Goal: Task Accomplishment & Management: Use online tool/utility

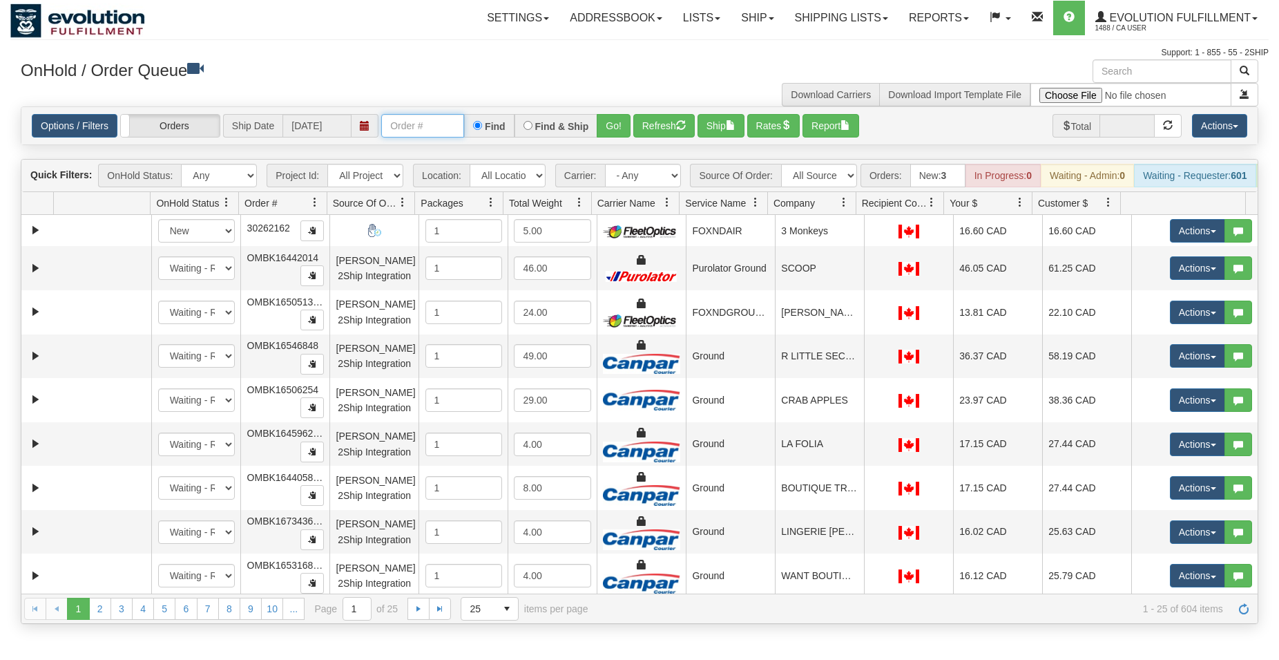
click at [431, 132] on input "text" at bounding box center [422, 125] width 83 height 23
click at [616, 129] on button "Go!" at bounding box center [614, 125] width 34 height 23
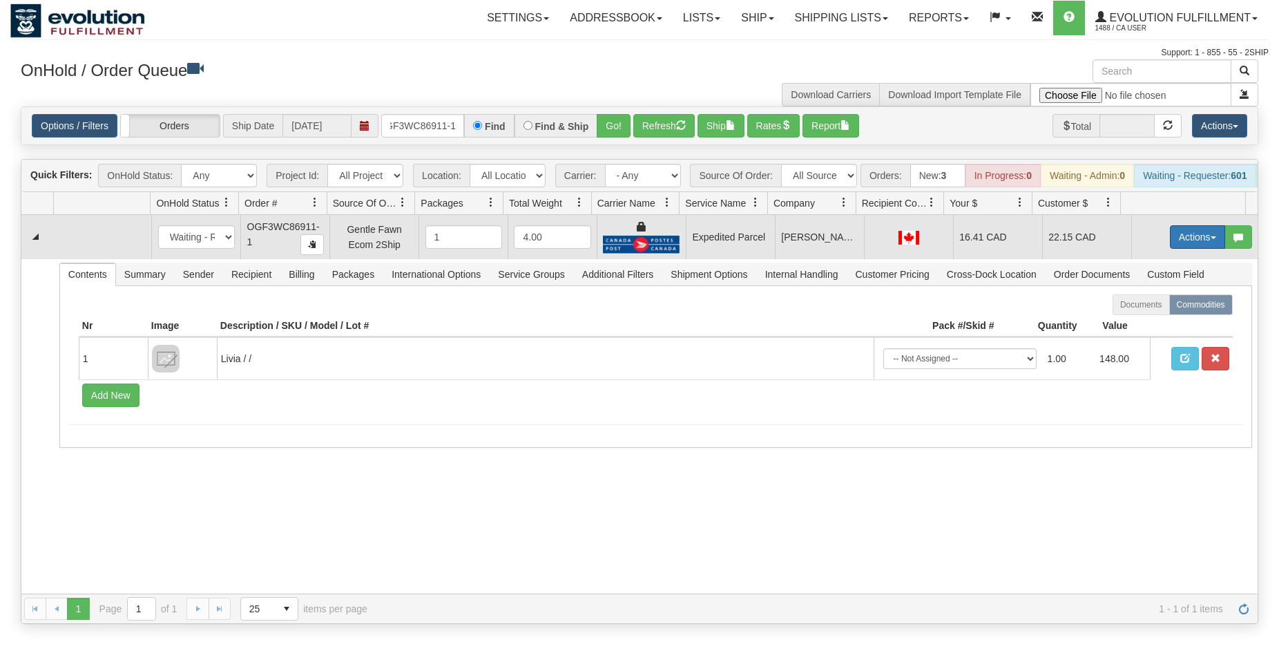
click at [1170, 245] on button "Actions" at bounding box center [1197, 236] width 55 height 23
click at [1139, 323] on span "Ship" at bounding box center [1142, 317] width 29 height 11
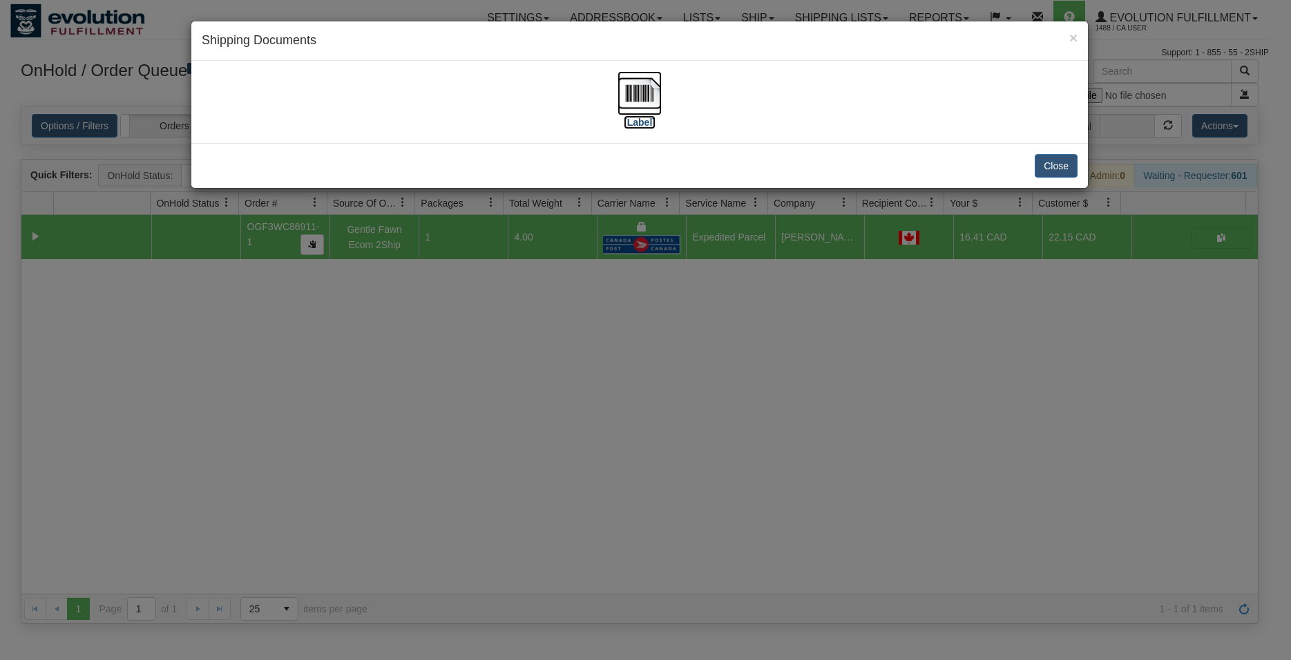
click at [645, 95] on img at bounding box center [640, 93] width 44 height 44
click at [1056, 158] on button "Close" at bounding box center [1056, 165] width 43 height 23
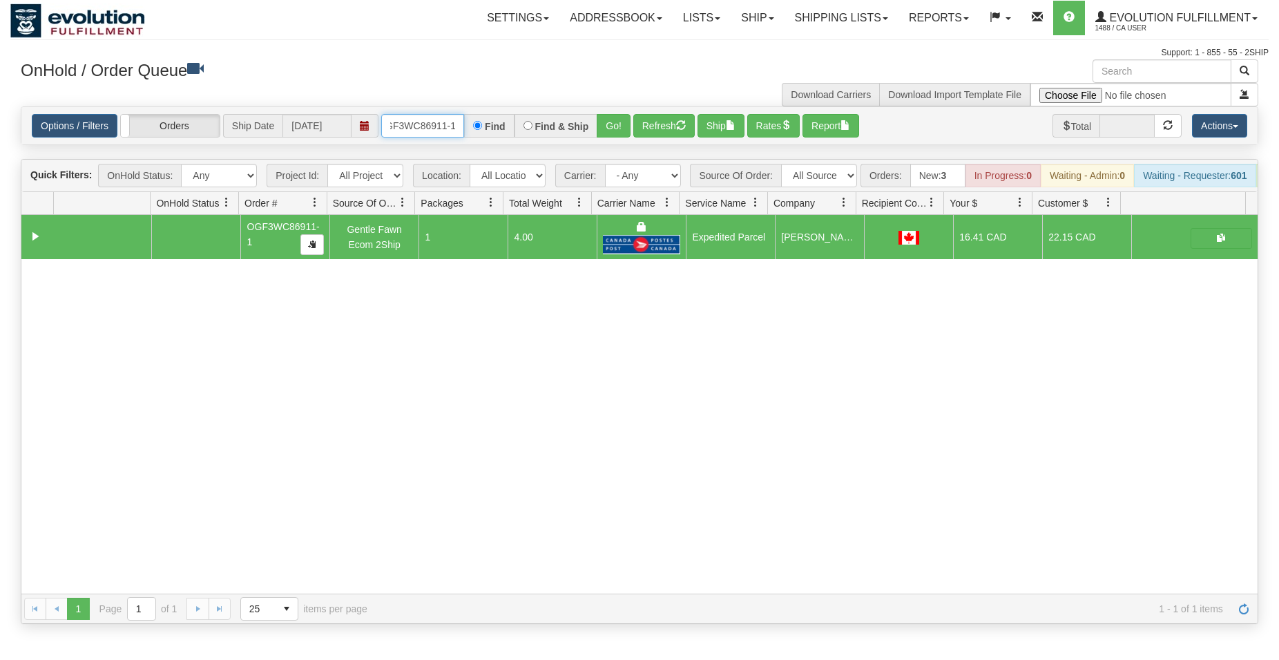
click at [406, 128] on input "OGF3WC86911-1" at bounding box center [422, 125] width 83 height 23
click at [606, 116] on button "Go!" at bounding box center [614, 125] width 34 height 23
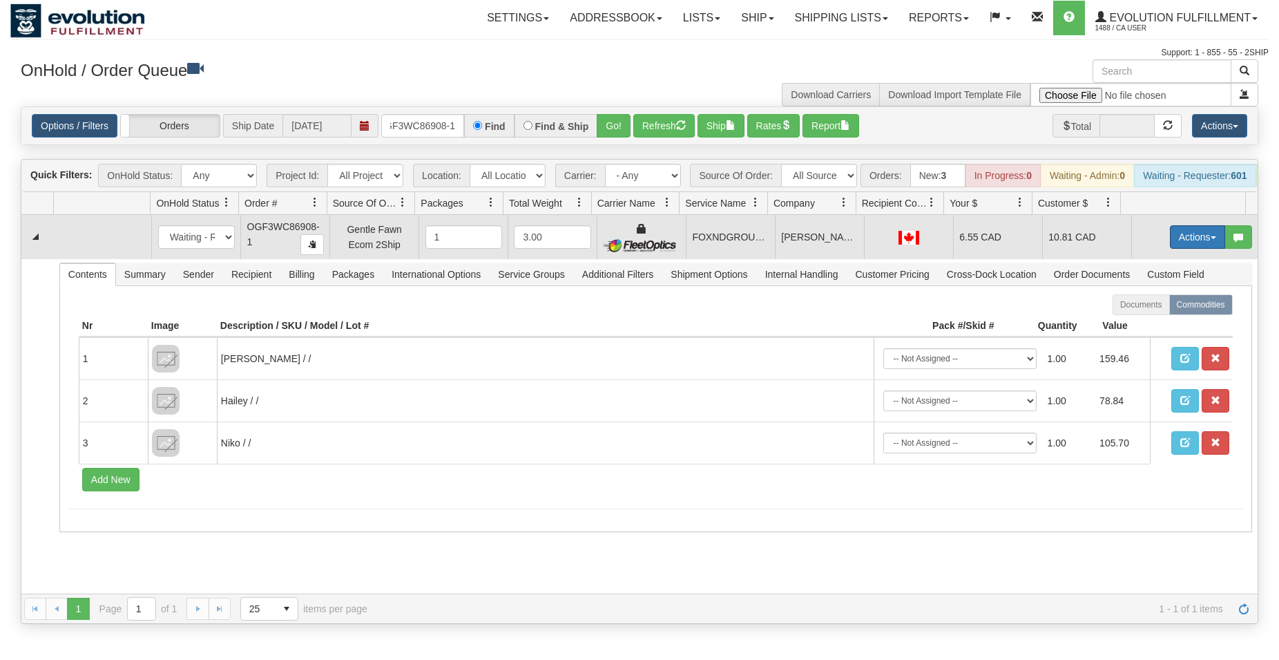
click at [1175, 248] on button "Actions" at bounding box center [1197, 236] width 55 height 23
click at [1133, 323] on span "Ship" at bounding box center [1142, 317] width 29 height 11
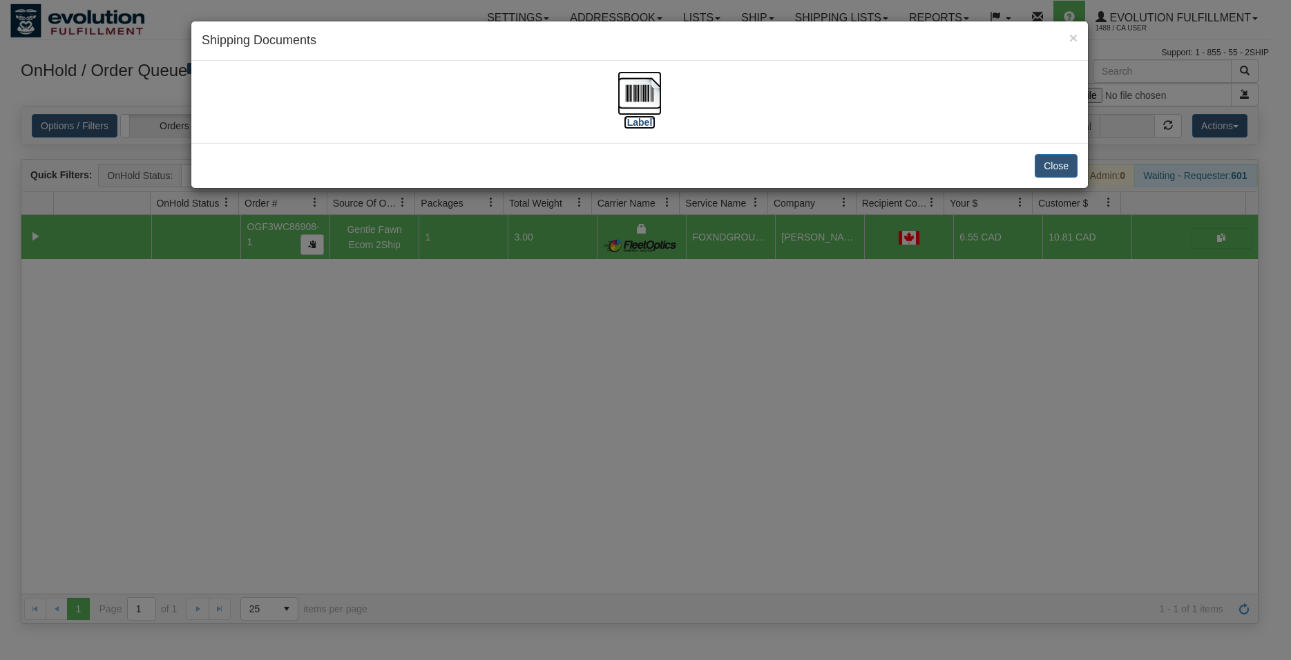
click at [639, 92] on img at bounding box center [640, 93] width 44 height 44
click at [1056, 173] on button "Close" at bounding box center [1056, 165] width 43 height 23
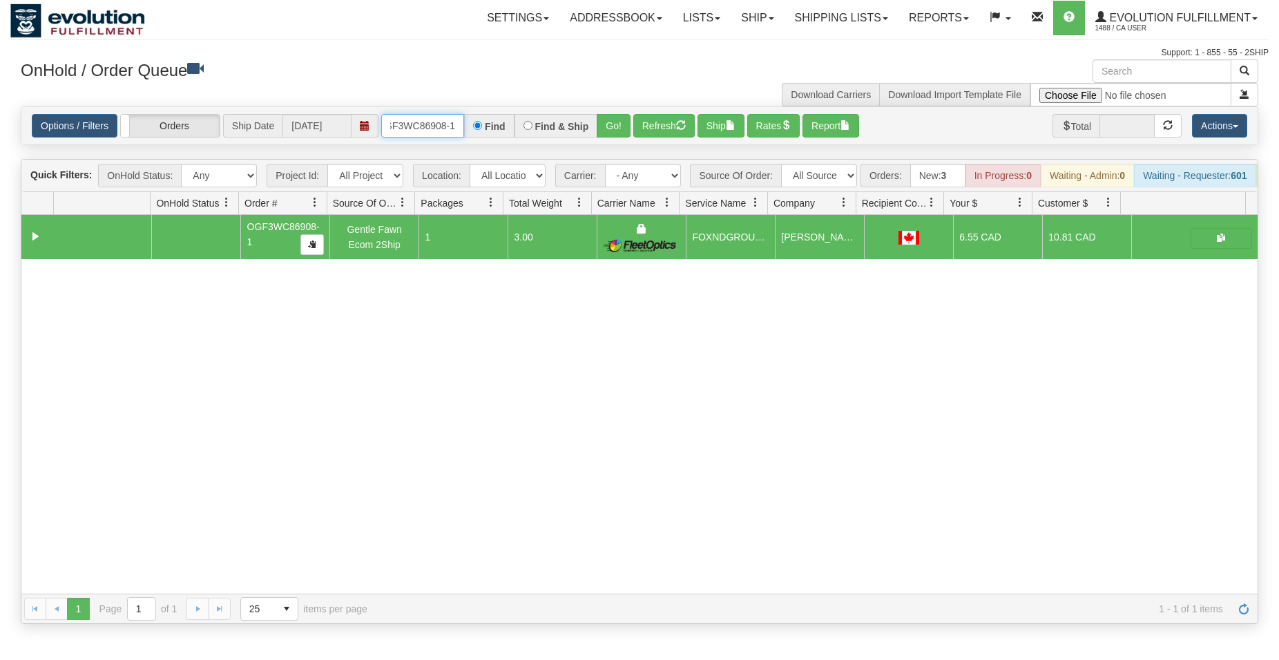
click at [418, 128] on input "OGF3WC86908-1" at bounding box center [422, 125] width 83 height 23
click at [609, 131] on button "Go!" at bounding box center [614, 125] width 34 height 23
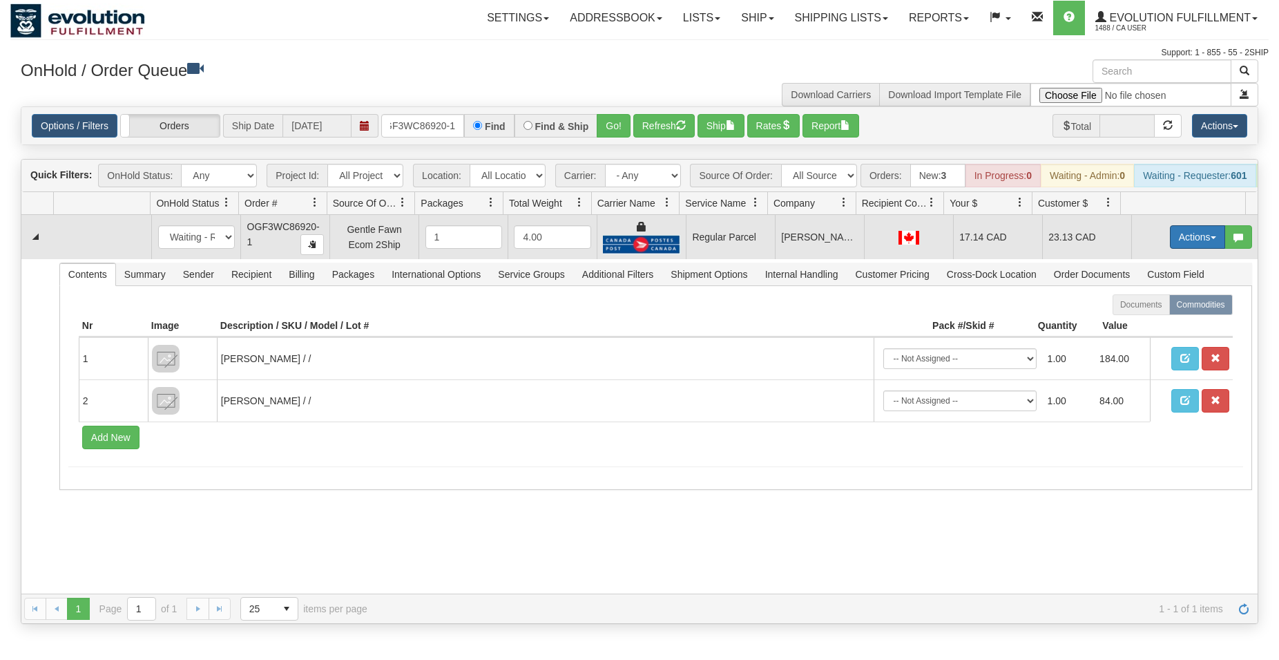
click at [1177, 245] on button "Actions" at bounding box center [1197, 236] width 55 height 23
click at [1147, 305] on span "Rate All Services" at bounding box center [1169, 299] width 83 height 11
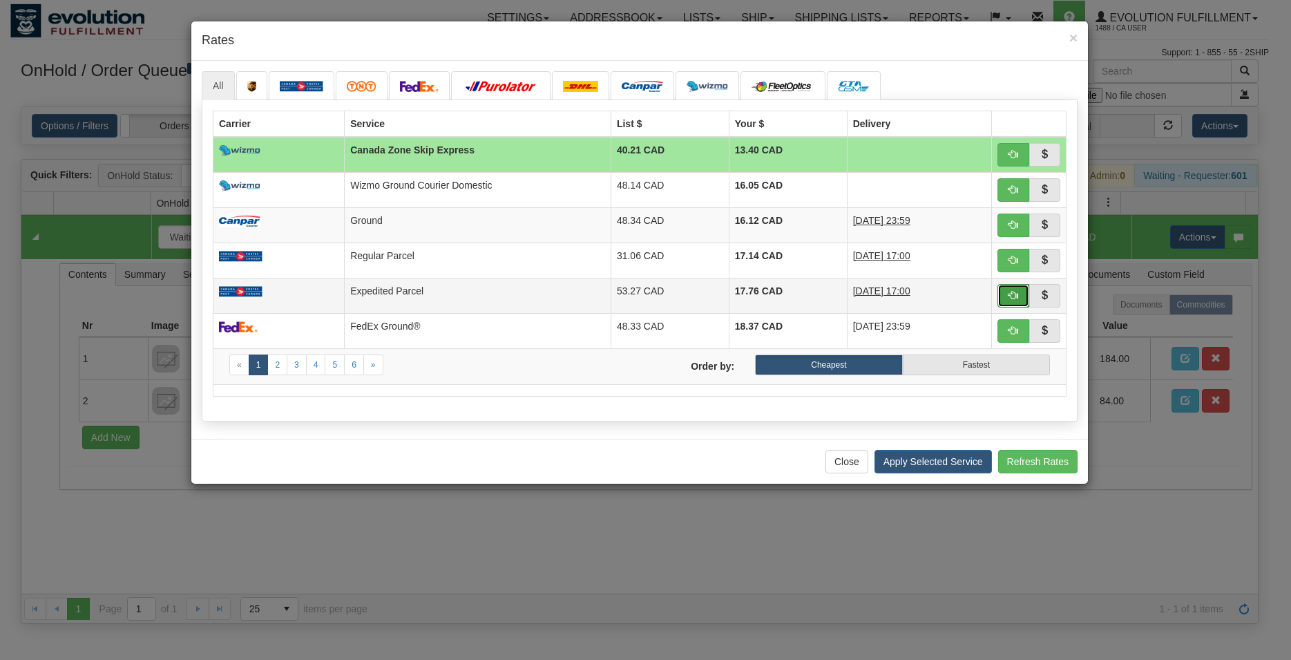
click at [1010, 296] on span "button" at bounding box center [1014, 295] width 10 height 10
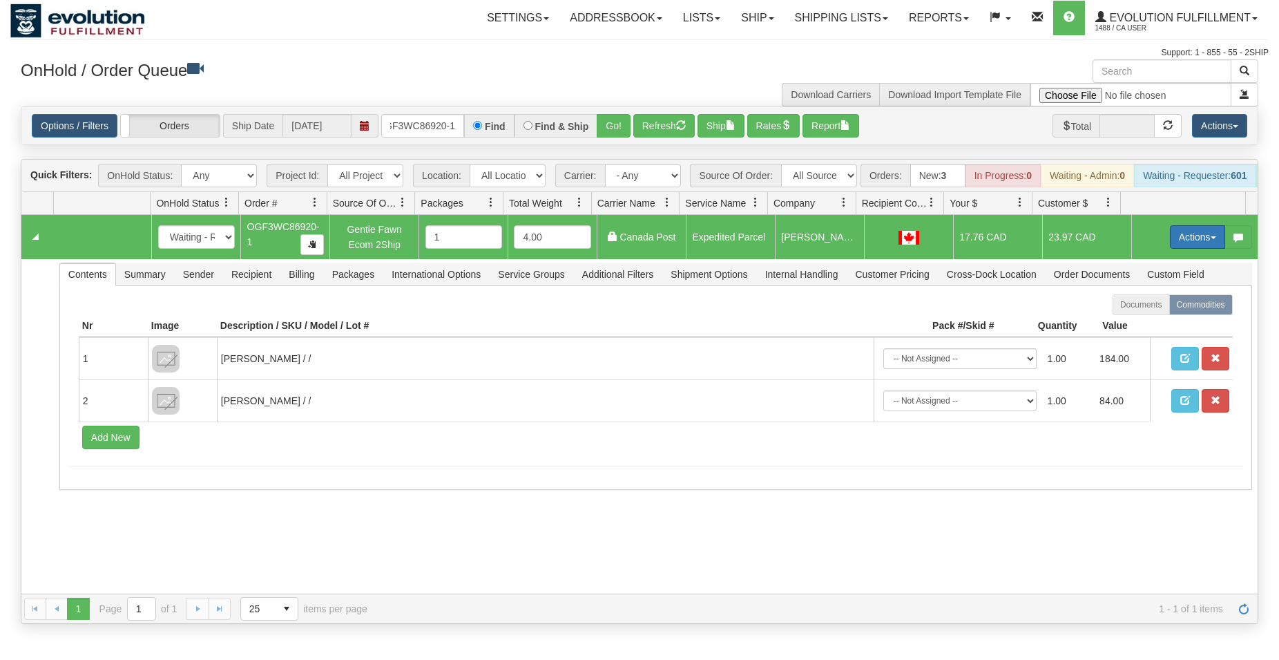
click at [1176, 249] on button "Actions" at bounding box center [1197, 236] width 55 height 23
click at [1132, 323] on span "Ship" at bounding box center [1142, 317] width 29 height 11
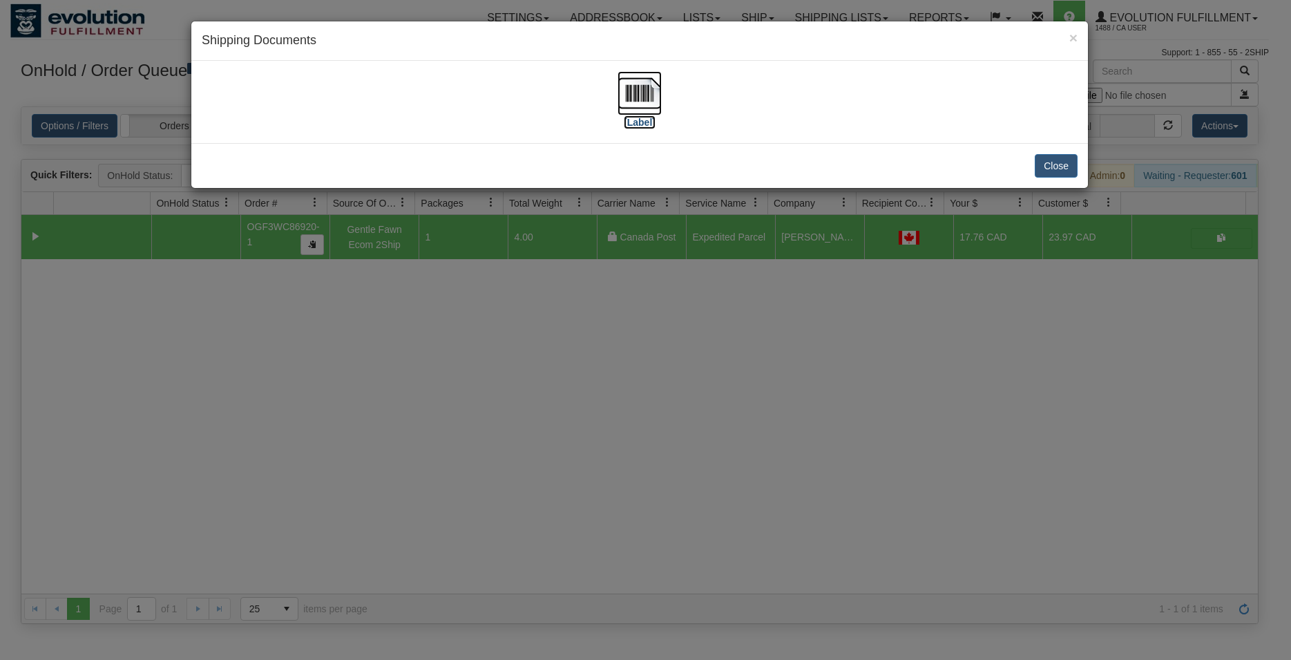
click at [634, 96] on img at bounding box center [640, 93] width 44 height 44
drag, startPoint x: 1049, startPoint y: 163, endPoint x: 741, endPoint y: 168, distance: 308.2
click at [1048, 163] on button "Close" at bounding box center [1056, 165] width 43 height 23
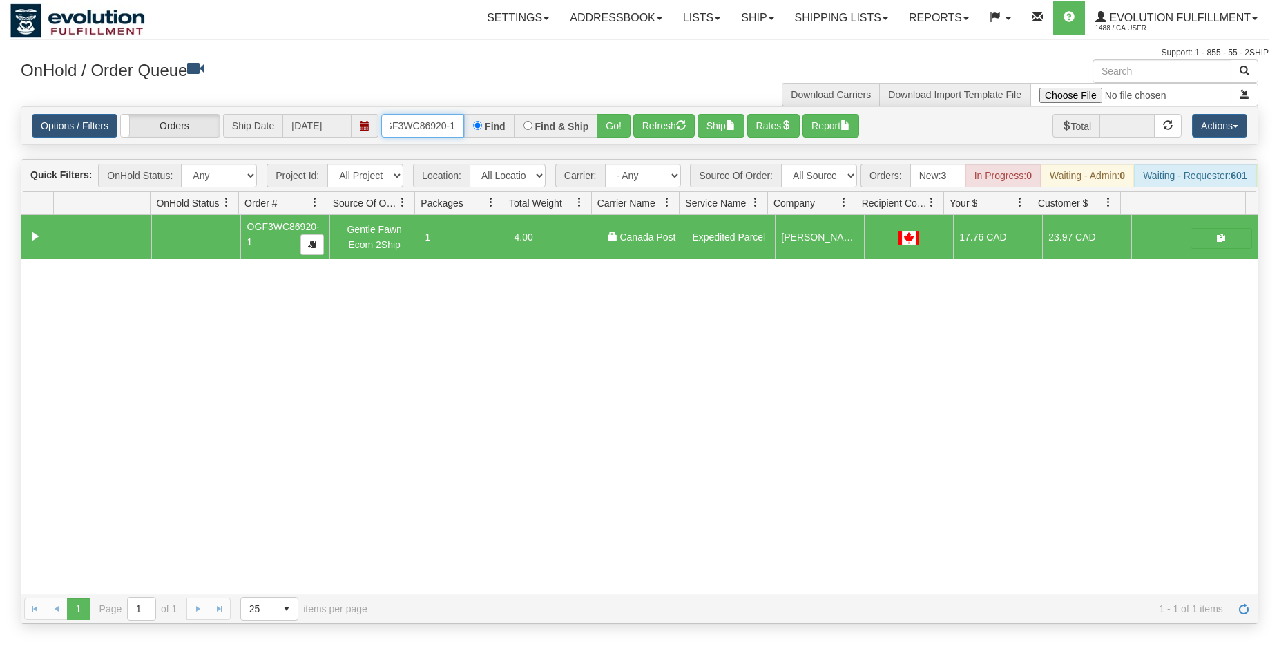
click at [449, 126] on input "OGF3WC86920-1" at bounding box center [422, 125] width 83 height 23
click at [614, 126] on button "Go!" at bounding box center [614, 125] width 34 height 23
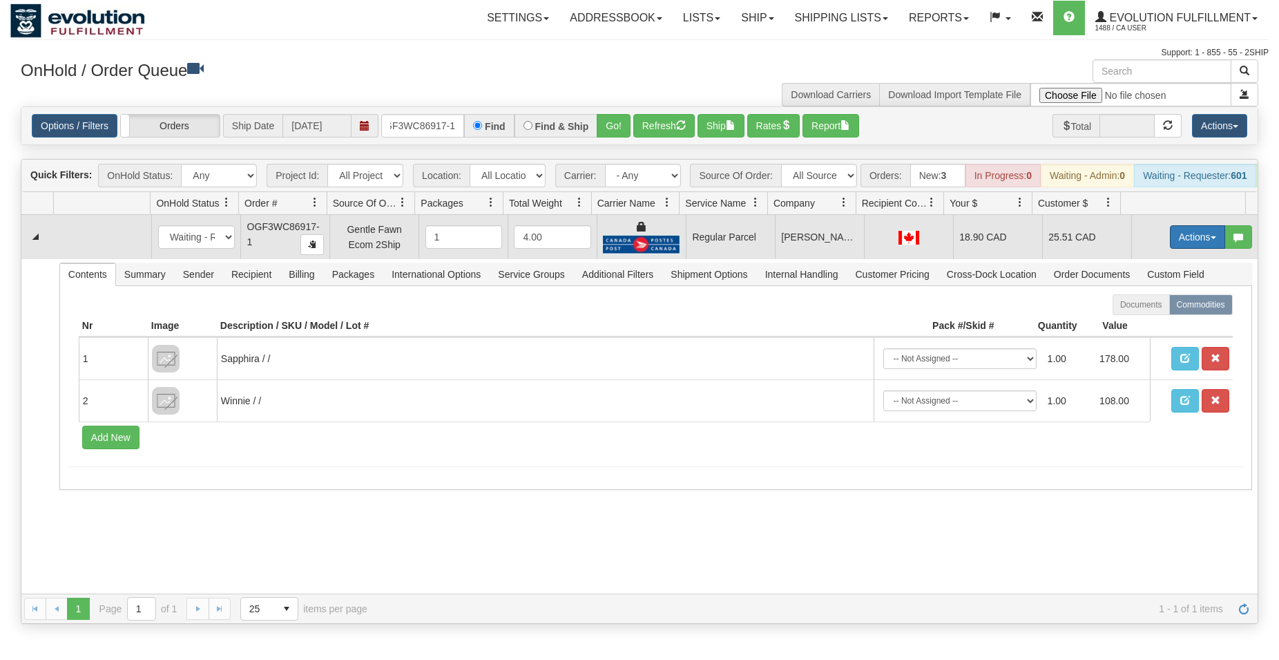
click at [1199, 249] on button "Actions" at bounding box center [1197, 236] width 55 height 23
click at [1150, 305] on span "Rate All Services" at bounding box center [1169, 299] width 83 height 11
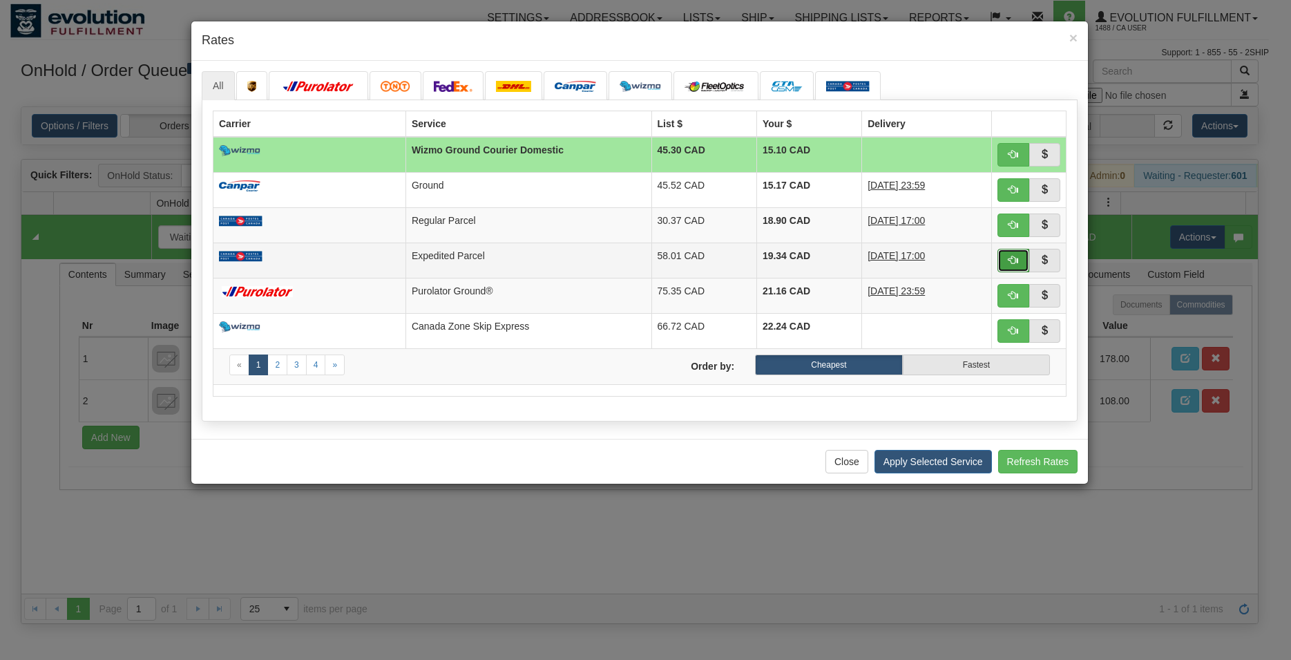
click at [1006, 260] on button "button" at bounding box center [1014, 260] width 32 height 23
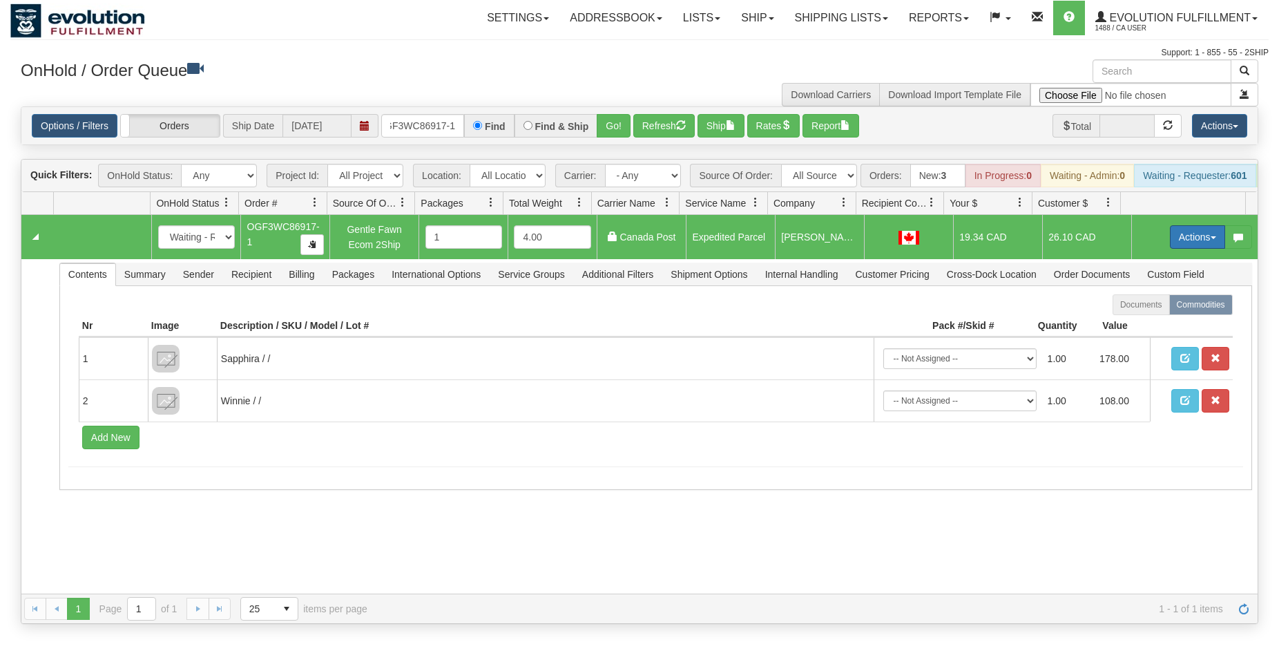
click at [1192, 247] on button "Actions" at bounding box center [1197, 236] width 55 height 23
click at [1128, 323] on span "Ship" at bounding box center [1142, 317] width 29 height 11
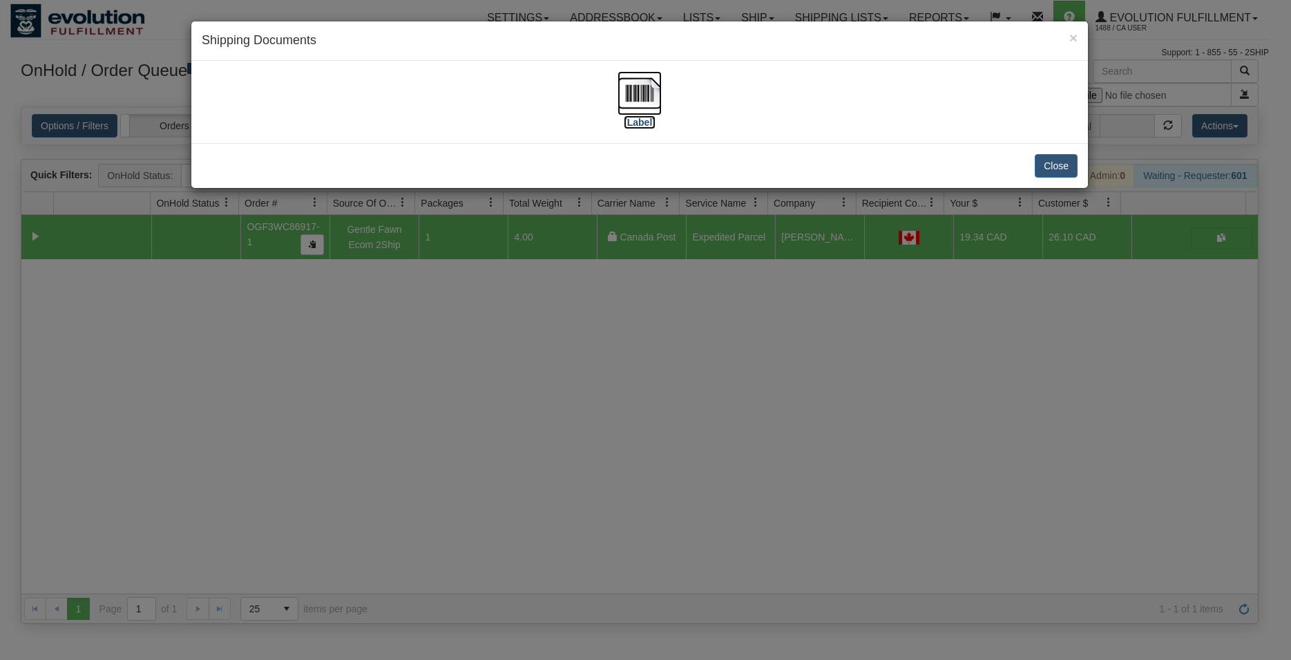
click at [641, 84] on img at bounding box center [640, 93] width 44 height 44
click at [1043, 157] on button "Close" at bounding box center [1056, 165] width 43 height 23
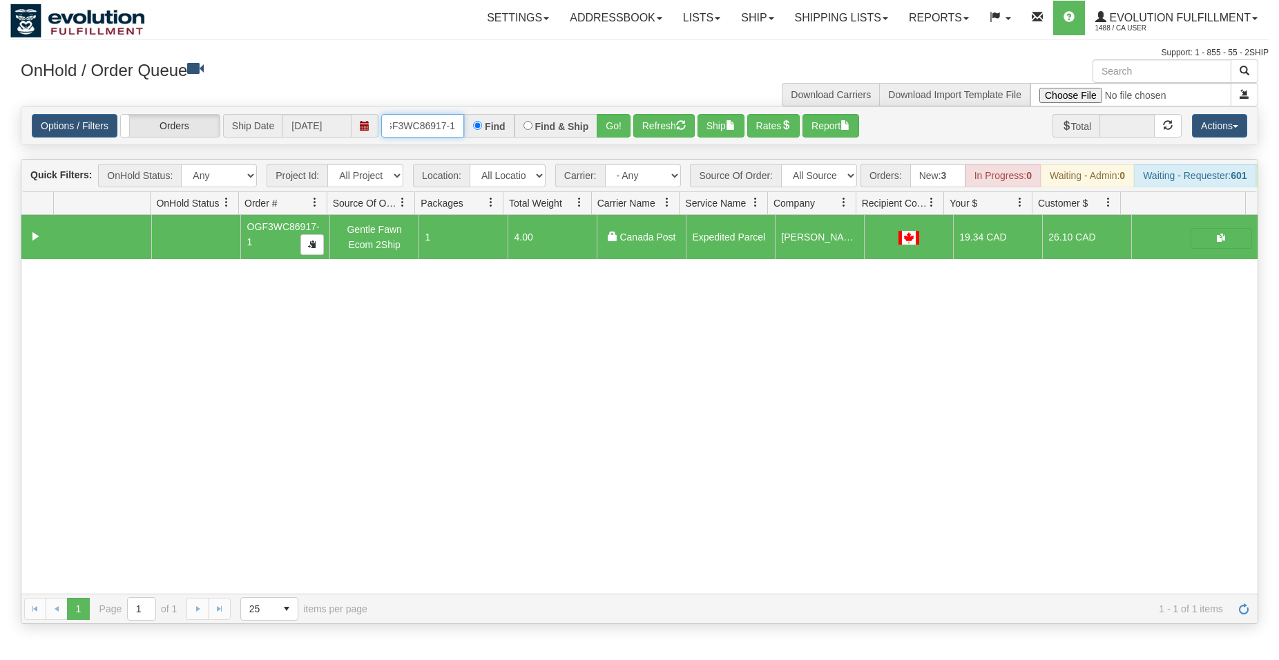
click at [419, 124] on input "OGF3WC86917-1" at bounding box center [422, 125] width 83 height 23
click at [611, 126] on button "Go!" at bounding box center [614, 125] width 34 height 23
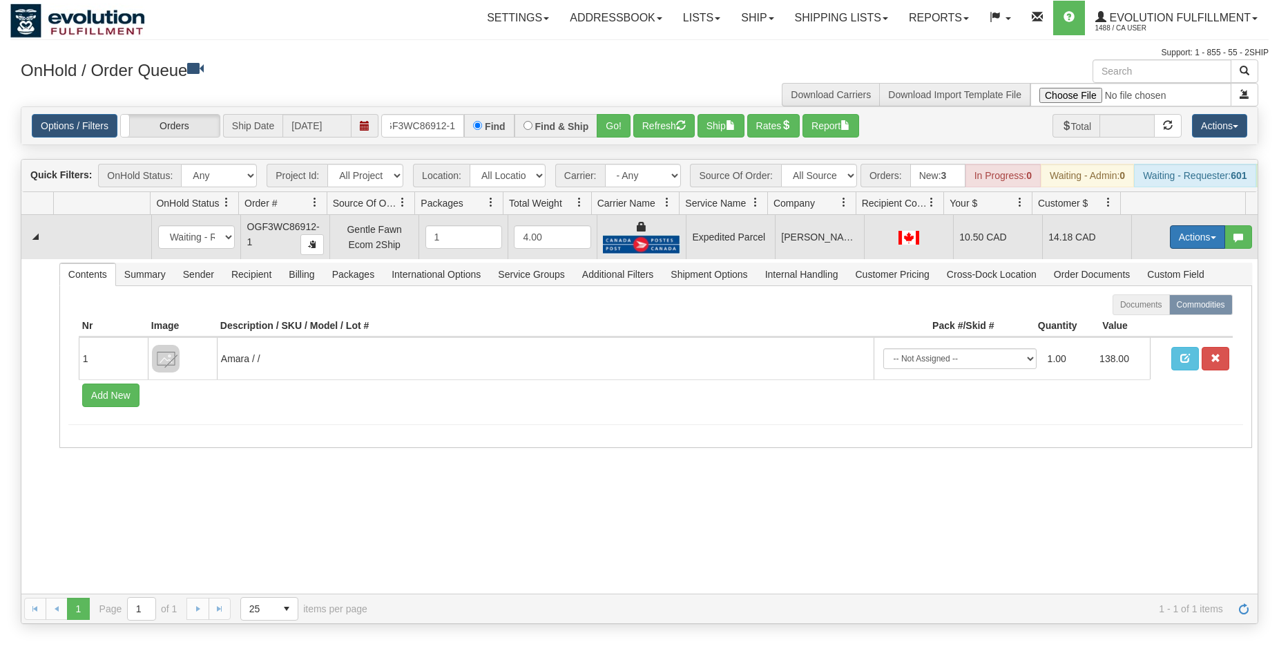
click at [1192, 247] on button "Actions" at bounding box center [1197, 236] width 55 height 23
click at [1130, 323] on span "Ship" at bounding box center [1142, 317] width 29 height 11
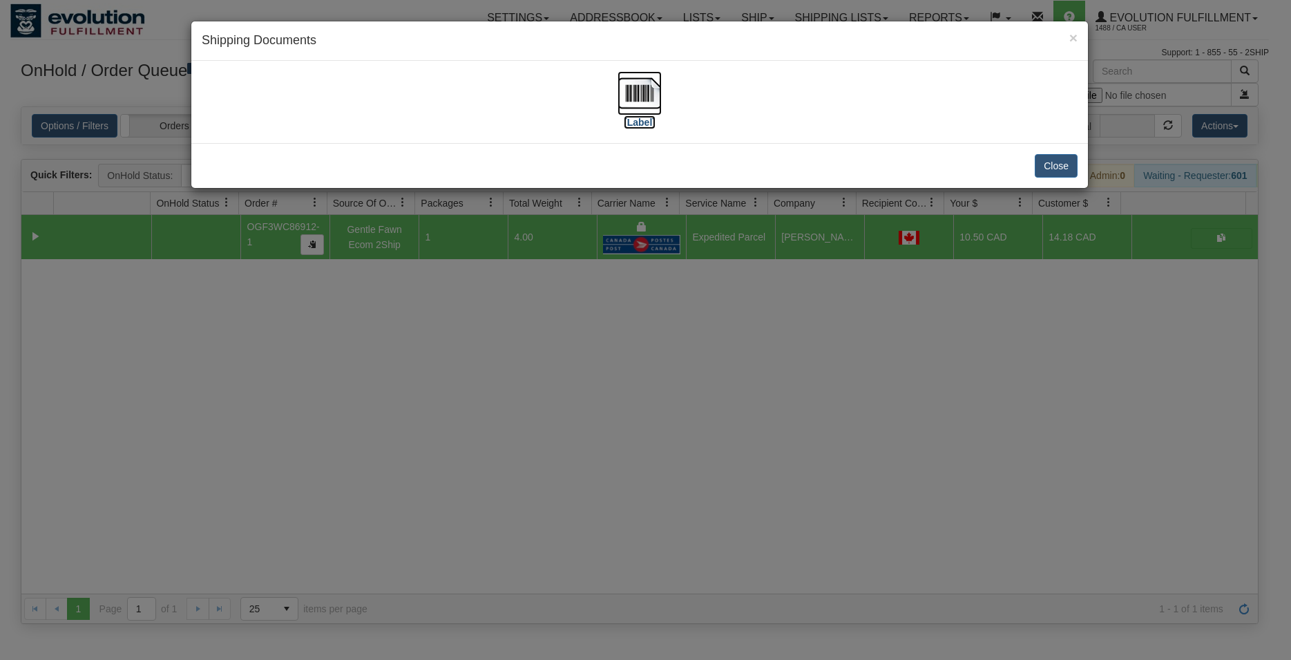
click at [640, 88] on img at bounding box center [640, 93] width 44 height 44
click at [1061, 169] on button "Close" at bounding box center [1056, 165] width 43 height 23
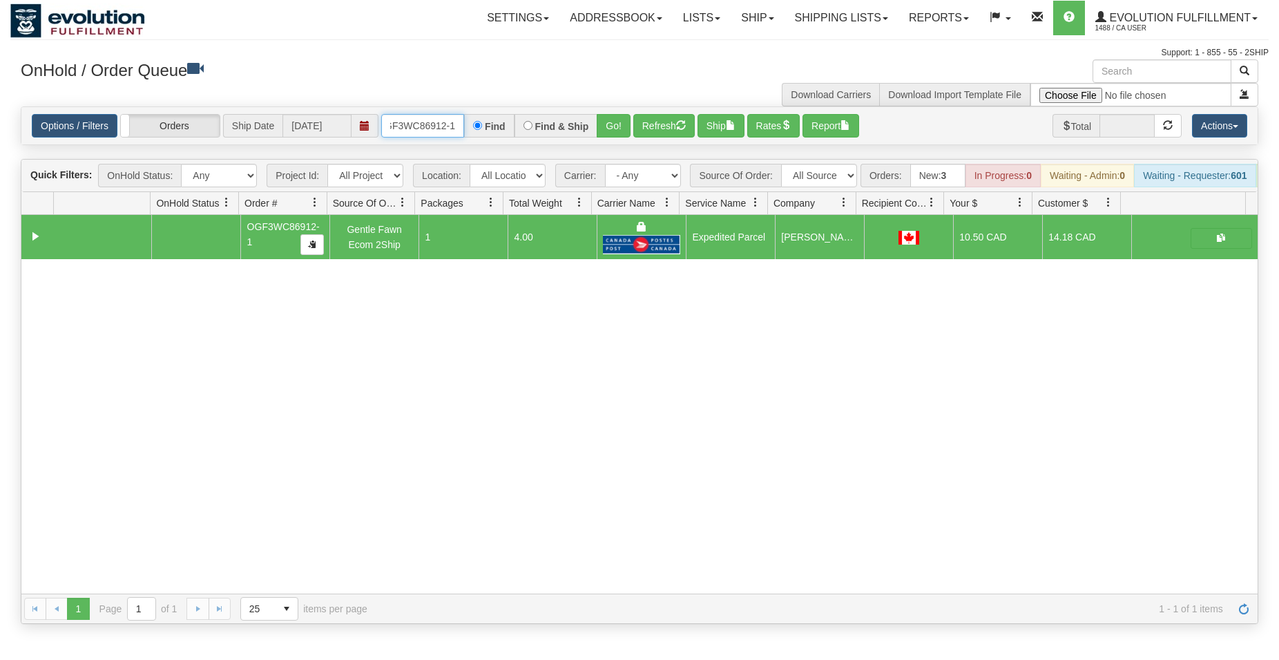
click at [400, 125] on input "OGF3WC86912-1" at bounding box center [422, 125] width 83 height 23
click at [611, 126] on button "Go!" at bounding box center [614, 125] width 34 height 23
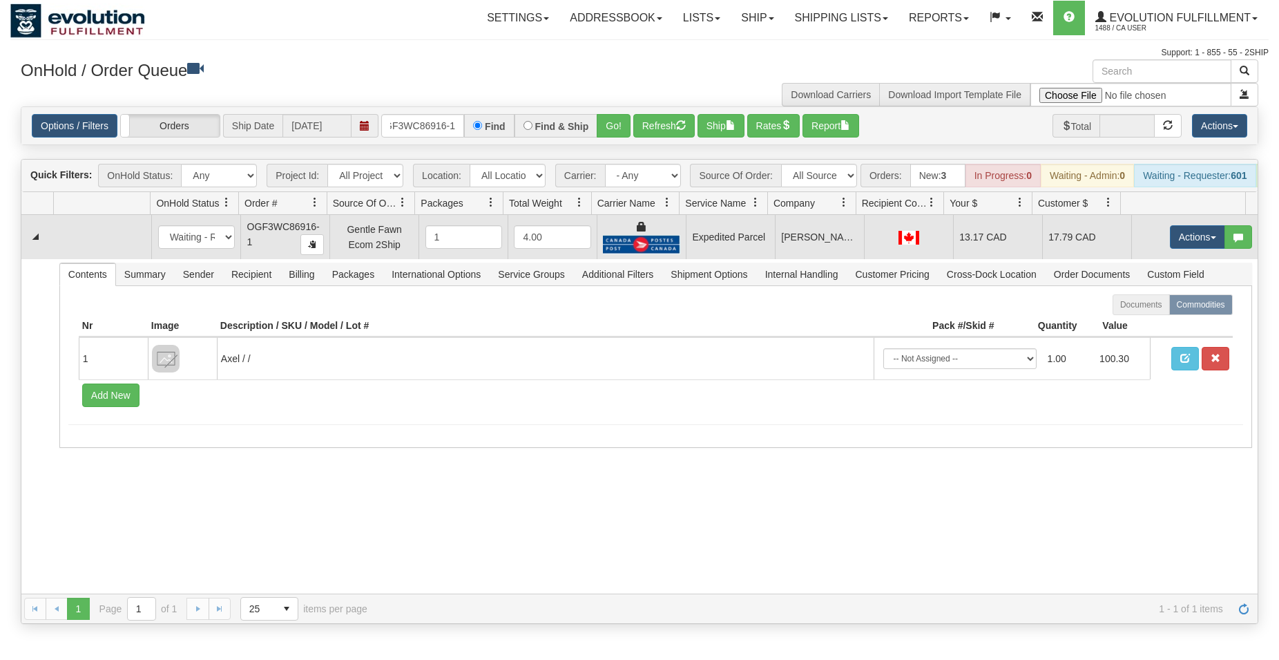
click at [1177, 234] on td "Actions Open Refresh Rates Rate All Services Ship Delete Edit Items" at bounding box center [1195, 237] width 126 height 44
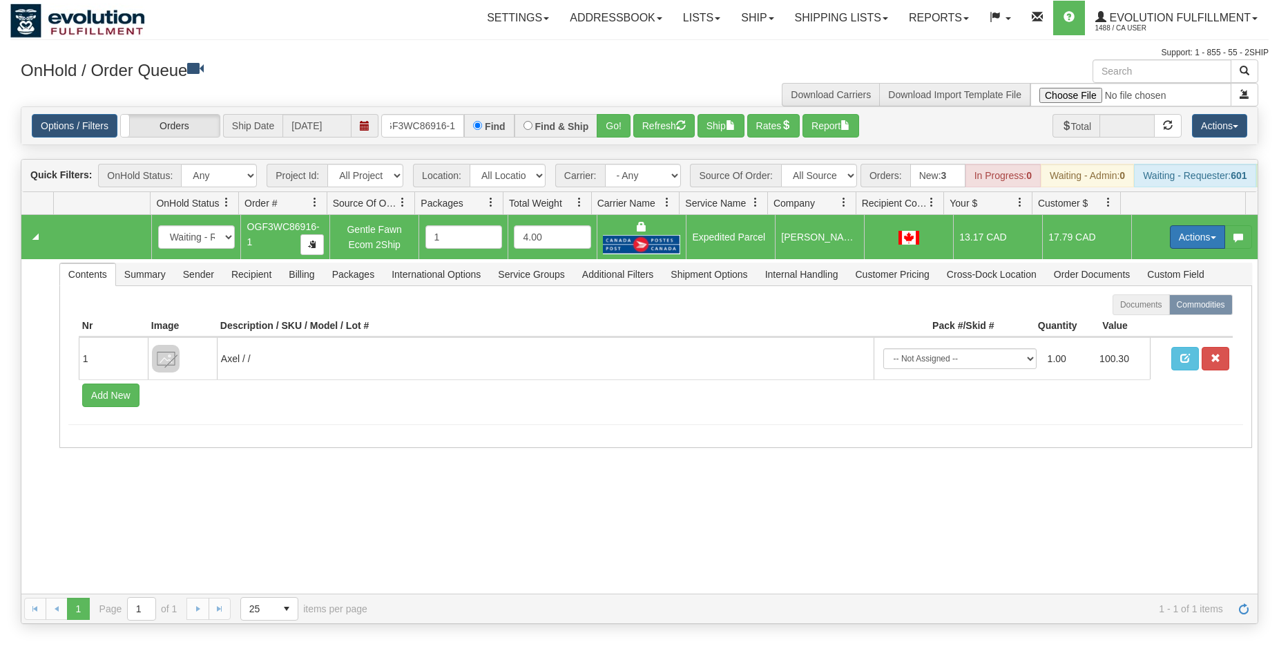
click at [1177, 239] on button "Actions" at bounding box center [1197, 236] width 55 height 23
click at [1141, 323] on span "Ship" at bounding box center [1142, 317] width 29 height 11
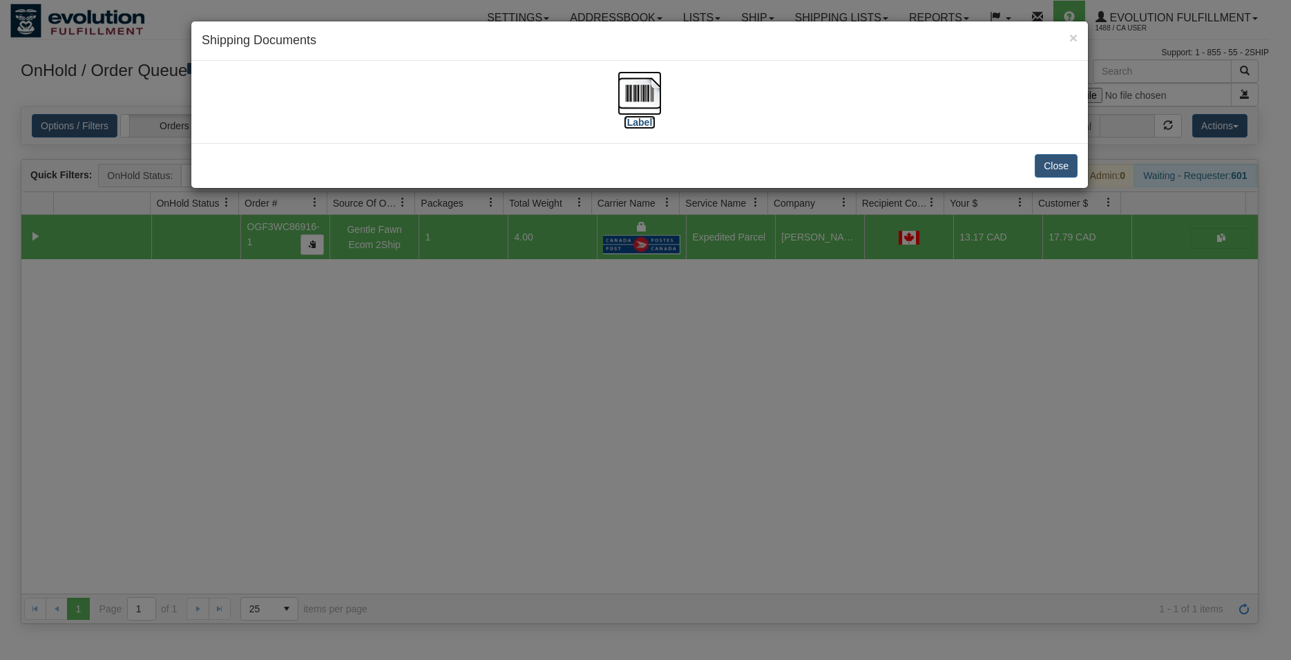
click at [631, 99] on img at bounding box center [640, 93] width 44 height 44
click at [1052, 165] on button "Close" at bounding box center [1056, 165] width 43 height 23
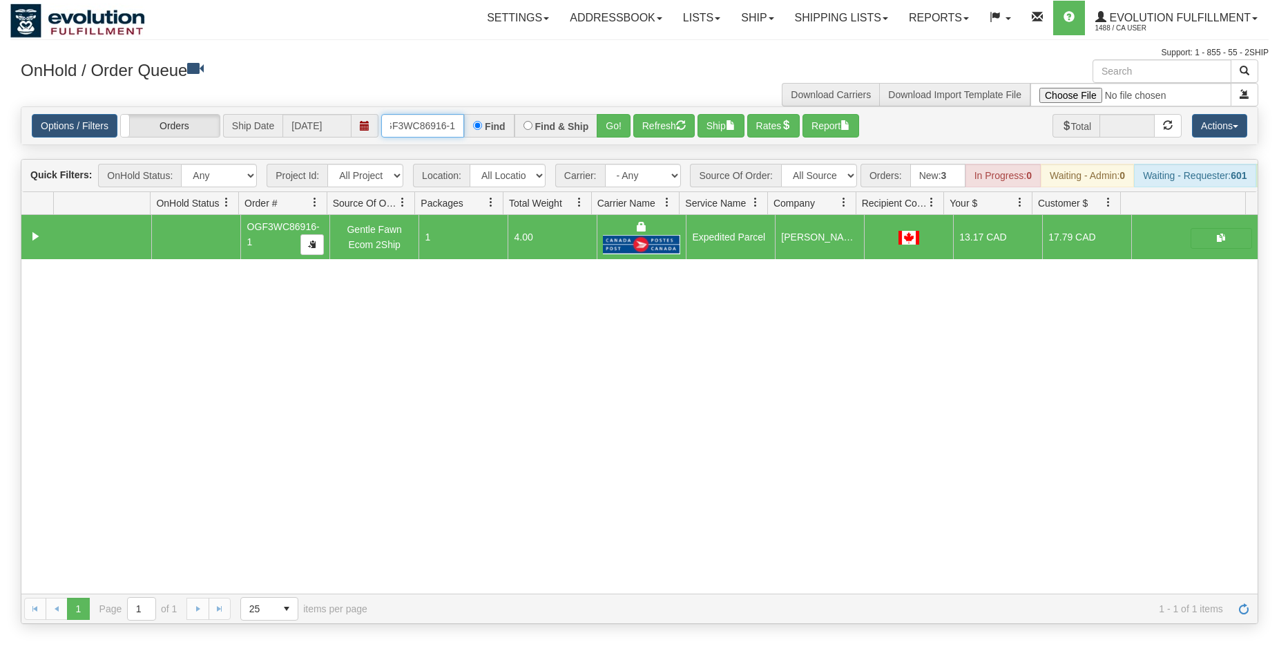
click at [428, 126] on input "OGF3WC86916-1" at bounding box center [422, 125] width 83 height 23
click at [616, 128] on button "Go!" at bounding box center [614, 125] width 34 height 23
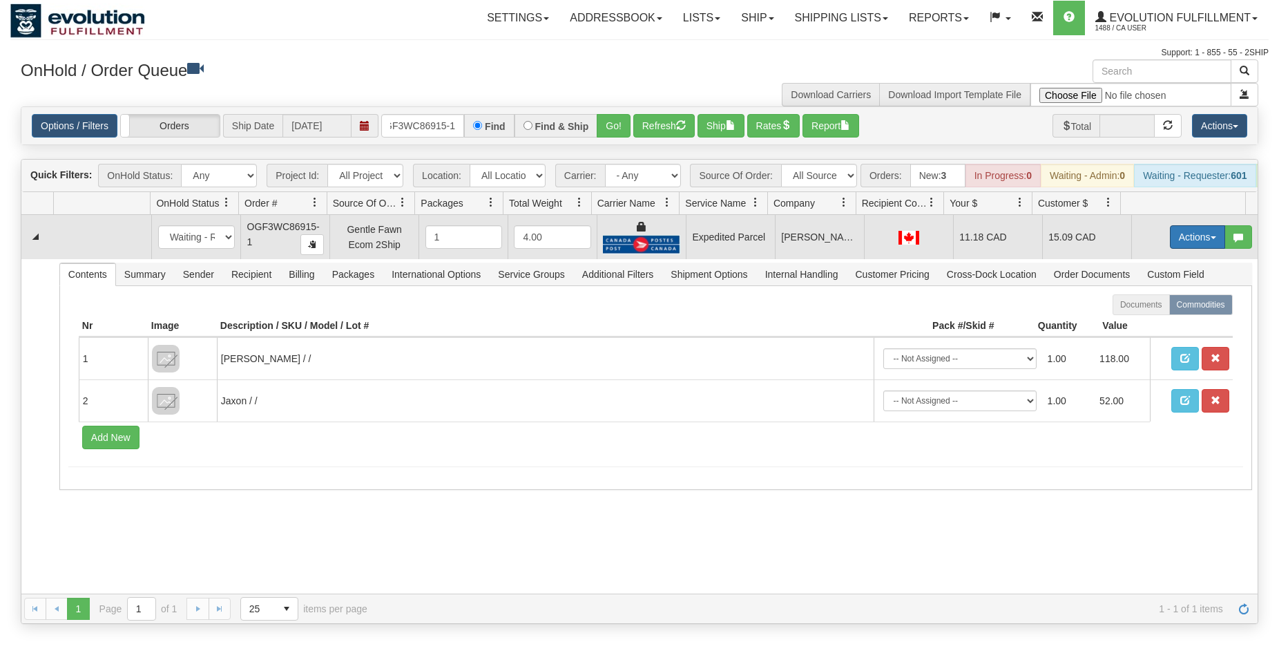
click at [1170, 249] on button "Actions" at bounding box center [1197, 236] width 55 height 23
click at [1135, 323] on span "Ship" at bounding box center [1142, 317] width 29 height 11
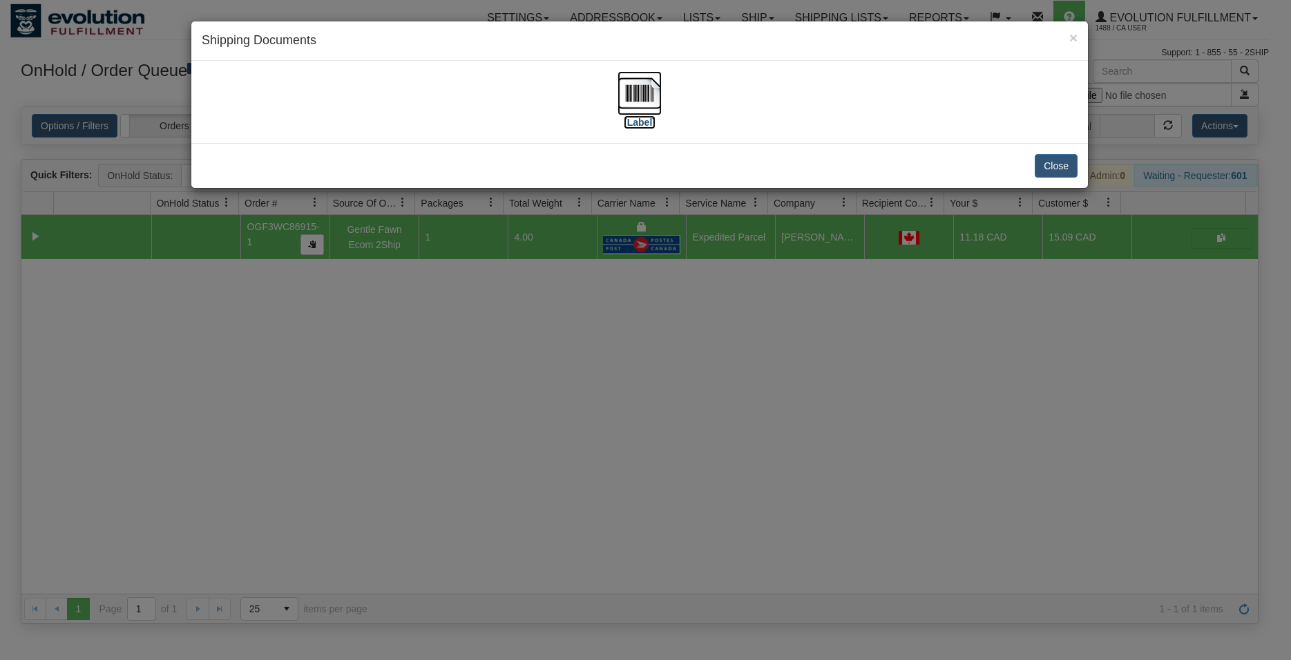
click at [651, 90] on img at bounding box center [640, 93] width 44 height 44
click at [1063, 164] on button "Close" at bounding box center [1056, 165] width 43 height 23
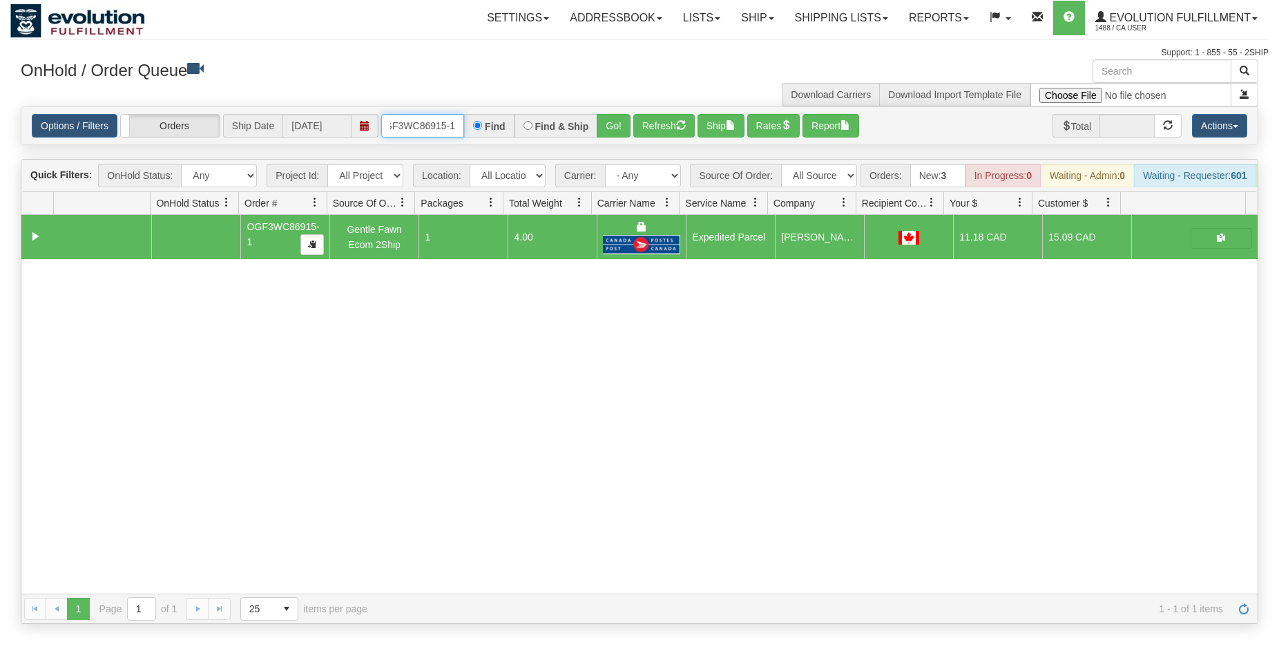
click at [430, 122] on input "OGF3WC86915-1" at bounding box center [422, 125] width 83 height 23
click at [627, 120] on button "Go!" at bounding box center [614, 125] width 34 height 23
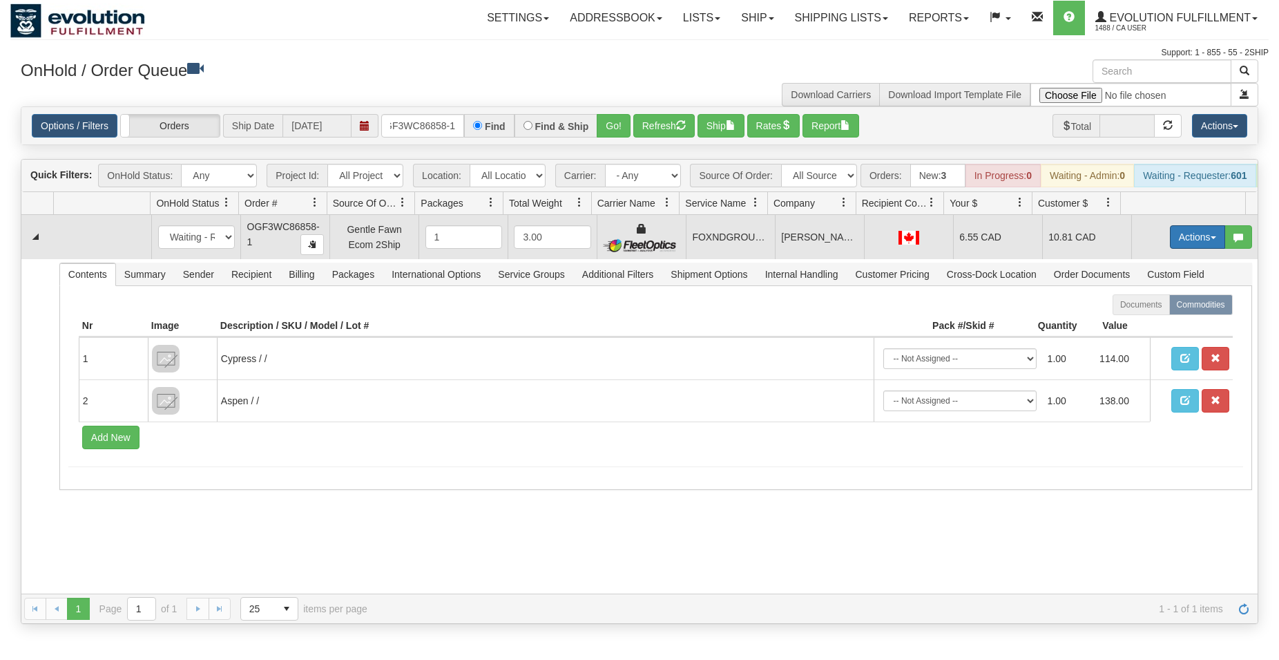
click at [1194, 249] on button "Actions" at bounding box center [1197, 236] width 55 height 23
click at [1139, 323] on span "Ship" at bounding box center [1142, 317] width 29 height 11
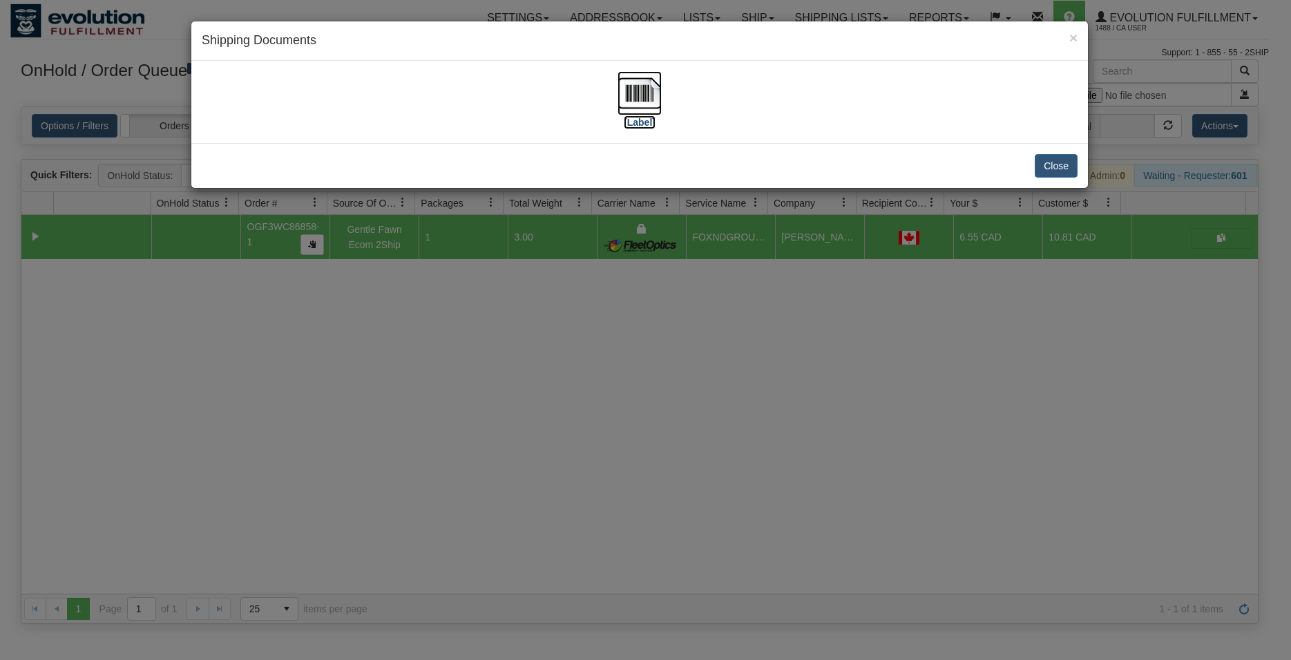
click at [638, 91] on img at bounding box center [640, 93] width 44 height 44
click at [1060, 168] on button "Close" at bounding box center [1056, 165] width 43 height 23
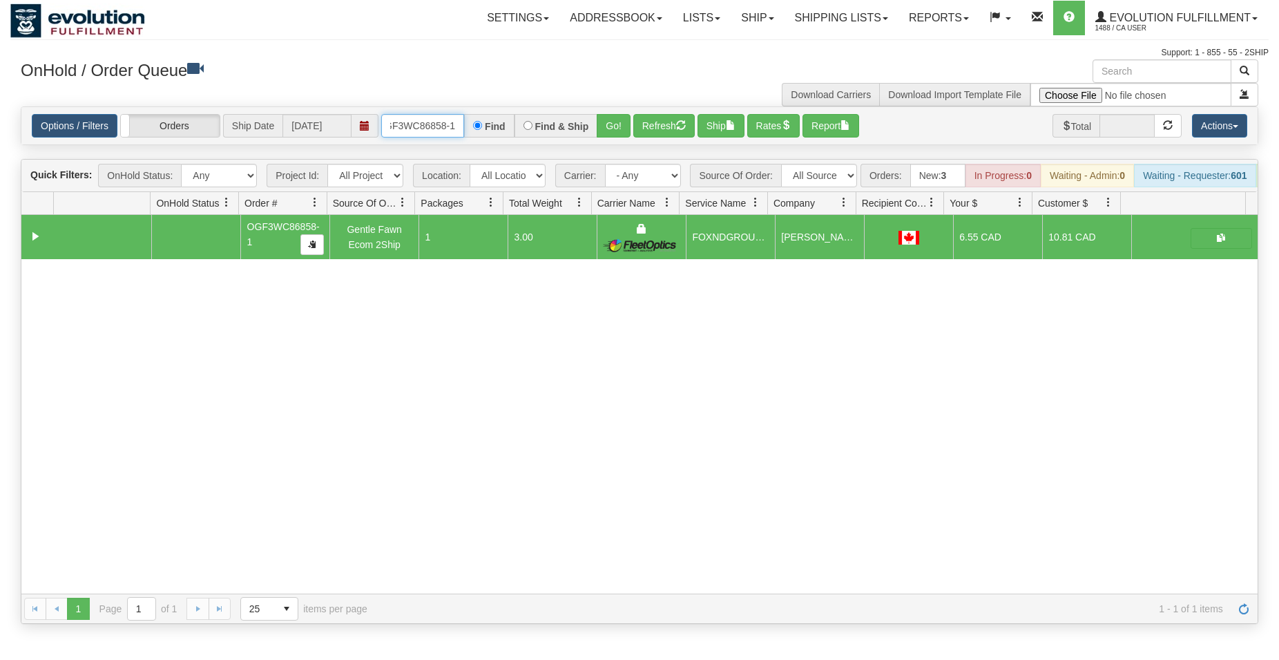
click at [424, 134] on input "OGF3WC86858-1" at bounding box center [422, 125] width 83 height 23
click at [425, 134] on input "OGF3WC86858-1" at bounding box center [422, 125] width 83 height 23
click at [609, 122] on button "Go!" at bounding box center [614, 125] width 34 height 23
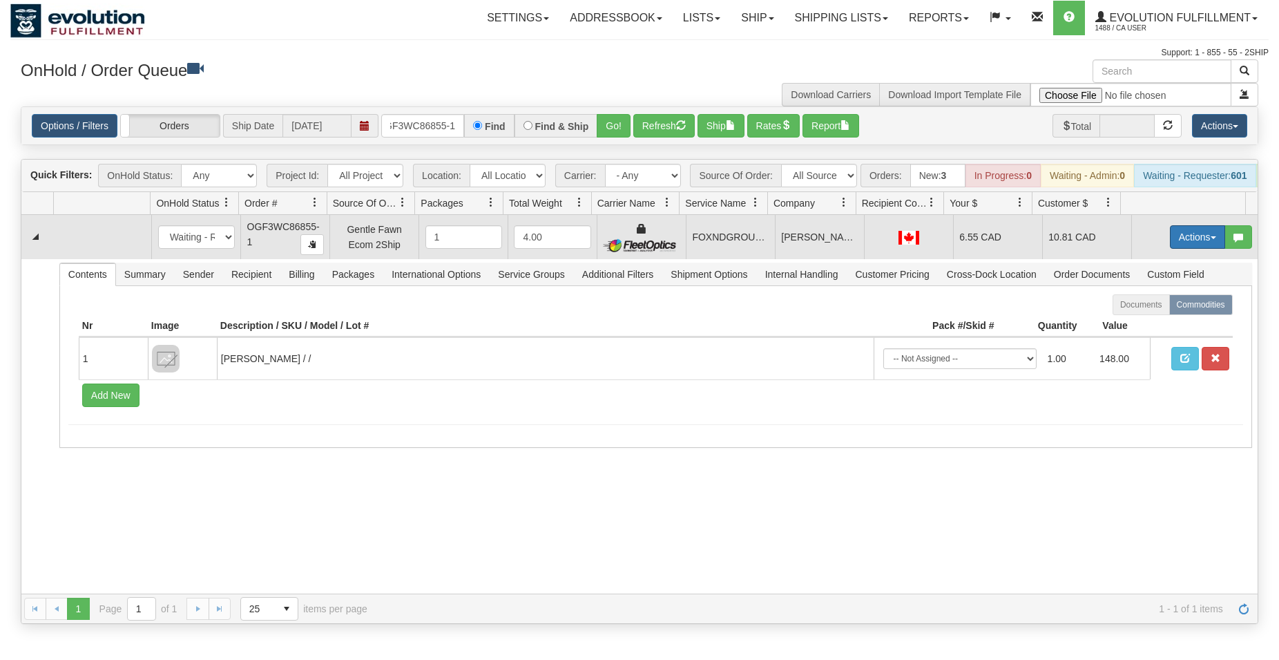
click at [1178, 249] on button "Actions" at bounding box center [1197, 236] width 55 height 23
click at [1128, 323] on span "Ship" at bounding box center [1142, 317] width 29 height 11
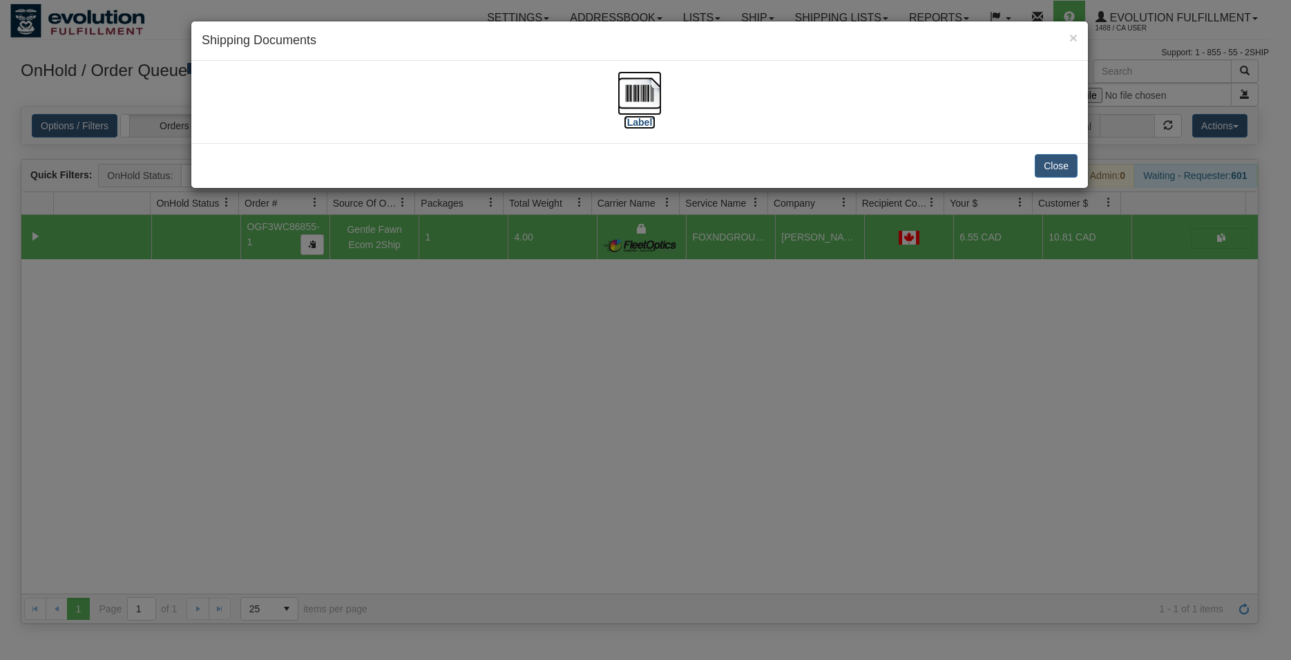
click at [642, 97] on img at bounding box center [640, 93] width 44 height 44
click at [1049, 171] on button "Close" at bounding box center [1056, 165] width 43 height 23
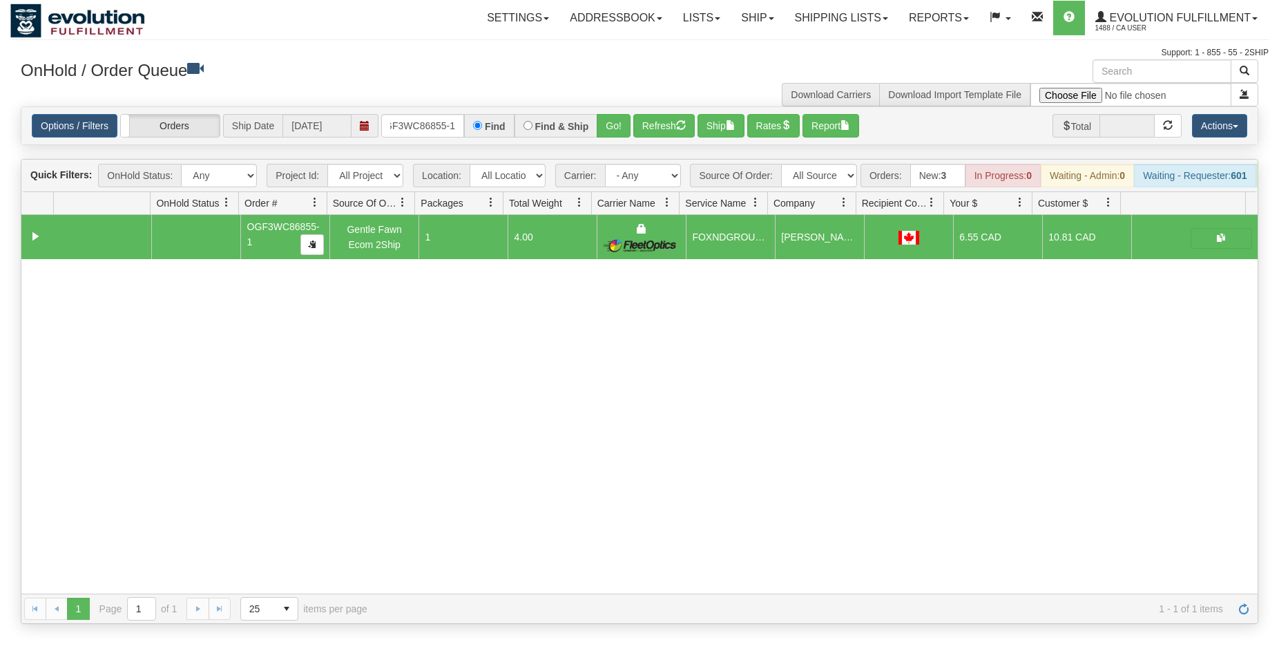
click at [431, 138] on div "Options / Filters Group Shipments Orders Ship Date 09/15/2025 OGF3WC86855-1 Fin…" at bounding box center [639, 125] width 1237 height 37
click at [434, 137] on input "OGF3WC86855-1" at bounding box center [422, 125] width 83 height 23
click at [616, 124] on button "Go!" at bounding box center [614, 125] width 34 height 23
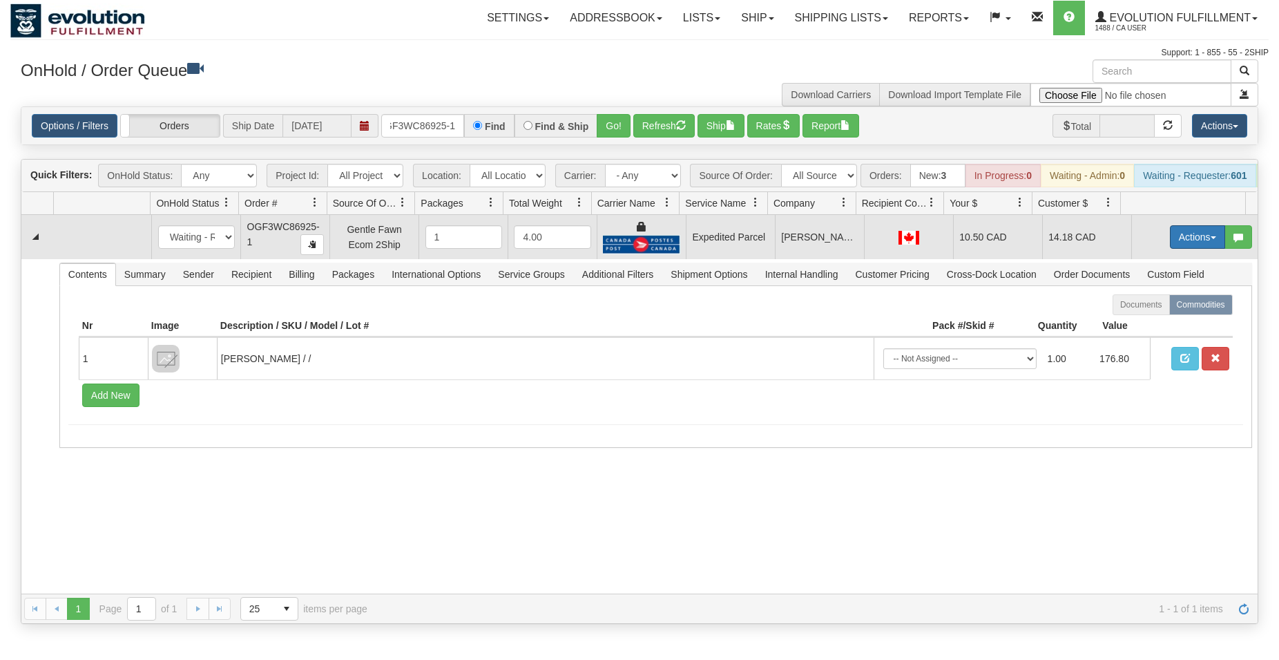
click at [1206, 246] on button "Actions" at bounding box center [1197, 236] width 55 height 23
click at [1128, 323] on span "Ship" at bounding box center [1142, 317] width 29 height 11
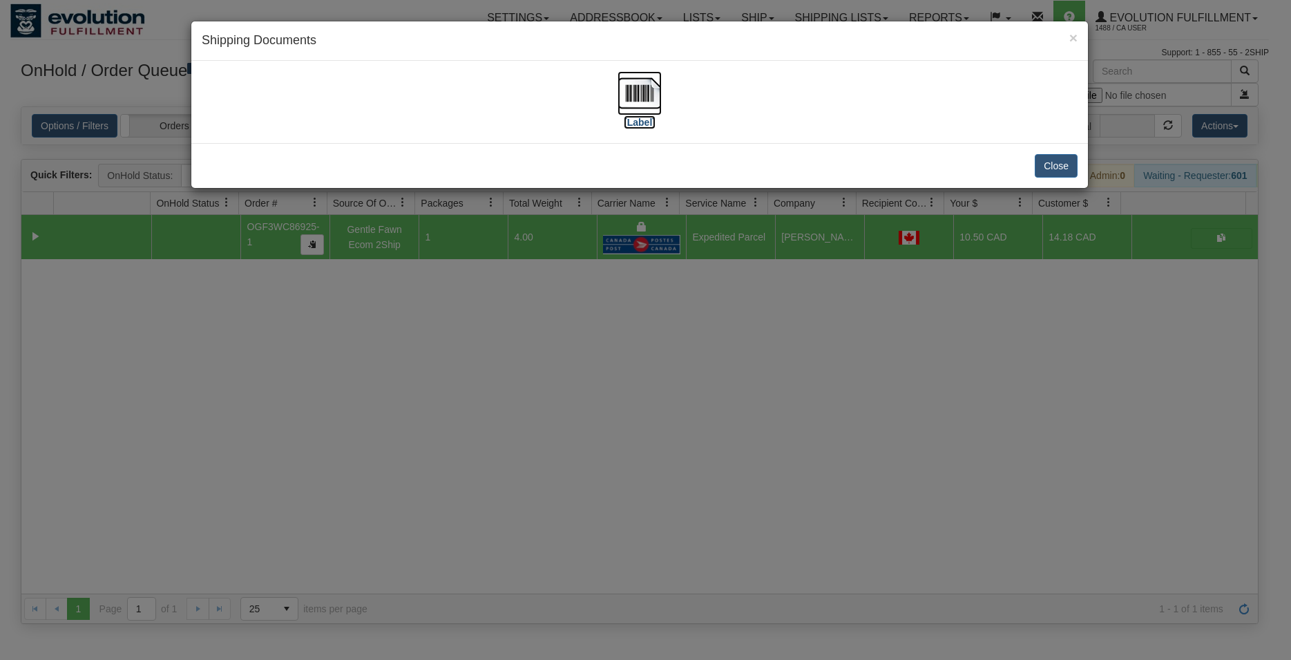
click at [641, 105] on img at bounding box center [640, 93] width 44 height 44
click at [1071, 167] on button "Close" at bounding box center [1056, 165] width 43 height 23
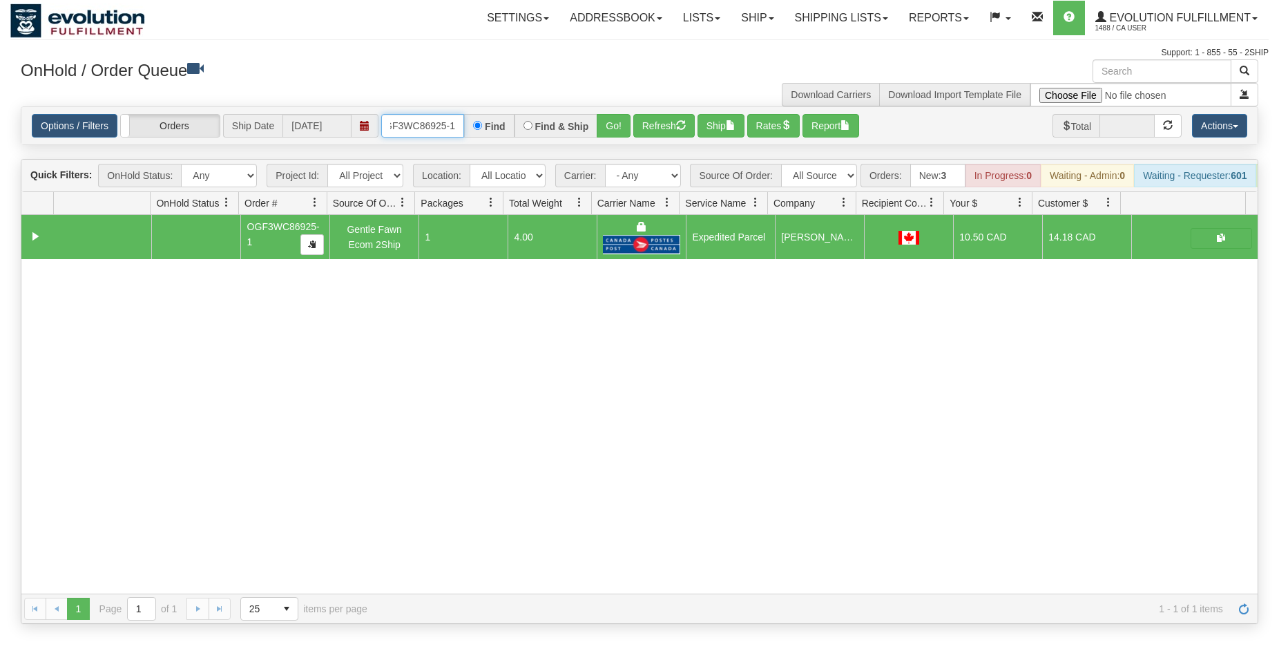
click at [441, 123] on input "OGF3WC86925-1" at bounding box center [422, 125] width 83 height 23
click at [599, 125] on button "Go!" at bounding box center [614, 125] width 34 height 23
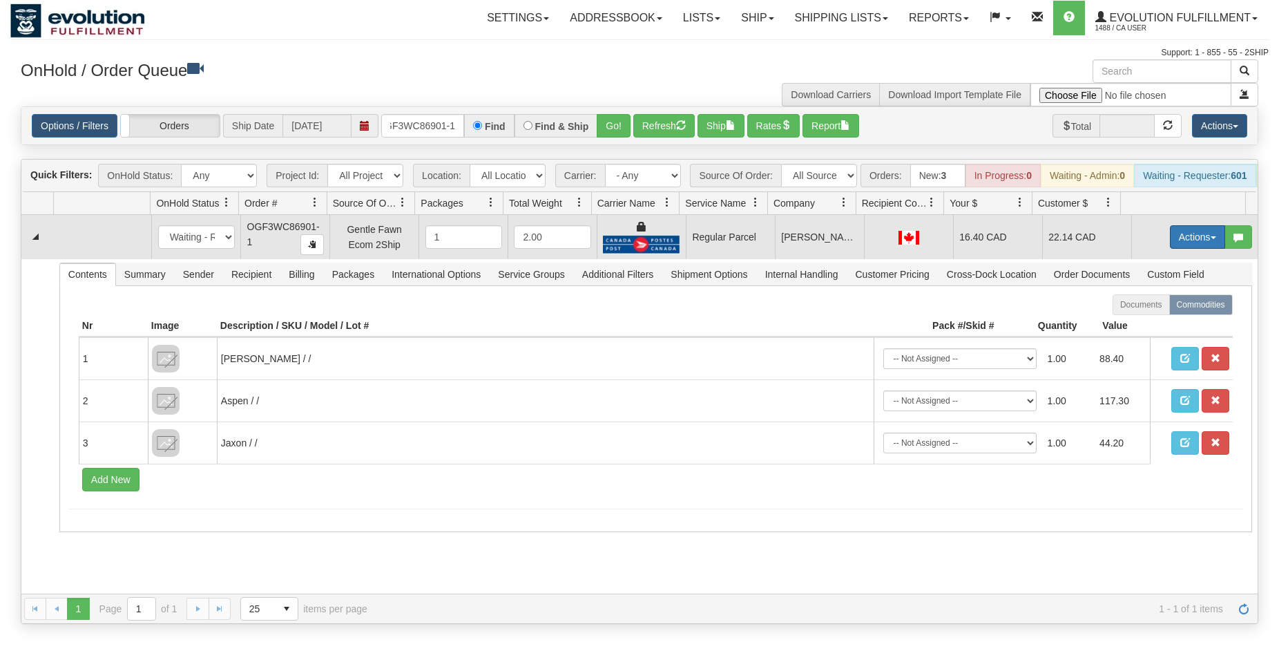
click at [1183, 243] on button "Actions" at bounding box center [1197, 236] width 55 height 23
click at [1146, 305] on span "Rate All Services" at bounding box center [1169, 299] width 83 height 11
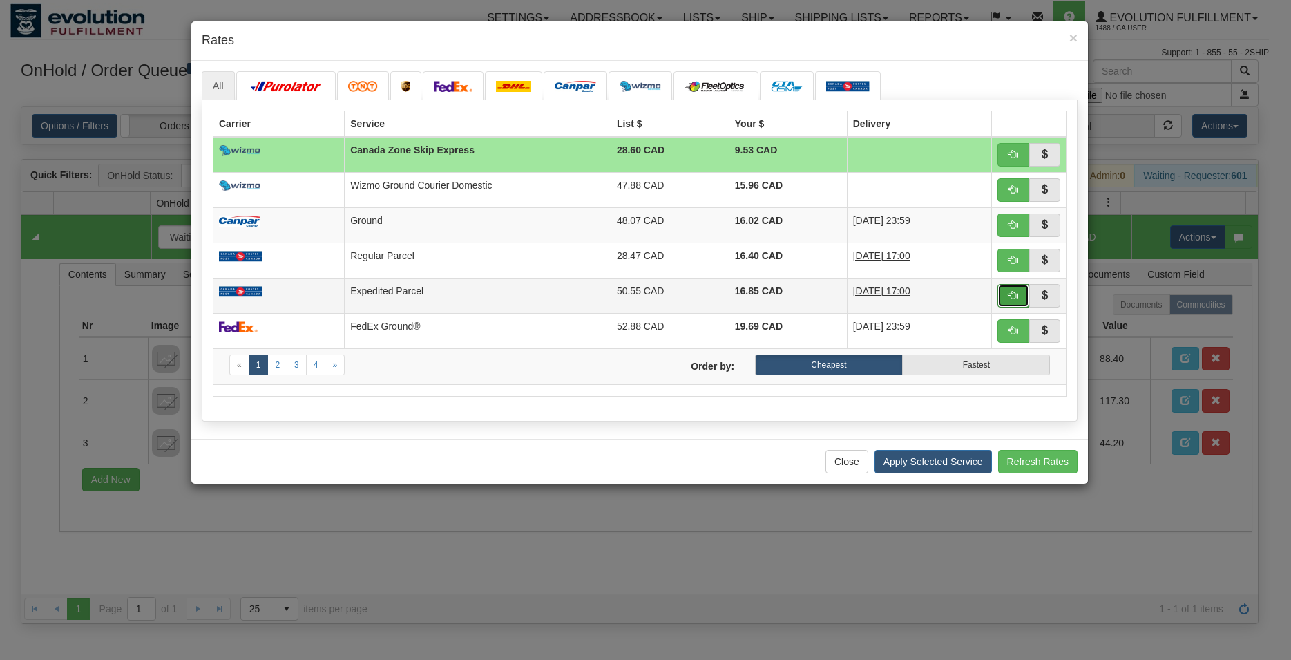
click at [1016, 290] on span "button" at bounding box center [1014, 295] width 10 height 10
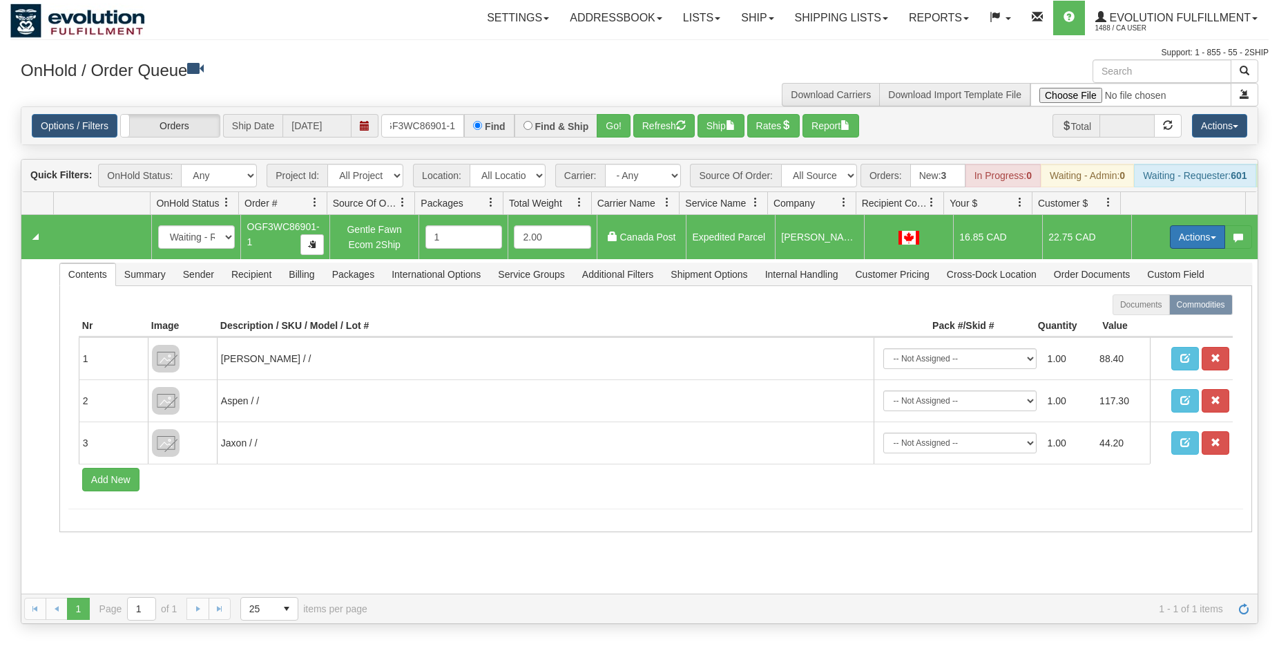
click at [1181, 245] on button "Actions" at bounding box center [1197, 236] width 55 height 23
click at [1131, 323] on span "Ship" at bounding box center [1142, 317] width 29 height 11
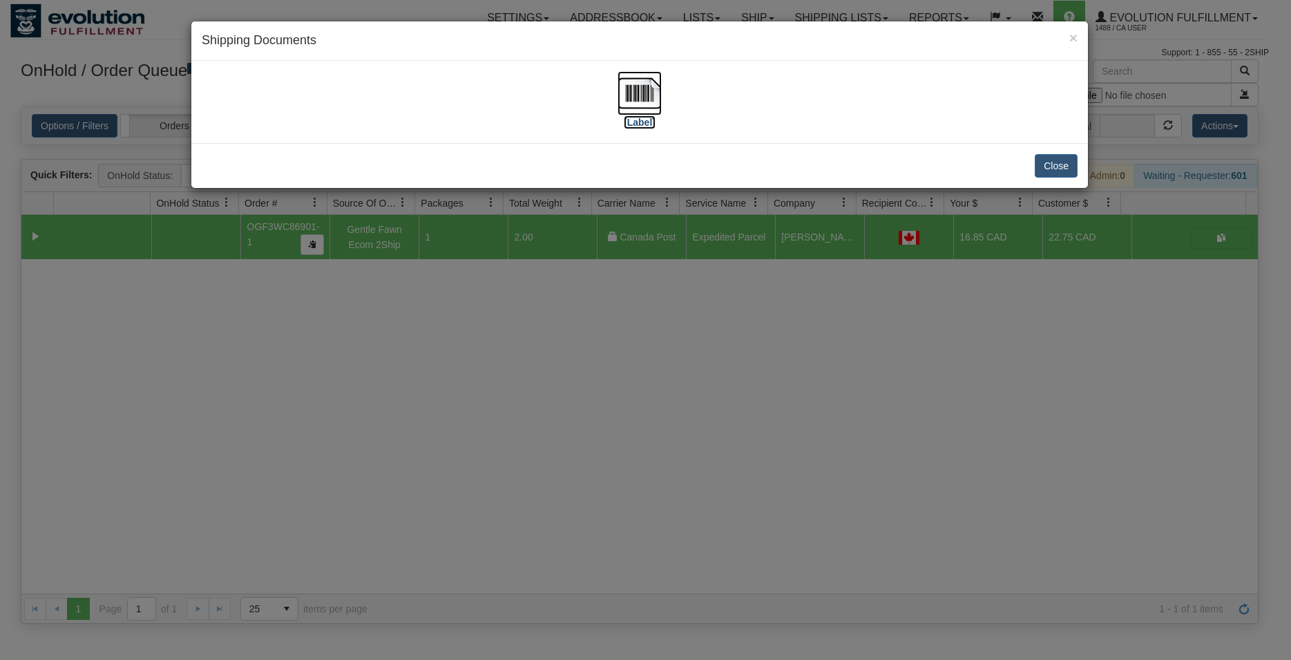
click at [642, 85] on img at bounding box center [640, 93] width 44 height 44
click at [1059, 165] on button "Close" at bounding box center [1056, 165] width 43 height 23
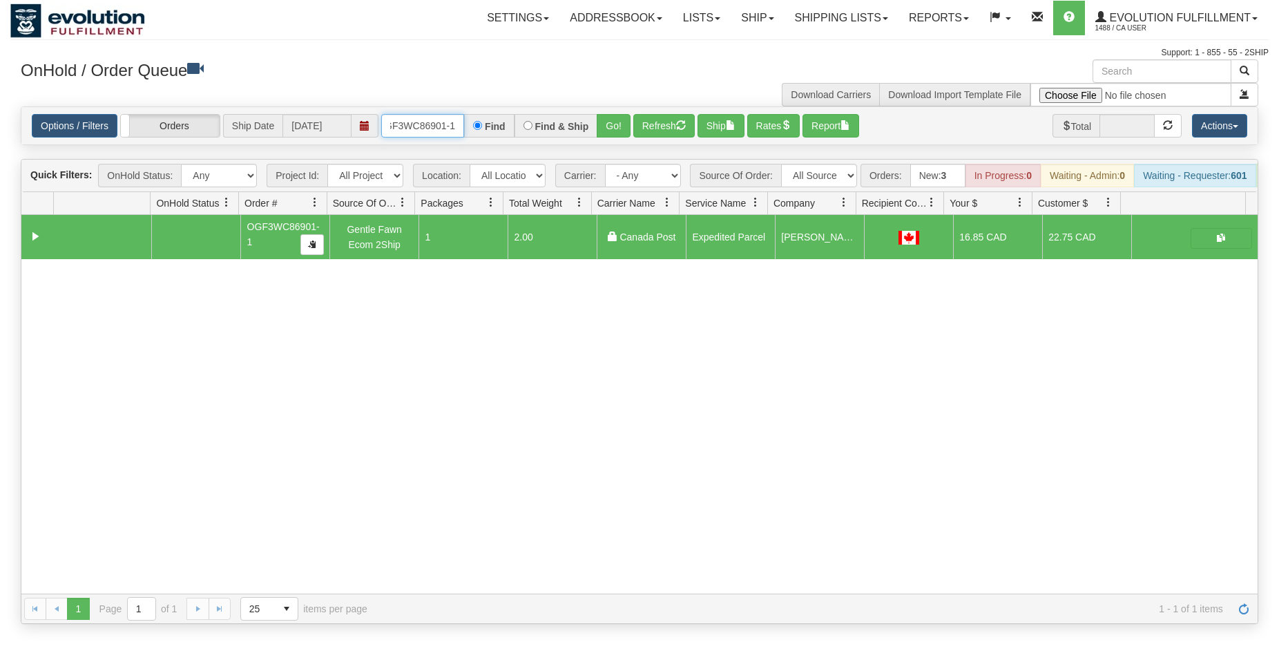
click at [435, 124] on input "OGF3WC86901-1" at bounding box center [422, 125] width 83 height 23
click at [613, 130] on button "Go!" at bounding box center [614, 125] width 34 height 23
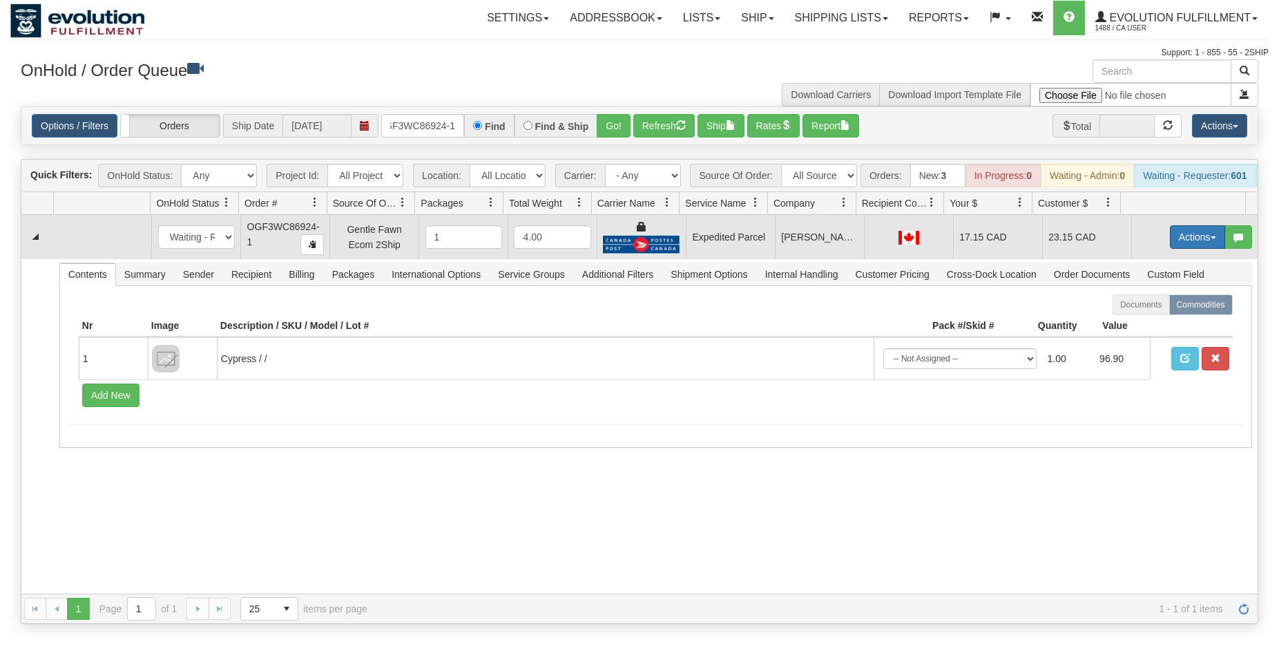
click at [1203, 242] on button "Actions" at bounding box center [1197, 236] width 55 height 23
click at [1134, 323] on span "Ship" at bounding box center [1142, 317] width 29 height 11
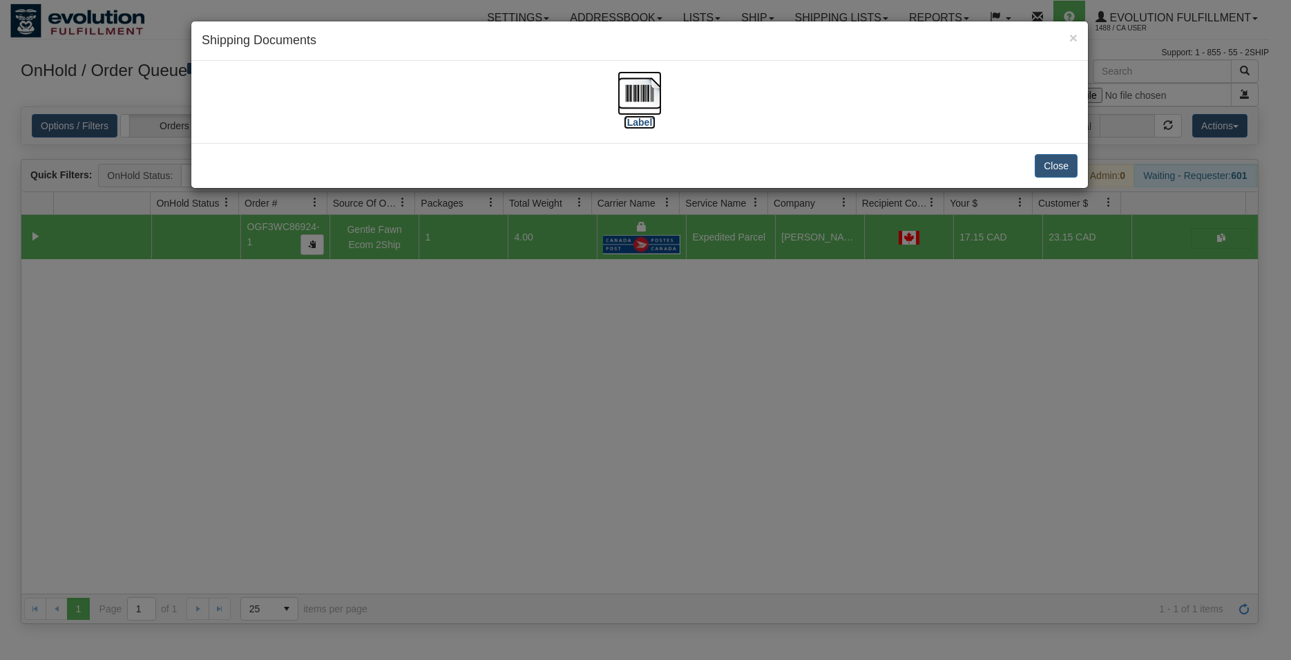
click at [647, 91] on img at bounding box center [640, 93] width 44 height 44
click at [1061, 169] on button "Close" at bounding box center [1056, 165] width 43 height 23
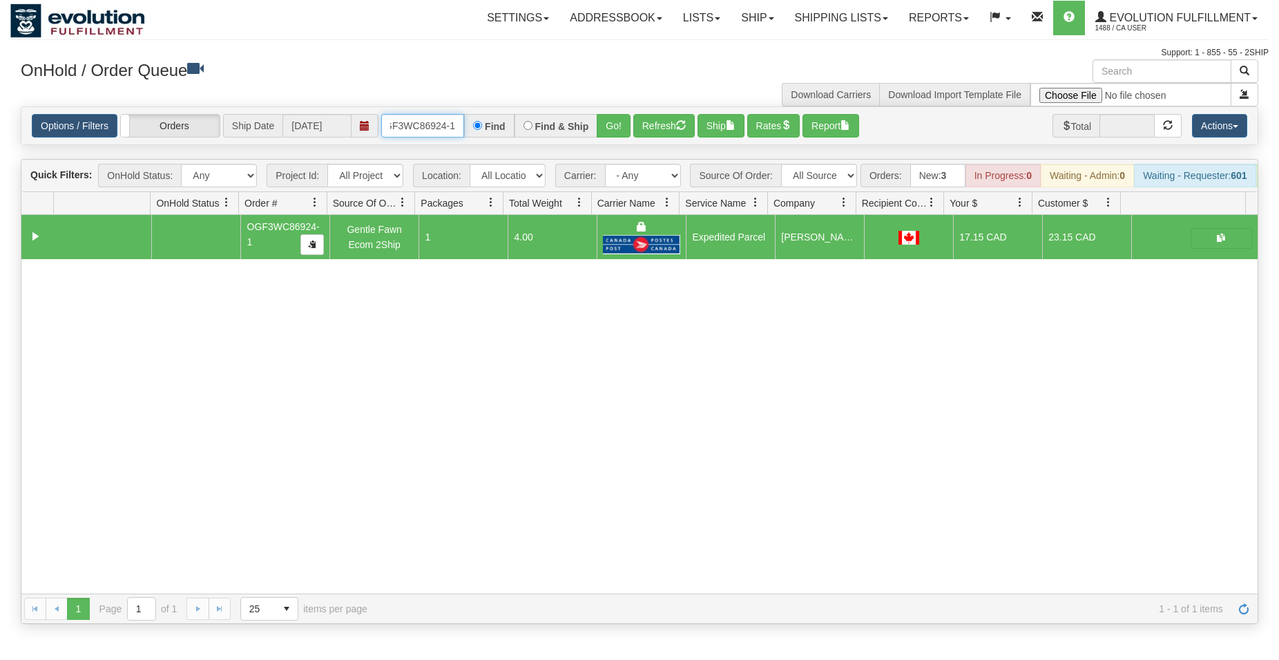
click at [439, 129] on input "OGF3WC86924-1" at bounding box center [422, 125] width 83 height 23
click at [634, 126] on div "Options / Filters Group Shipments Orders Ship Date 09/15/2025 OGF3WC86938-1 Fin…" at bounding box center [640, 125] width 1216 height 23
click at [629, 125] on button "Go!" at bounding box center [614, 125] width 34 height 23
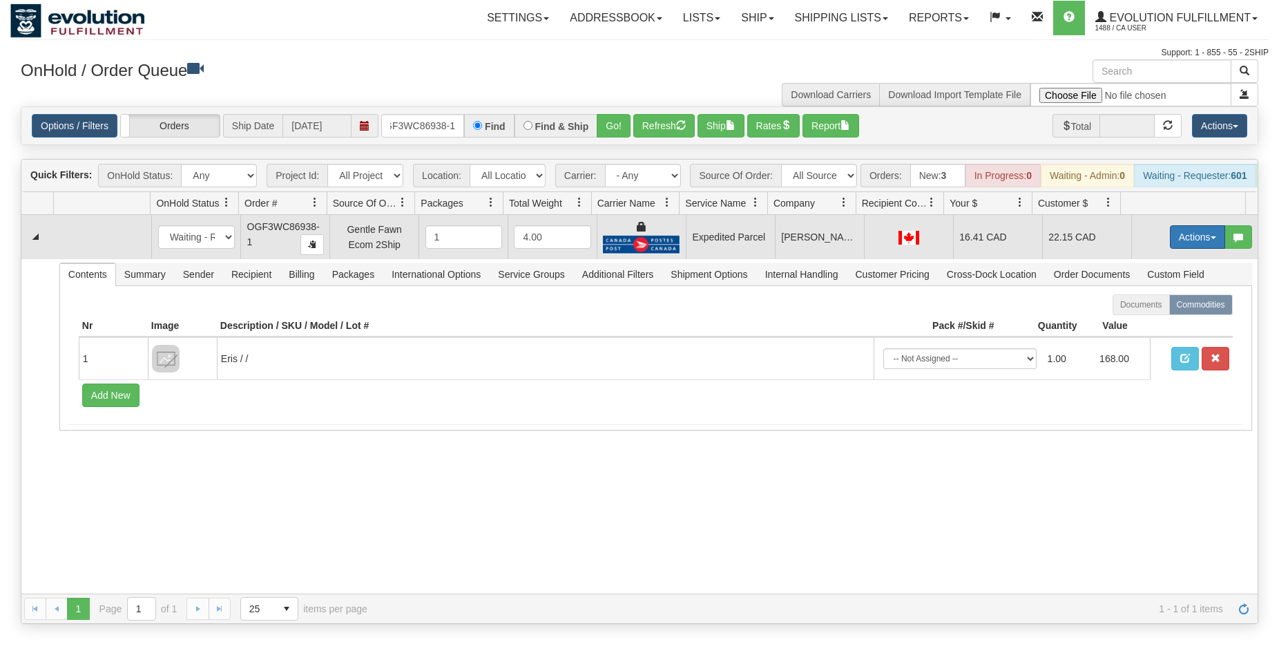
click at [1171, 249] on button "Actions" at bounding box center [1197, 236] width 55 height 23
click at [1128, 323] on span "Ship" at bounding box center [1142, 317] width 29 height 11
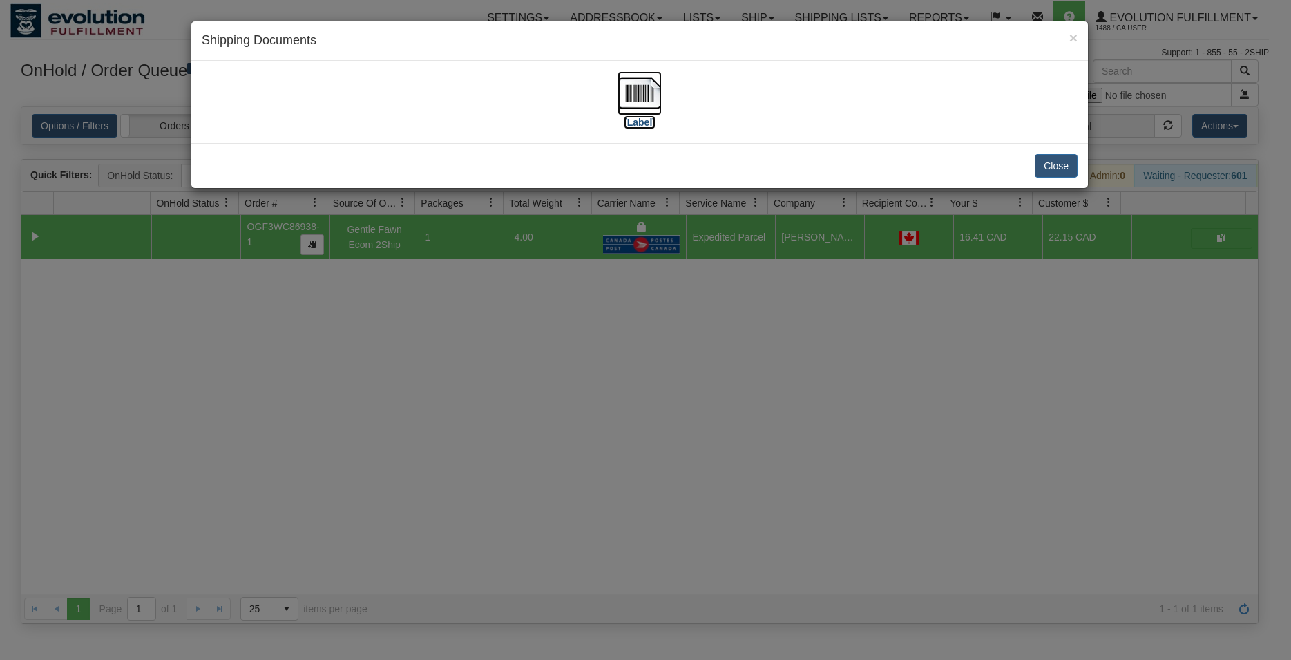
click at [635, 88] on img at bounding box center [640, 93] width 44 height 44
click at [1057, 163] on button "Close" at bounding box center [1056, 165] width 43 height 23
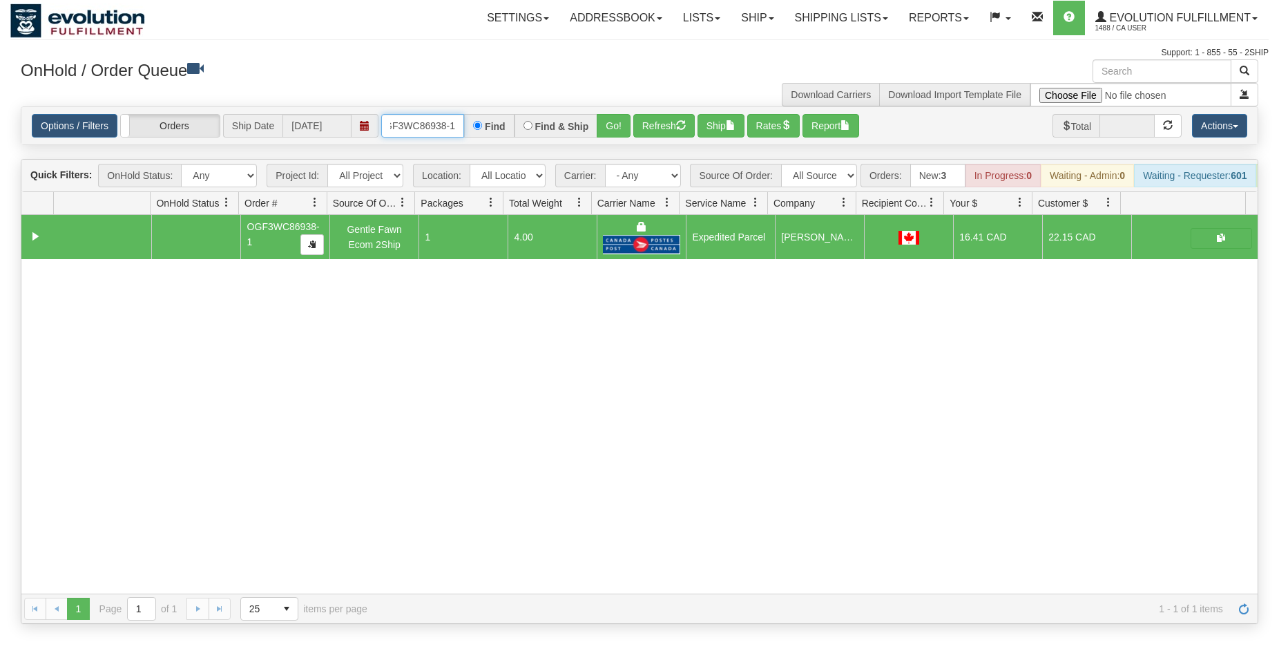
click at [429, 129] on input "OGF3WC86938-1" at bounding box center [422, 125] width 83 height 23
click at [614, 119] on button "Go!" at bounding box center [614, 125] width 34 height 23
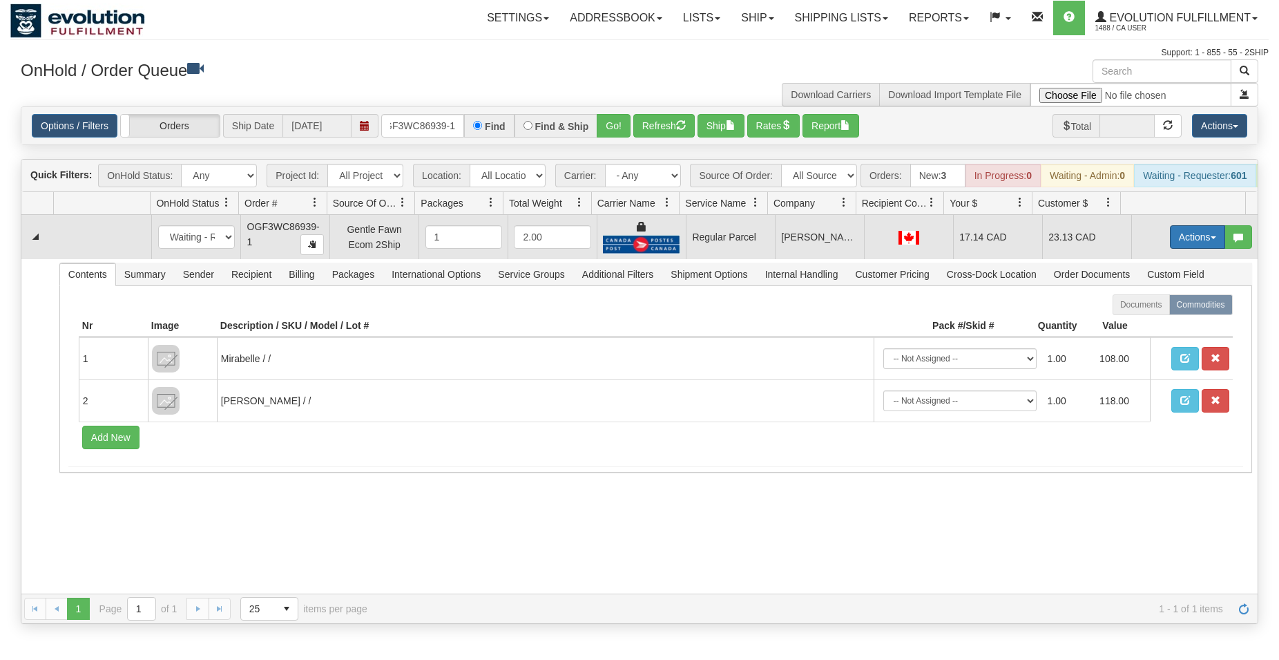
click at [1181, 248] on button "Actions" at bounding box center [1197, 236] width 55 height 23
click at [1154, 305] on span "Rate All Services" at bounding box center [1169, 299] width 83 height 11
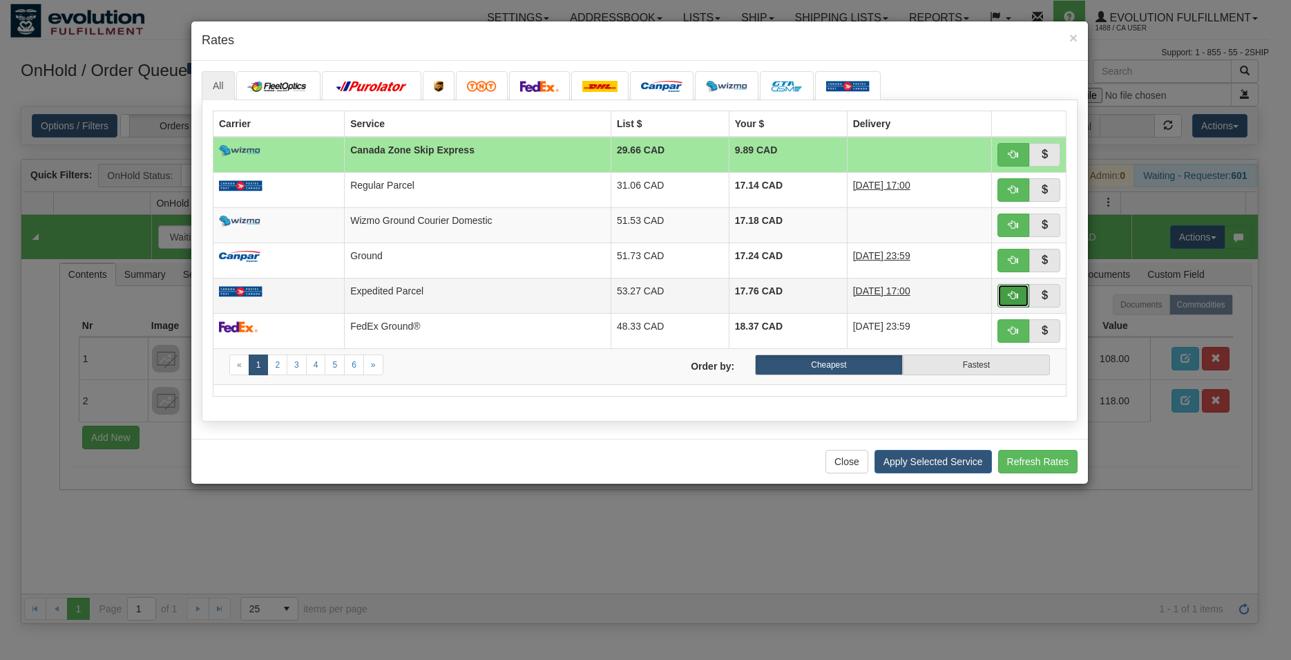
click at [1020, 295] on button "button" at bounding box center [1014, 295] width 32 height 23
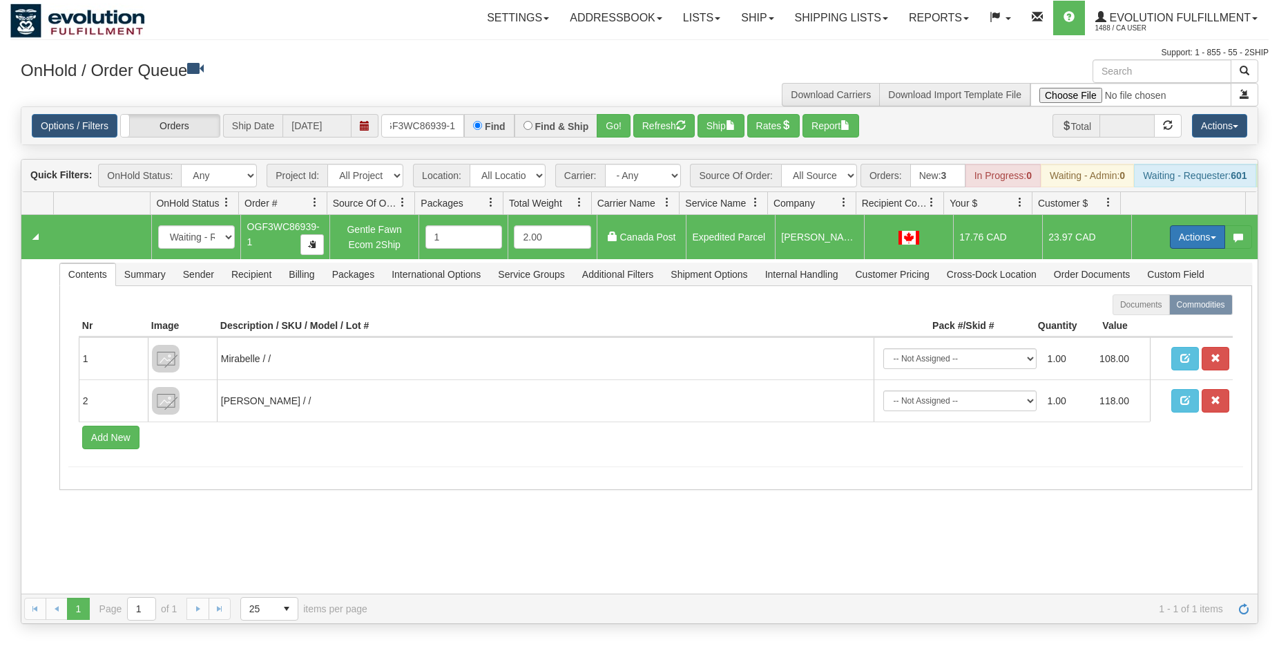
click at [1199, 247] on button "Actions" at bounding box center [1197, 236] width 55 height 23
click at [1132, 323] on span "Ship" at bounding box center [1142, 317] width 29 height 11
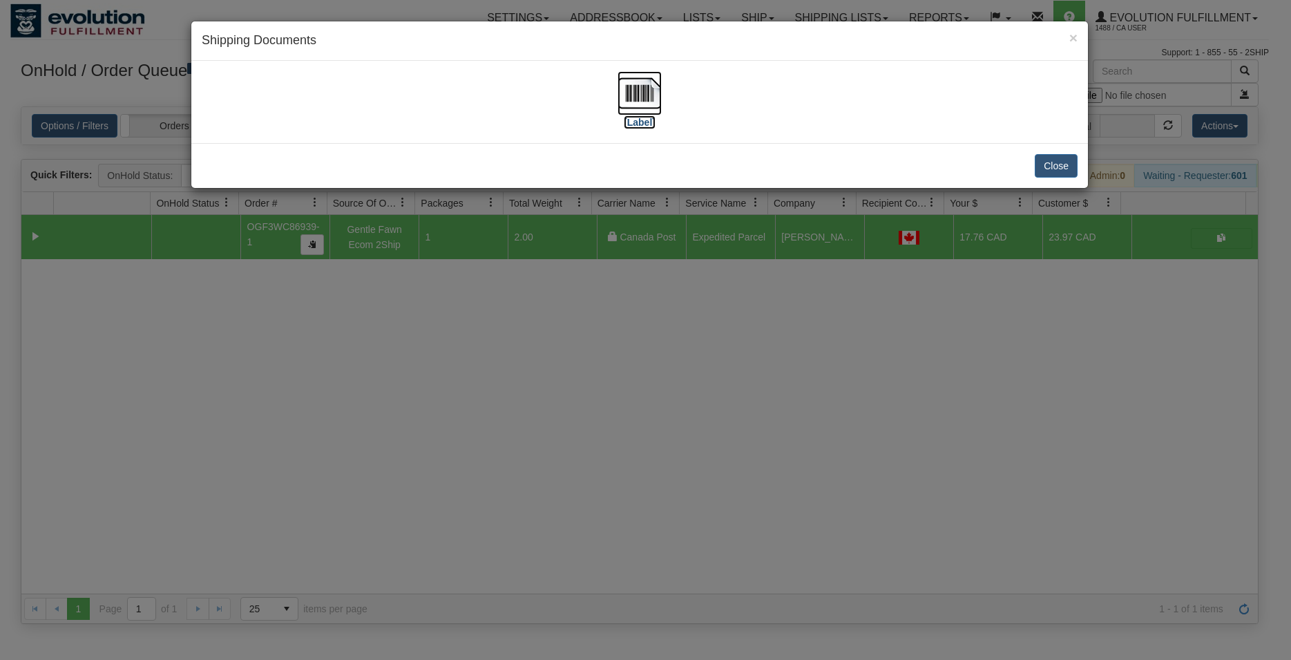
click at [638, 86] on img at bounding box center [640, 93] width 44 height 44
click at [1044, 164] on button "Close" at bounding box center [1056, 165] width 43 height 23
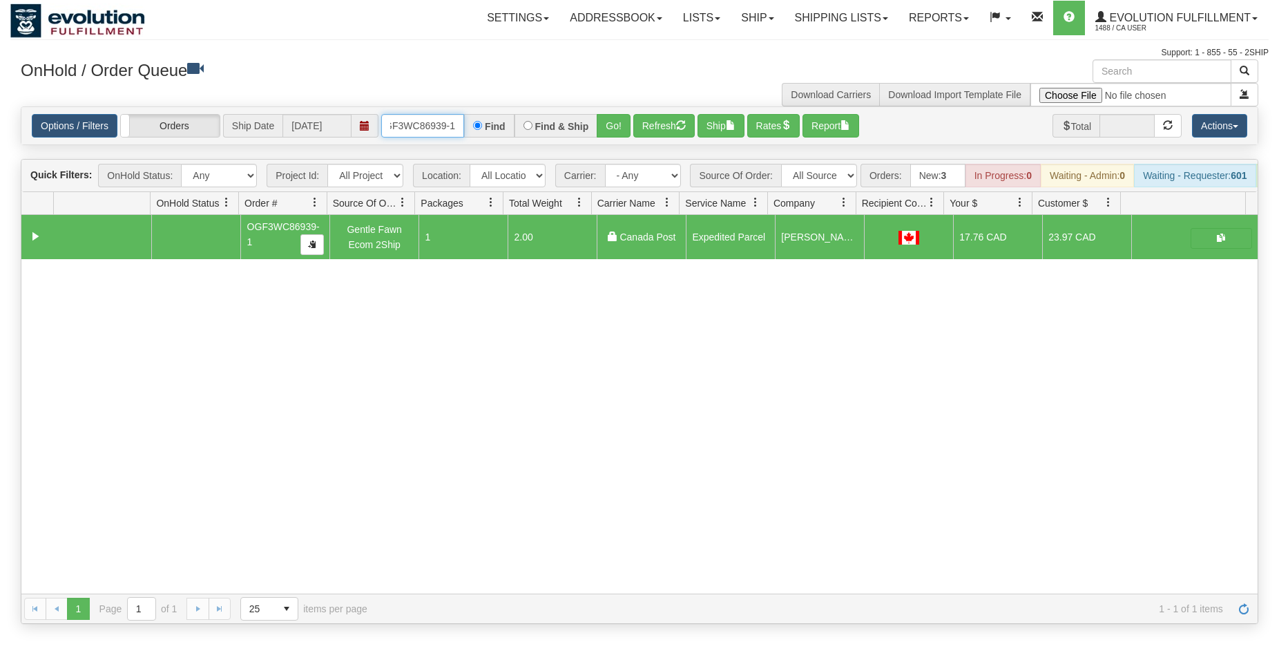
click at [445, 130] on input "OGF3WC86939-1" at bounding box center [422, 125] width 83 height 23
click at [444, 127] on input "OGF3WC86939-1" at bounding box center [422, 125] width 83 height 23
click at [609, 128] on button "Go!" at bounding box center [614, 125] width 34 height 23
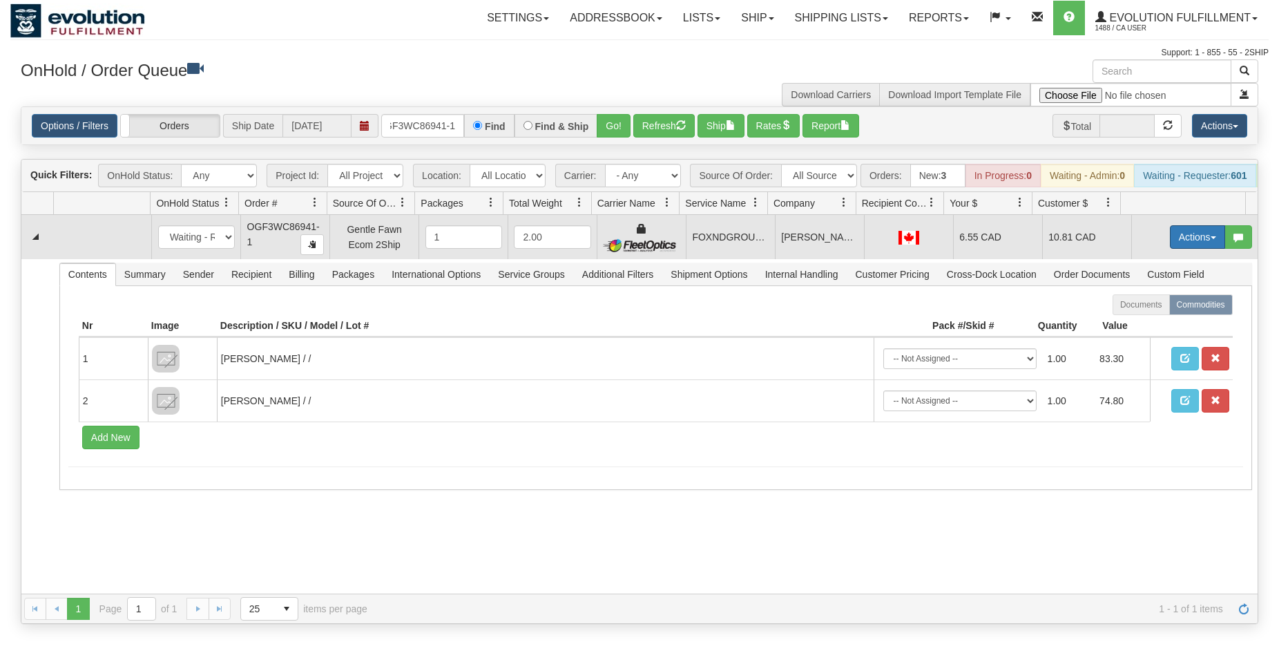
click at [1170, 247] on button "Actions" at bounding box center [1197, 236] width 55 height 23
click at [1136, 323] on span "Ship" at bounding box center [1142, 317] width 29 height 11
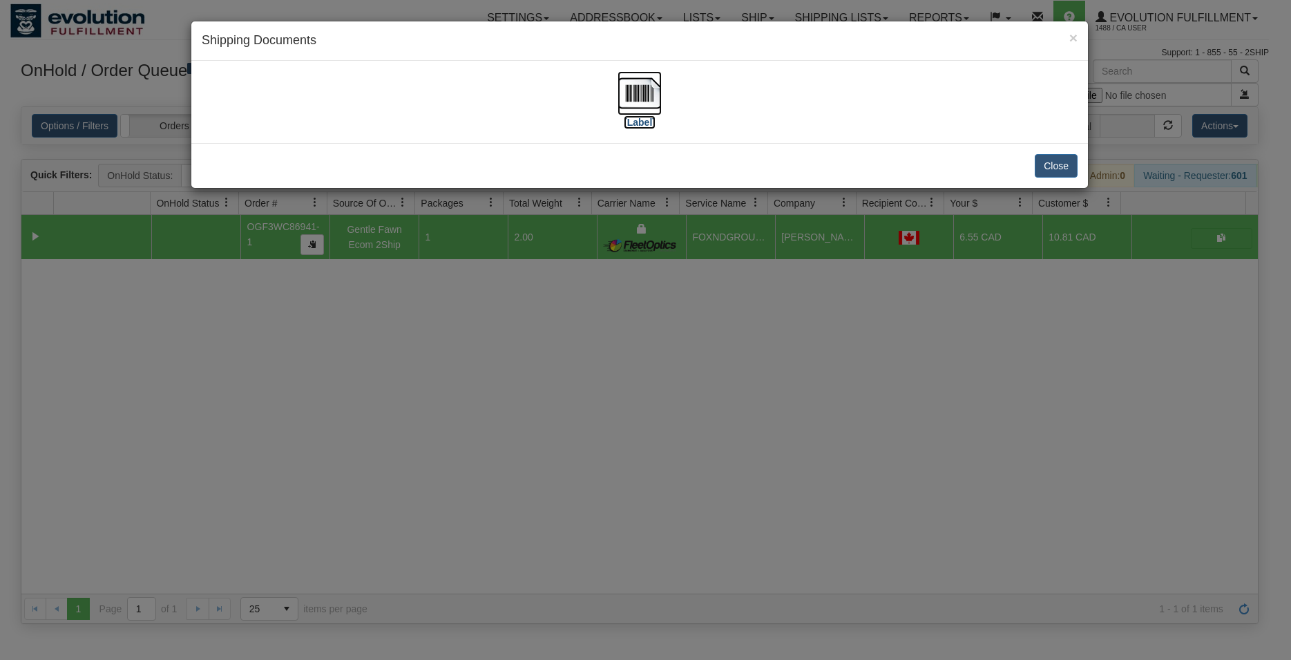
click at [631, 89] on img at bounding box center [640, 93] width 44 height 44
click at [1051, 163] on button "Close" at bounding box center [1056, 165] width 43 height 23
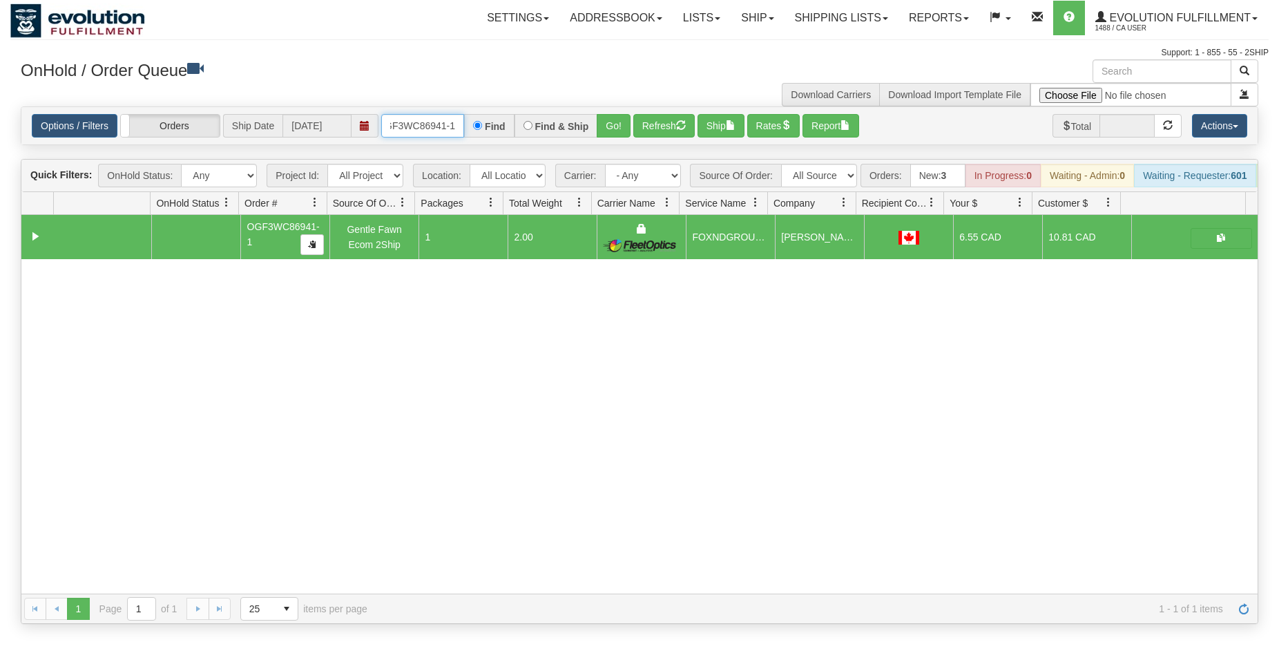
click at [424, 124] on input "OGF3WC86941-1" at bounding box center [422, 125] width 83 height 23
click at [616, 131] on button "Go!" at bounding box center [614, 125] width 34 height 23
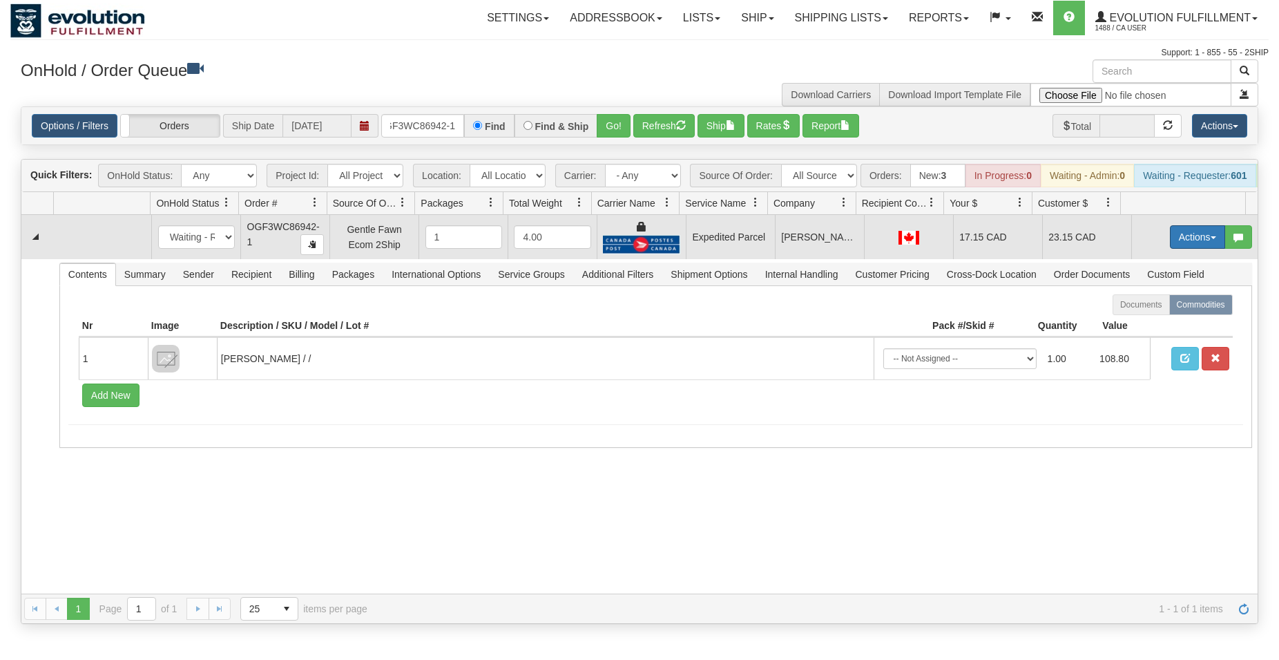
click at [1202, 248] on button "Actions" at bounding box center [1197, 236] width 55 height 23
click at [1136, 323] on span "Ship" at bounding box center [1142, 317] width 29 height 11
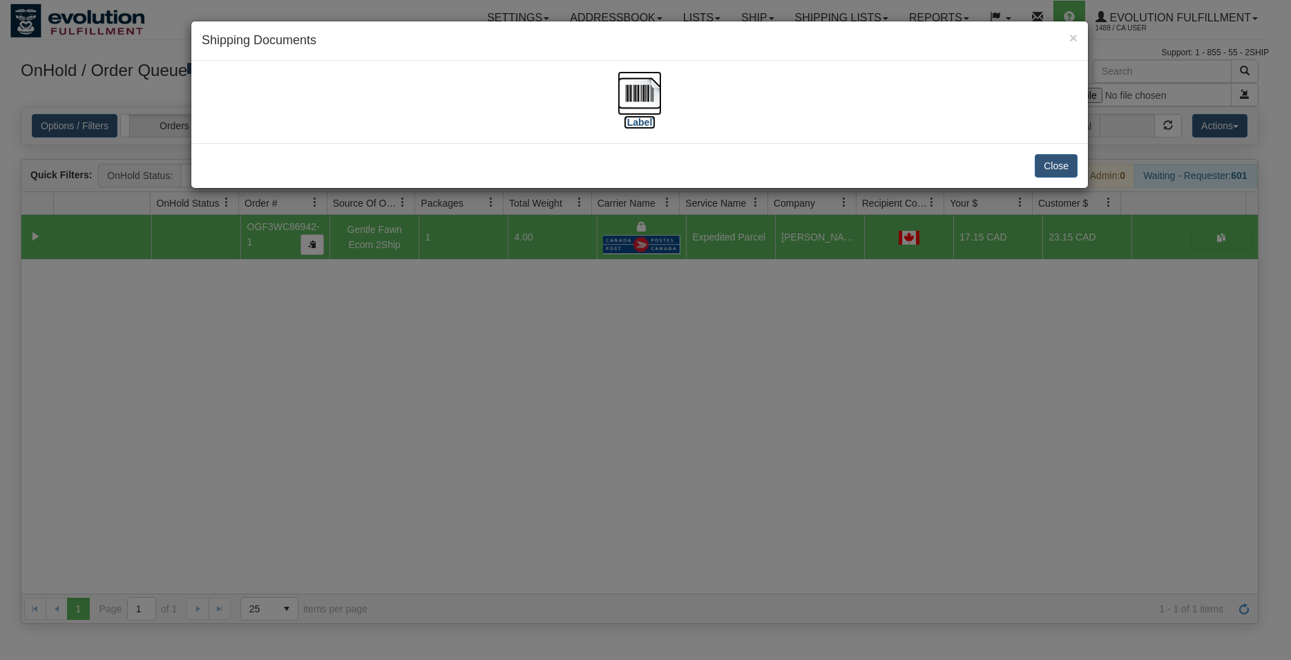
click at [637, 81] on img at bounding box center [640, 93] width 44 height 44
click at [1043, 171] on button "Close" at bounding box center [1056, 165] width 43 height 23
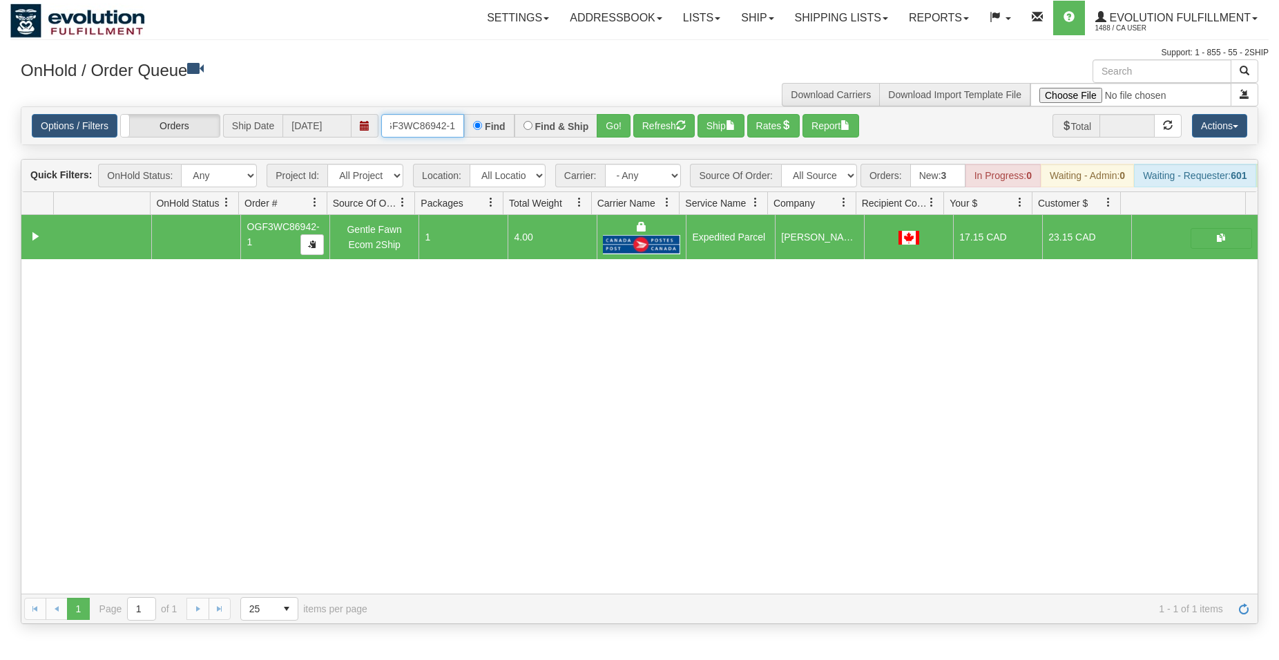
click at [427, 135] on input "OGF3WC86942-1" at bounding box center [422, 125] width 83 height 23
click at [624, 126] on button "Go!" at bounding box center [614, 125] width 34 height 23
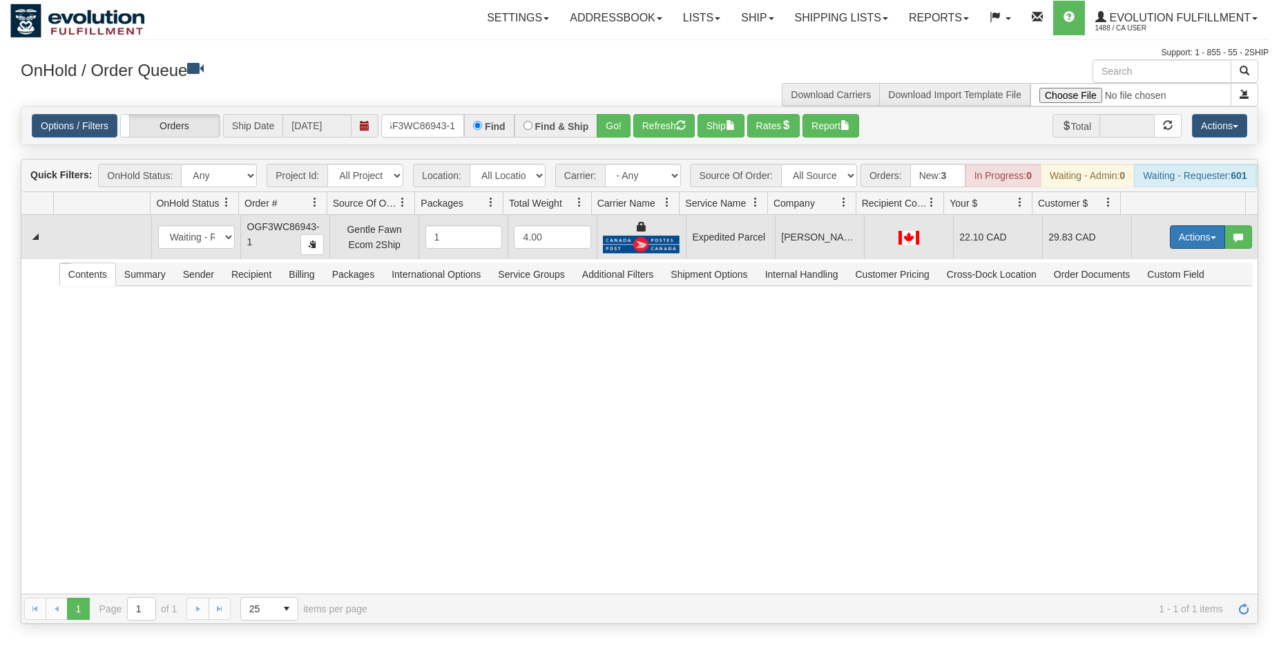
click at [1172, 246] on button "Actions" at bounding box center [1197, 236] width 55 height 23
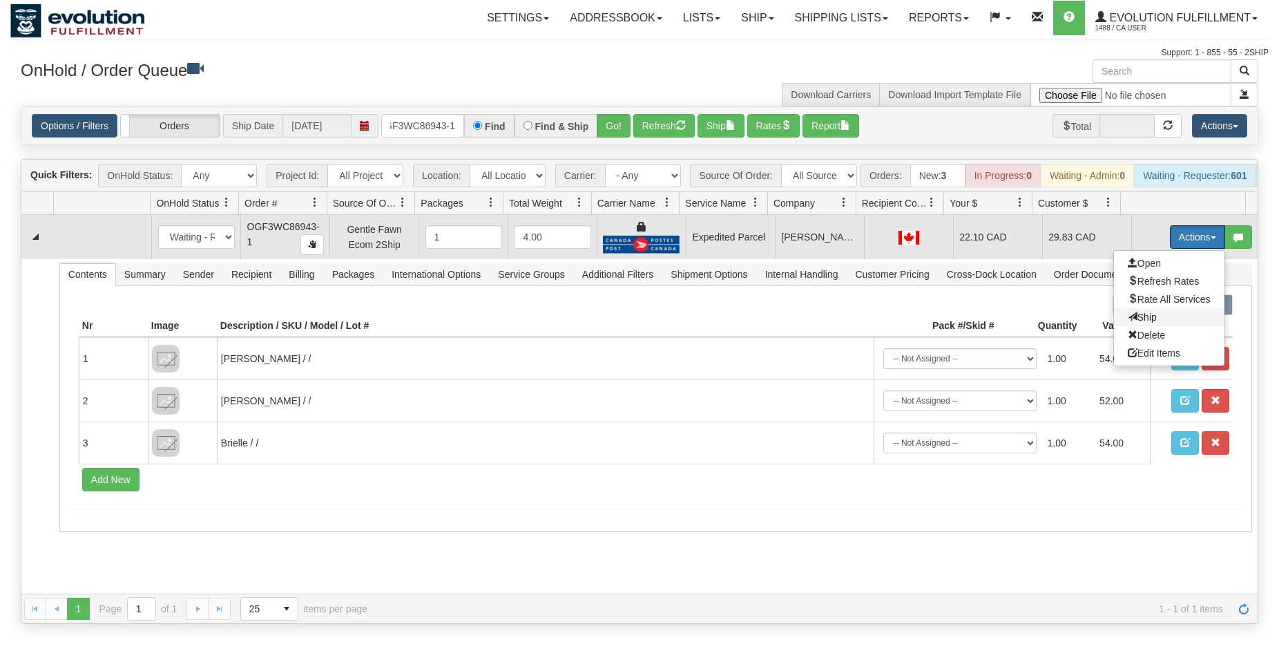
click at [1138, 323] on span "Ship" at bounding box center [1142, 317] width 29 height 11
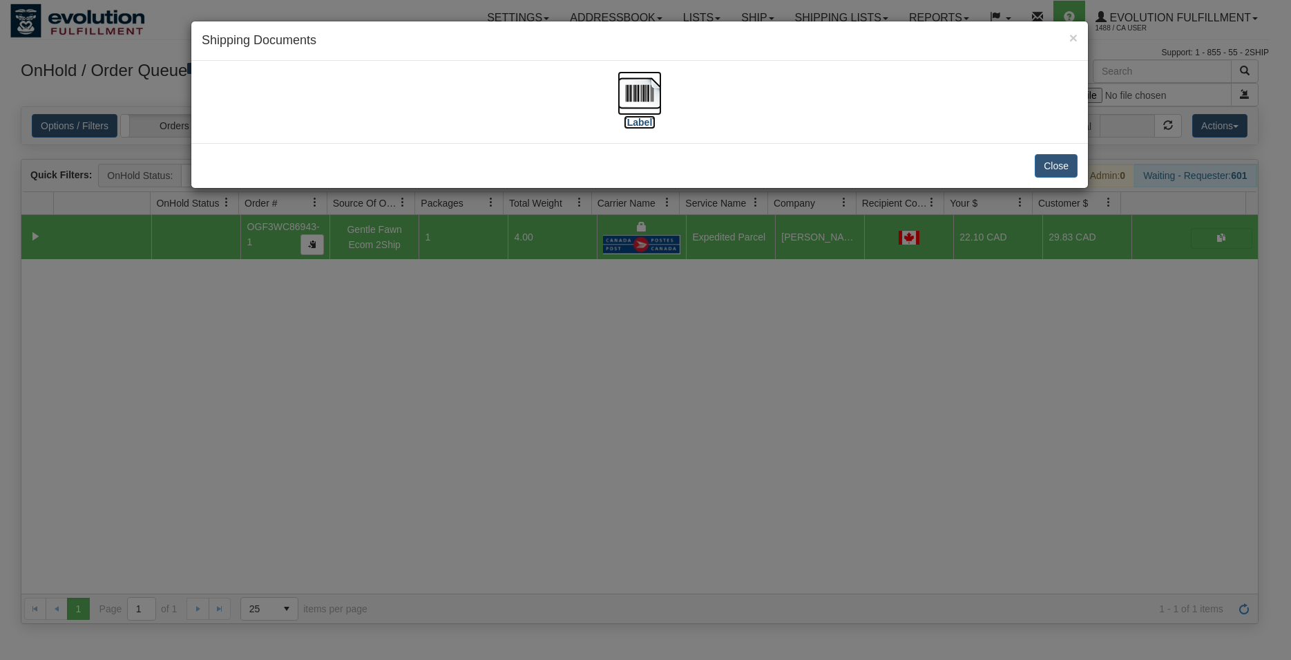
click at [650, 88] on img at bounding box center [640, 93] width 44 height 44
click at [1060, 172] on button "Close" at bounding box center [1056, 165] width 43 height 23
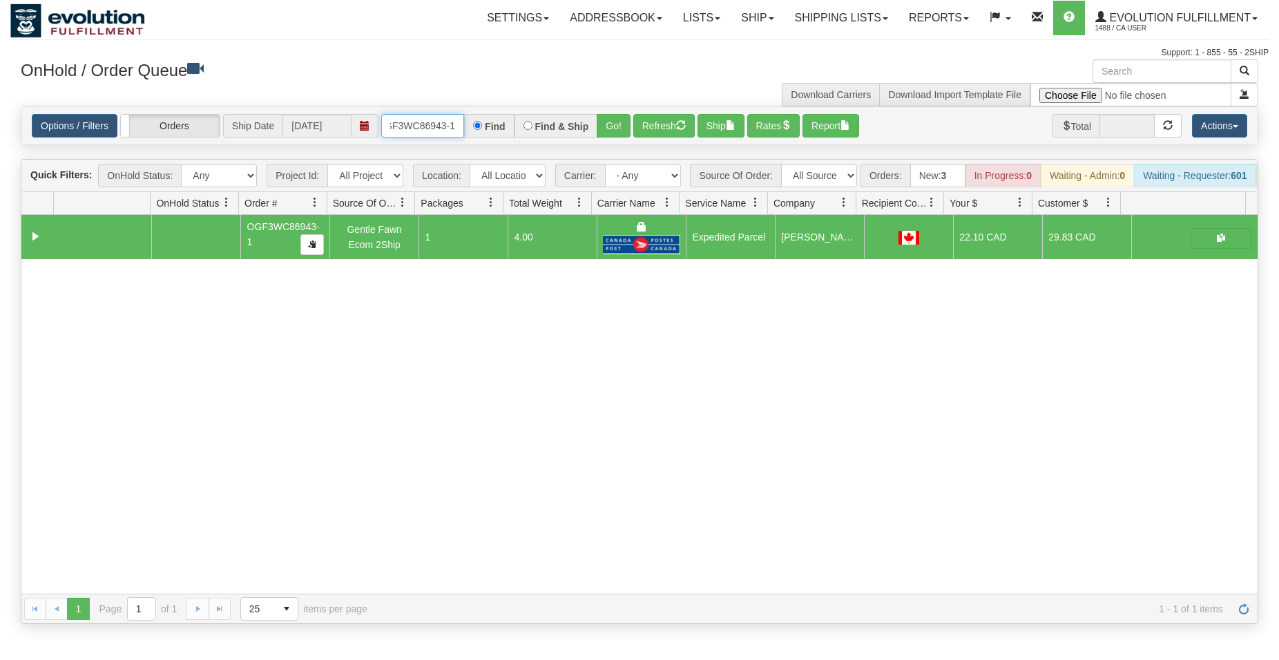
click at [429, 131] on input "OGF3WC86943-1" at bounding box center [422, 125] width 83 height 23
click at [626, 126] on button "Go!" at bounding box center [614, 125] width 34 height 23
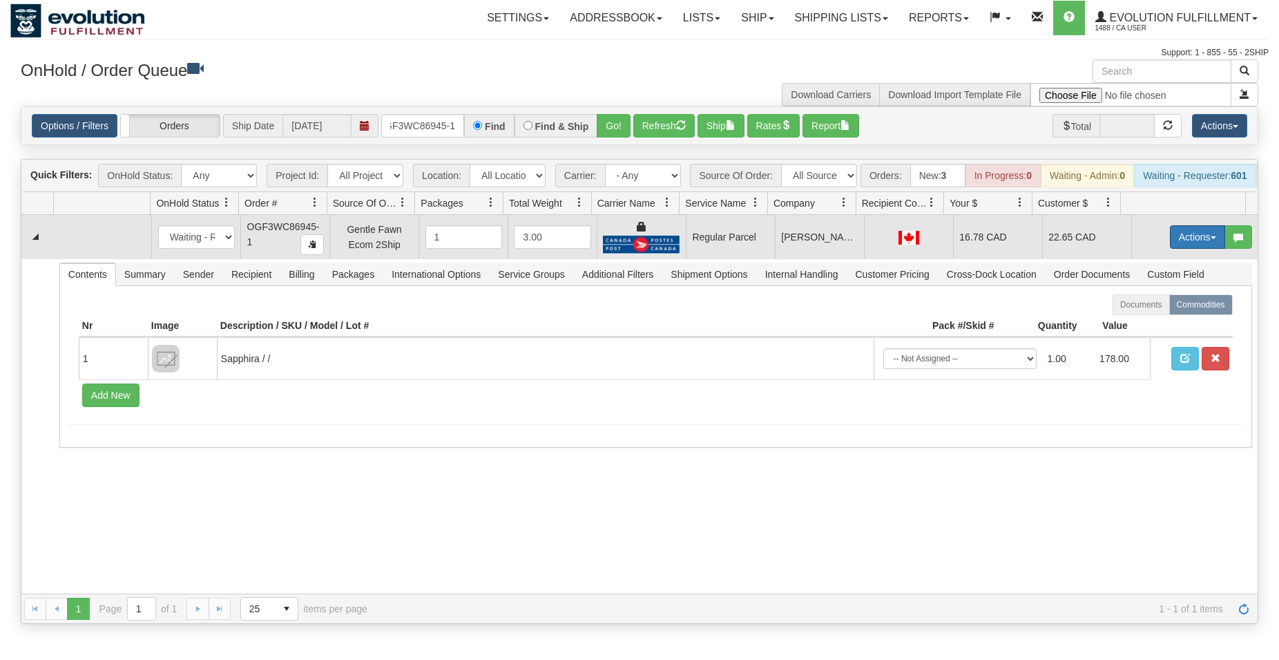
click at [1188, 249] on button "Actions" at bounding box center [1197, 236] width 55 height 23
click at [1157, 305] on span "Rate All Services" at bounding box center [1169, 299] width 83 height 11
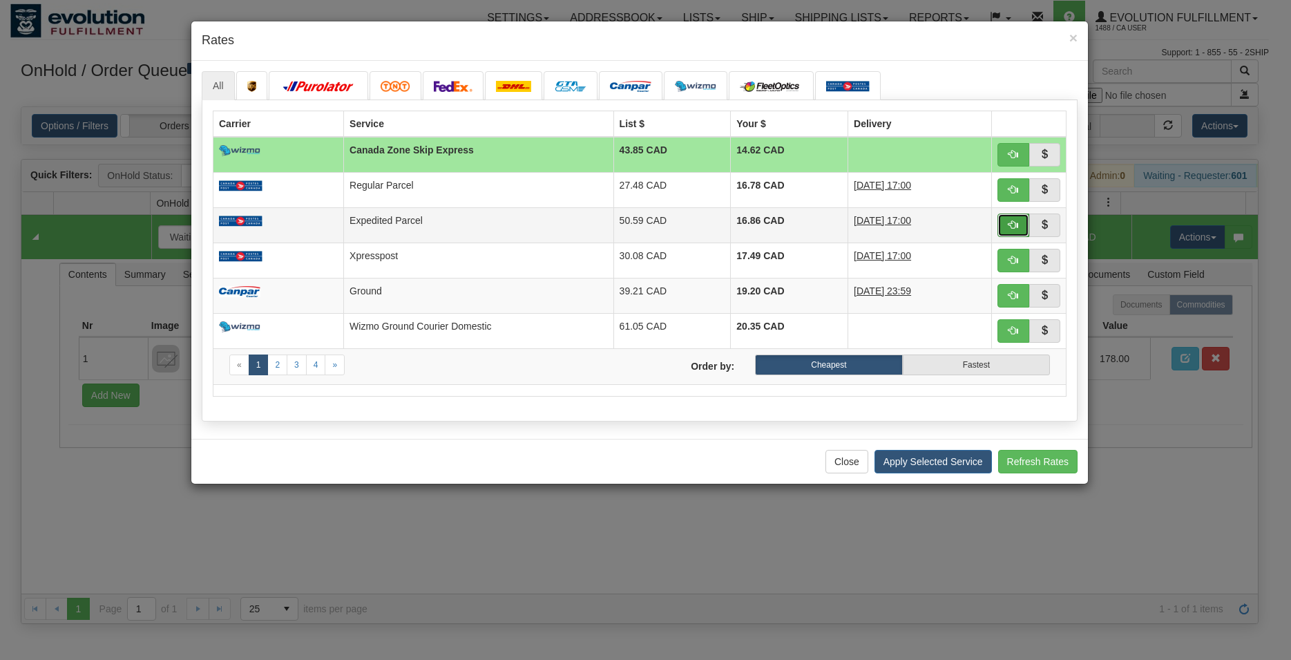
click at [1013, 227] on span "button" at bounding box center [1014, 225] width 10 height 10
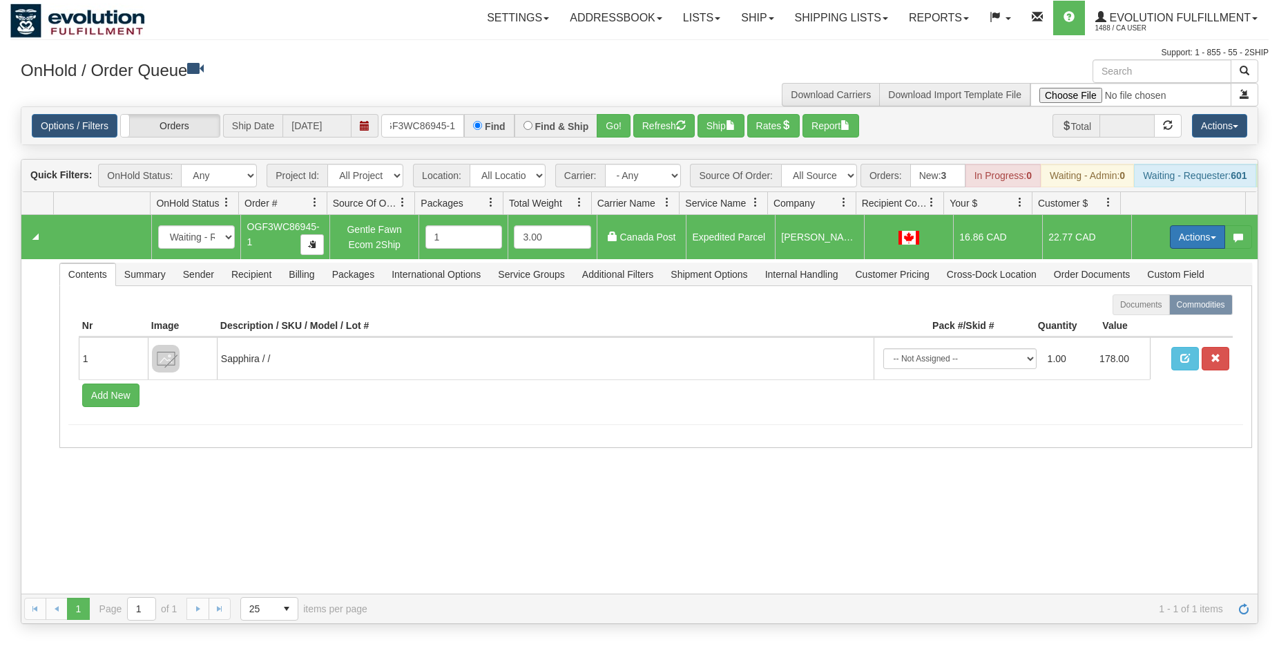
click at [1184, 245] on button "Actions" at bounding box center [1197, 236] width 55 height 23
click at [1128, 323] on span "Ship" at bounding box center [1142, 317] width 29 height 11
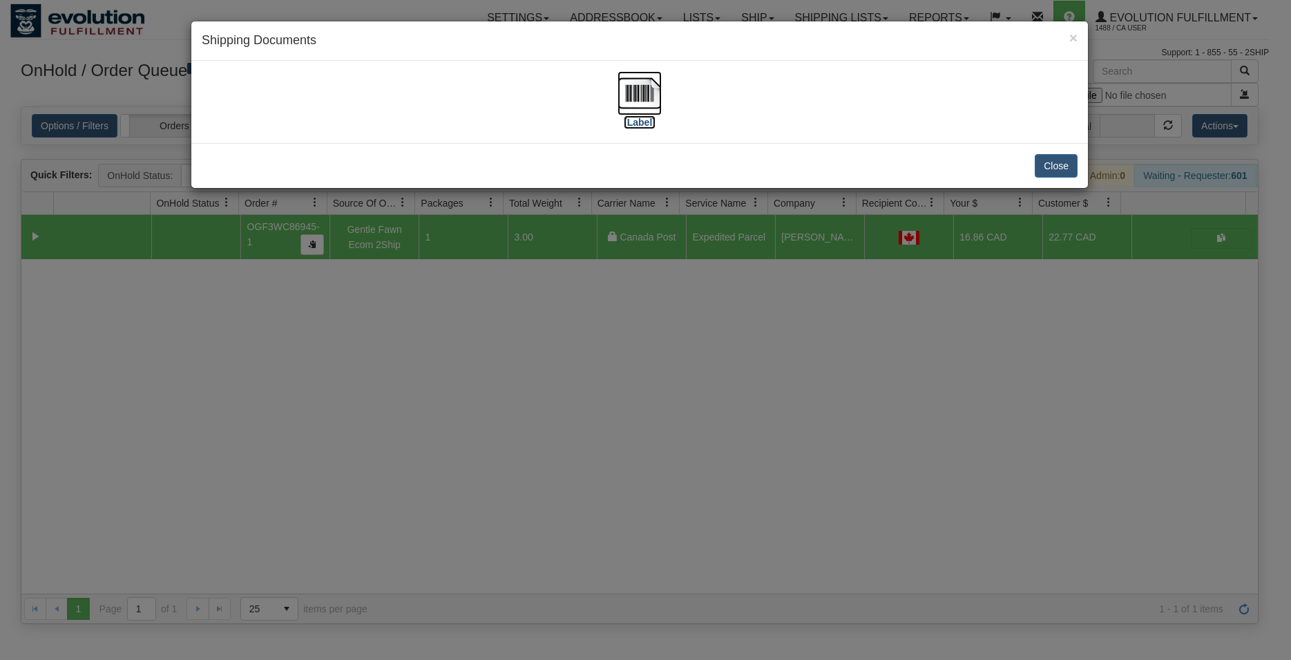
click at [647, 99] on img at bounding box center [640, 93] width 44 height 44
click at [1054, 158] on button "Close" at bounding box center [1056, 165] width 43 height 23
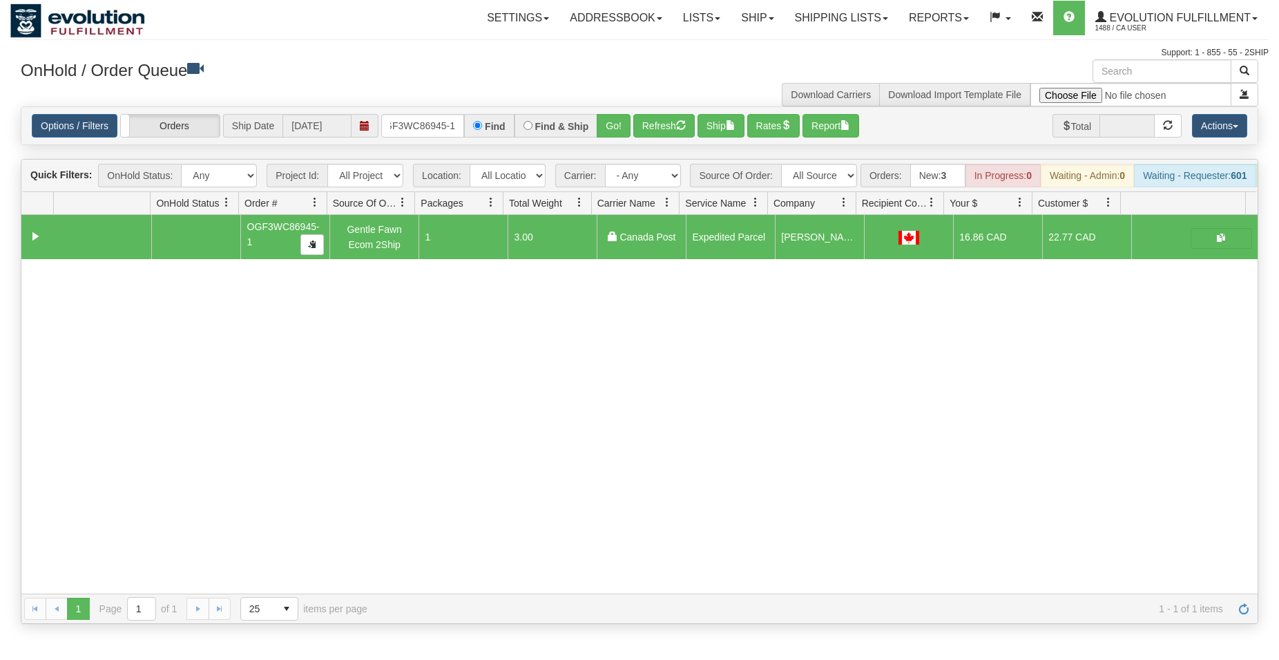
click at [431, 113] on div "Options / Filters Group Shipments Orders Ship Date 09/15/2025 OGF3WC86945-1 Fin…" at bounding box center [639, 125] width 1237 height 37
click at [427, 123] on input "OGF3WC86945-1" at bounding box center [422, 125] width 83 height 23
click at [598, 131] on div "Find & Ship" at bounding box center [557, 125] width 84 height 23
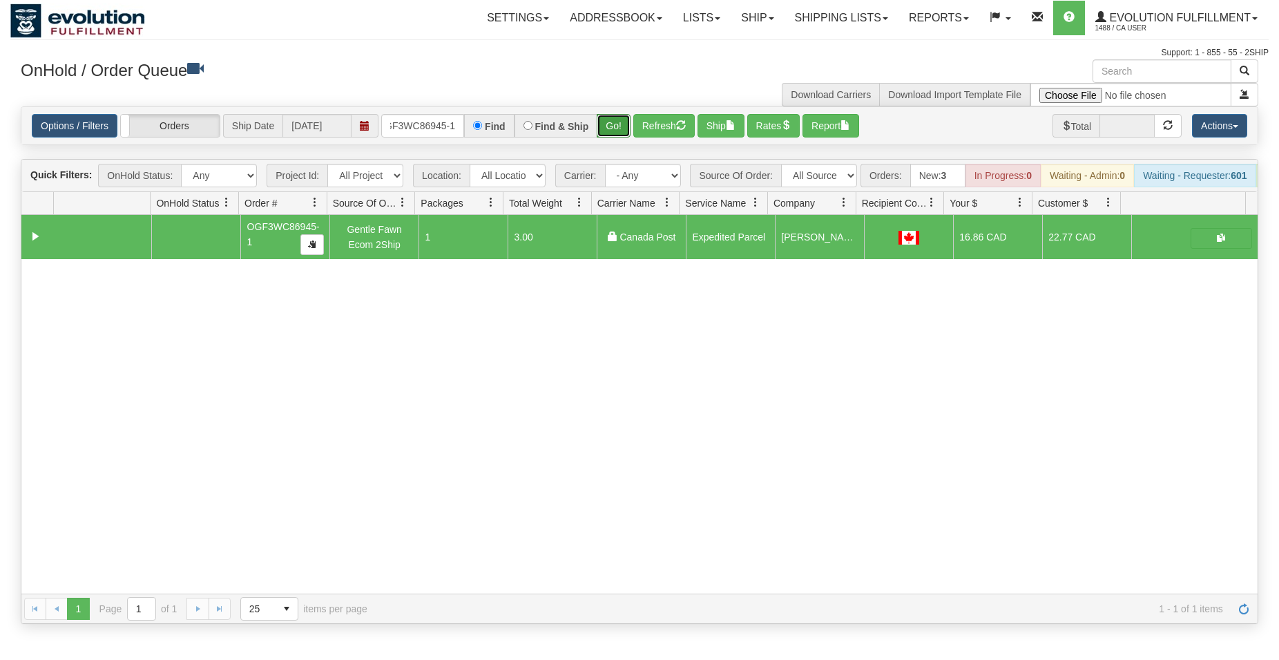
click at [600, 131] on button "Go!" at bounding box center [614, 125] width 34 height 23
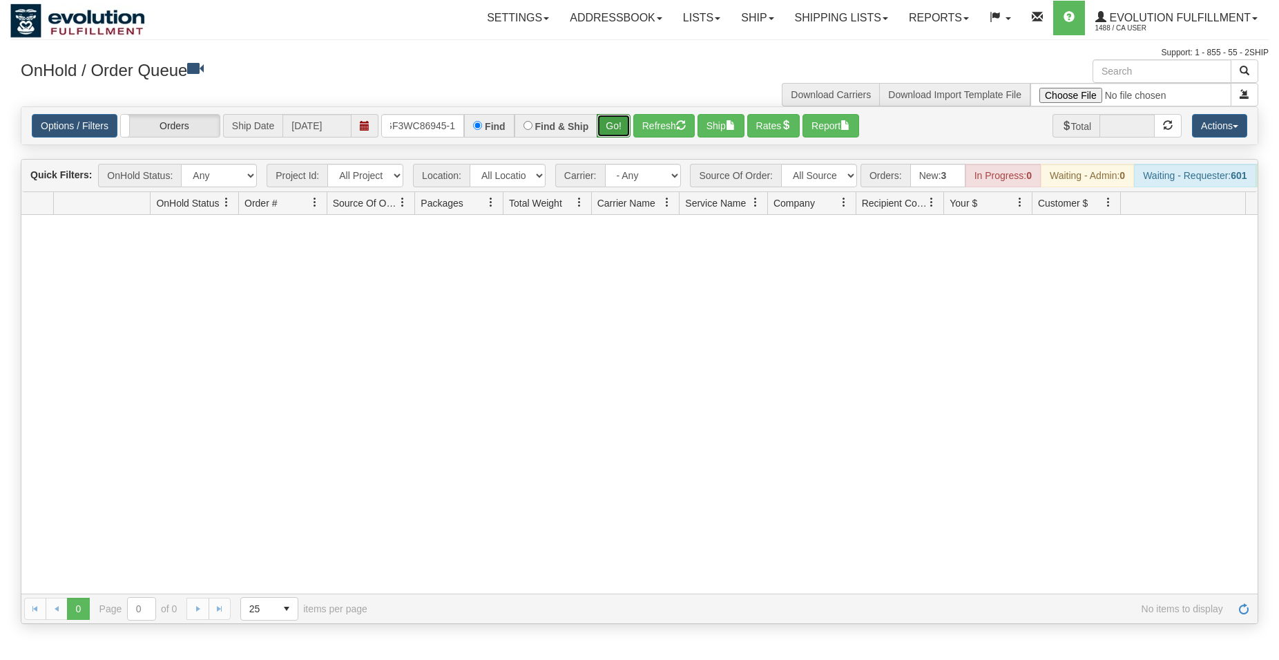
click at [613, 123] on button "Go!" at bounding box center [614, 125] width 34 height 23
click at [414, 120] on input "OGF3WC86945-1" at bounding box center [422, 125] width 83 height 23
click at [621, 128] on button "Go!" at bounding box center [614, 125] width 34 height 23
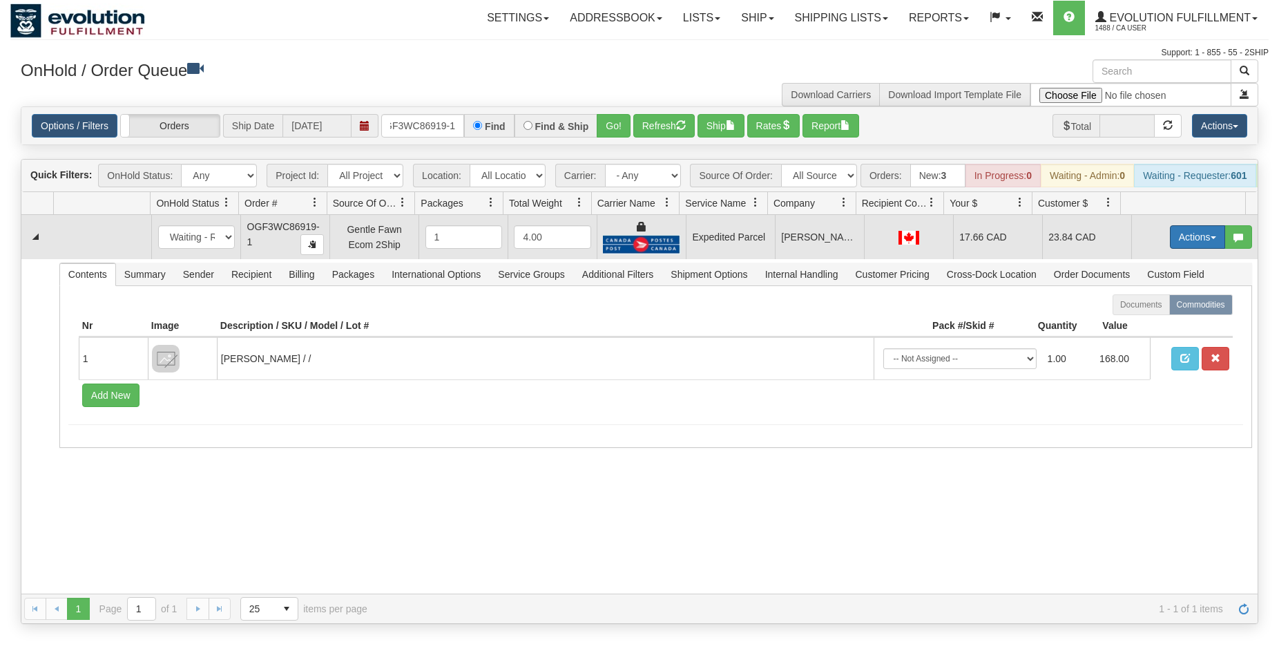
click at [1181, 238] on button "Actions" at bounding box center [1197, 236] width 55 height 23
click at [1128, 323] on link "Ship" at bounding box center [1169, 317] width 111 height 18
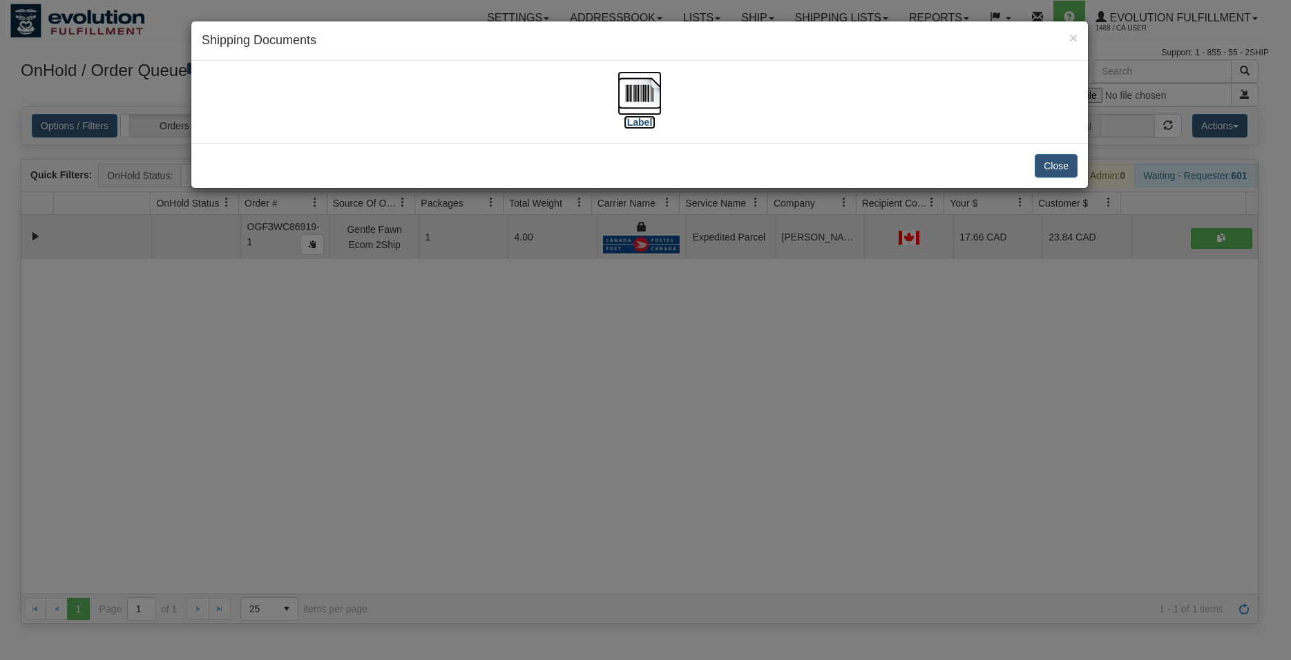
click at [655, 91] on img at bounding box center [640, 93] width 44 height 44
click at [1043, 173] on button "Close" at bounding box center [1056, 165] width 43 height 23
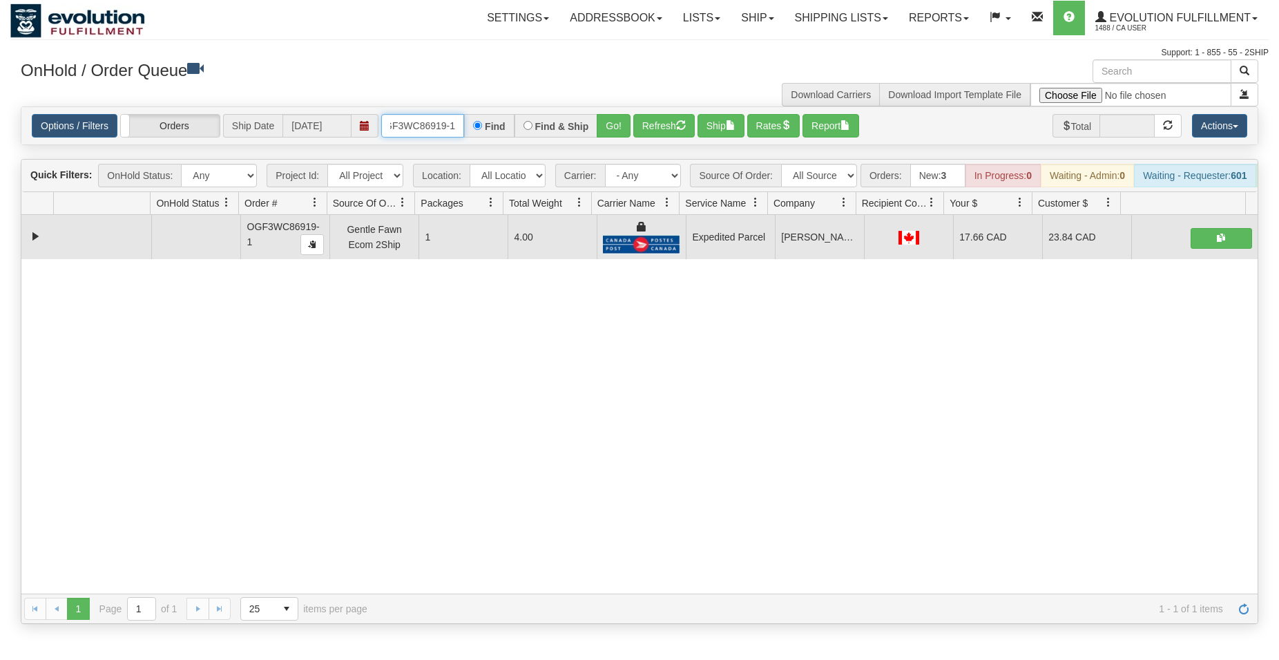
click at [423, 118] on input "OGF3WC86919-1" at bounding box center [422, 125] width 83 height 23
click at [621, 120] on button "Go!" at bounding box center [614, 125] width 34 height 23
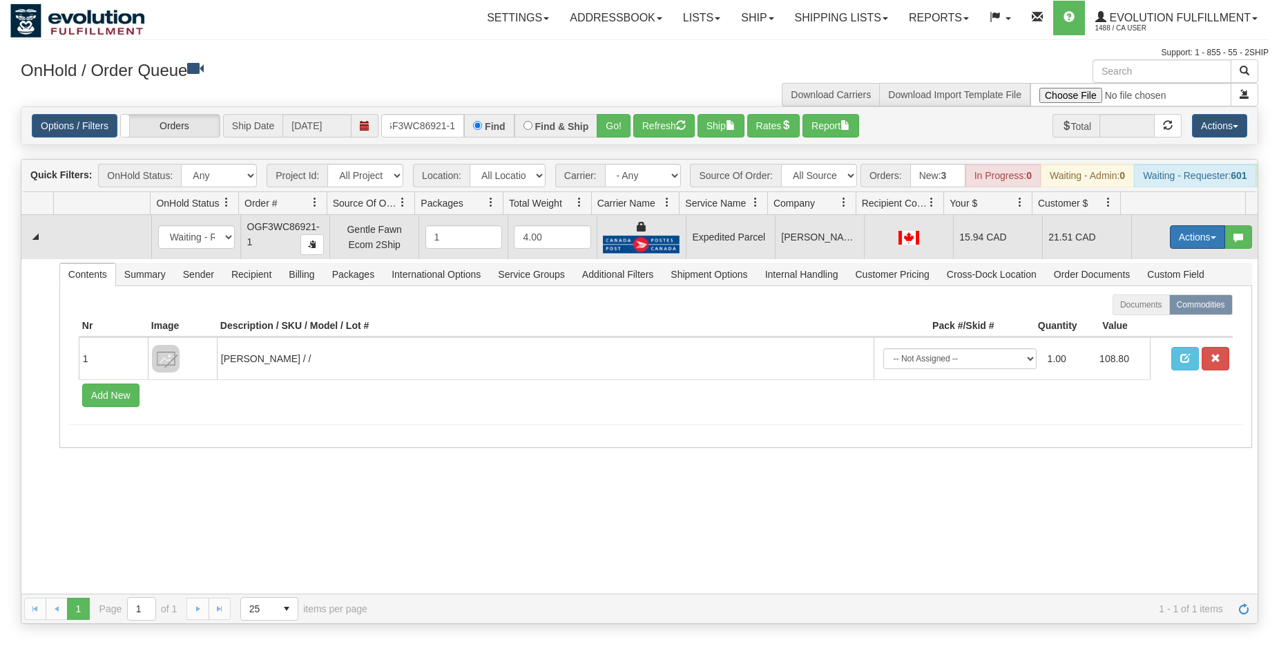
click at [1172, 249] on button "Actions" at bounding box center [1197, 236] width 55 height 23
click at [1128, 323] on span "Ship" at bounding box center [1142, 317] width 29 height 11
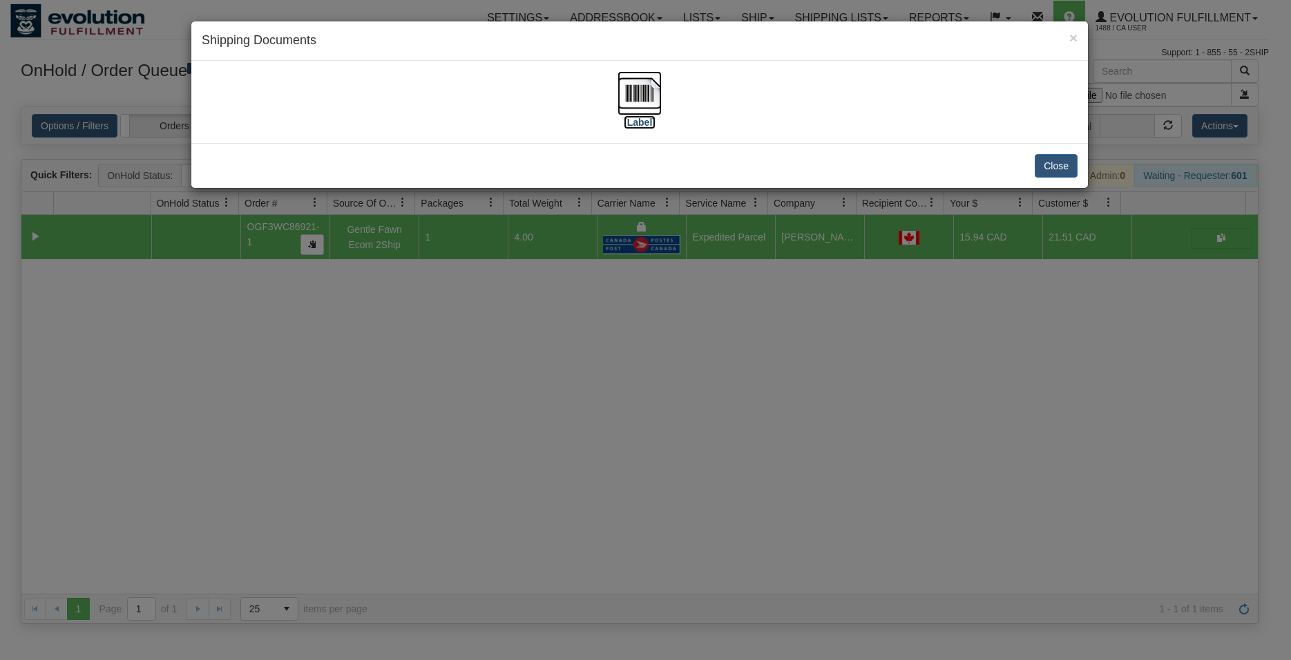
click at [647, 89] on img at bounding box center [640, 93] width 44 height 44
click at [1051, 164] on button "Close" at bounding box center [1056, 165] width 43 height 23
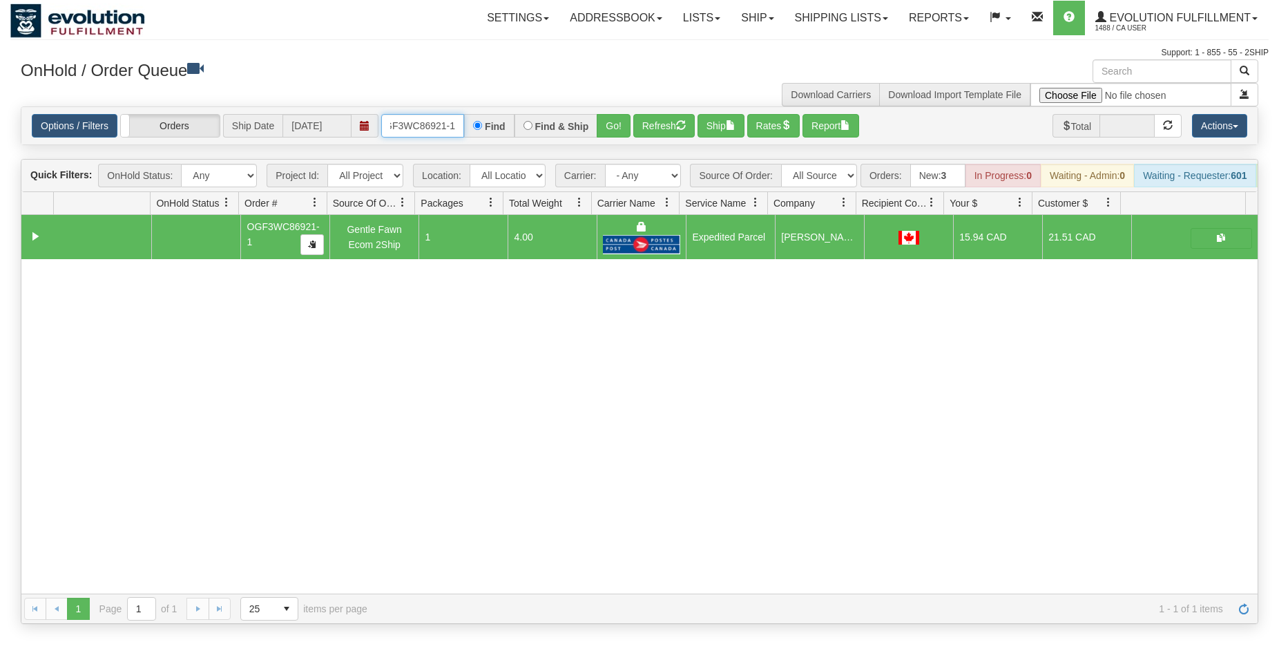
click at [450, 127] on input "OGF3WC86921-1" at bounding box center [422, 125] width 83 height 23
click at [607, 128] on button "Go!" at bounding box center [614, 125] width 34 height 23
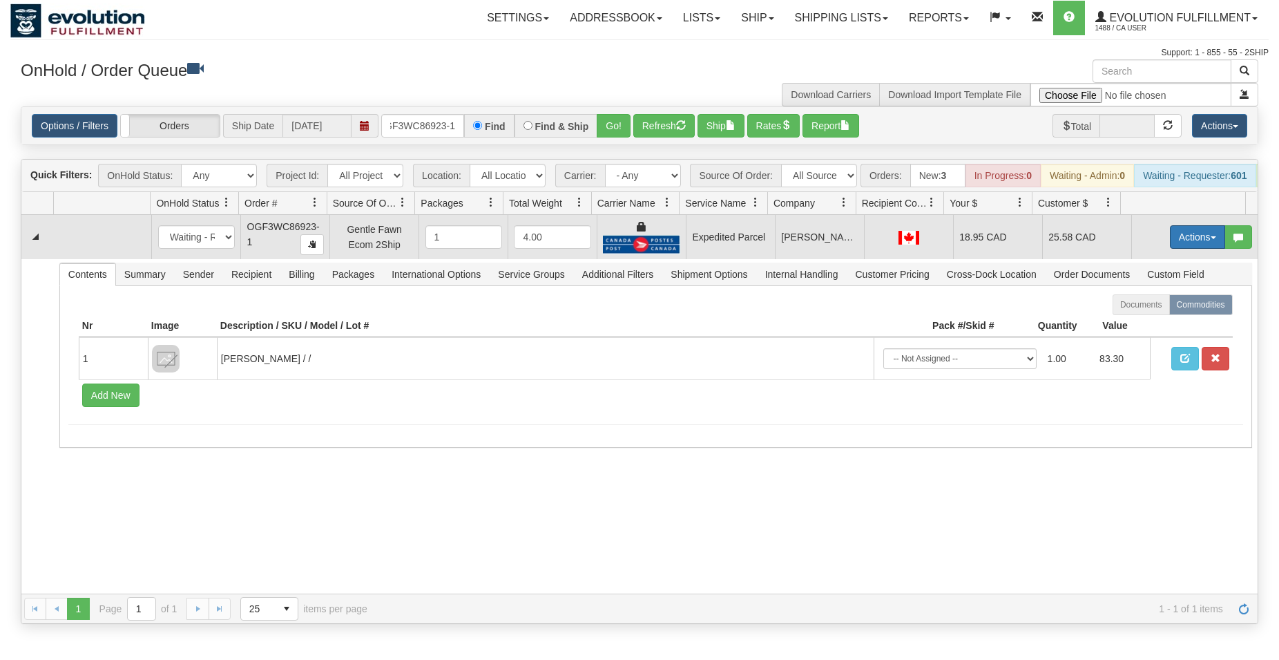
click at [1175, 249] on button "Actions" at bounding box center [1197, 236] width 55 height 23
click at [1128, 323] on span "Ship" at bounding box center [1142, 317] width 29 height 11
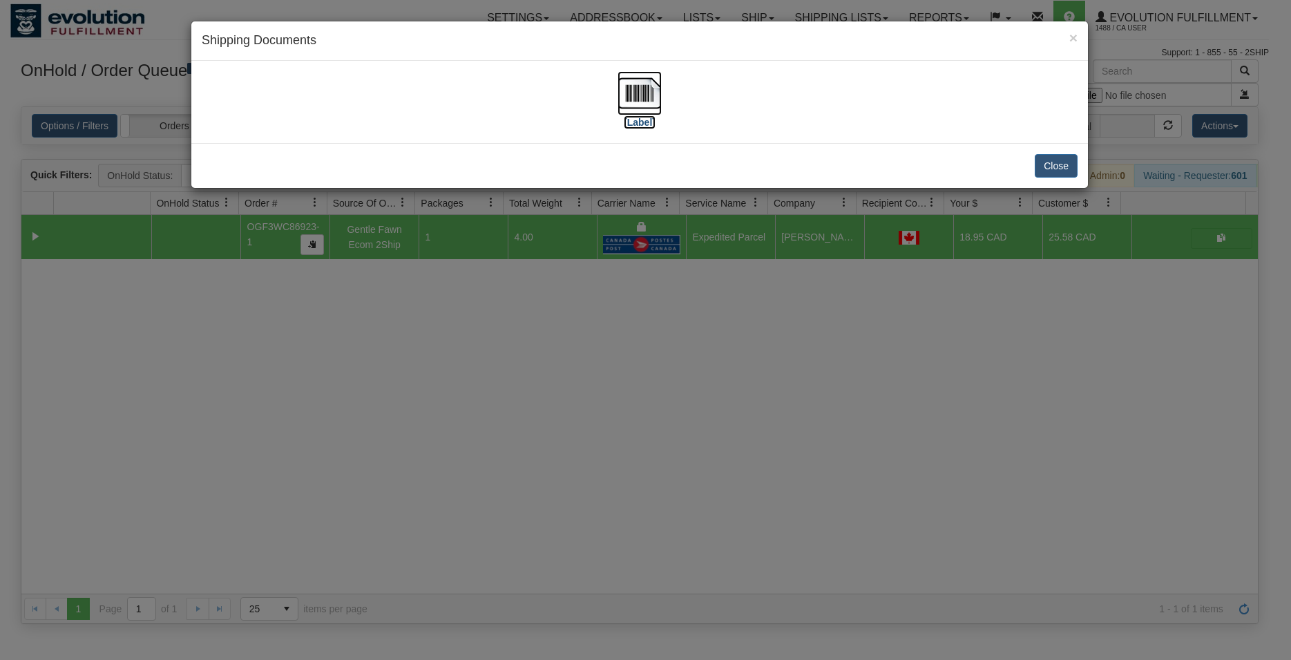
click at [623, 92] on img at bounding box center [640, 93] width 44 height 44
drag, startPoint x: 1060, startPoint y: 161, endPoint x: 1279, endPoint y: 1, distance: 271.5
click at [1060, 161] on button "Close" at bounding box center [1056, 165] width 43 height 23
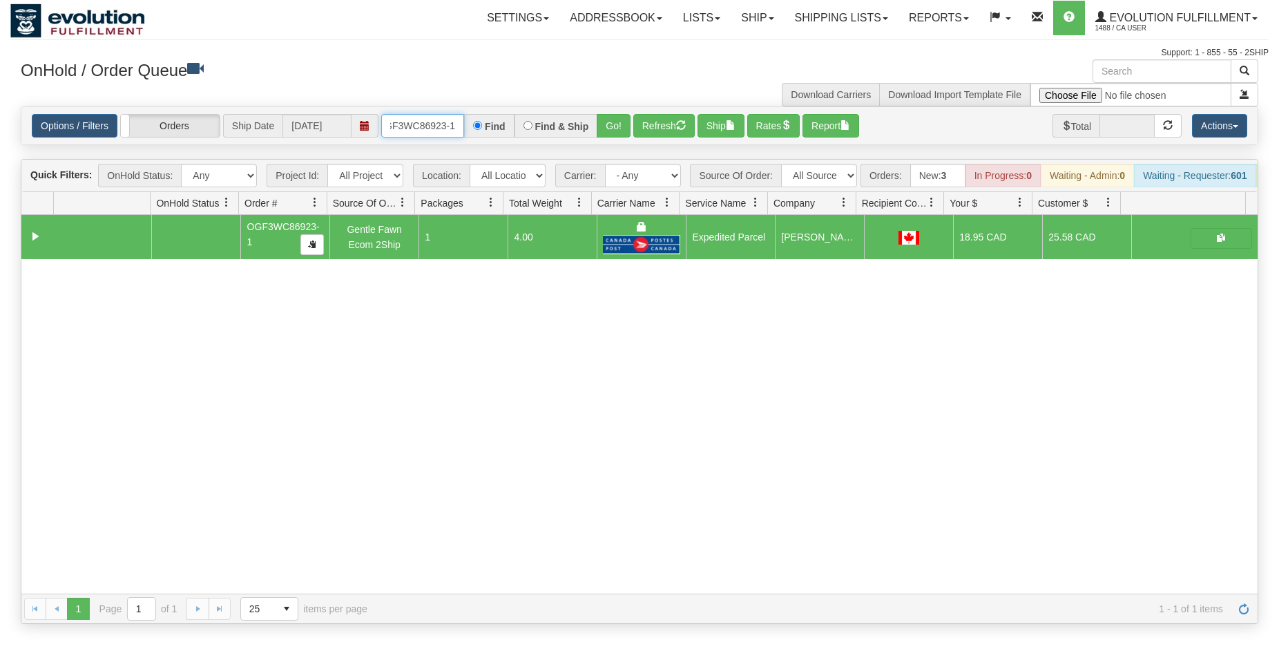
click at [427, 122] on input "OGF3WC86923-1" at bounding box center [422, 125] width 83 height 23
click at [626, 124] on button "Go!" at bounding box center [614, 125] width 34 height 23
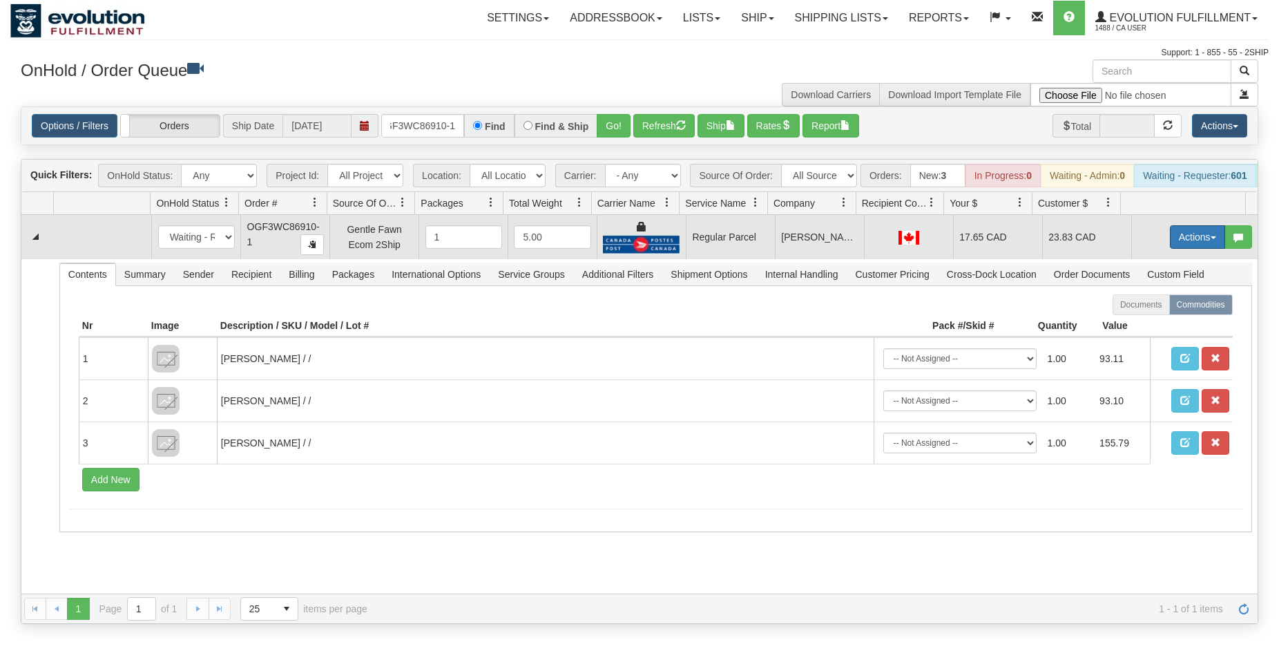
click at [1191, 240] on button "Actions" at bounding box center [1197, 236] width 55 height 23
click at [1150, 305] on span "Rate All Services" at bounding box center [1169, 299] width 83 height 11
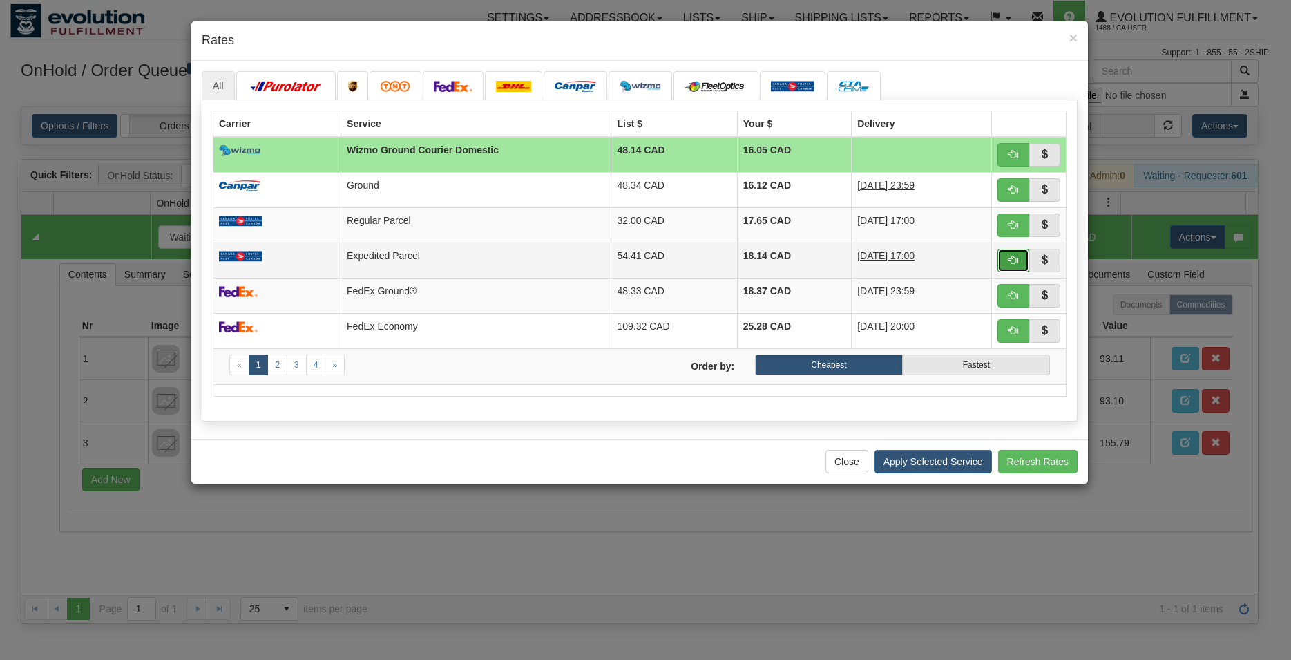
click at [1015, 269] on button "button" at bounding box center [1014, 260] width 32 height 23
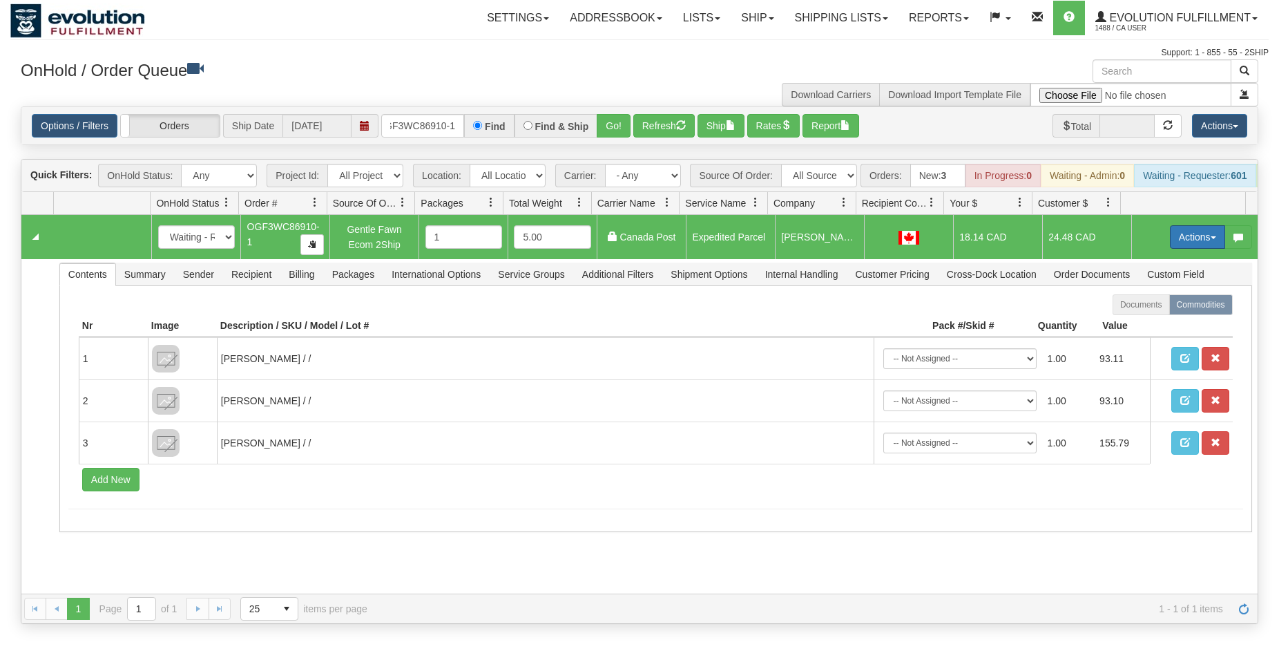
click at [1191, 249] on button "Actions" at bounding box center [1197, 236] width 55 height 23
click at [1138, 323] on span "Ship" at bounding box center [1142, 317] width 29 height 11
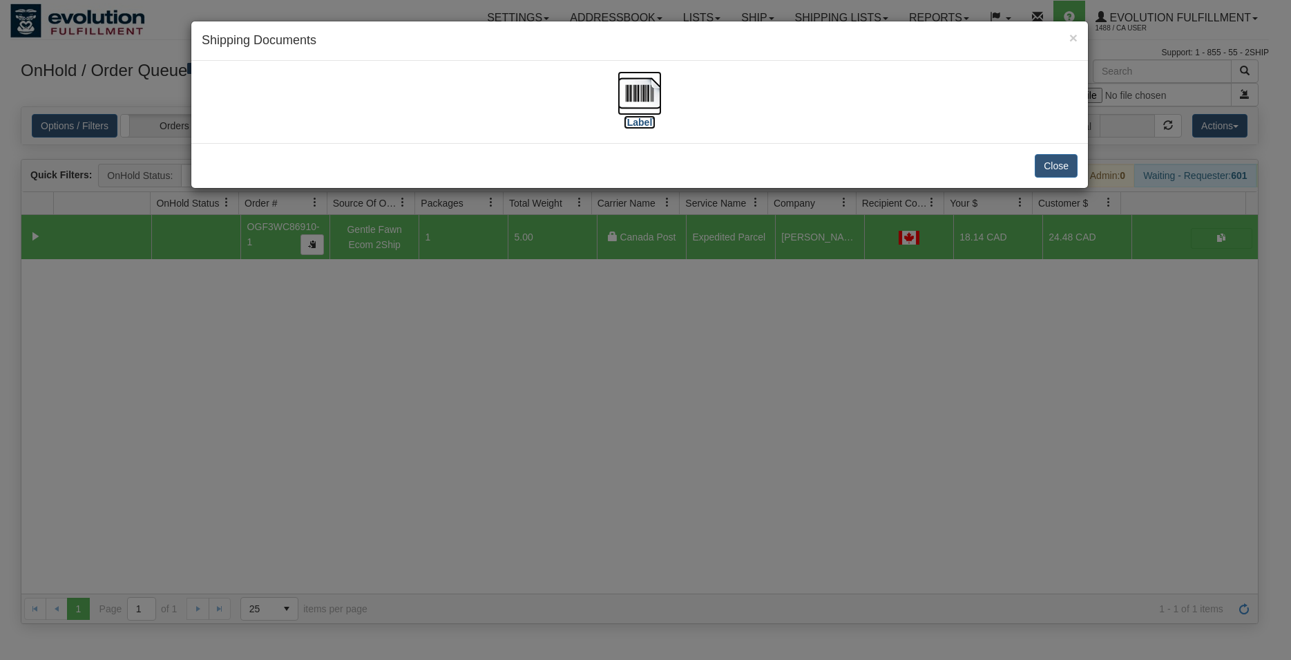
click at [634, 95] on img at bounding box center [640, 93] width 44 height 44
click at [1041, 170] on button "Close" at bounding box center [1056, 165] width 43 height 23
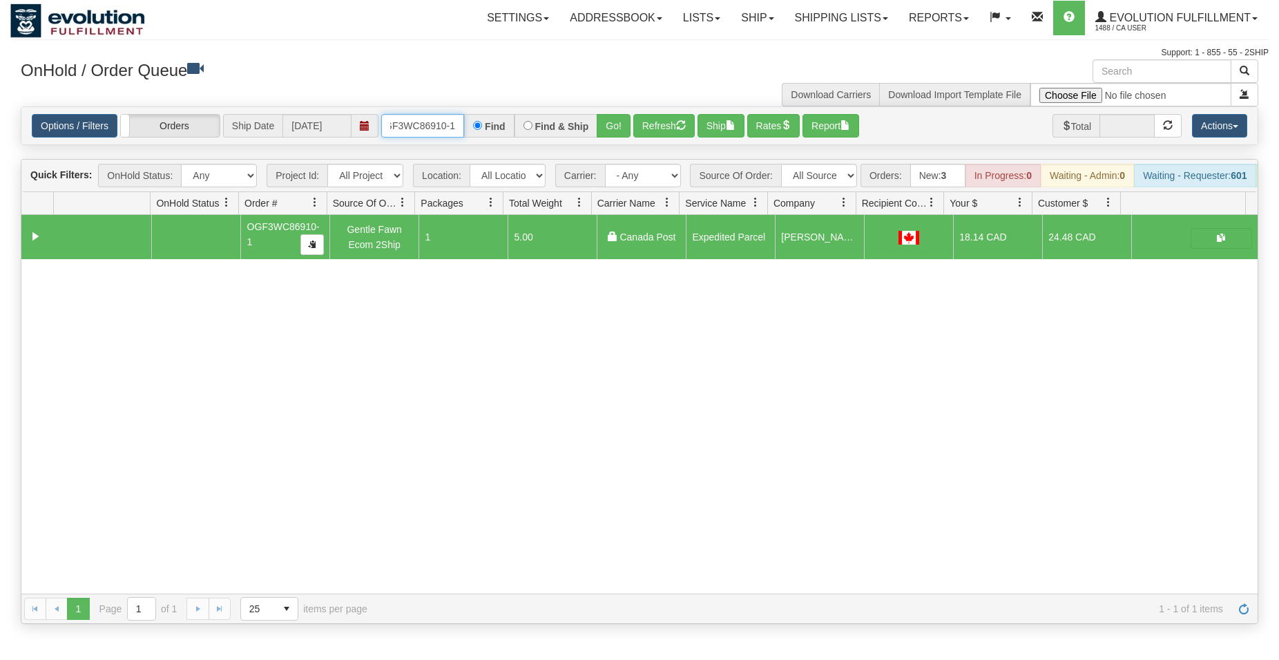
click at [434, 123] on input "OGF3WC86910-1" at bounding box center [422, 125] width 83 height 23
click at [434, 122] on input "OGF3WC86910-1" at bounding box center [422, 125] width 83 height 23
click at [614, 131] on button "Go!" at bounding box center [614, 125] width 34 height 23
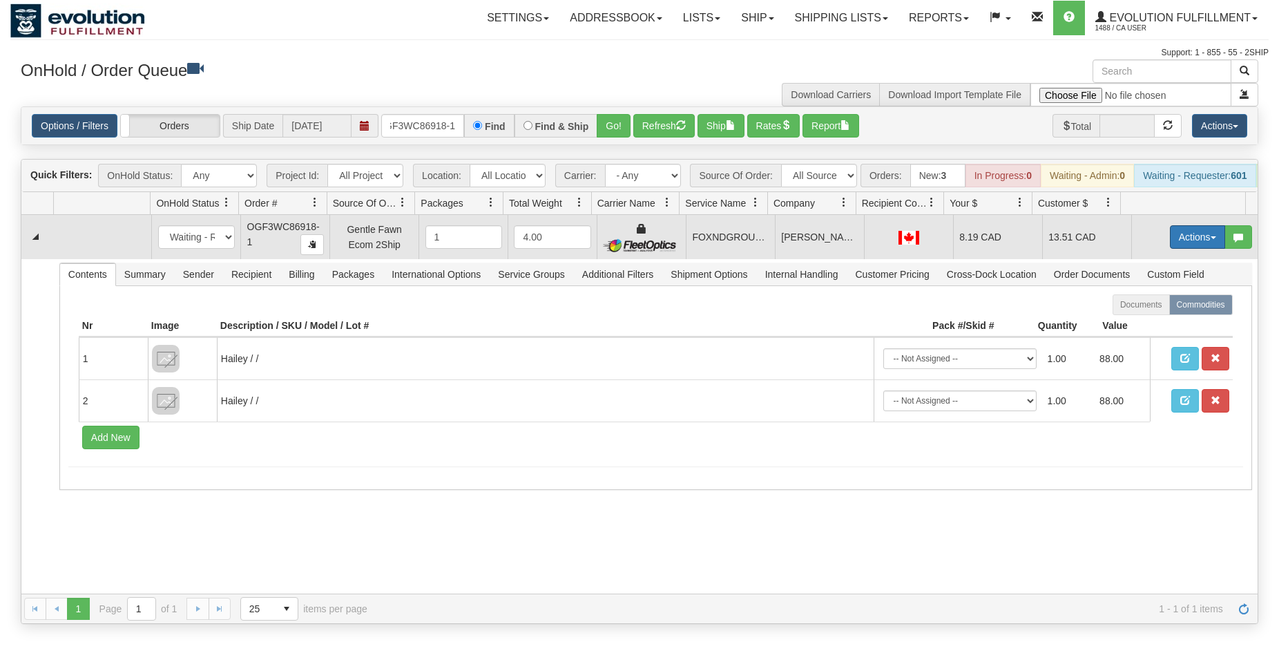
click at [1170, 249] on button "Actions" at bounding box center [1197, 236] width 55 height 23
click at [1128, 323] on span "Ship" at bounding box center [1142, 317] width 29 height 11
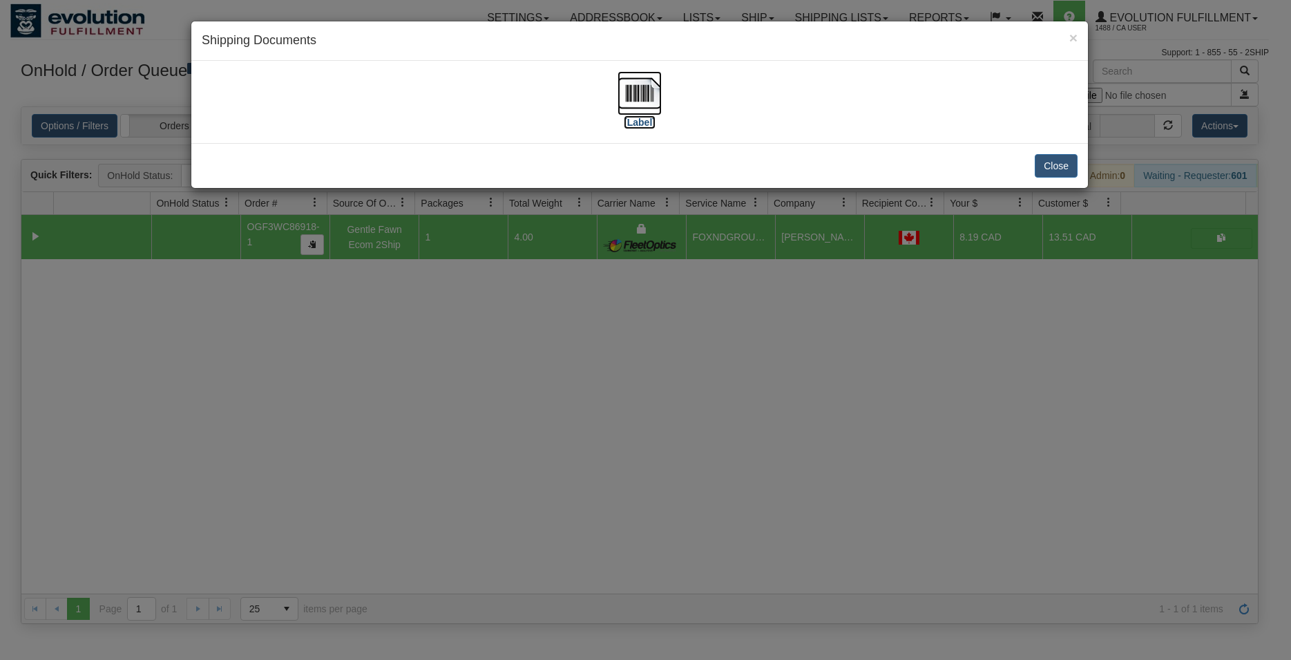
click at [651, 97] on img at bounding box center [640, 93] width 44 height 44
click at [1054, 171] on button "Close" at bounding box center [1056, 165] width 43 height 23
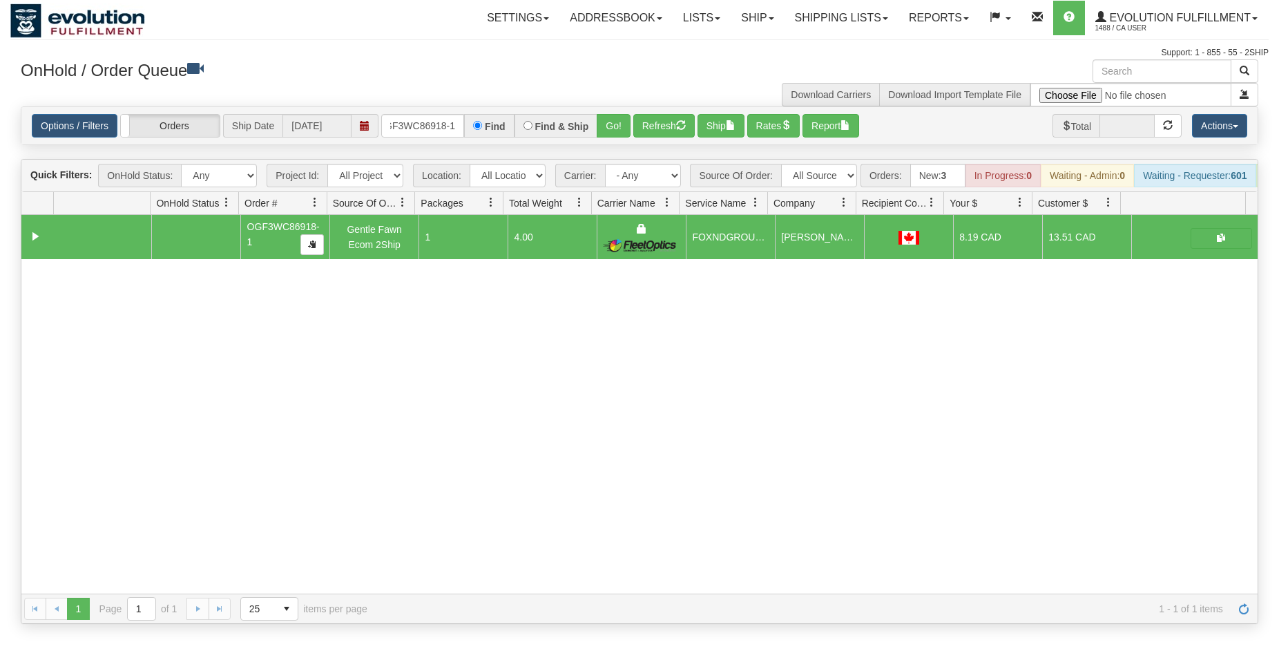
drag, startPoint x: 355, startPoint y: 123, endPoint x: 397, endPoint y: 121, distance: 41.5
click at [363, 122] on span at bounding box center [365, 125] width 27 height 23
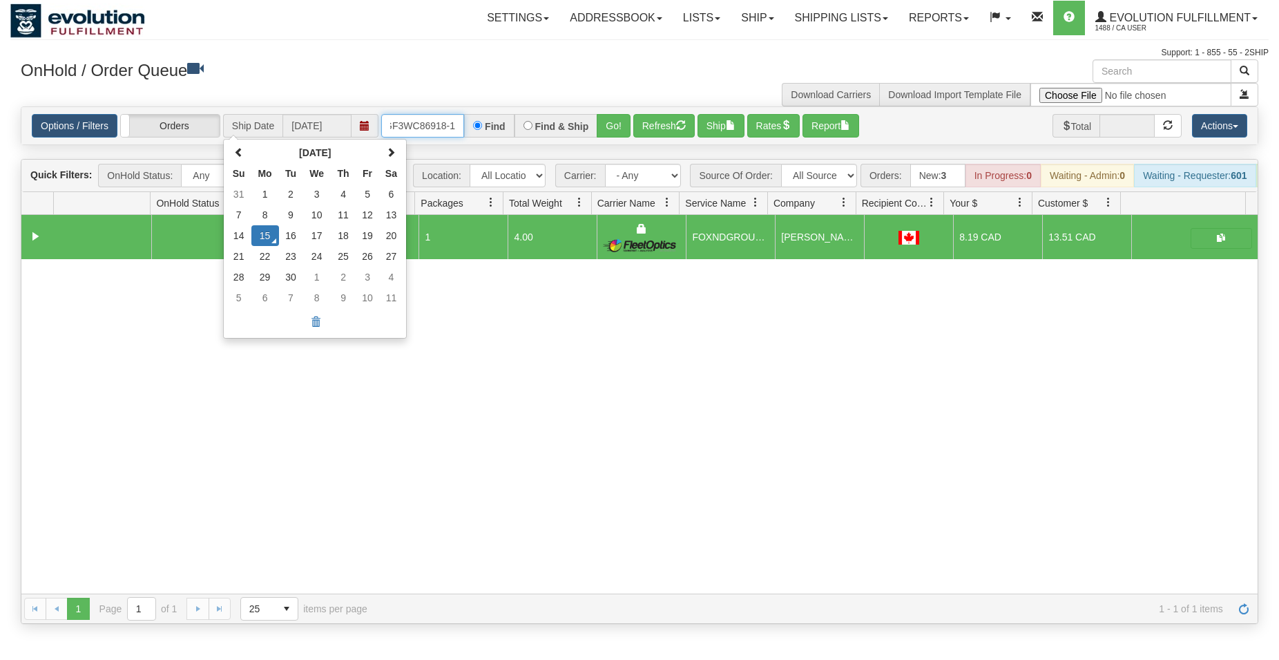
click at [404, 119] on input "OGF3WC86918-1" at bounding box center [422, 125] width 83 height 23
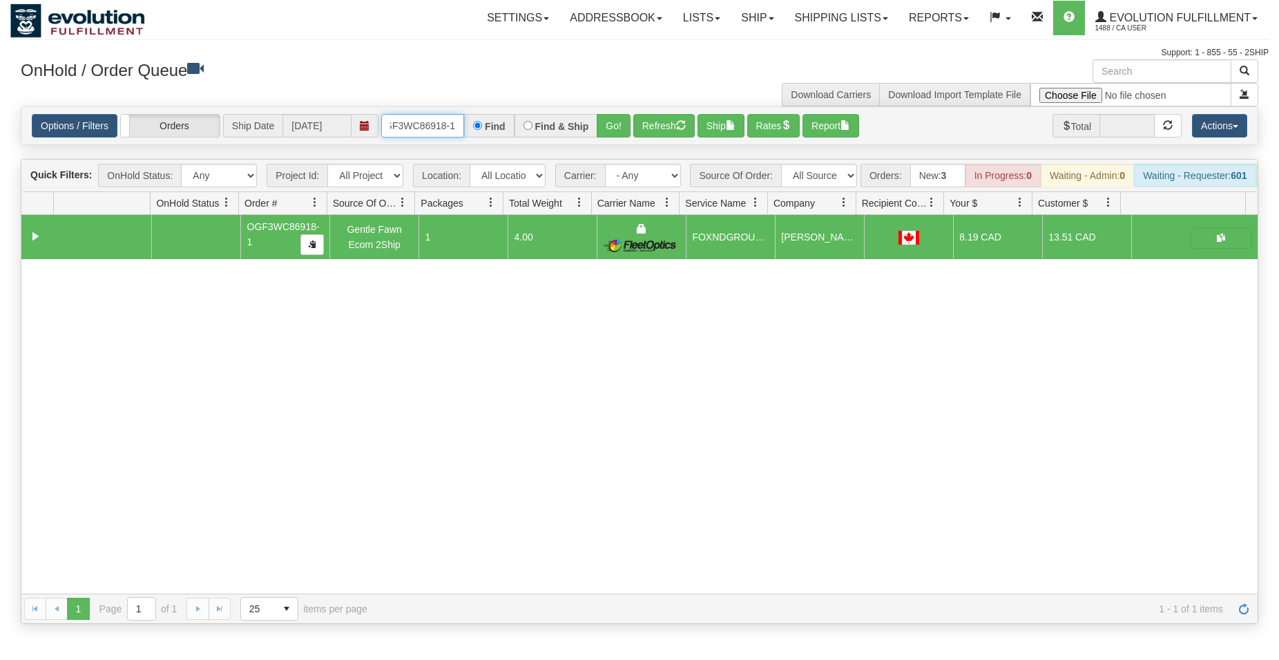
click at [404, 118] on input "OGF3WC86918-1" at bounding box center [422, 125] width 83 height 23
click at [605, 121] on button "Go!" at bounding box center [614, 125] width 34 height 23
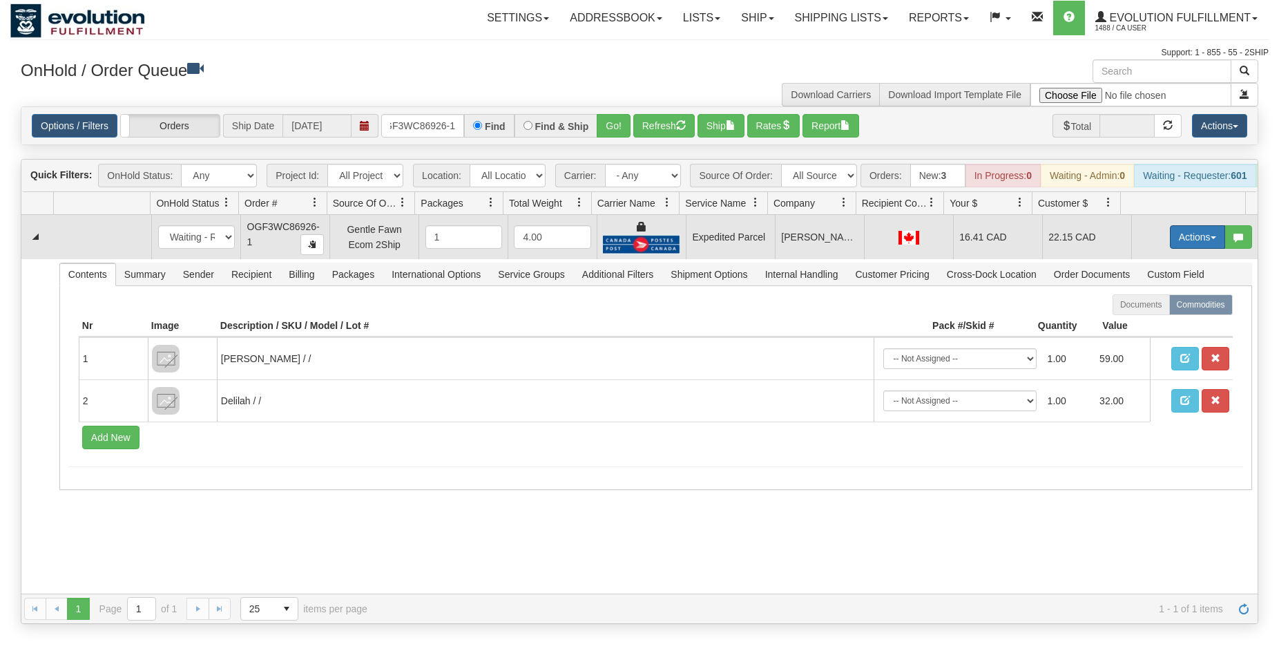
click at [1194, 243] on button "Actions" at bounding box center [1197, 236] width 55 height 23
click at [1133, 323] on span "Ship" at bounding box center [1142, 317] width 29 height 11
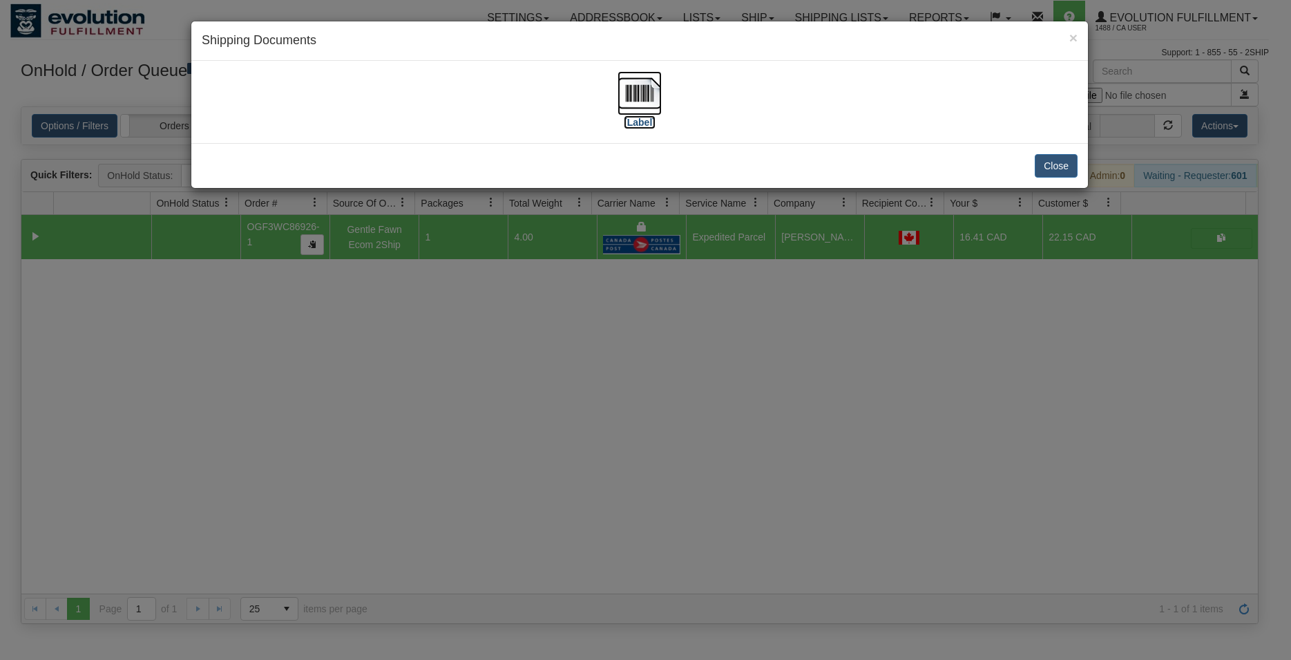
click at [655, 96] on img at bounding box center [640, 93] width 44 height 44
click at [1044, 160] on button "Close" at bounding box center [1056, 165] width 43 height 23
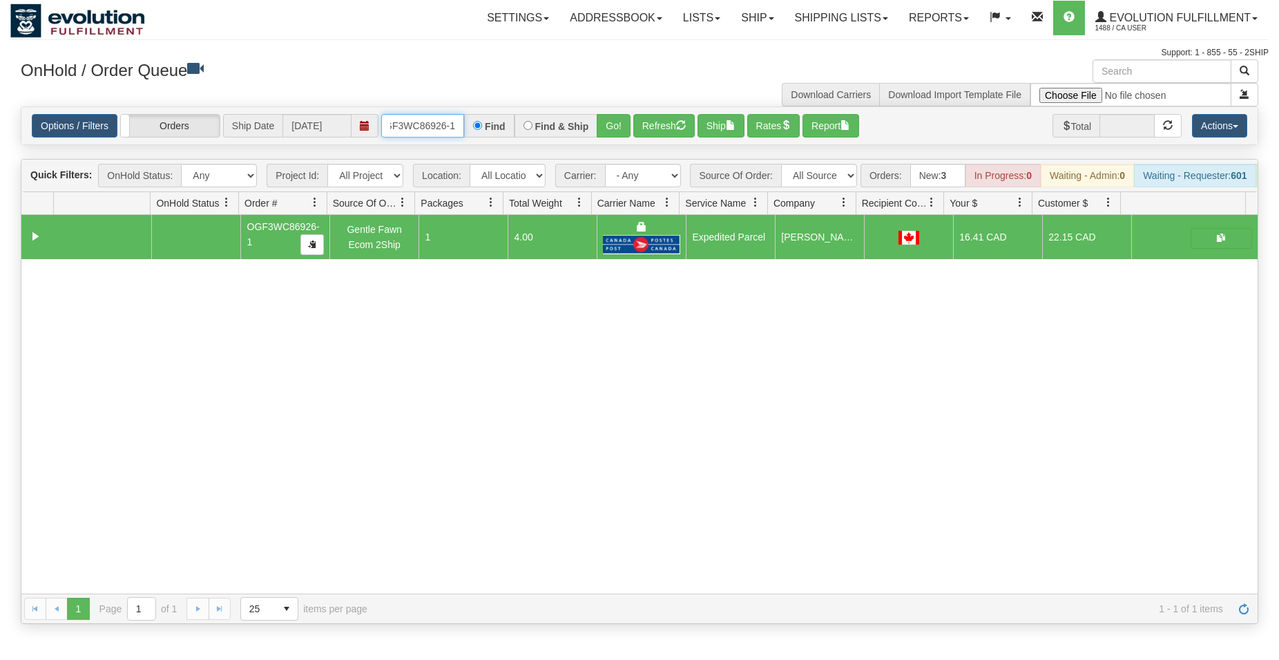
click at [422, 129] on input "OGF3WC86926-1" at bounding box center [422, 125] width 83 height 23
click at [613, 125] on button "Go!" at bounding box center [614, 125] width 34 height 23
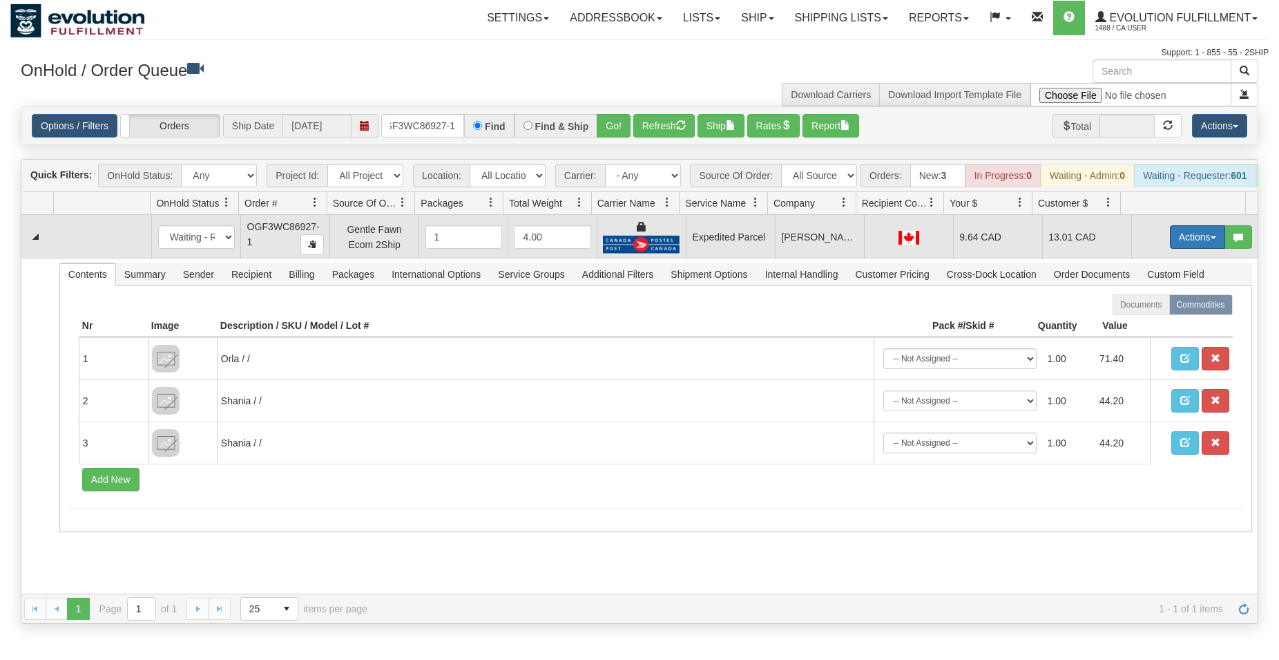
click at [1170, 248] on button "Actions" at bounding box center [1197, 236] width 55 height 23
click at [1130, 323] on span "Ship" at bounding box center [1142, 317] width 29 height 11
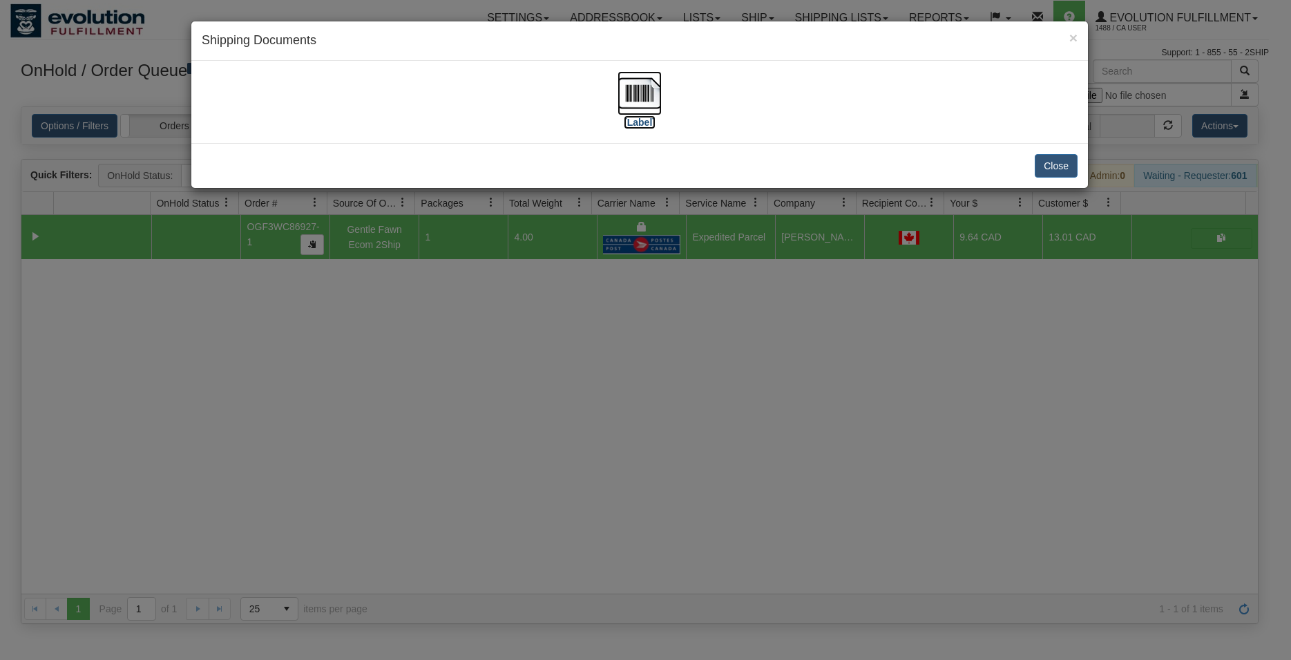
click at [642, 96] on img at bounding box center [640, 93] width 44 height 44
click at [1049, 166] on button "Close" at bounding box center [1056, 165] width 43 height 23
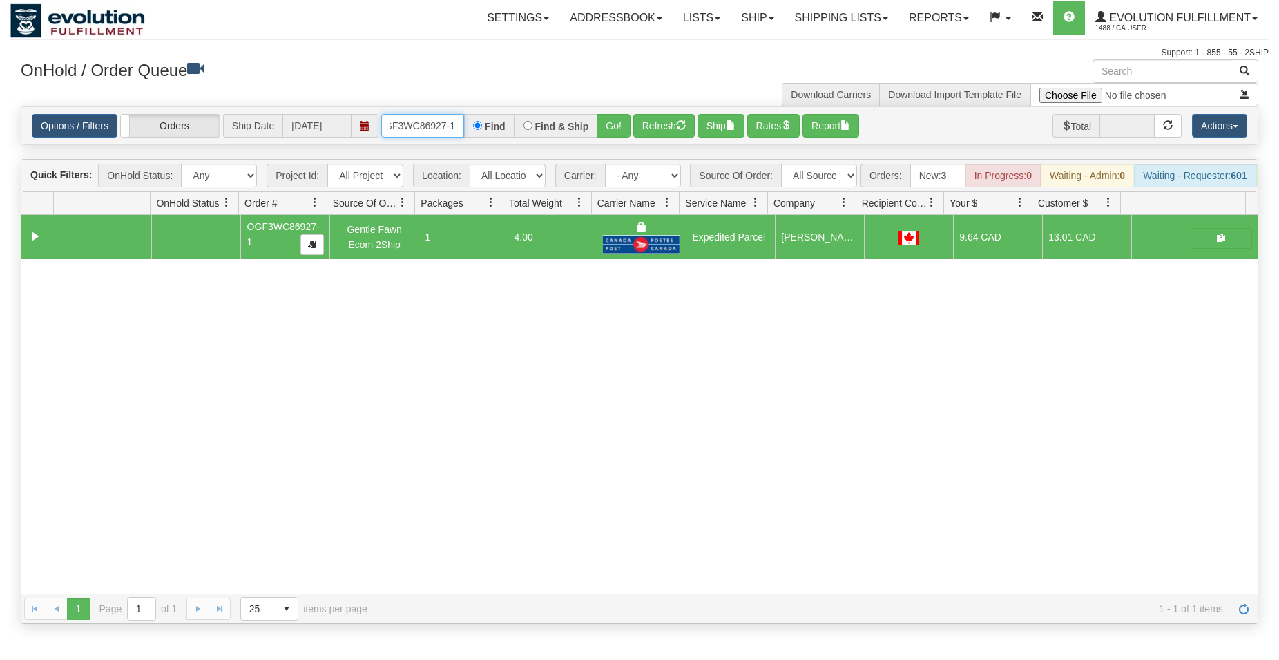
click at [427, 120] on input "OGF3WC86927-1" at bounding box center [422, 125] width 83 height 23
click at [607, 126] on button "Go!" at bounding box center [614, 125] width 34 height 23
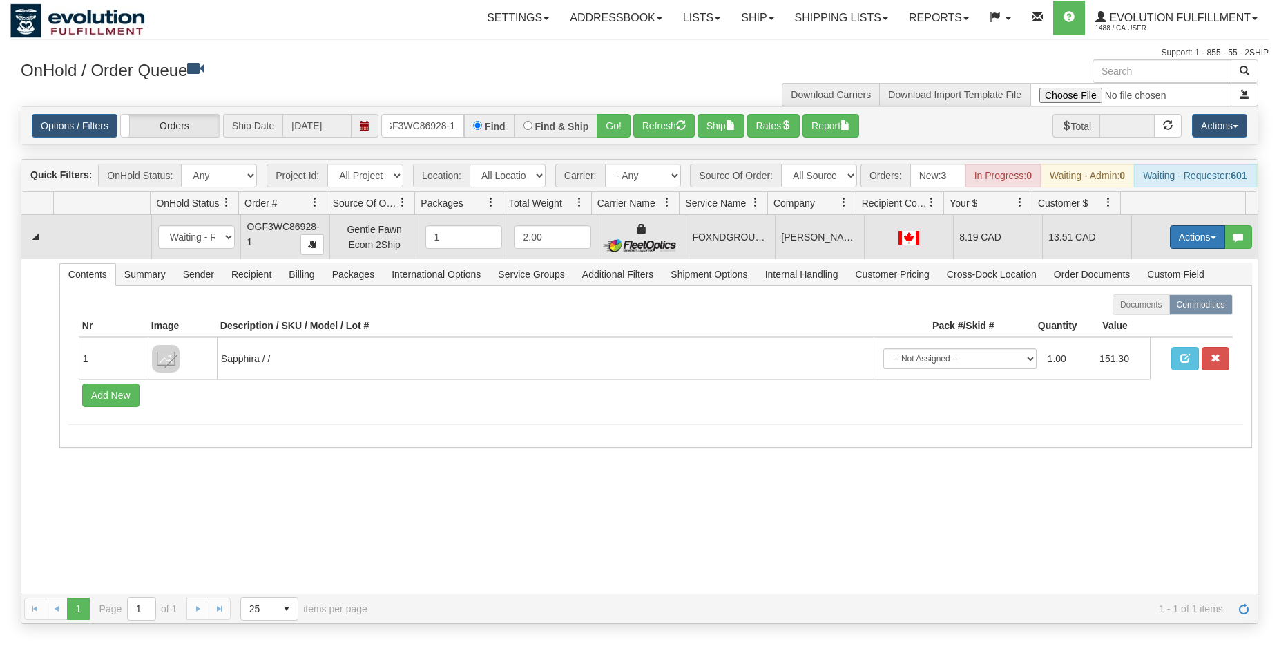
click at [1183, 247] on button "Actions" at bounding box center [1197, 236] width 55 height 23
click at [1136, 323] on span "Ship" at bounding box center [1142, 317] width 29 height 11
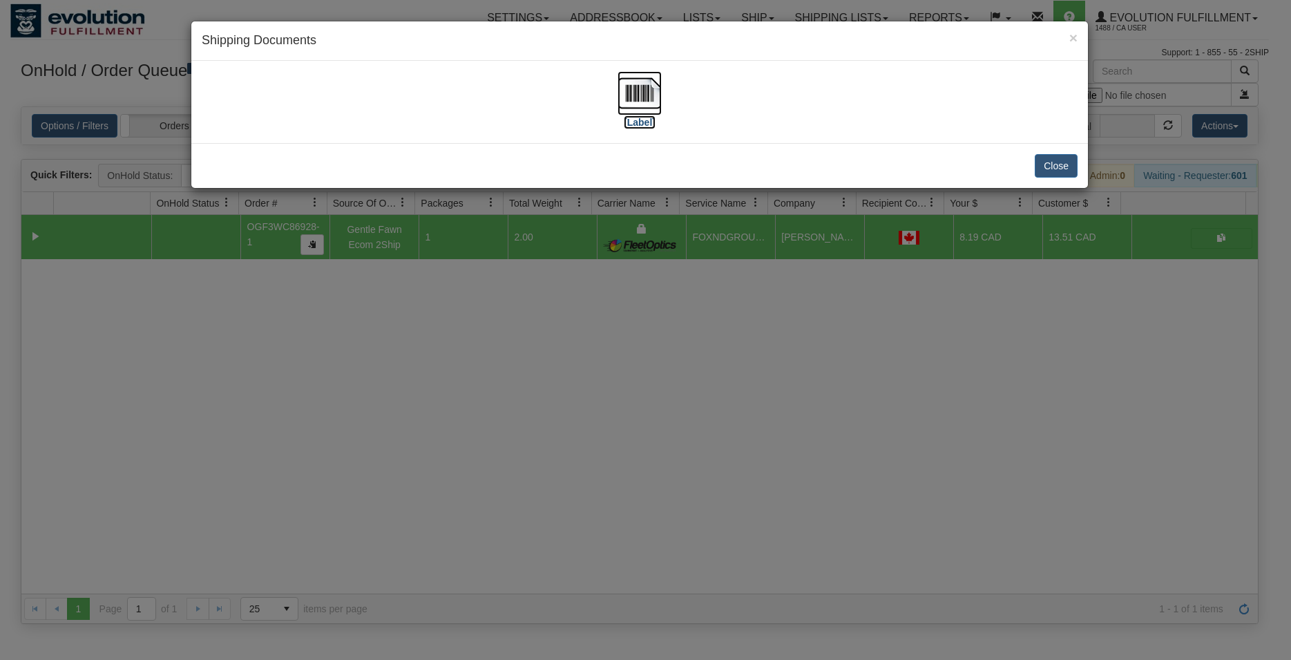
click at [631, 100] on img at bounding box center [640, 93] width 44 height 44
click at [1072, 164] on button "Close" at bounding box center [1056, 165] width 43 height 23
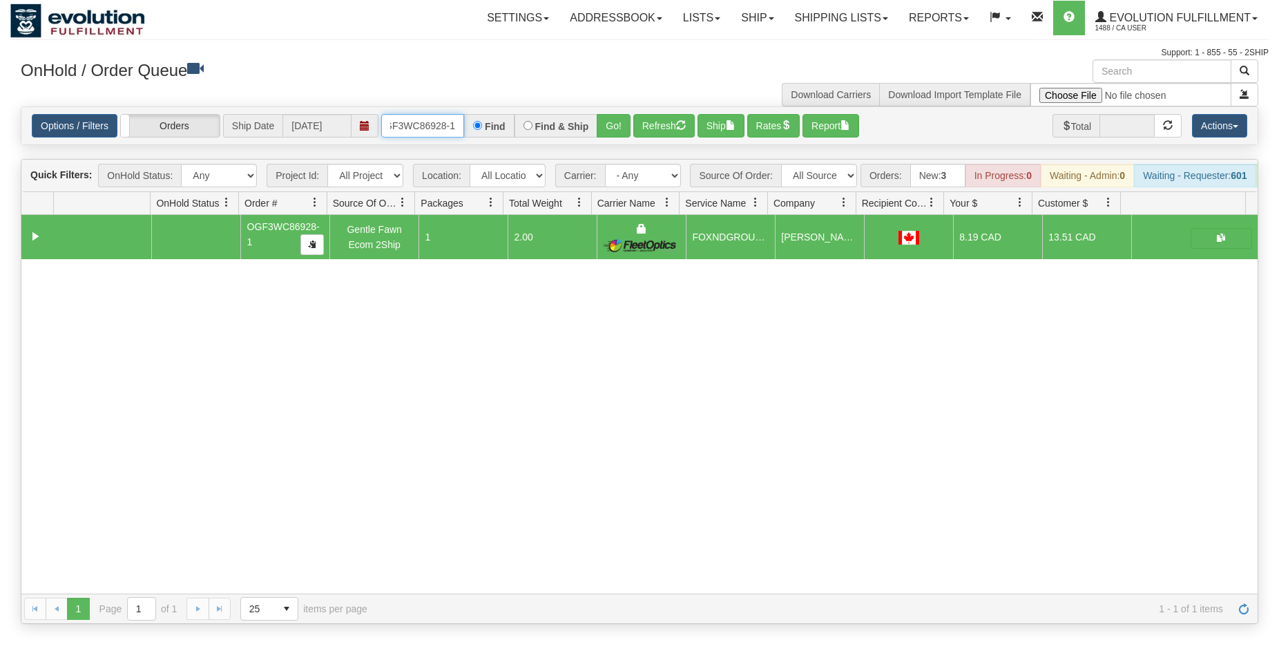
click at [435, 126] on input "OGF3WC86928-1" at bounding box center [422, 125] width 83 height 23
click at [609, 128] on button "Go!" at bounding box center [614, 125] width 34 height 23
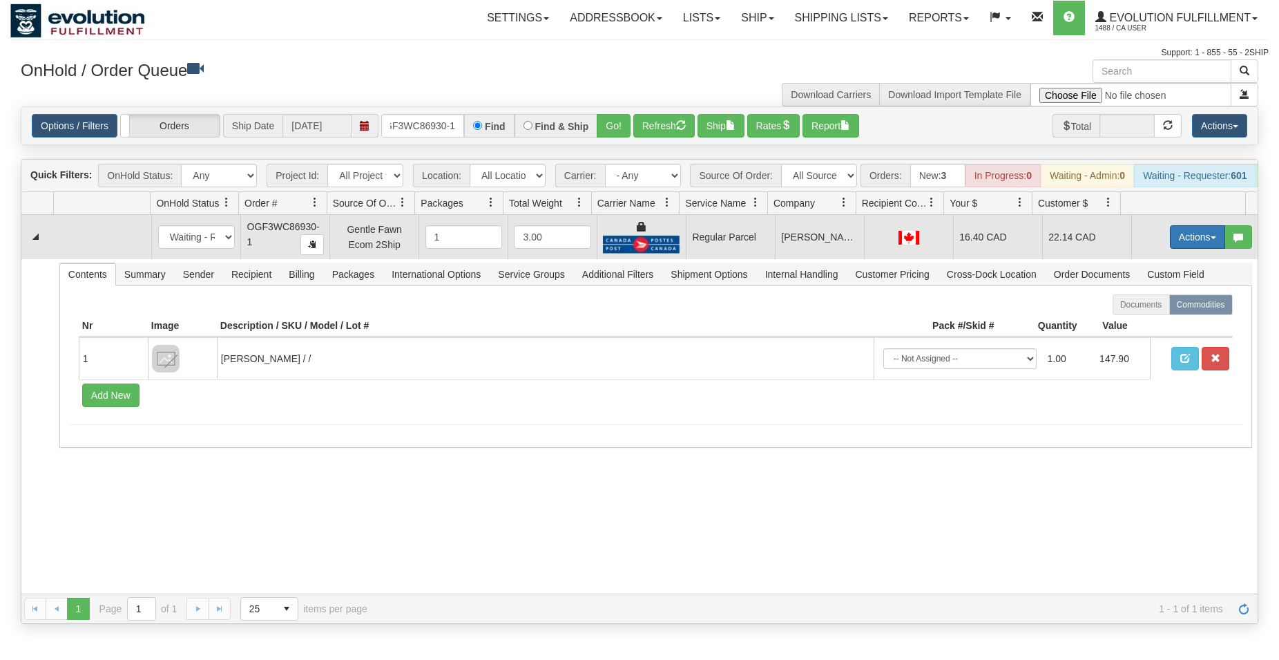
click at [1170, 245] on button "Actions" at bounding box center [1197, 236] width 55 height 23
click at [1152, 305] on span "Rate All Services" at bounding box center [1169, 299] width 83 height 11
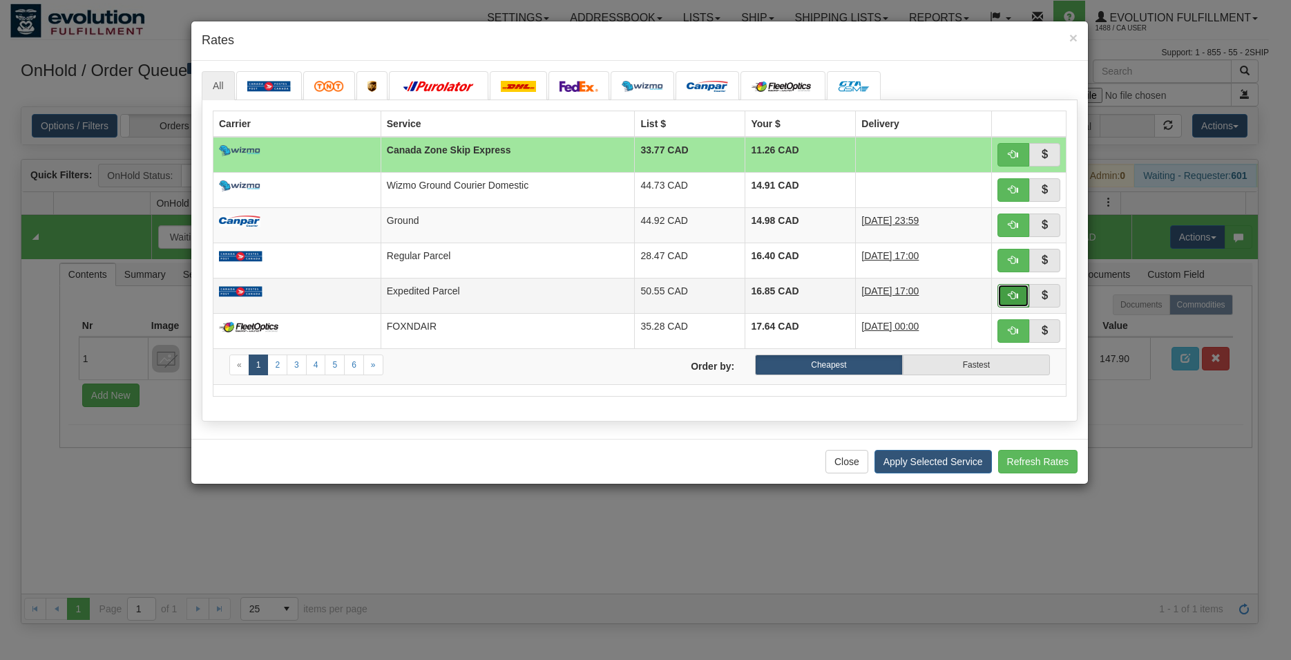
click at [1022, 298] on button "button" at bounding box center [1014, 295] width 32 height 23
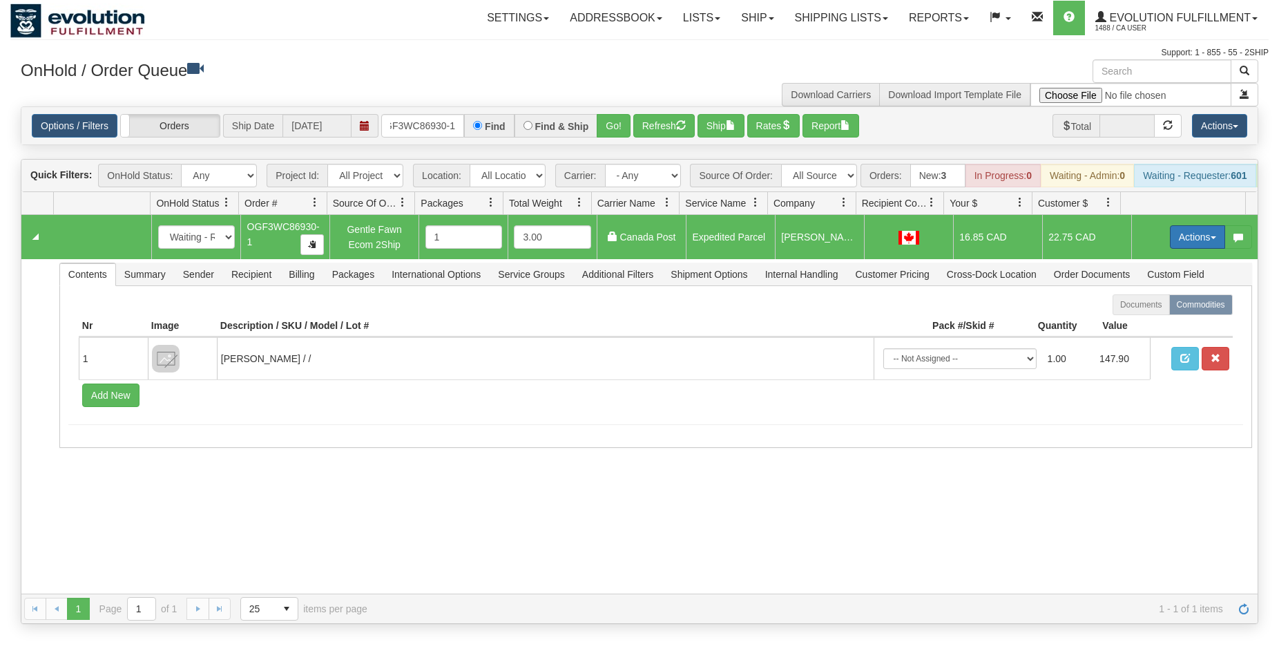
click at [1180, 245] on button "Actions" at bounding box center [1197, 236] width 55 height 23
click at [1136, 323] on span "Ship" at bounding box center [1142, 317] width 29 height 11
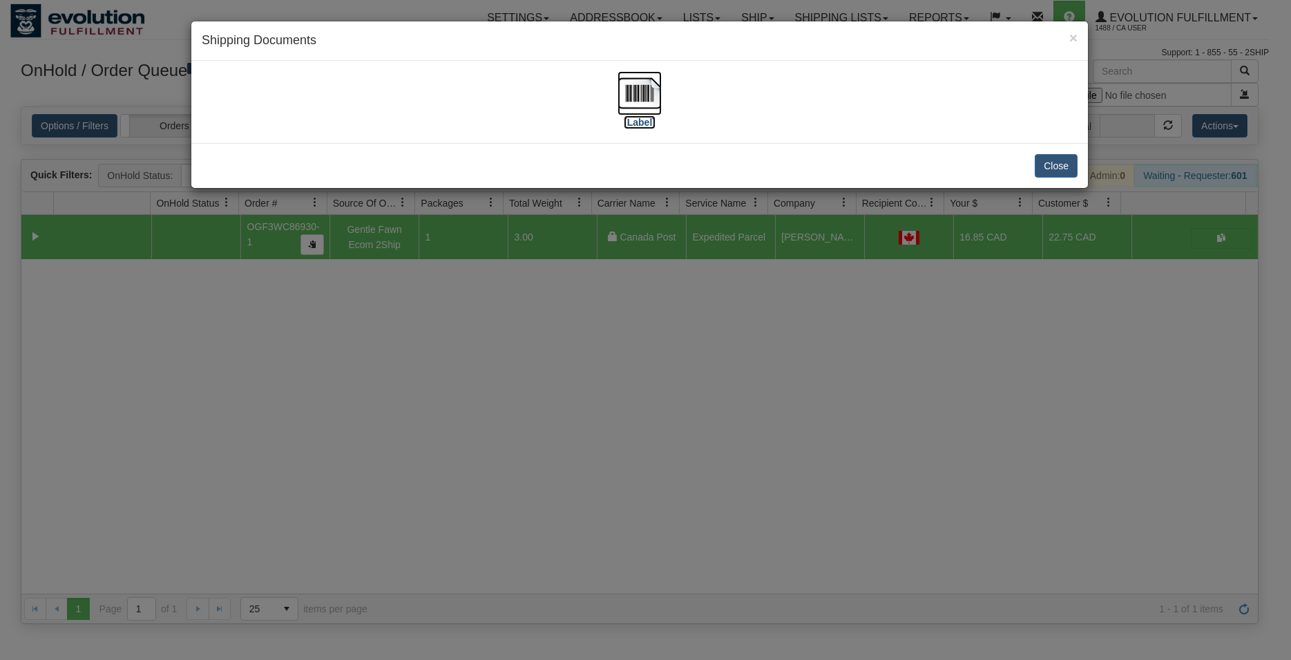
click at [631, 85] on img at bounding box center [640, 93] width 44 height 44
click at [1064, 167] on button "Close" at bounding box center [1056, 165] width 43 height 23
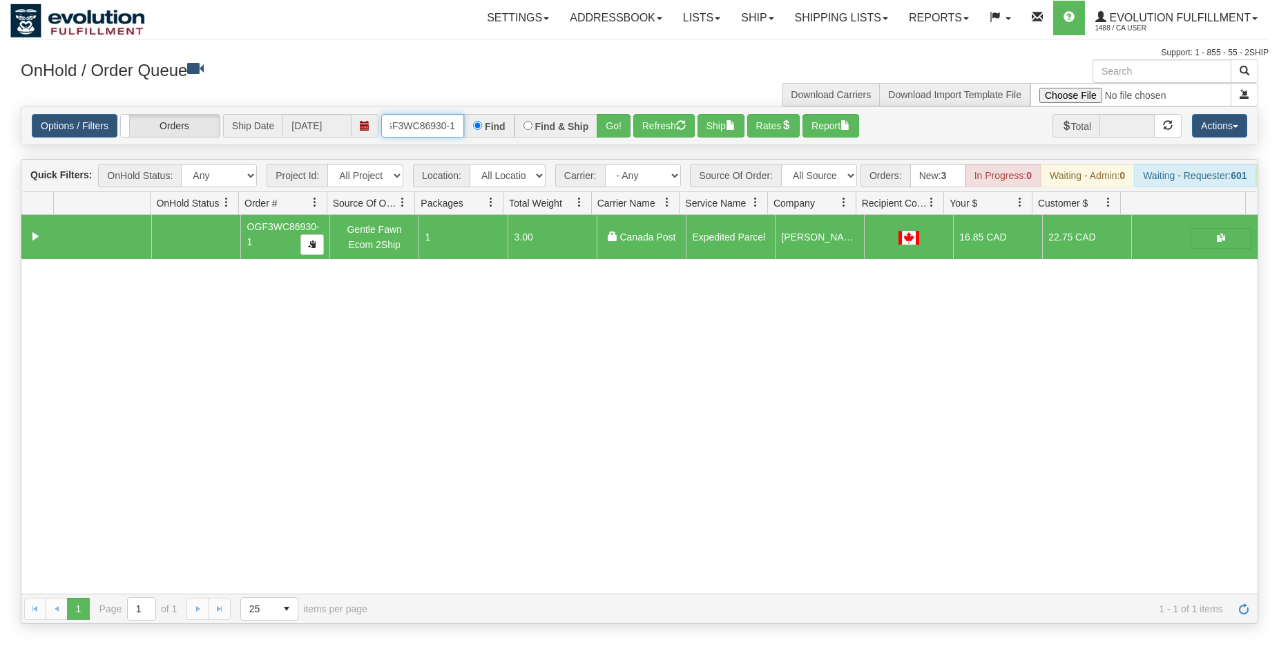
click at [441, 125] on input "OGF3WC86930-1" at bounding box center [422, 125] width 83 height 23
click at [623, 126] on button "Go!" at bounding box center [614, 125] width 34 height 23
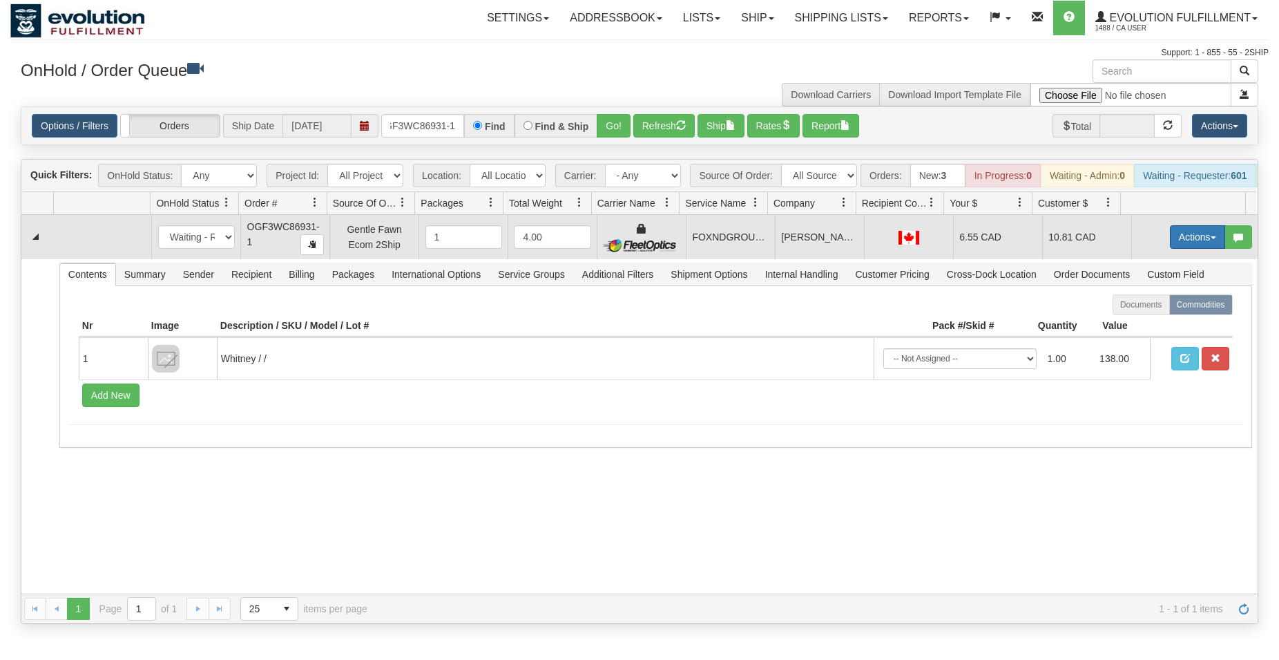
click at [1186, 249] on button "Actions" at bounding box center [1197, 236] width 55 height 23
click at [1136, 323] on span "Ship" at bounding box center [1142, 317] width 29 height 11
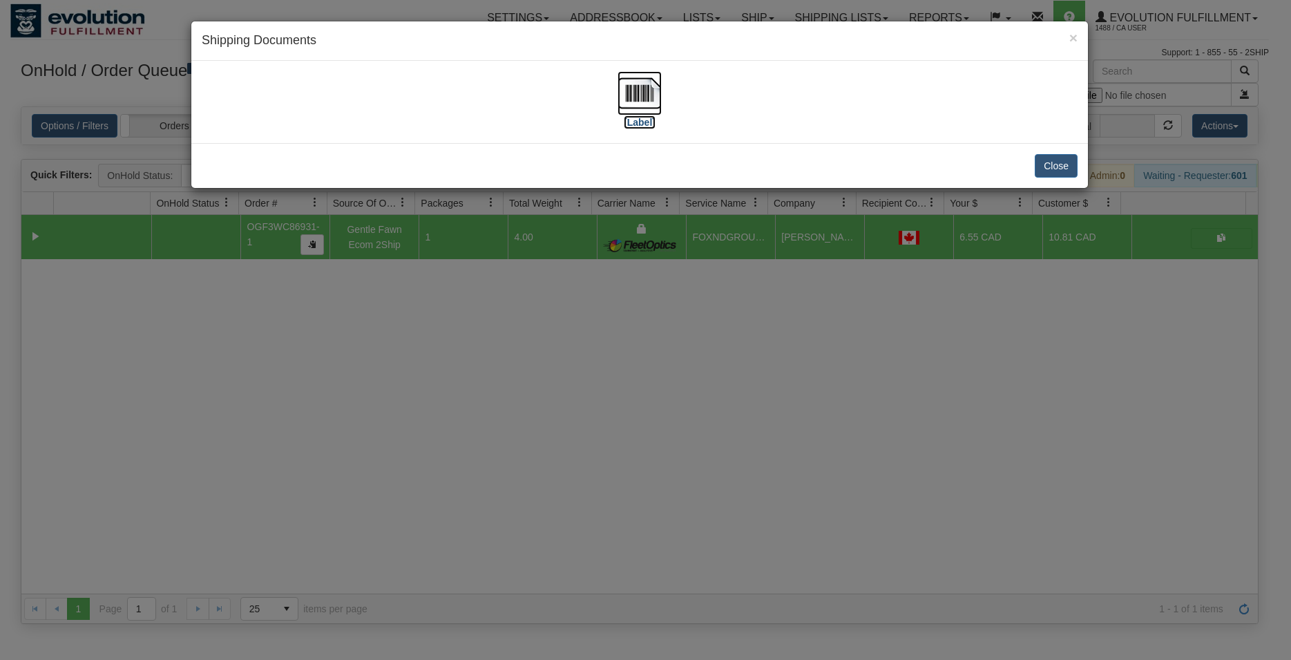
click at [647, 86] on img at bounding box center [640, 93] width 44 height 44
click at [1066, 175] on button "Close" at bounding box center [1056, 165] width 43 height 23
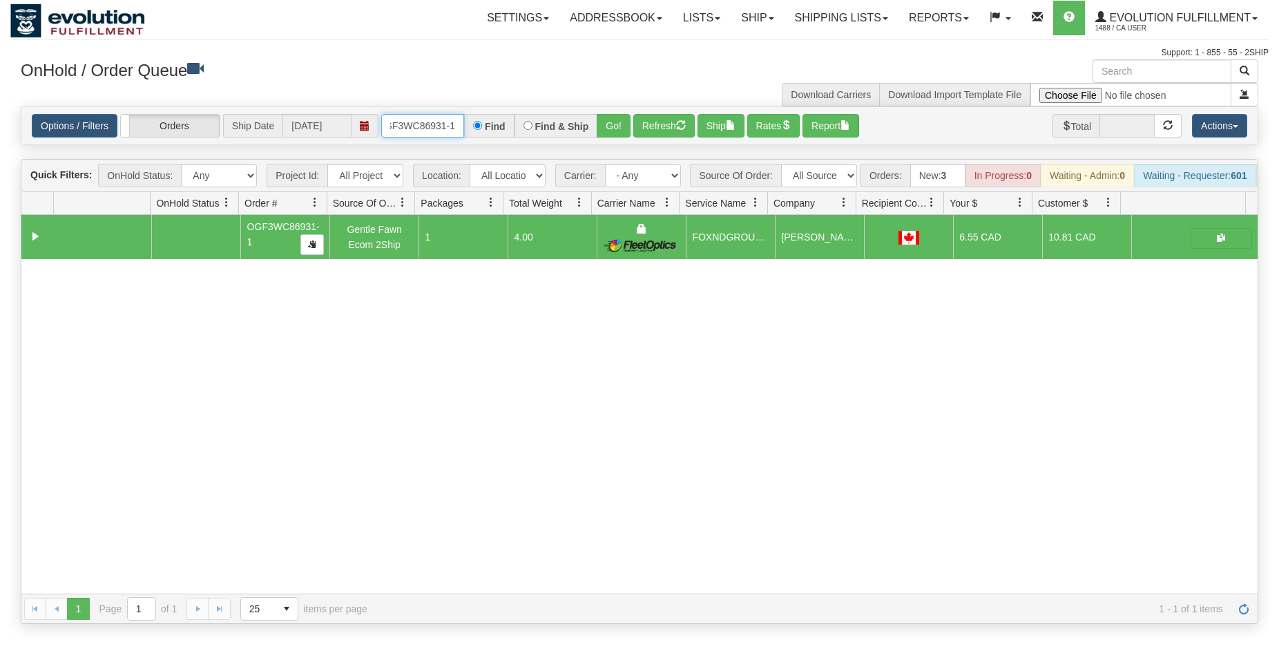
click at [416, 128] on input "OGF3WC86931-1" at bounding box center [422, 125] width 83 height 23
click at [417, 128] on input "OGF3WC86931-1" at bounding box center [422, 125] width 83 height 23
click at [602, 126] on button "Go!" at bounding box center [614, 125] width 34 height 23
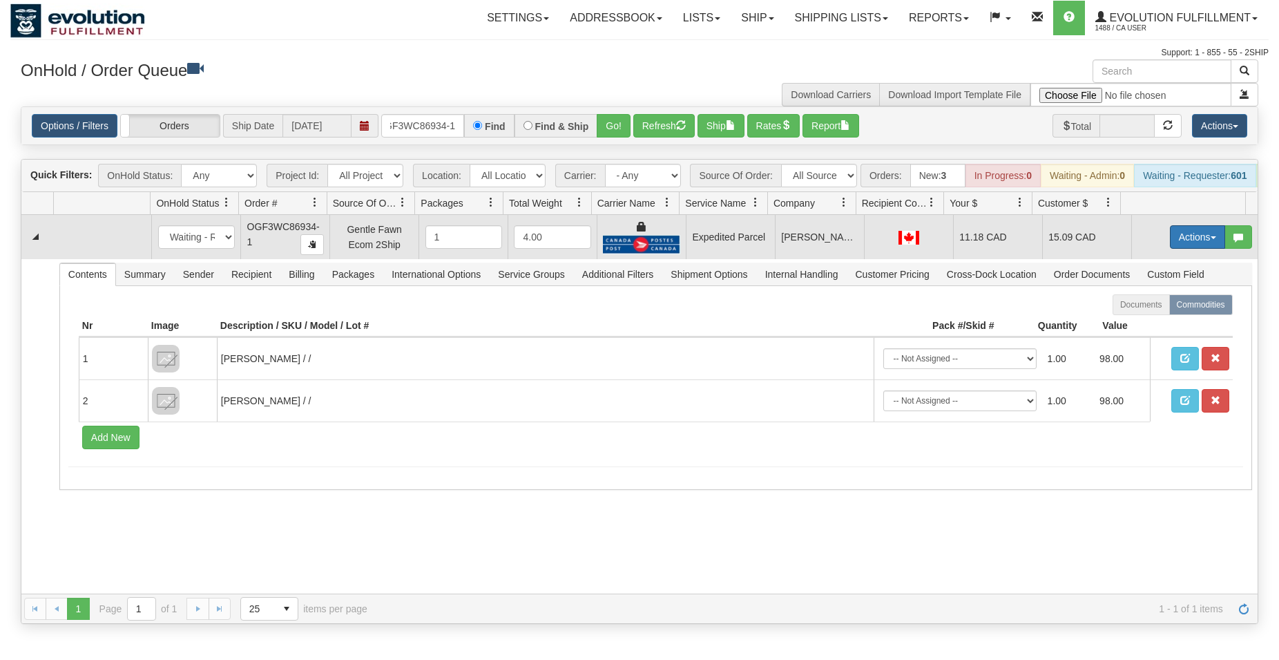
click at [1174, 249] on button "Actions" at bounding box center [1197, 236] width 55 height 23
click at [1132, 323] on span "Ship" at bounding box center [1142, 317] width 29 height 11
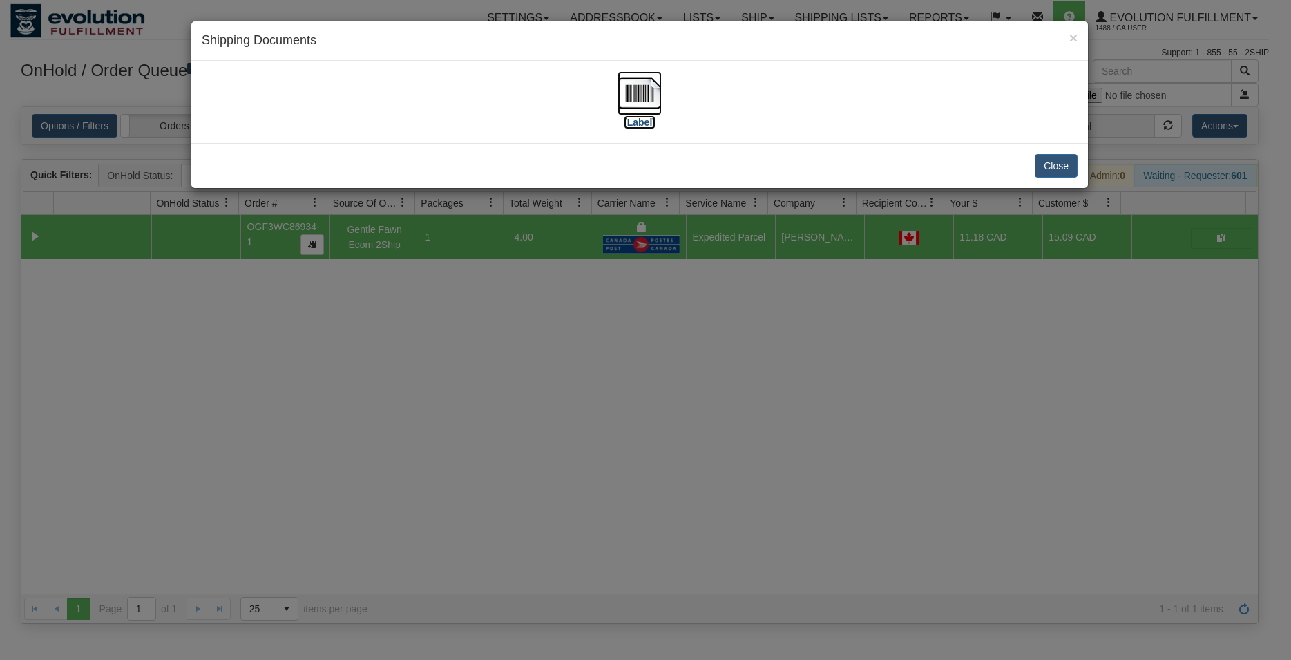
click at [641, 91] on img at bounding box center [640, 93] width 44 height 44
click at [1061, 166] on button "Close" at bounding box center [1056, 165] width 43 height 23
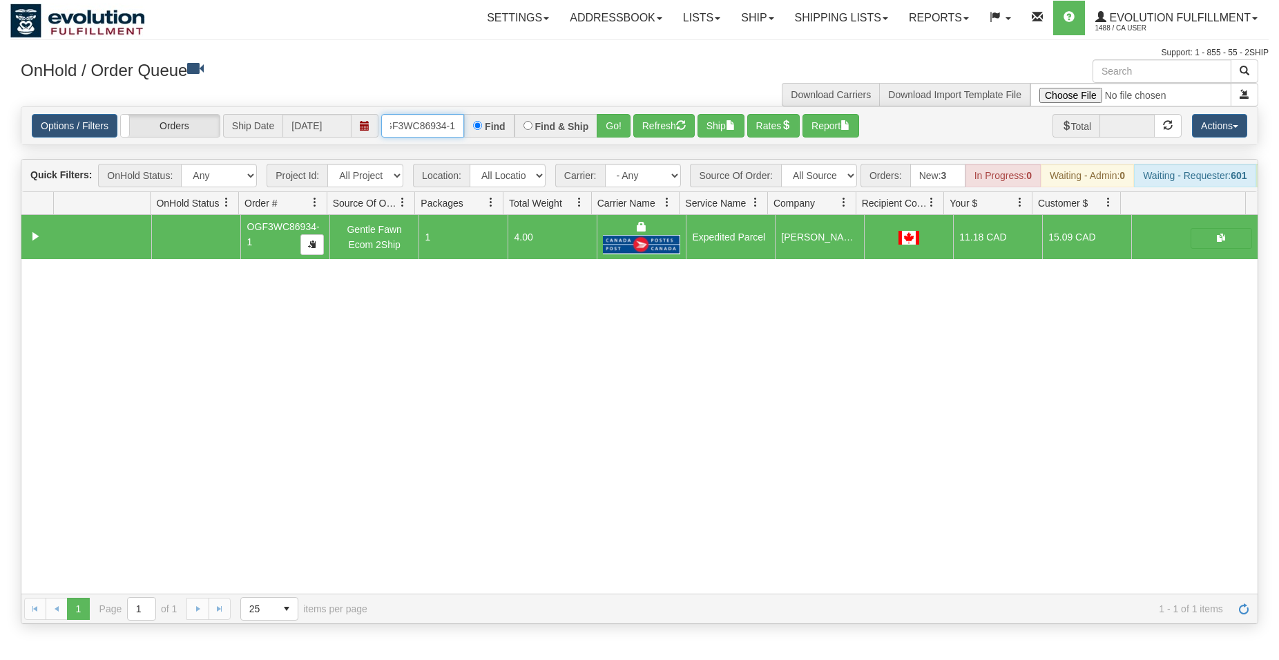
click at [437, 126] on input "OGF3WC86934-1" at bounding box center [422, 125] width 83 height 23
click at [621, 122] on button "Go!" at bounding box center [614, 125] width 34 height 23
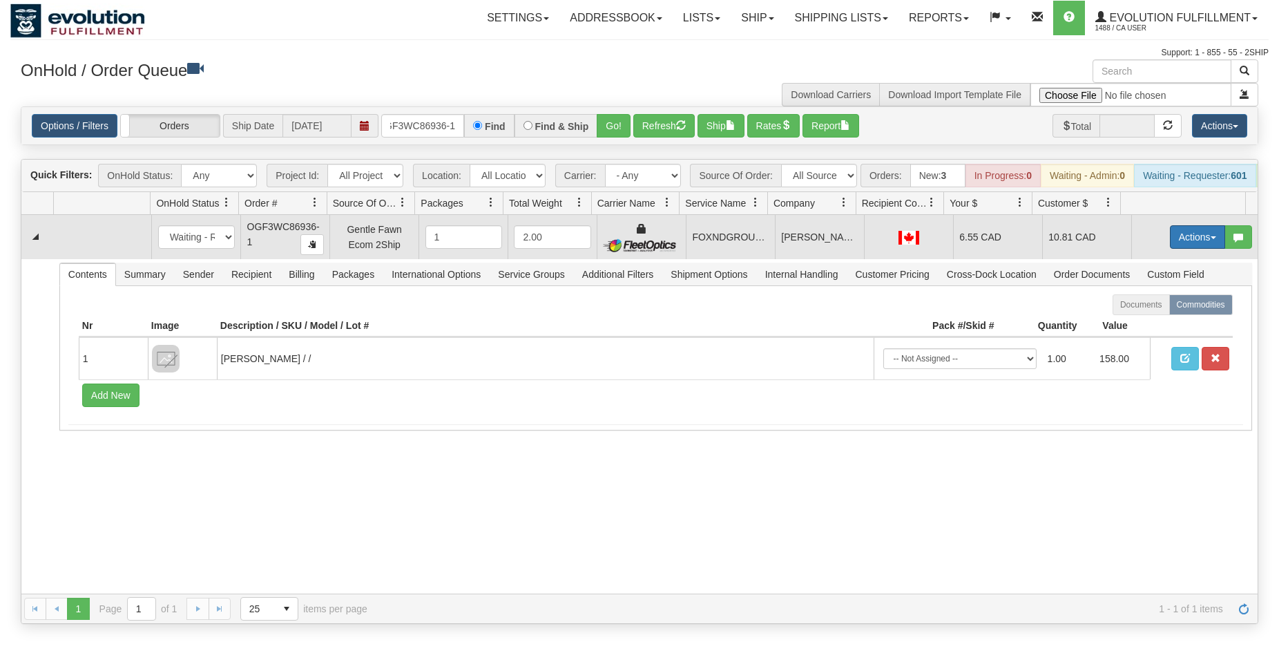
click at [1192, 249] on button "Actions" at bounding box center [1197, 236] width 55 height 23
click at [1134, 321] on link "Ship" at bounding box center [1169, 317] width 111 height 18
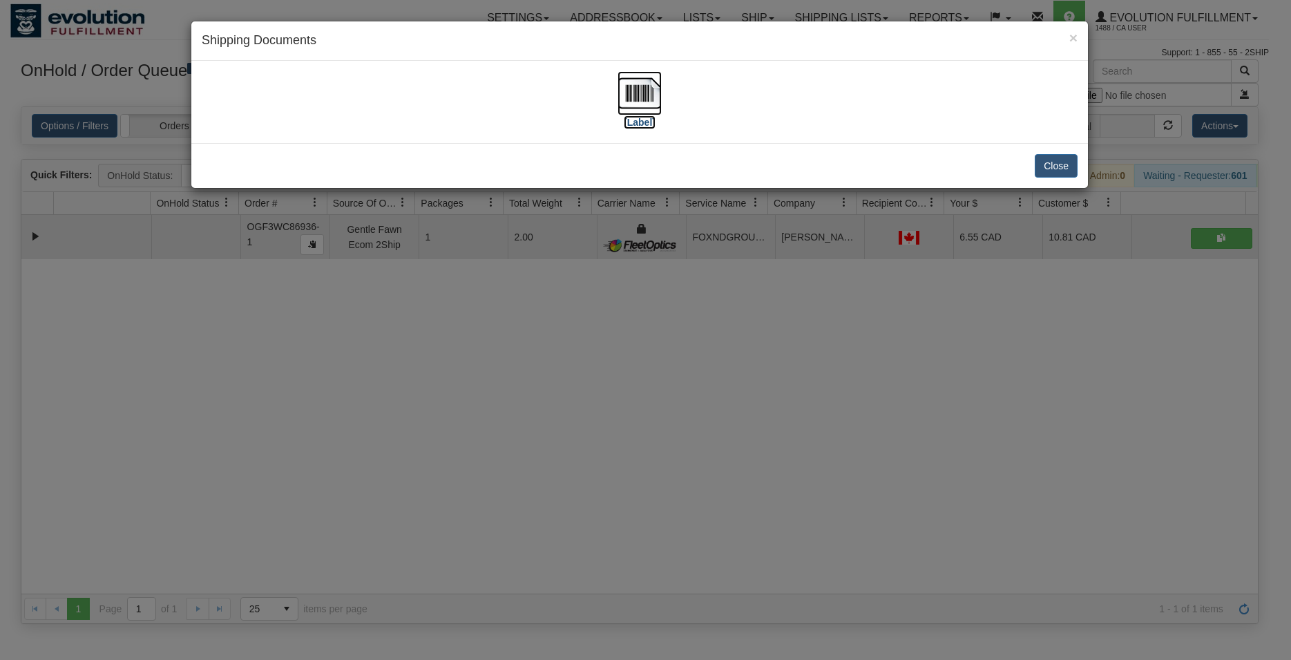
click at [622, 91] on img at bounding box center [640, 93] width 44 height 44
click at [1062, 159] on button "Close" at bounding box center [1056, 165] width 43 height 23
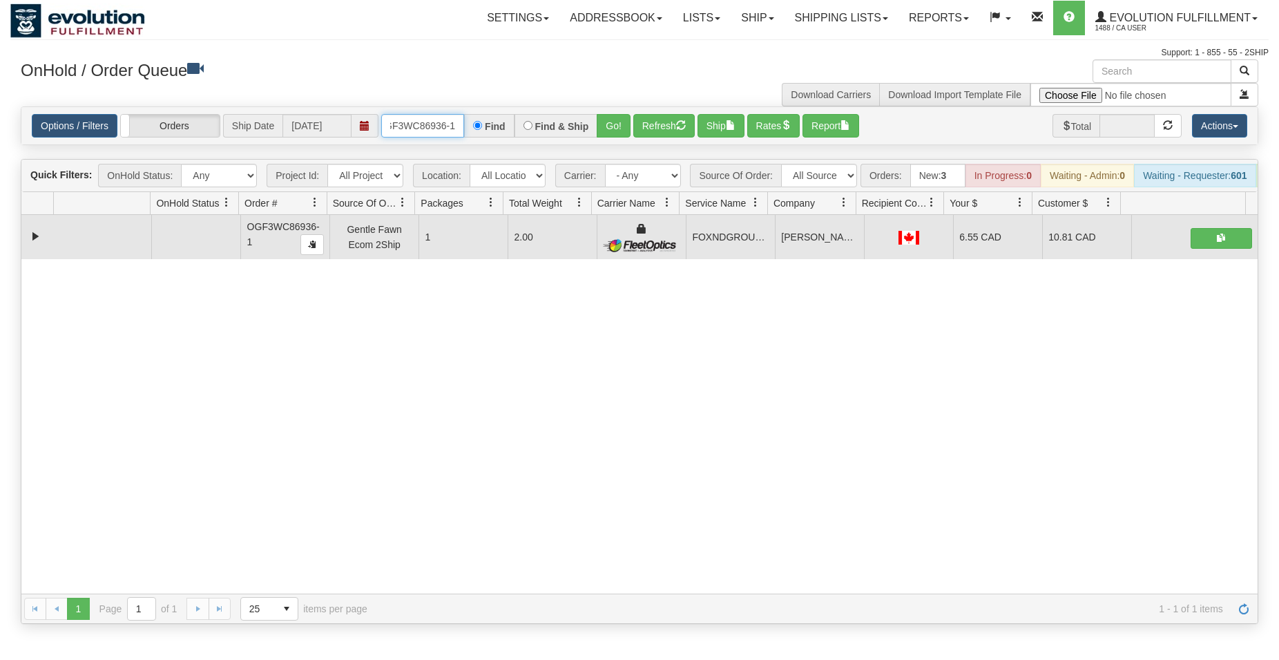
click at [442, 126] on input "OGF3WC86936-1" at bounding box center [422, 125] width 83 height 23
click at [621, 123] on button "Go!" at bounding box center [614, 125] width 34 height 23
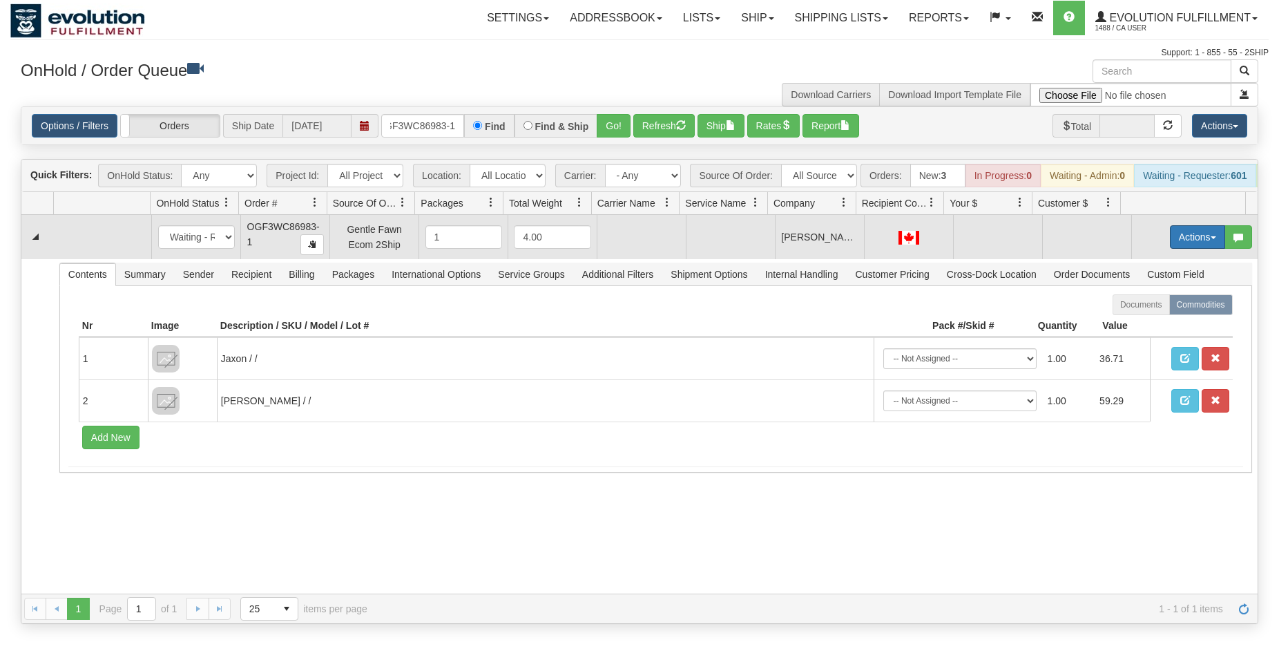
click at [1190, 244] on button "Actions" at bounding box center [1197, 236] width 55 height 23
click at [1178, 305] on span "Rate All Services" at bounding box center [1169, 299] width 83 height 11
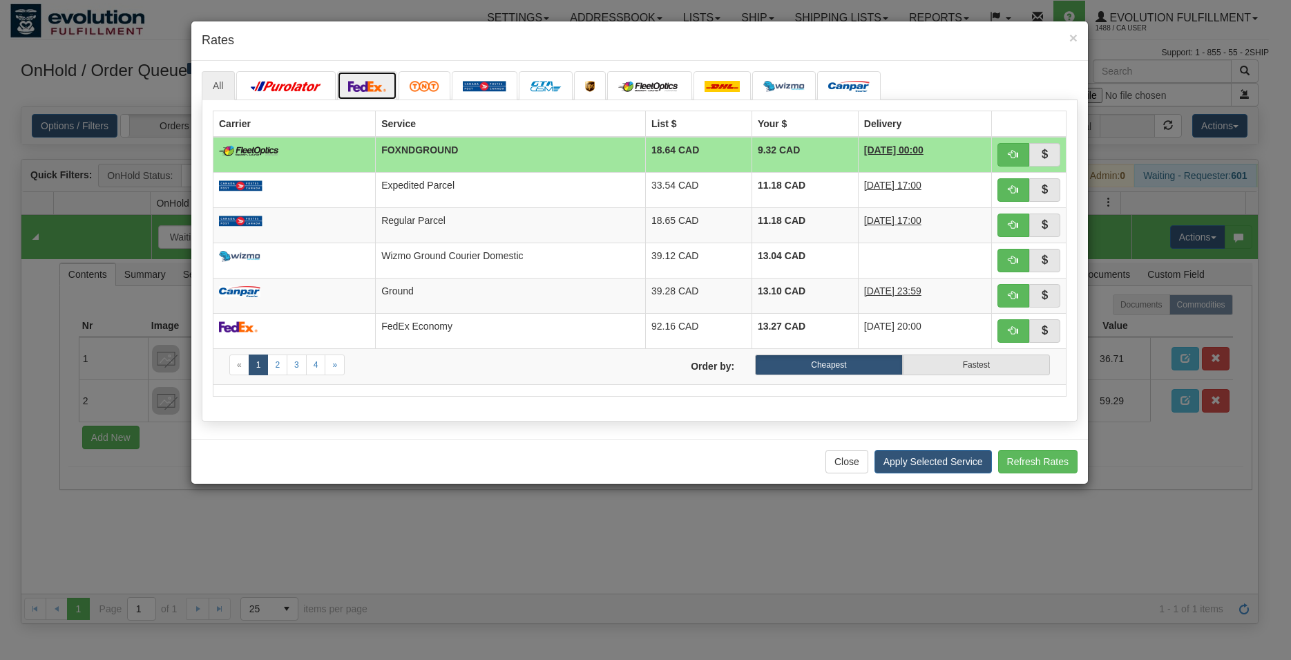
click at [370, 84] on img at bounding box center [367, 86] width 39 height 11
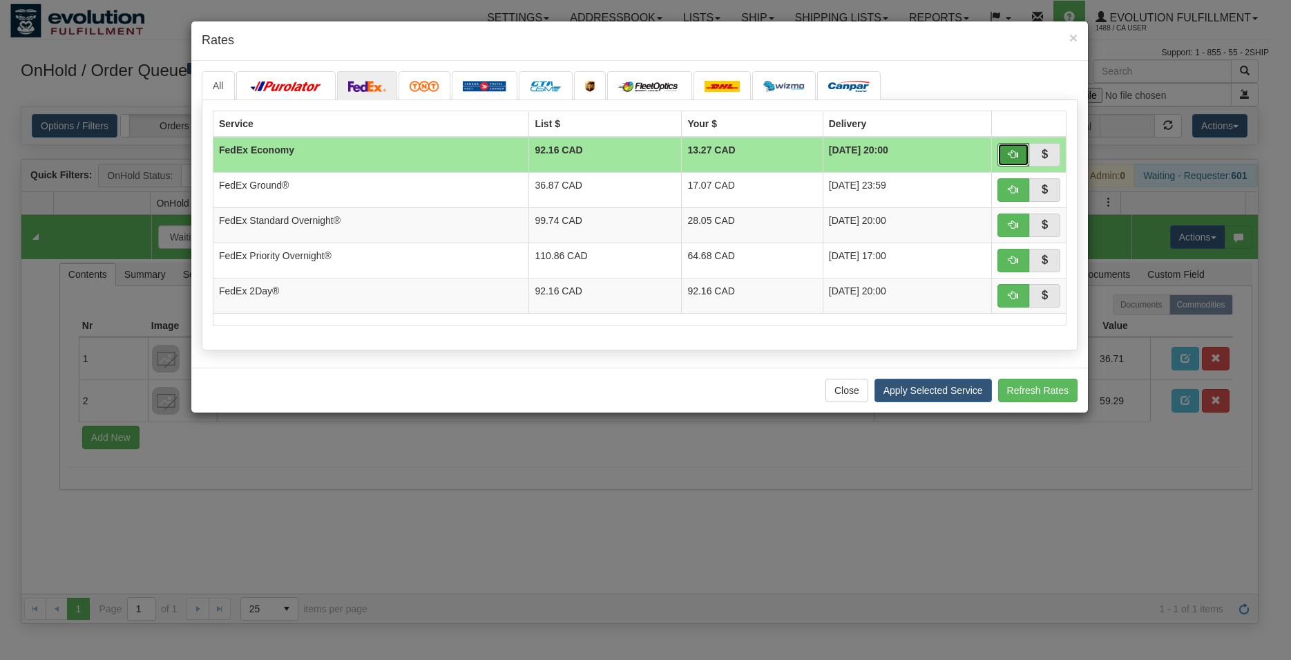
click at [1016, 154] on span "button" at bounding box center [1014, 154] width 10 height 10
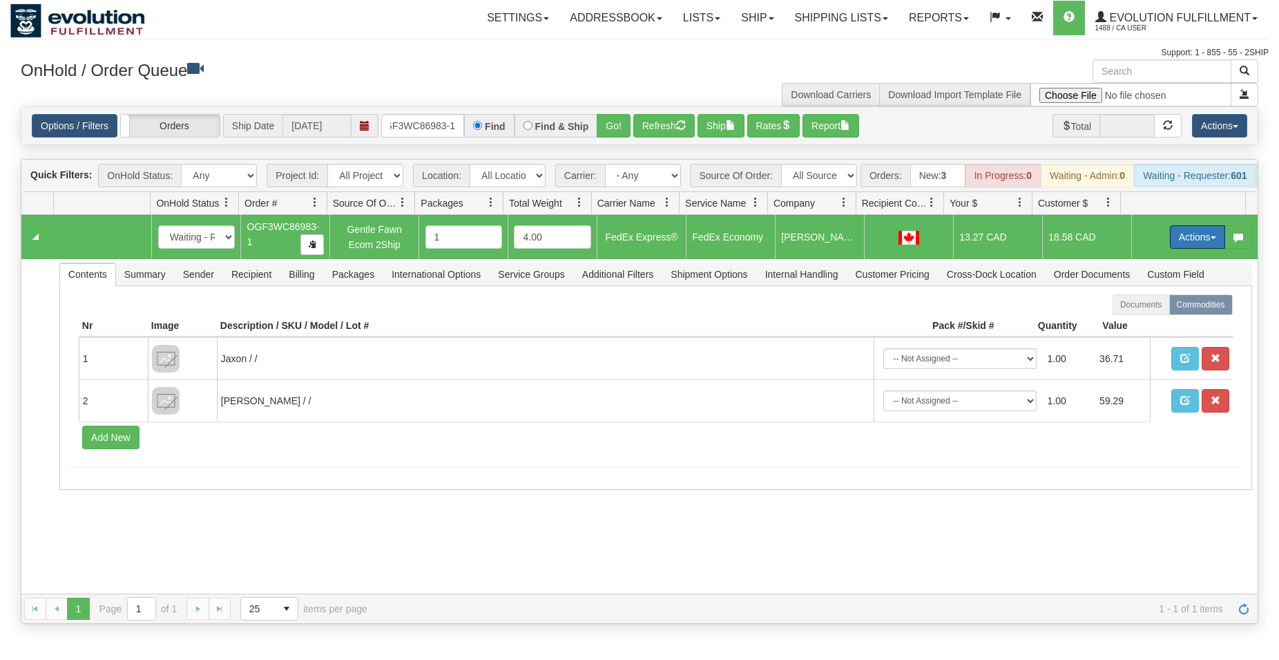
click at [1188, 249] on button "Actions" at bounding box center [1197, 236] width 55 height 23
click at [1132, 323] on span "Ship" at bounding box center [1142, 317] width 29 height 11
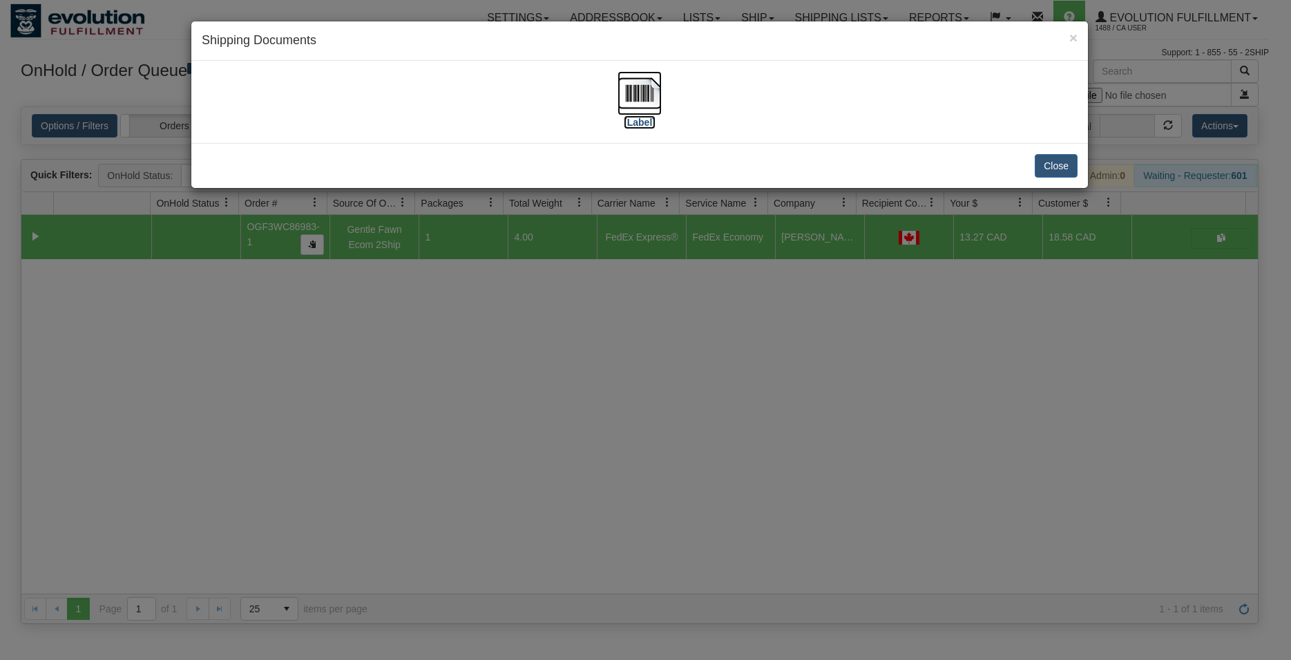
click at [642, 97] on img at bounding box center [640, 93] width 44 height 44
click at [1036, 162] on button "Close" at bounding box center [1056, 165] width 43 height 23
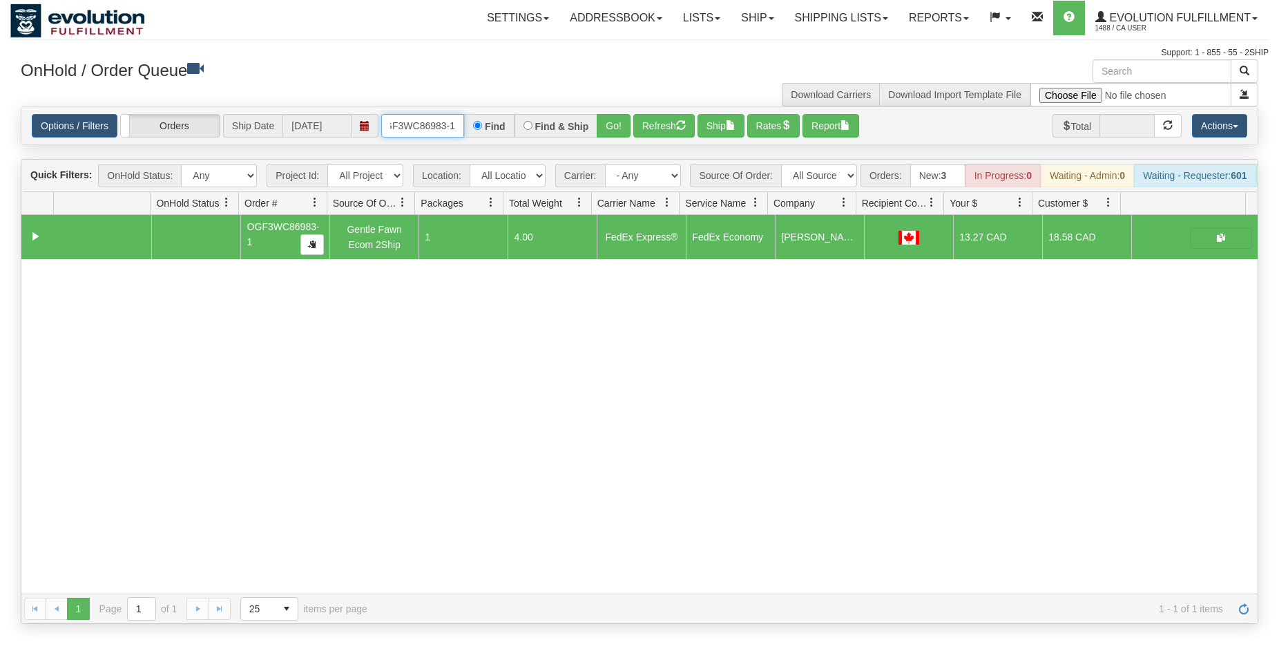
click at [423, 124] on input "OGF3WC86983-1" at bounding box center [422, 125] width 83 height 23
click at [618, 122] on button "Go!" at bounding box center [614, 125] width 34 height 23
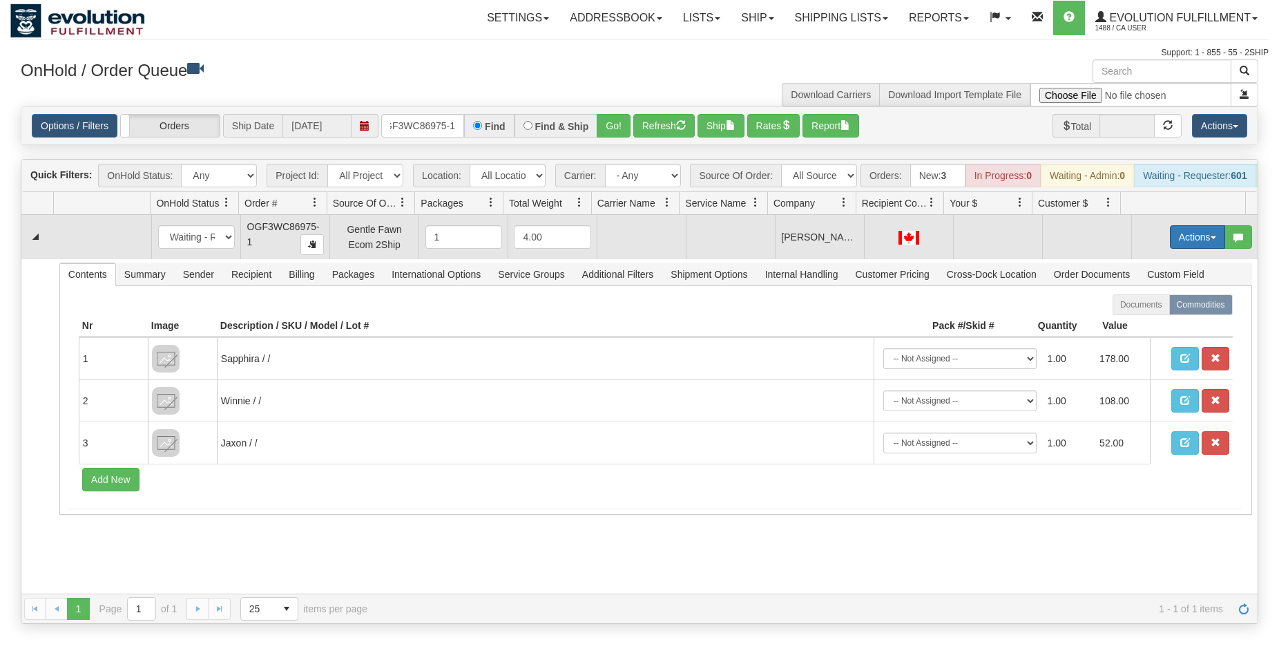
click at [1171, 245] on button "Actions" at bounding box center [1197, 236] width 55 height 23
click at [1148, 305] on span "Rate All Services" at bounding box center [1169, 299] width 83 height 11
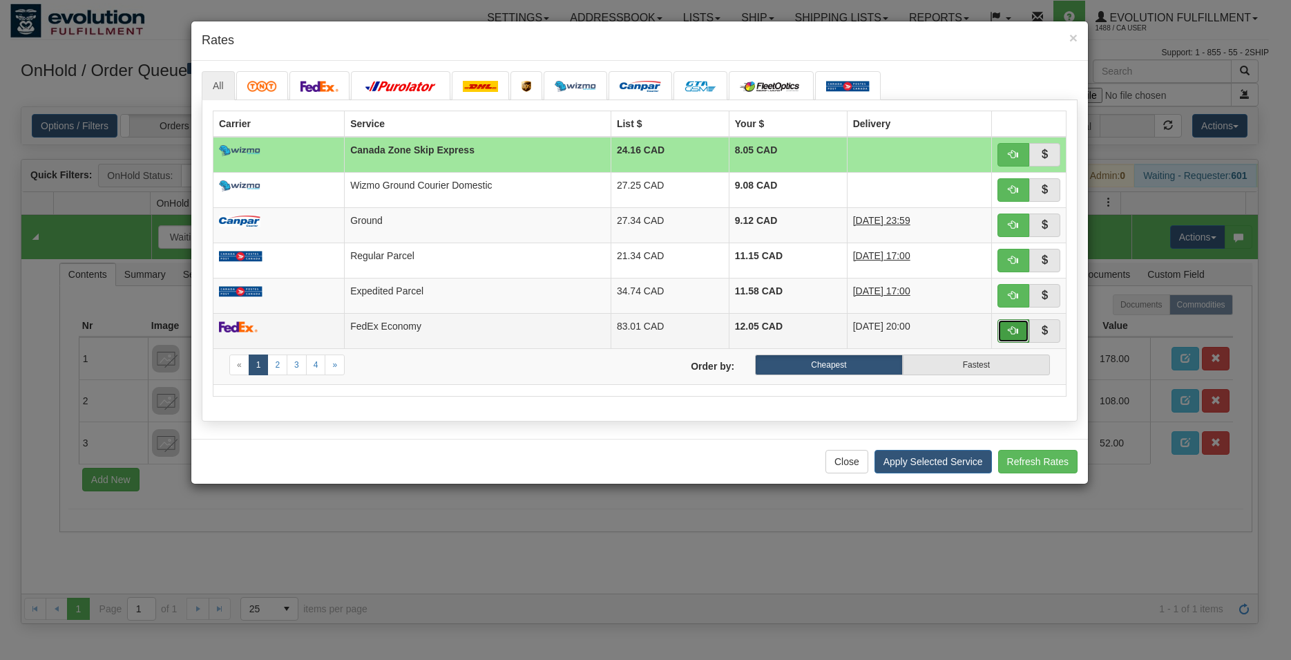
click at [1016, 330] on span "button" at bounding box center [1014, 330] width 10 height 10
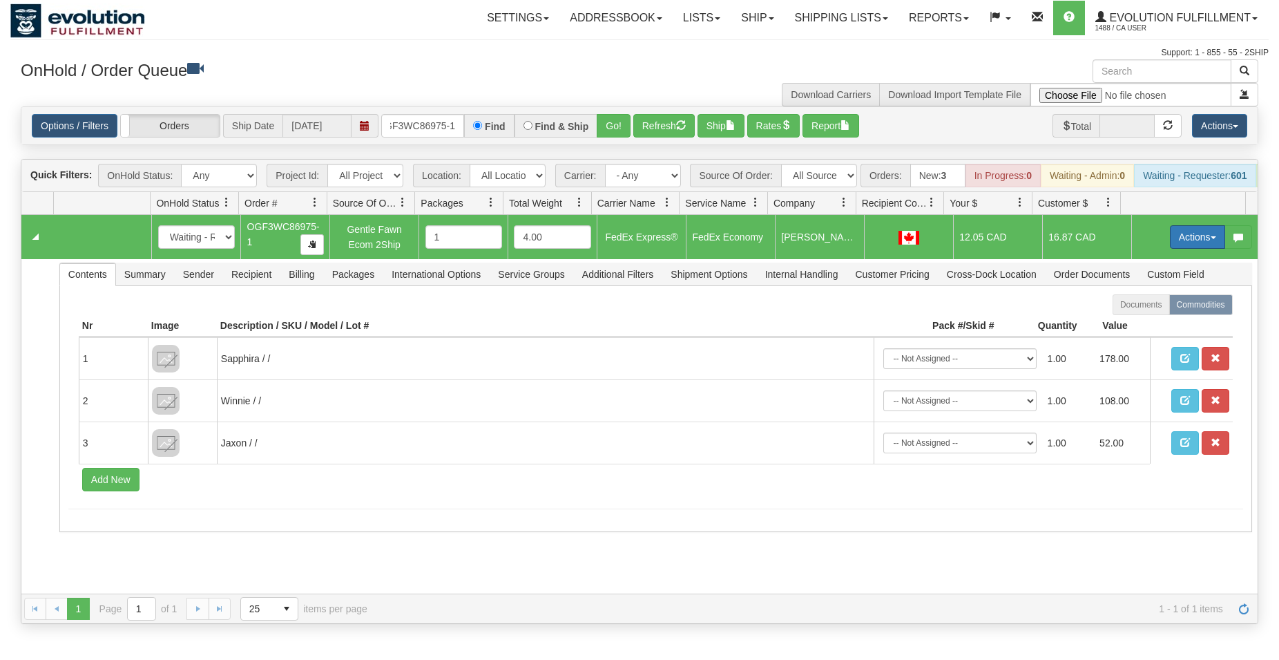
click at [1181, 246] on button "Actions" at bounding box center [1197, 236] width 55 height 23
click at [1138, 323] on span "Ship" at bounding box center [1142, 317] width 29 height 11
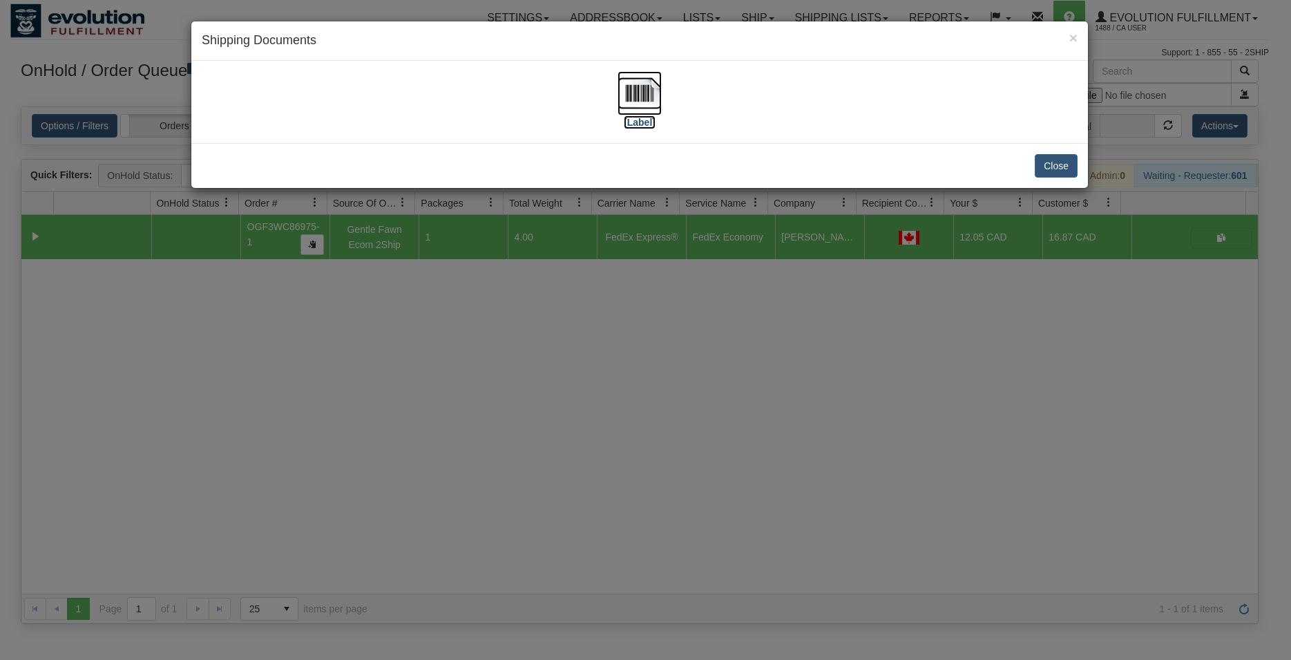
click at [625, 91] on img at bounding box center [640, 93] width 44 height 44
click at [1053, 165] on button "Close" at bounding box center [1056, 165] width 43 height 23
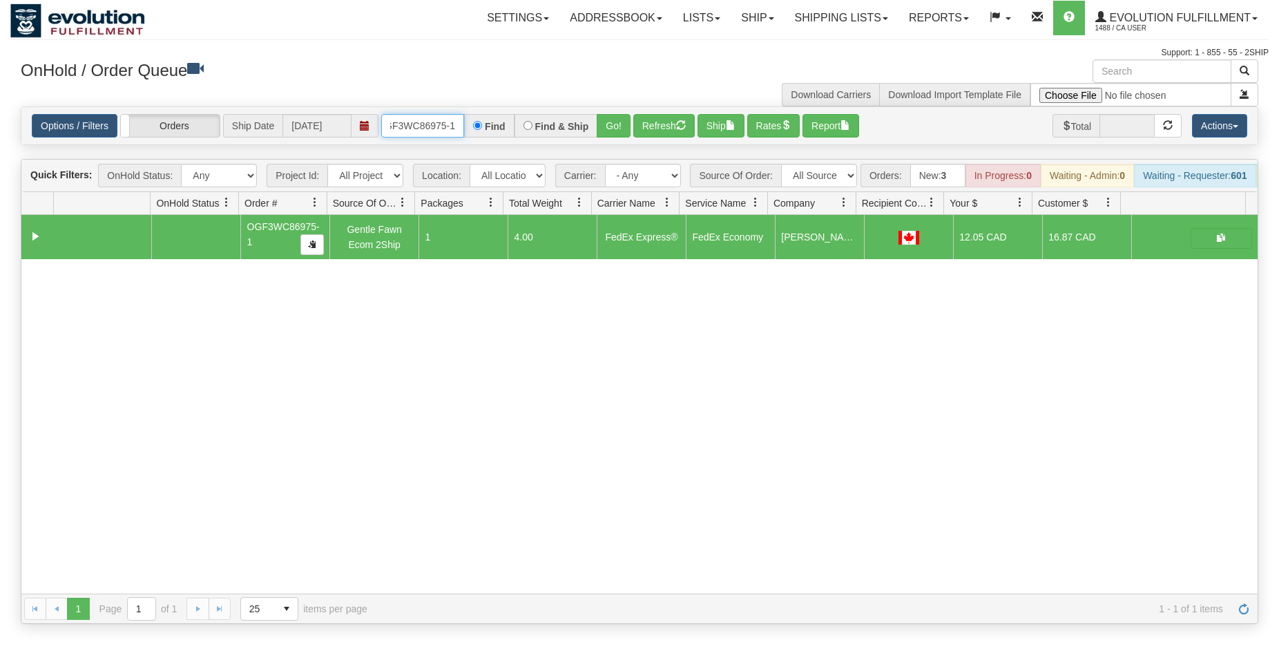
click at [433, 126] on input "OGF3WC86975-1" at bounding box center [422, 125] width 83 height 23
click at [432, 126] on input "OGF3WC86975-1" at bounding box center [422, 125] width 83 height 23
click at [607, 123] on button "Go!" at bounding box center [614, 125] width 34 height 23
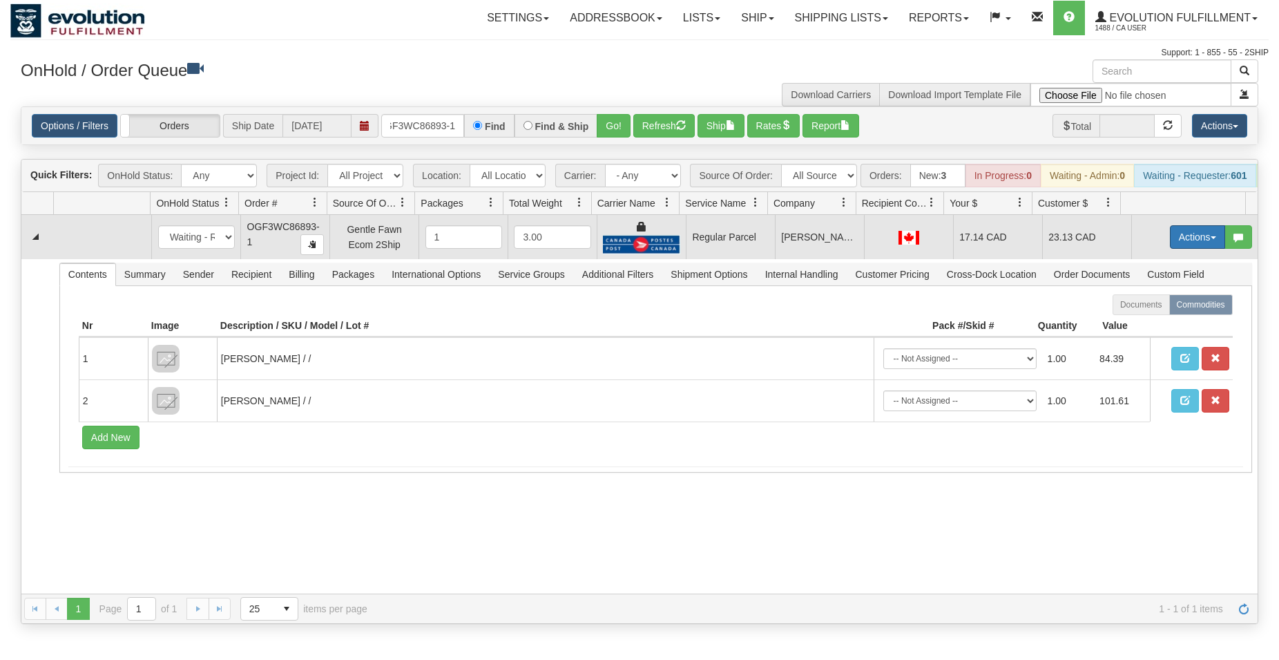
click at [1205, 245] on button "Actions" at bounding box center [1197, 236] width 55 height 23
click at [1154, 305] on span "Rate All Services" at bounding box center [1169, 299] width 83 height 11
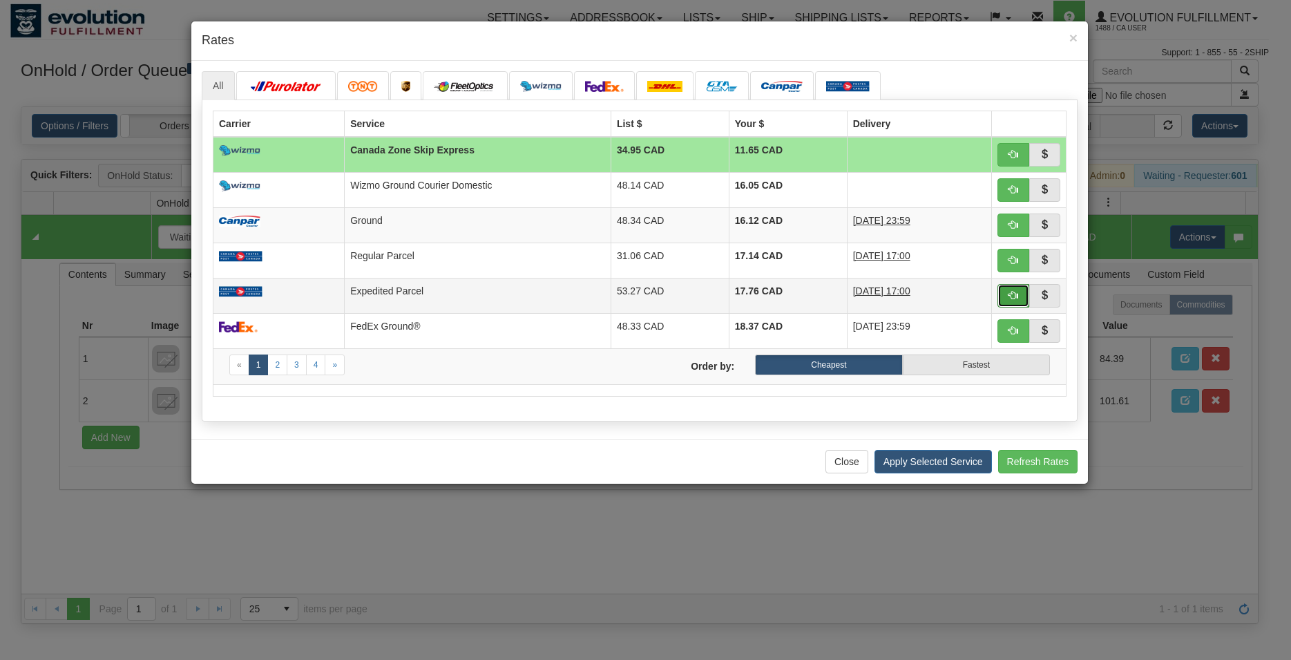
click at [1015, 300] on span "button" at bounding box center [1014, 295] width 10 height 10
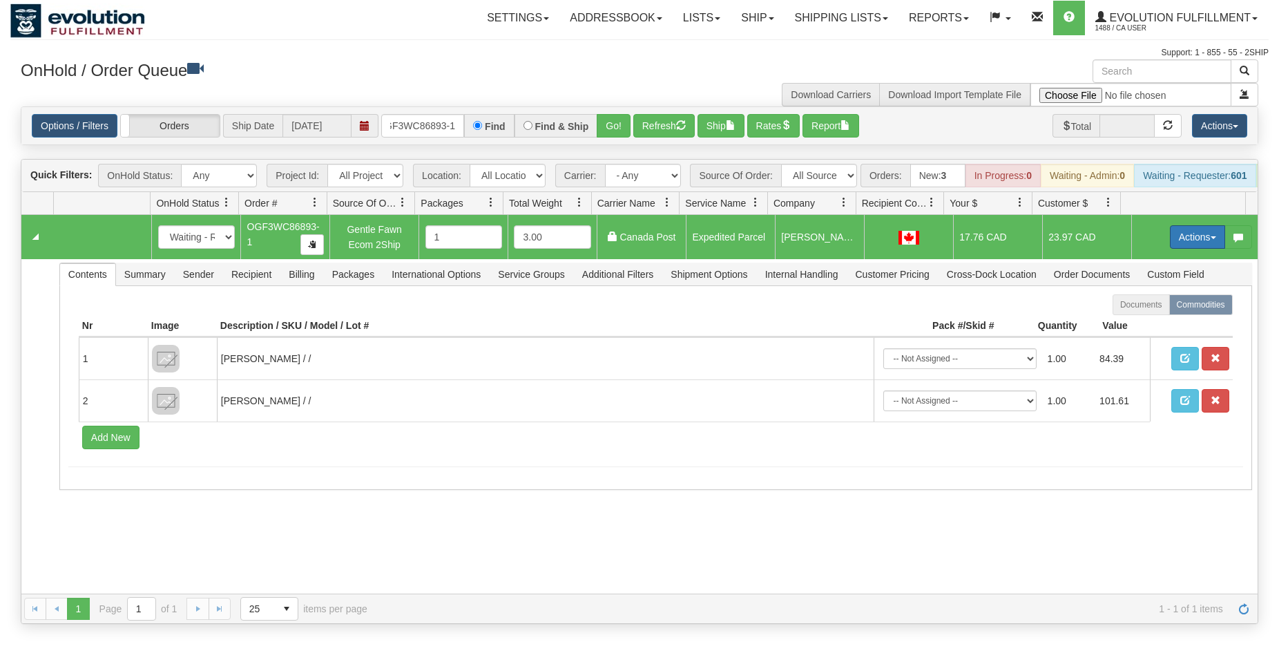
click at [1194, 246] on button "Actions" at bounding box center [1197, 236] width 55 height 23
click at [1137, 323] on span "Ship" at bounding box center [1142, 317] width 29 height 11
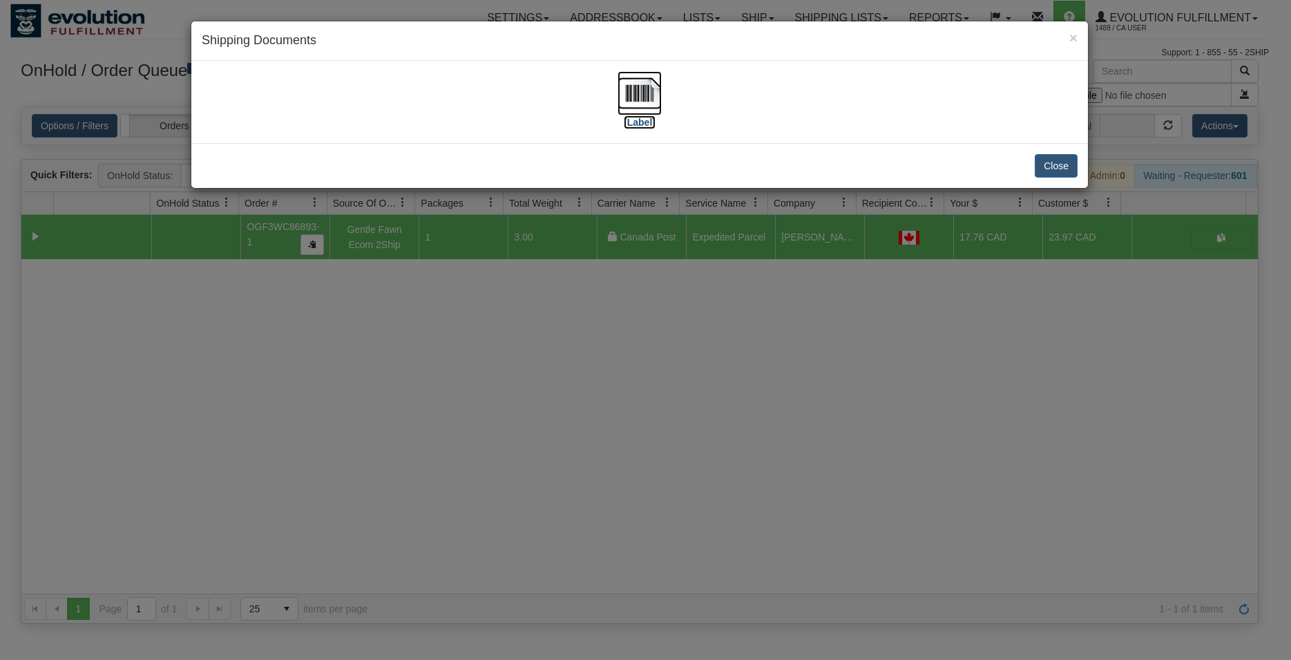
click at [634, 96] on img at bounding box center [640, 93] width 44 height 44
click at [1045, 160] on button "Close" at bounding box center [1056, 165] width 43 height 23
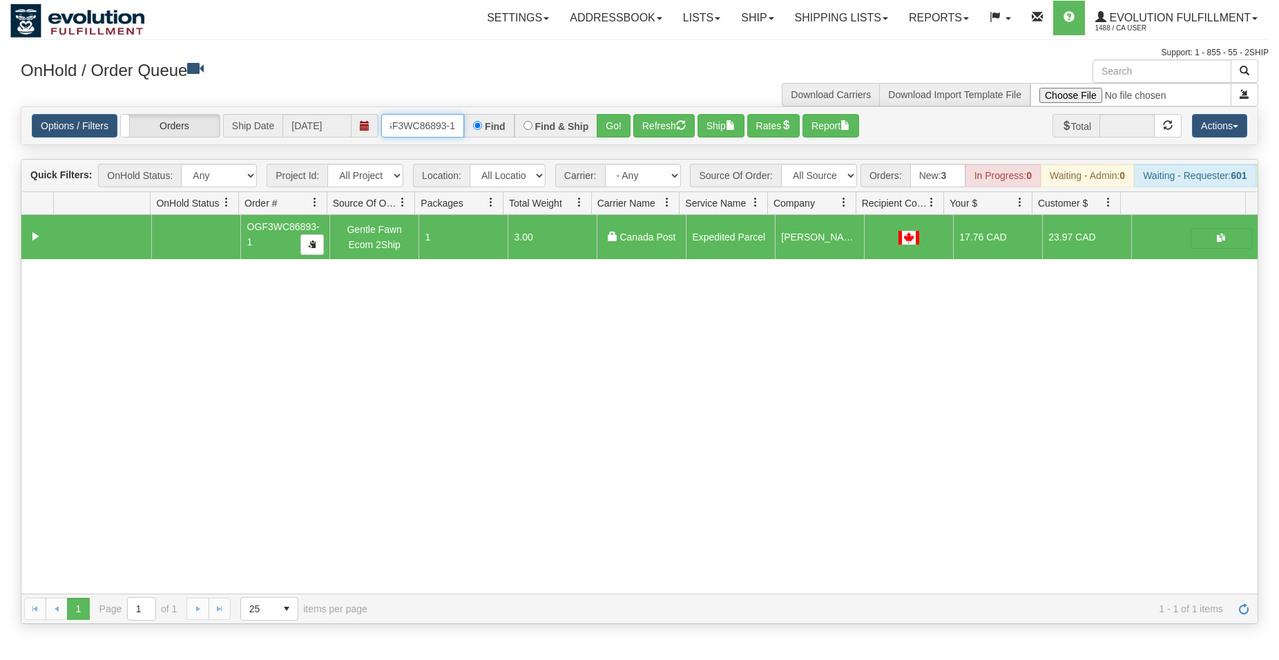
click at [404, 125] on input "OGF3WC86893-1" at bounding box center [422, 125] width 83 height 23
click at [625, 133] on button "Go!" at bounding box center [614, 125] width 34 height 23
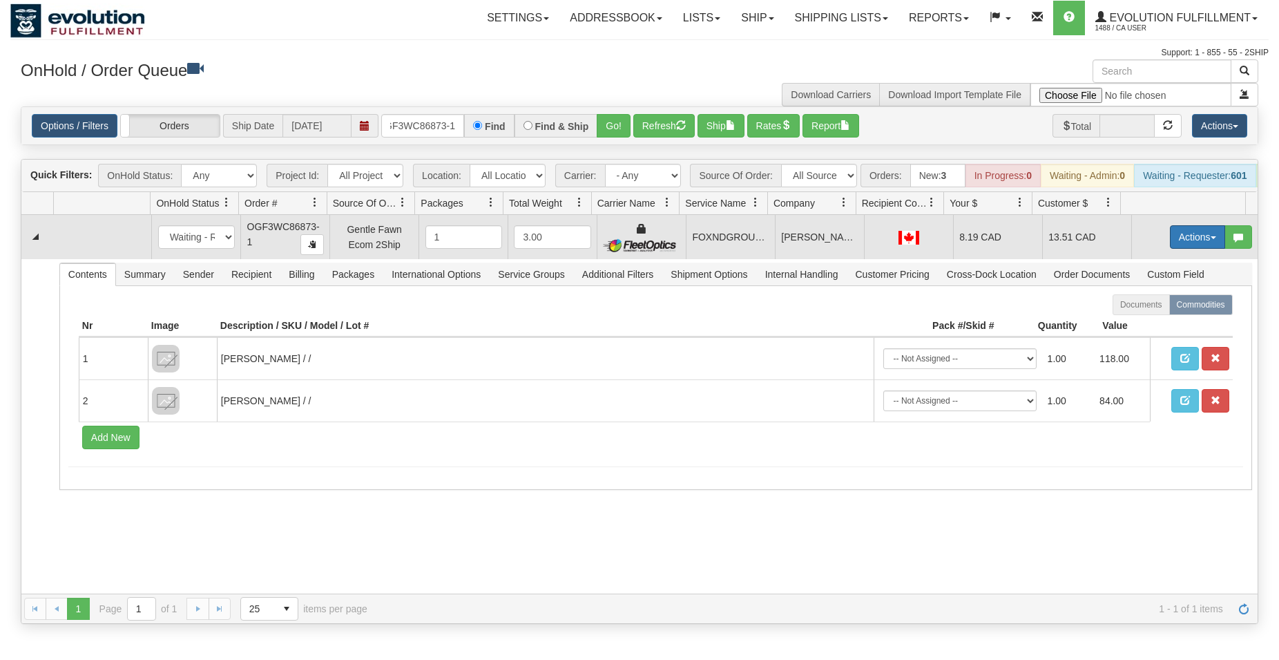
click at [1181, 246] on button "Actions" at bounding box center [1197, 236] width 55 height 23
click at [1139, 326] on link "Ship" at bounding box center [1169, 317] width 111 height 18
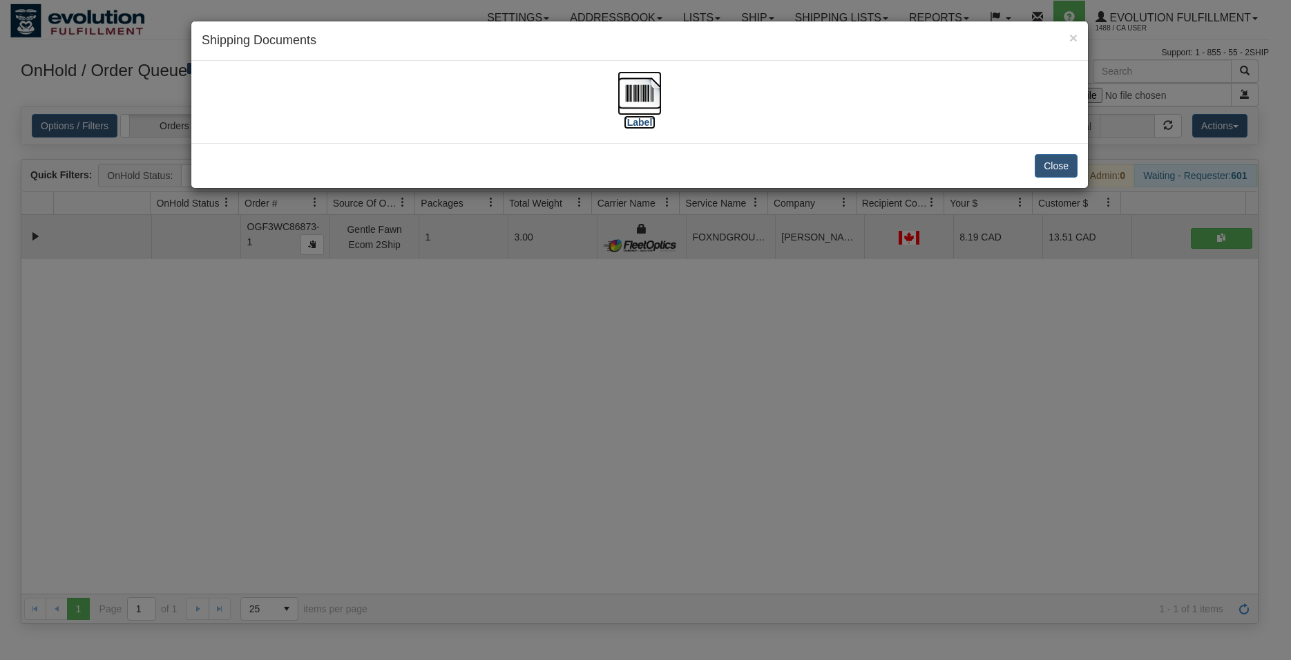
click at [634, 88] on img at bounding box center [640, 93] width 44 height 44
click at [1054, 169] on button "Close" at bounding box center [1056, 165] width 43 height 23
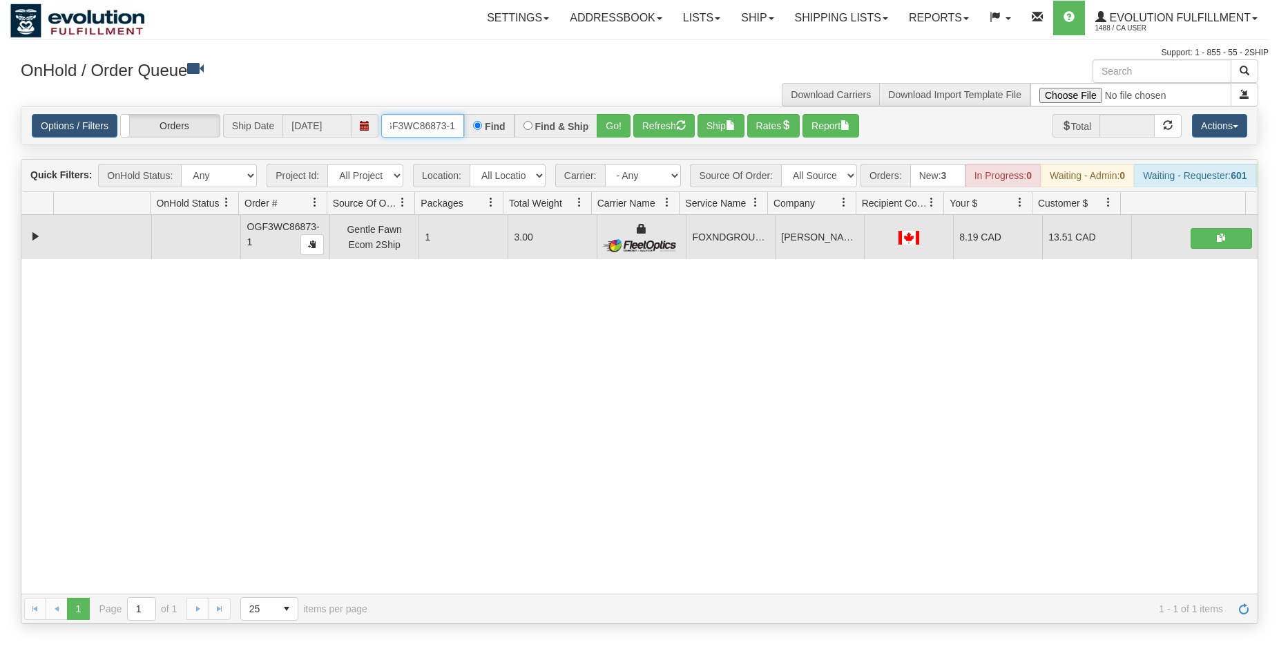
click at [412, 132] on input "OGF3WC86873-1" at bounding box center [422, 125] width 83 height 23
click at [628, 121] on button "Go!" at bounding box center [614, 125] width 34 height 23
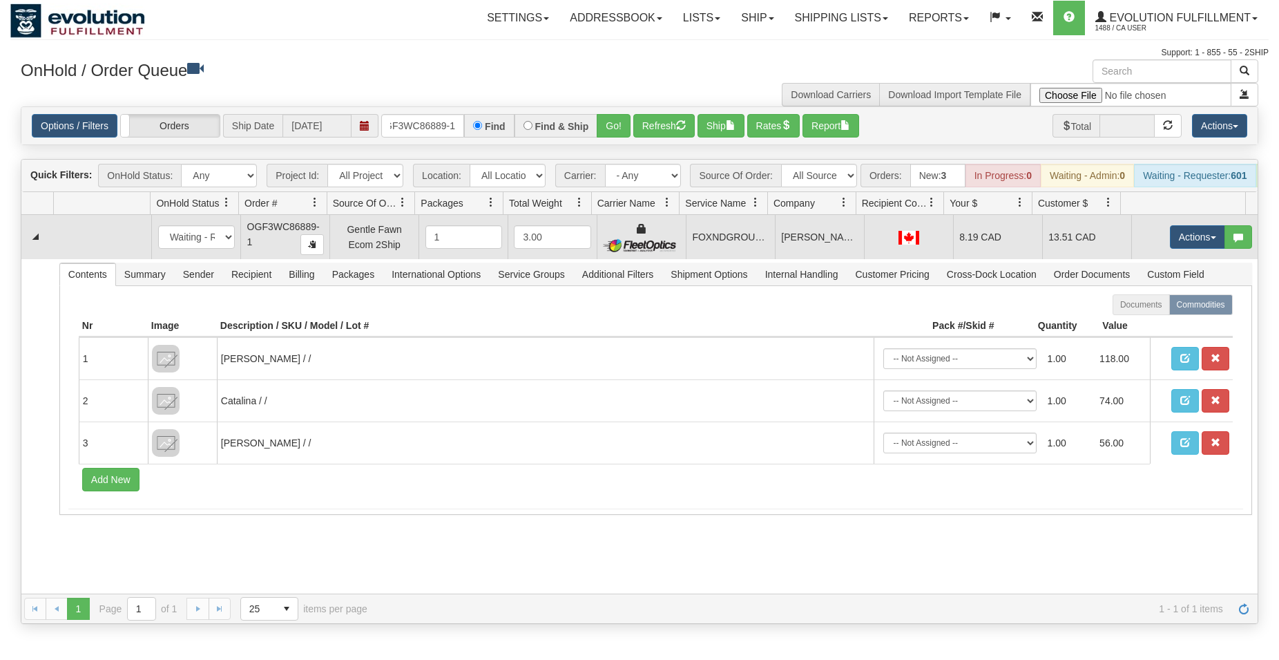
click at [1192, 234] on td "Actions Open Refresh Rates Rate All Services Ship Delete Edit Items" at bounding box center [1195, 237] width 126 height 44
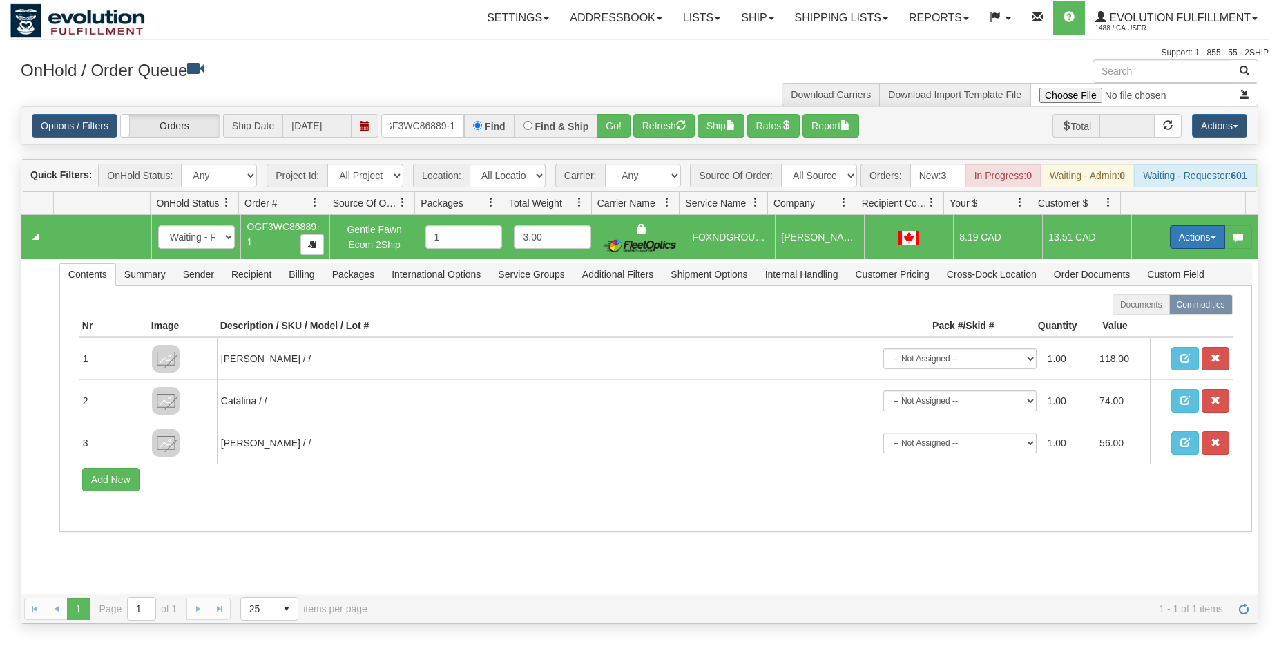
click at [1191, 242] on button "Actions" at bounding box center [1197, 236] width 55 height 23
click at [1128, 323] on span "Ship" at bounding box center [1142, 317] width 29 height 11
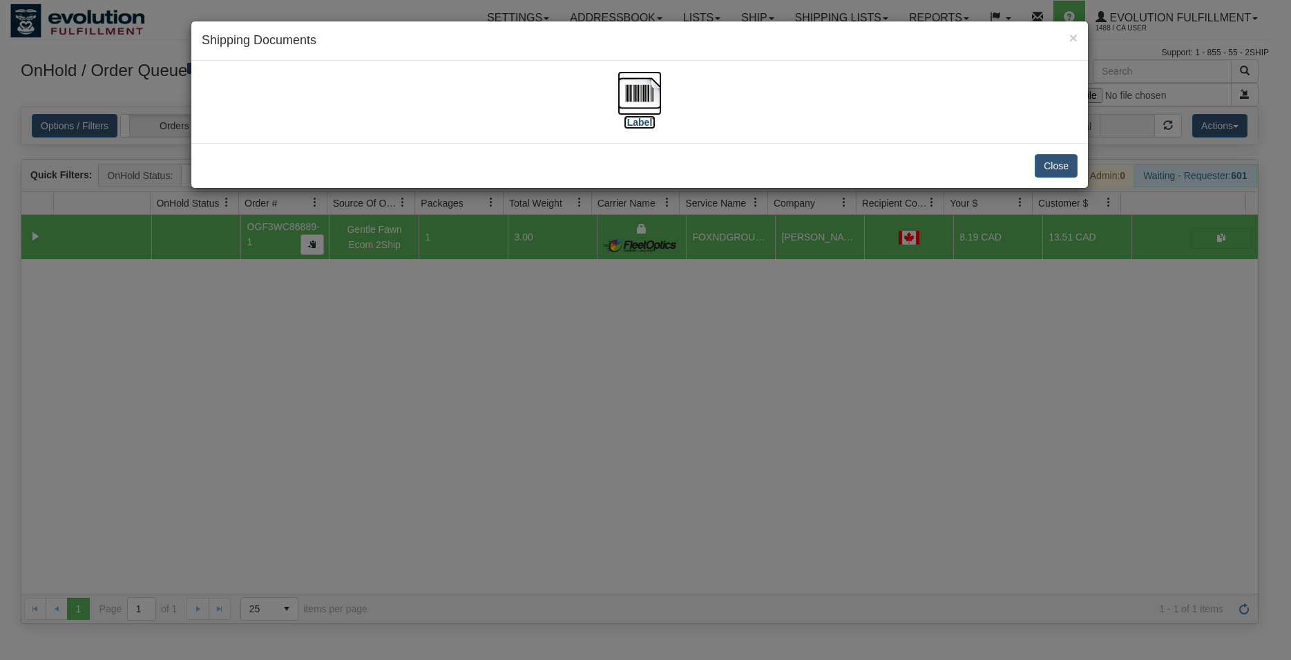
click at [644, 106] on img at bounding box center [640, 93] width 44 height 44
click at [1056, 171] on button "Close" at bounding box center [1056, 165] width 43 height 23
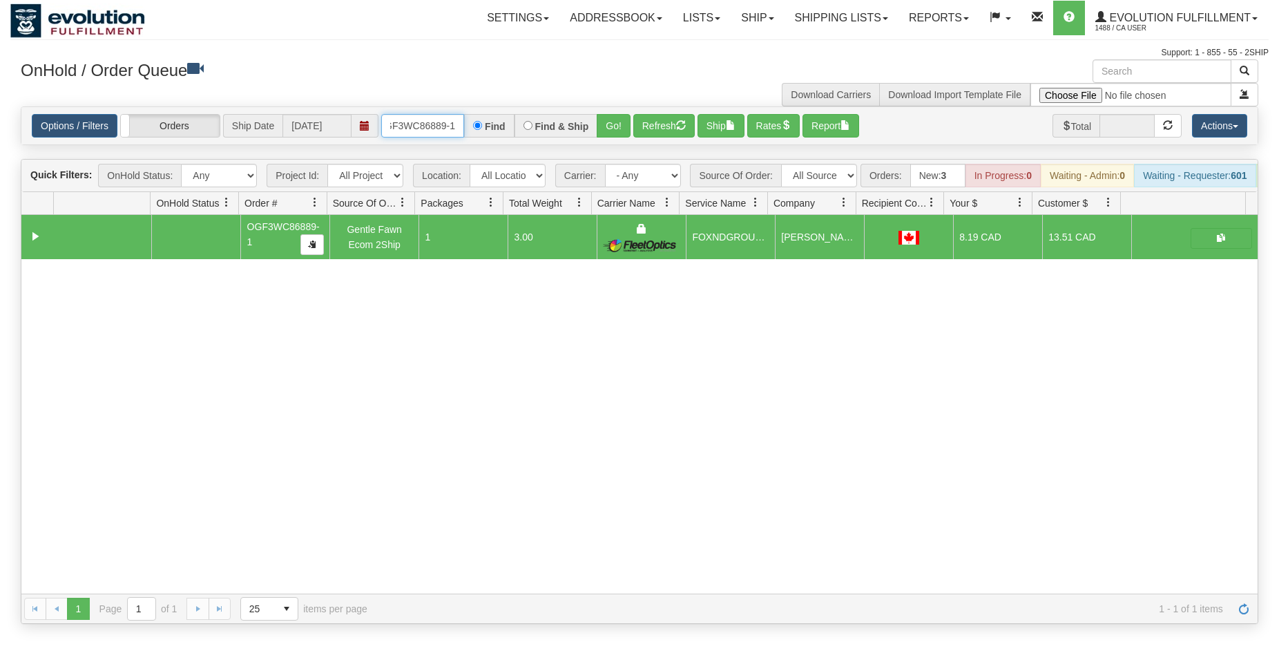
click at [454, 125] on input "OGF3WC86889-1" at bounding box center [422, 125] width 83 height 23
click at [432, 123] on input "OGF3WC86889-1" at bounding box center [422, 125] width 83 height 23
click at [626, 121] on button "Go!" at bounding box center [614, 125] width 34 height 23
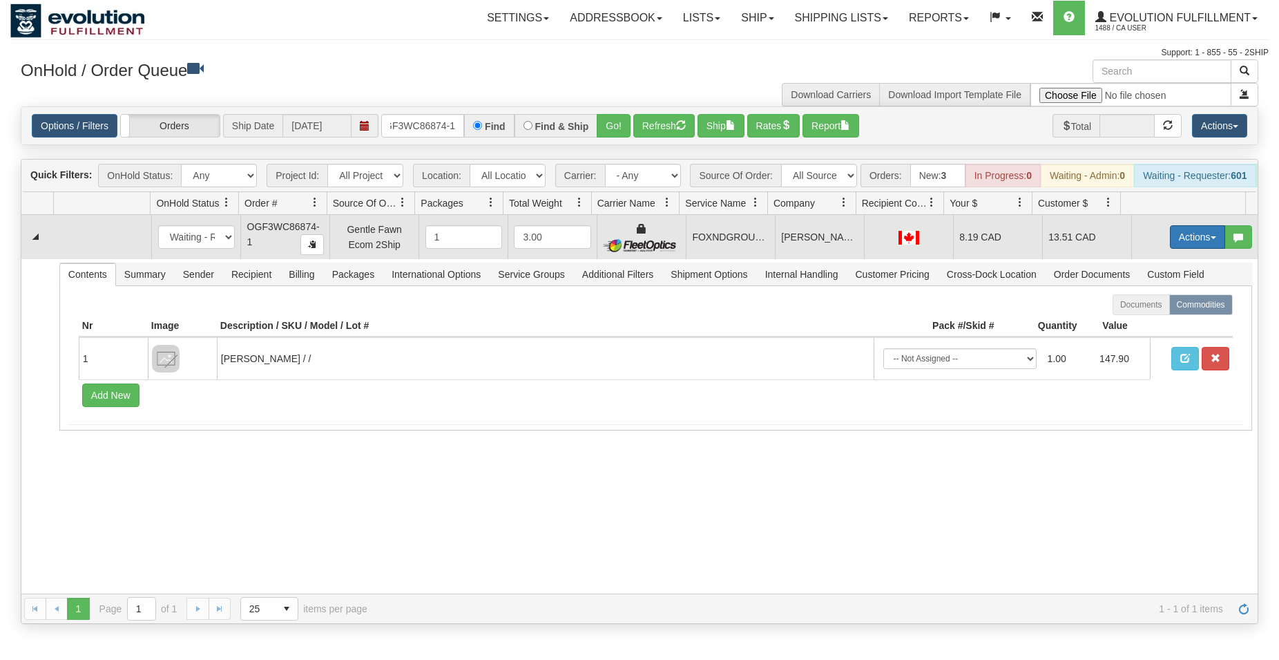
click at [1186, 247] on button "Actions" at bounding box center [1197, 236] width 55 height 23
click at [1141, 323] on span "Ship" at bounding box center [1142, 317] width 29 height 11
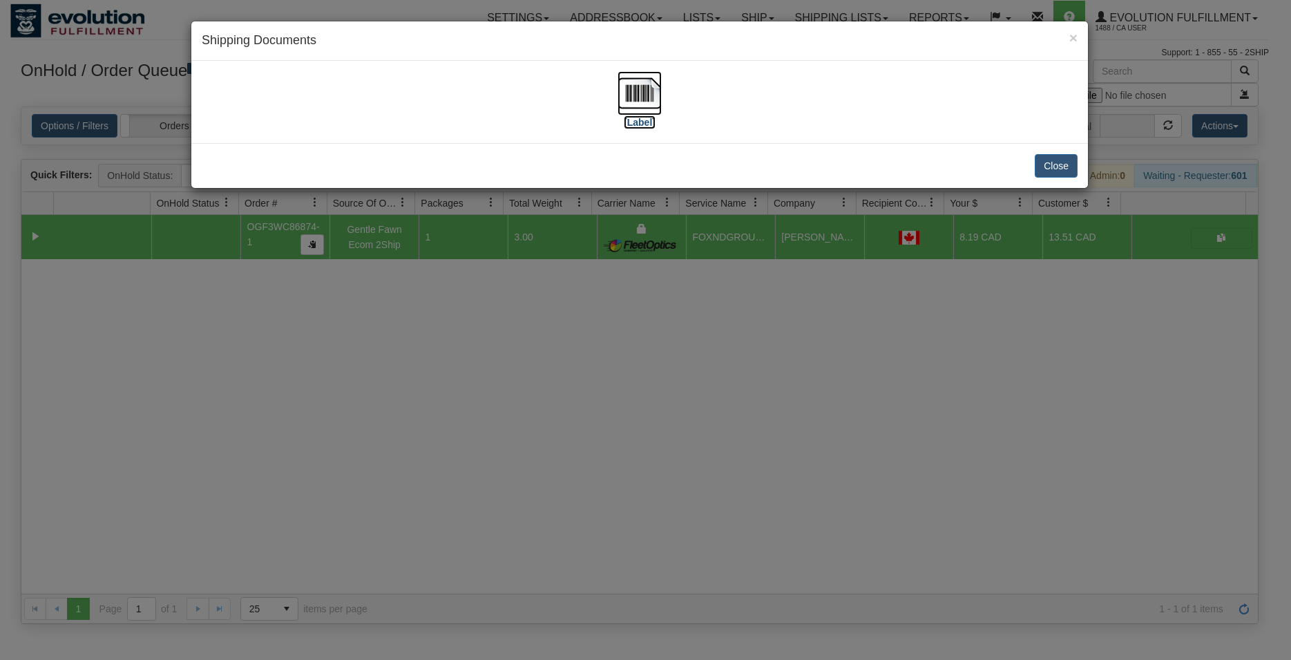
click at [658, 105] on img at bounding box center [640, 93] width 44 height 44
click at [1045, 164] on button "Close" at bounding box center [1056, 165] width 43 height 23
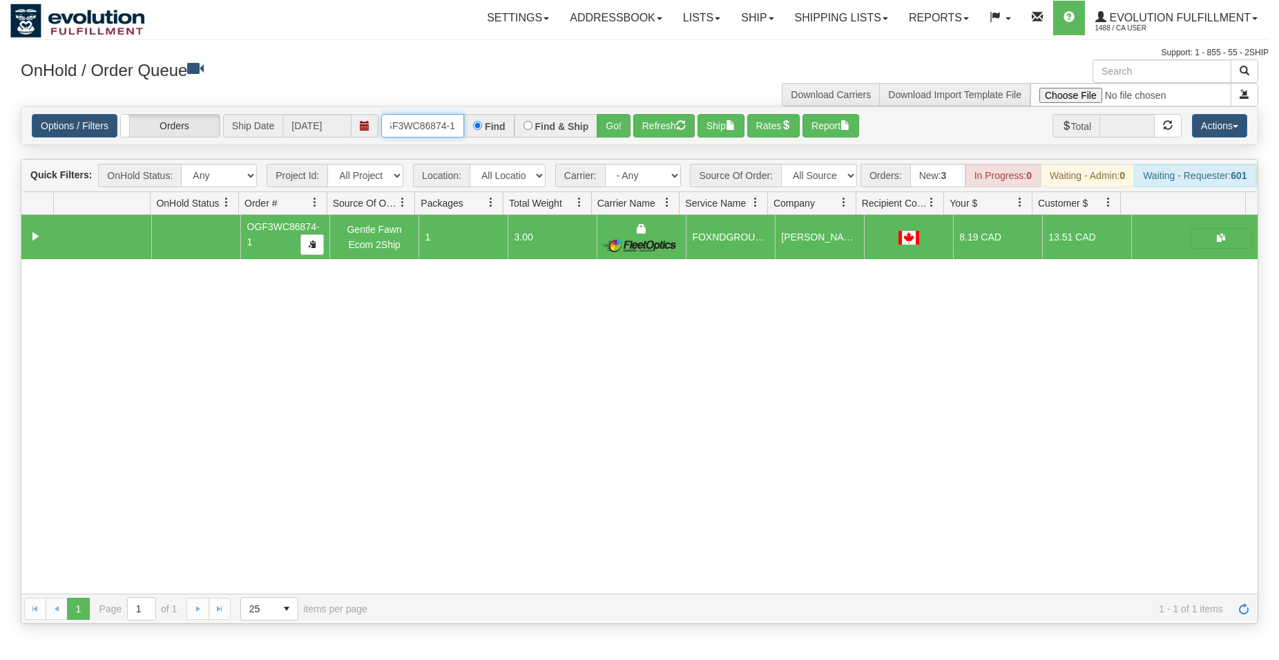
click at [415, 133] on input "OGF3WC86874-1" at bounding box center [422, 125] width 83 height 23
click at [605, 123] on button "Go!" at bounding box center [614, 125] width 34 height 23
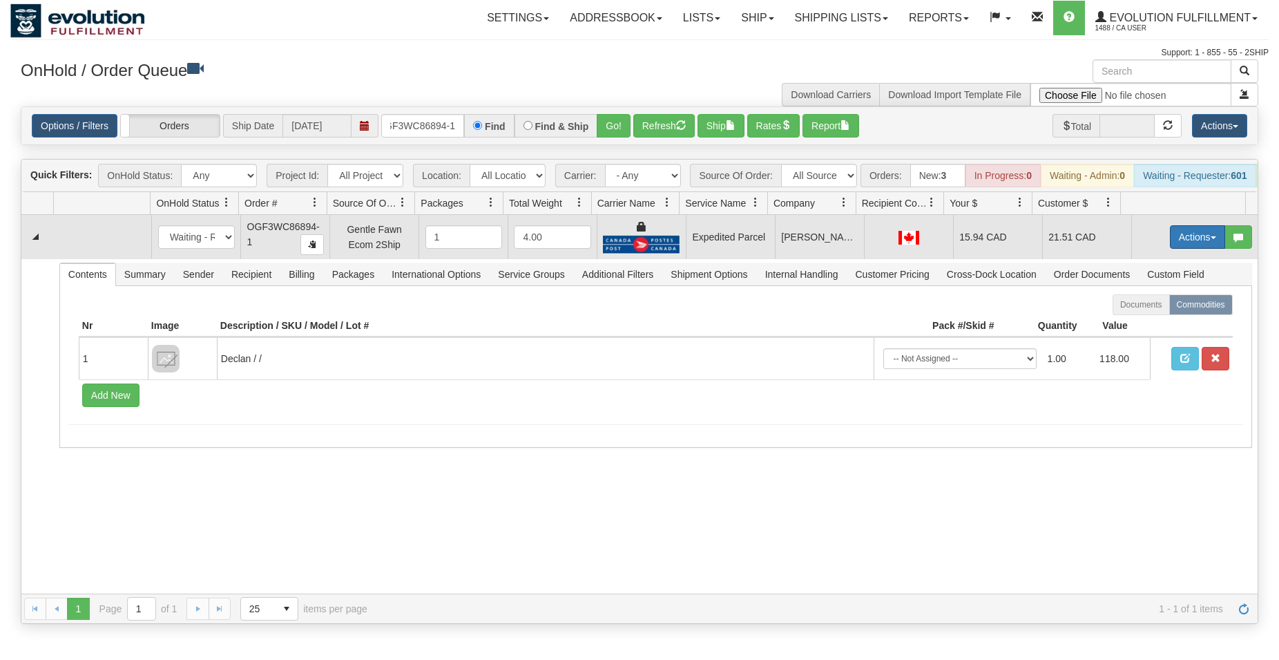
click at [1170, 242] on button "Actions" at bounding box center [1197, 236] width 55 height 23
click at [1132, 323] on span "Ship" at bounding box center [1142, 317] width 29 height 11
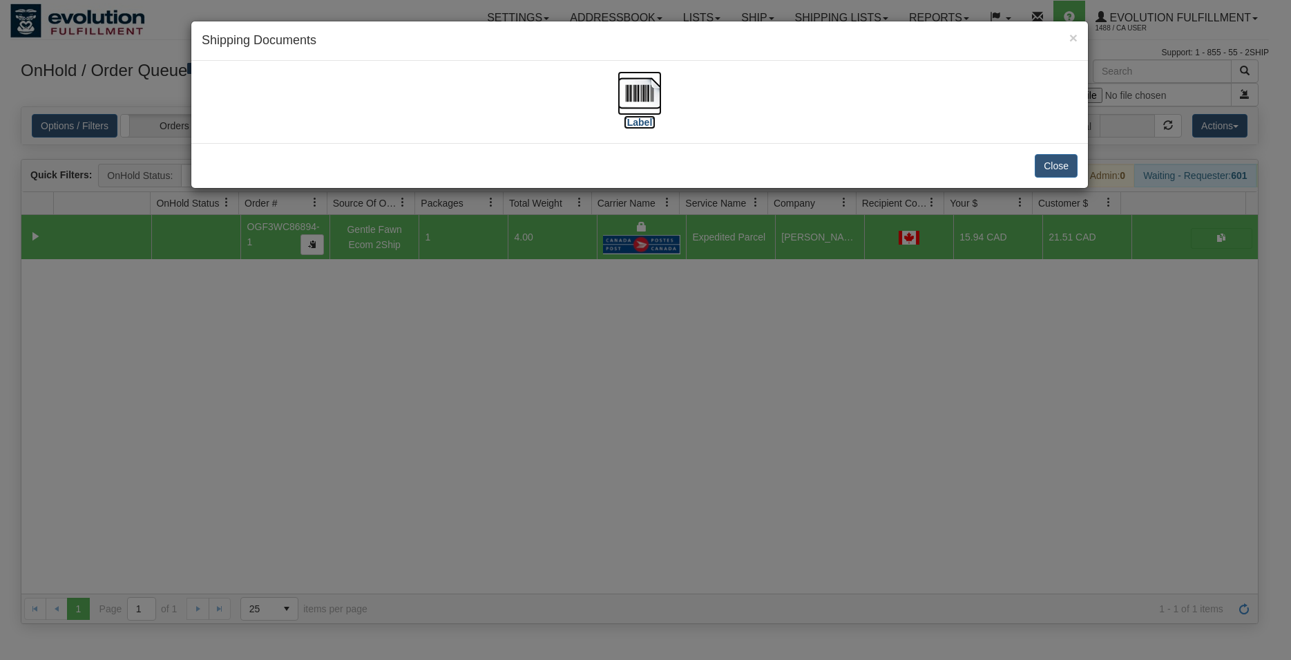
click at [640, 84] on img at bounding box center [640, 93] width 44 height 44
click at [1060, 159] on button "Close" at bounding box center [1056, 165] width 43 height 23
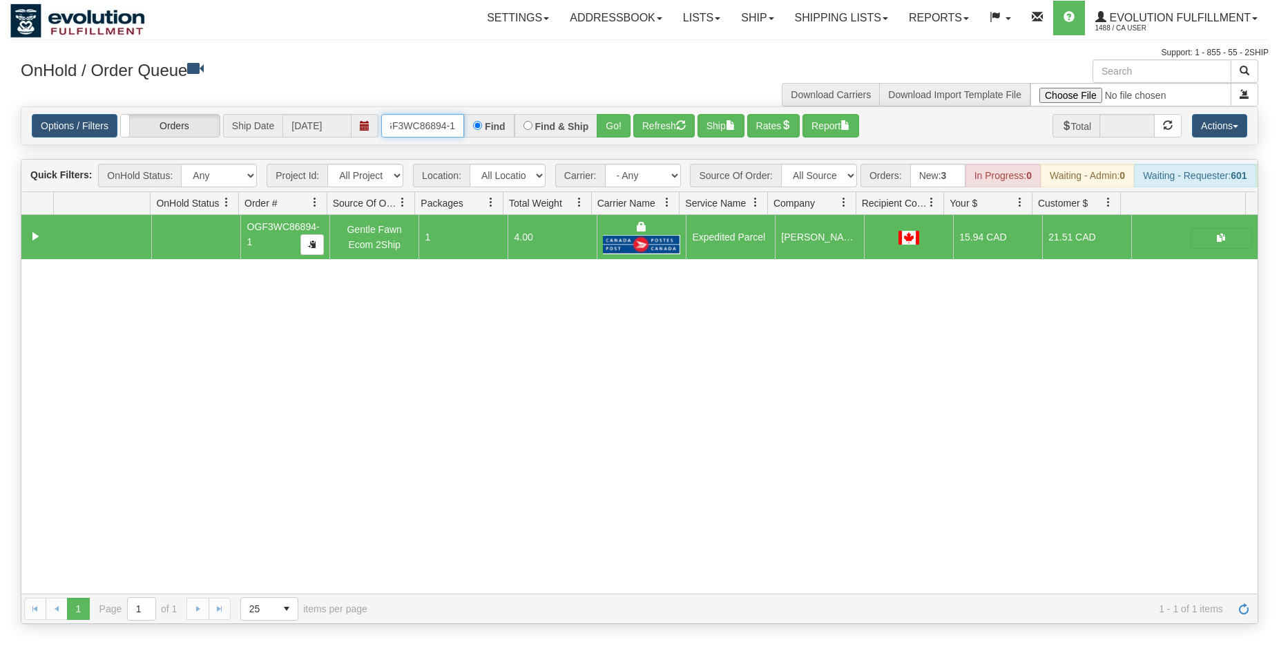
click at [446, 126] on input "OGF3WC86894-1" at bounding box center [422, 125] width 83 height 23
click at [612, 127] on button "Go!" at bounding box center [614, 125] width 34 height 23
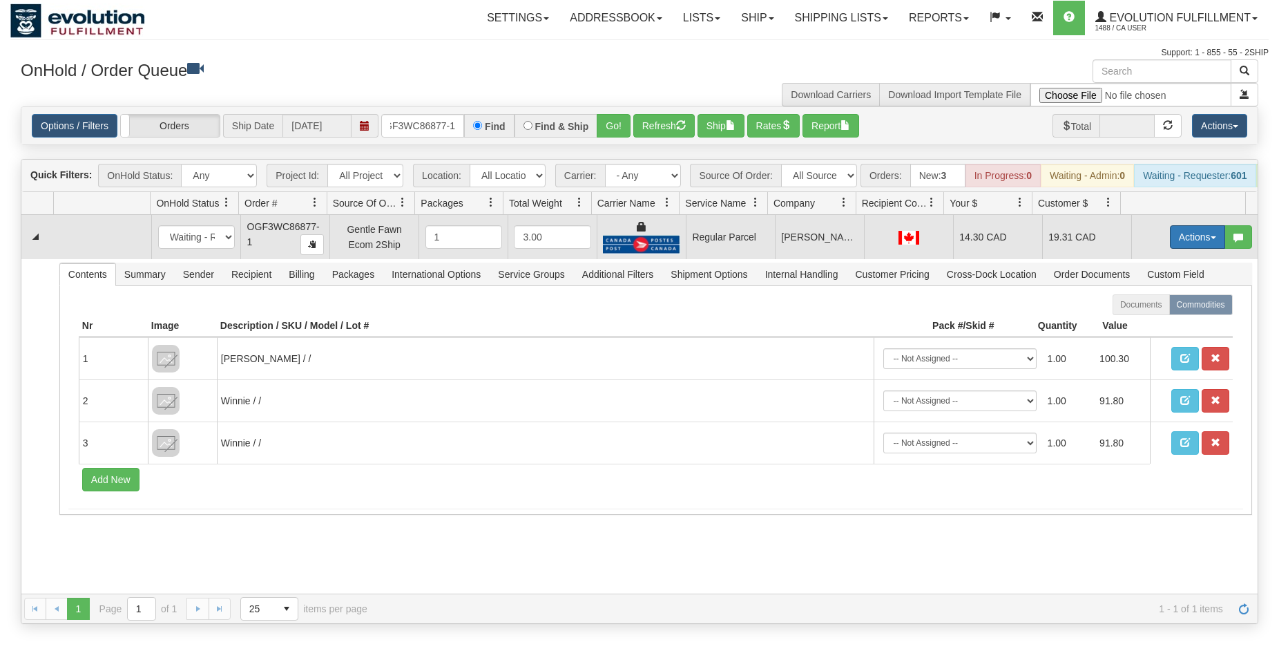
click at [1199, 249] on button "Actions" at bounding box center [1197, 236] width 55 height 23
click at [1162, 305] on span "Rate All Services" at bounding box center [1169, 299] width 83 height 11
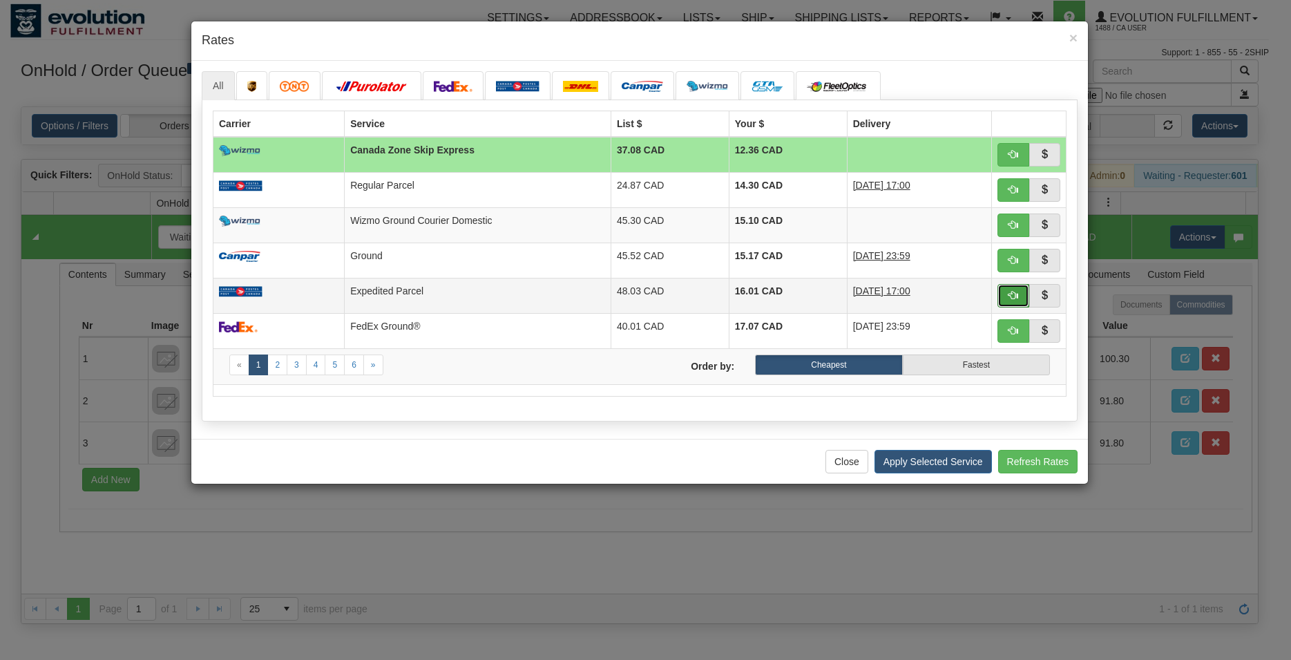
click at [1005, 302] on button "button" at bounding box center [1014, 295] width 32 height 23
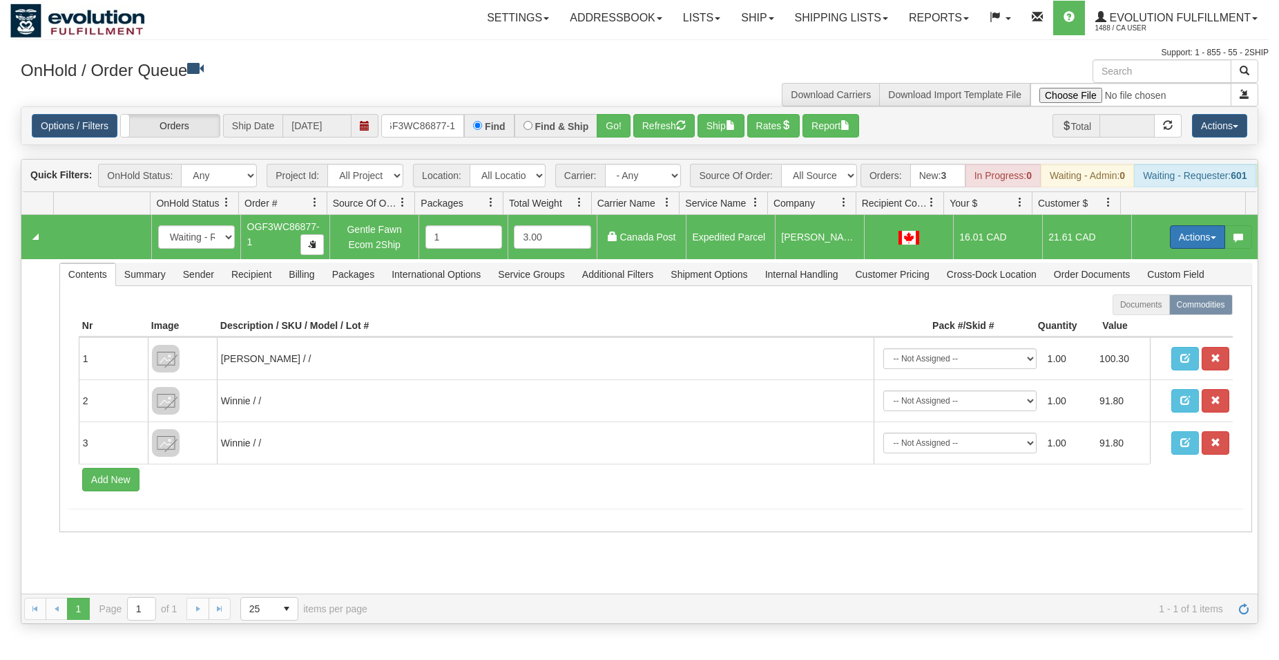
click at [1190, 249] on button "Actions" at bounding box center [1197, 236] width 55 height 23
click at [1127, 326] on link "Ship" at bounding box center [1169, 317] width 111 height 18
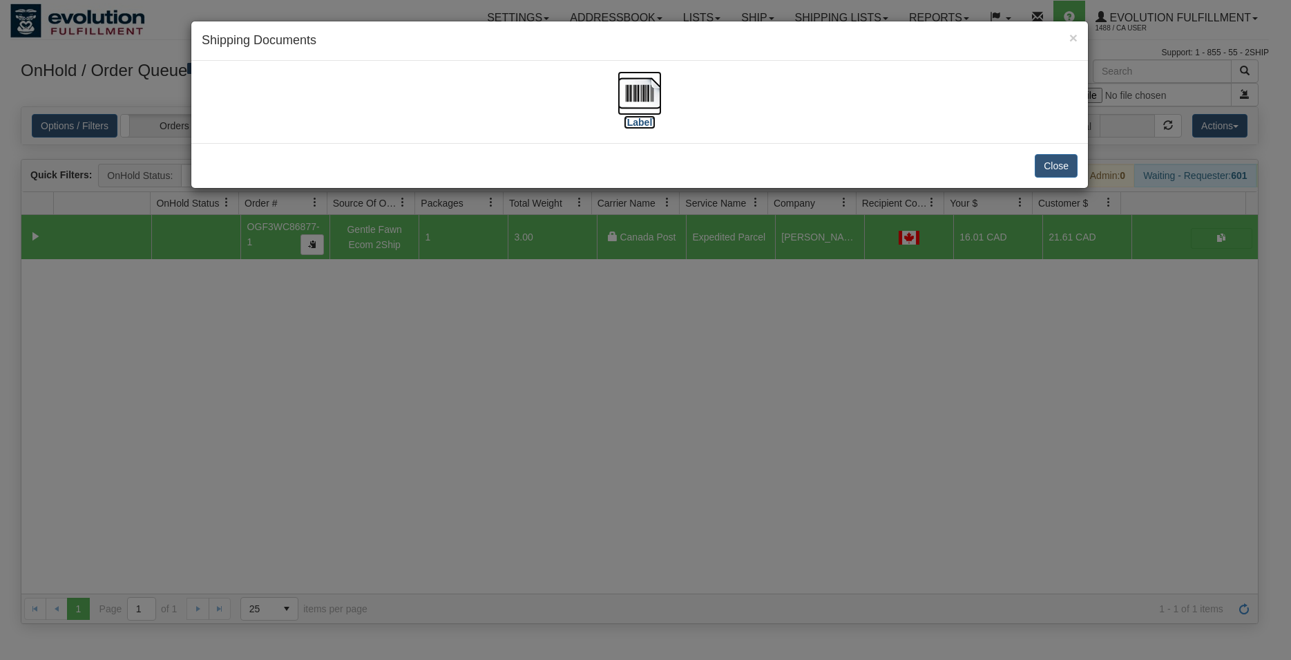
click at [650, 91] on img at bounding box center [640, 93] width 44 height 44
click at [1055, 166] on button "Close" at bounding box center [1056, 165] width 43 height 23
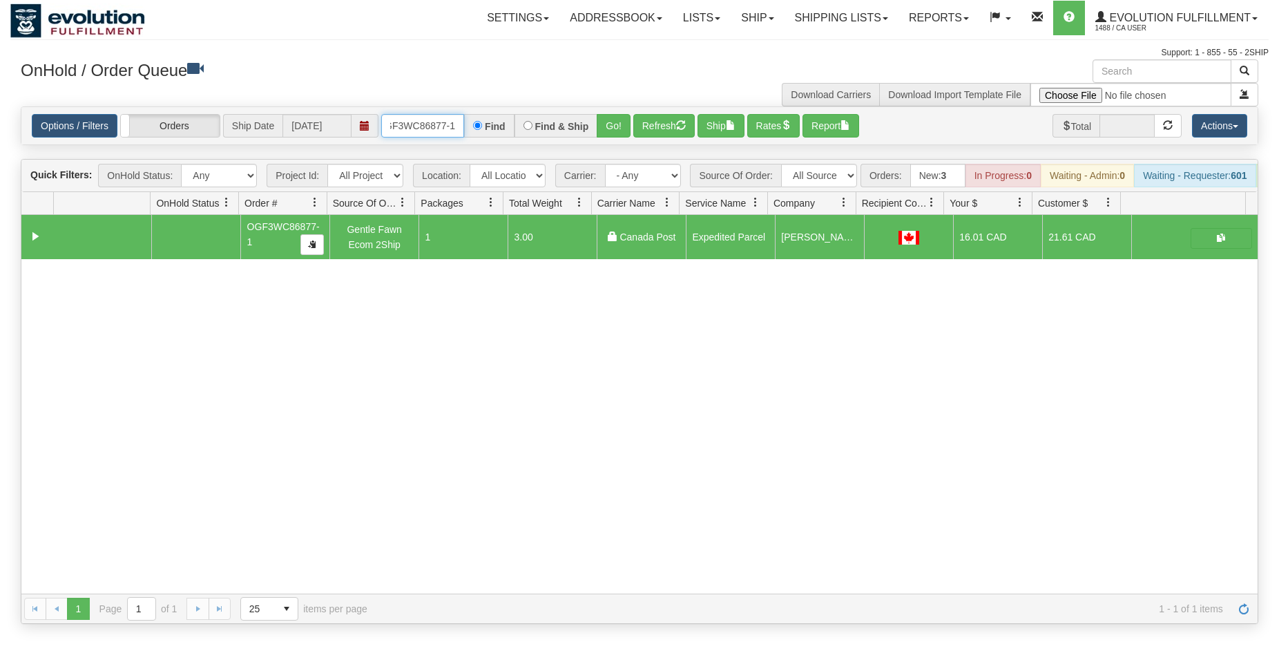
click at [448, 127] on input "OGF3WC86877-1" at bounding box center [422, 125] width 83 height 23
click at [620, 122] on button "Go!" at bounding box center [614, 125] width 34 height 23
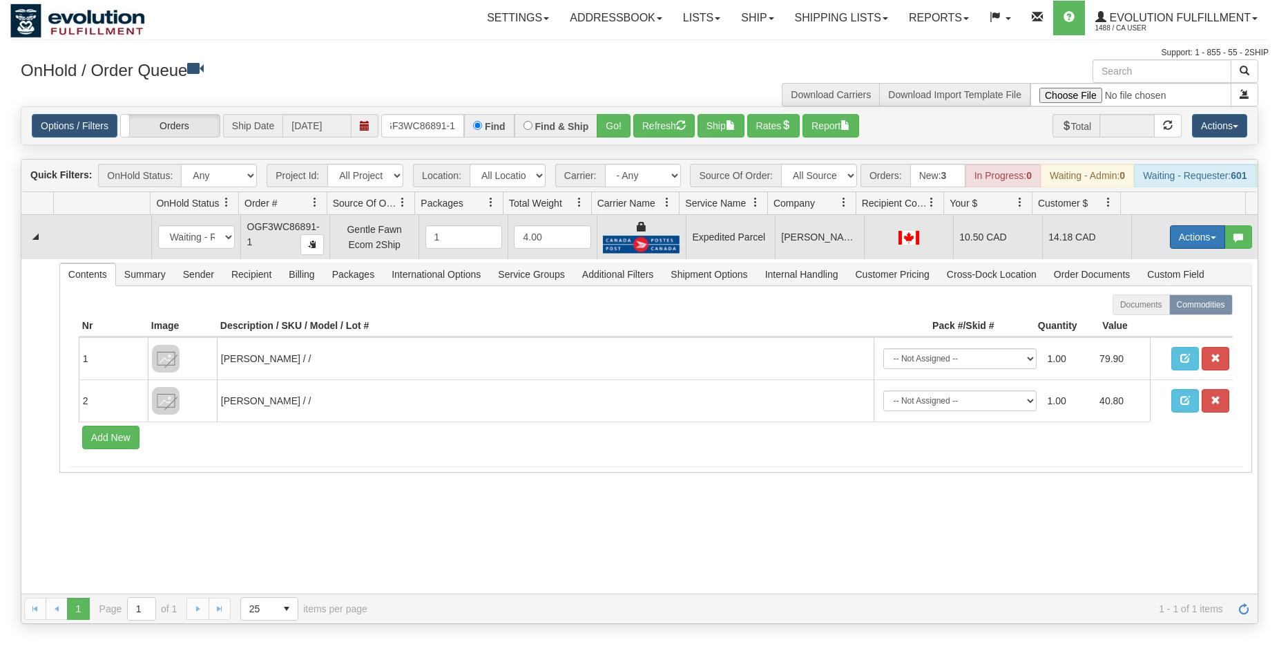
click at [1181, 238] on button "Actions" at bounding box center [1197, 236] width 55 height 23
click at [1137, 323] on link "Ship" at bounding box center [1169, 317] width 111 height 18
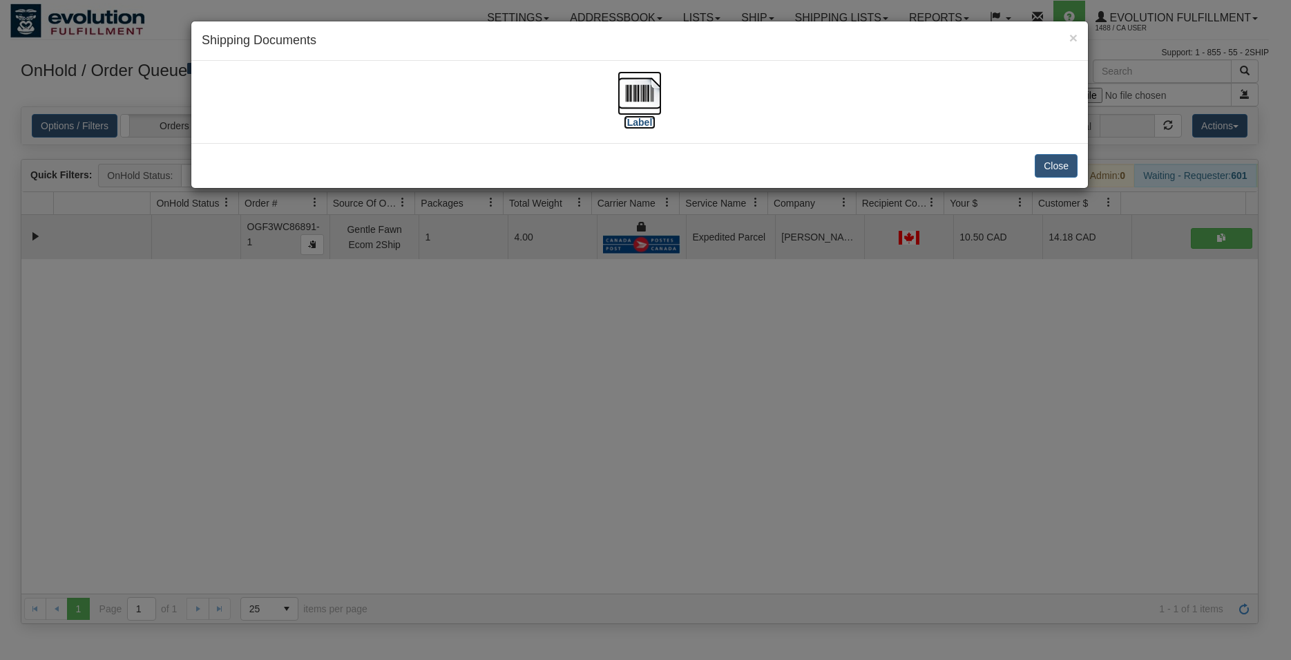
click at [638, 85] on img at bounding box center [640, 93] width 44 height 44
click at [1058, 167] on button "Close" at bounding box center [1056, 165] width 43 height 23
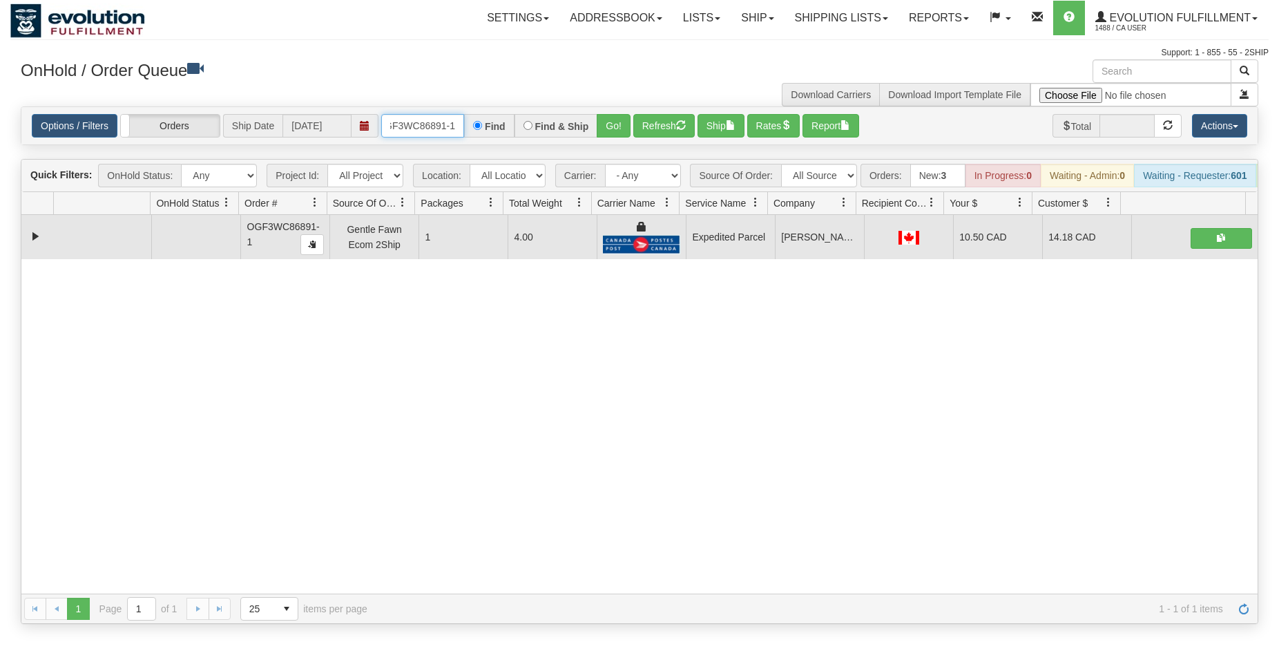
click at [419, 133] on input "OGF3WC86891-1" at bounding box center [422, 125] width 83 height 23
click at [625, 124] on button "Go!" at bounding box center [614, 125] width 34 height 23
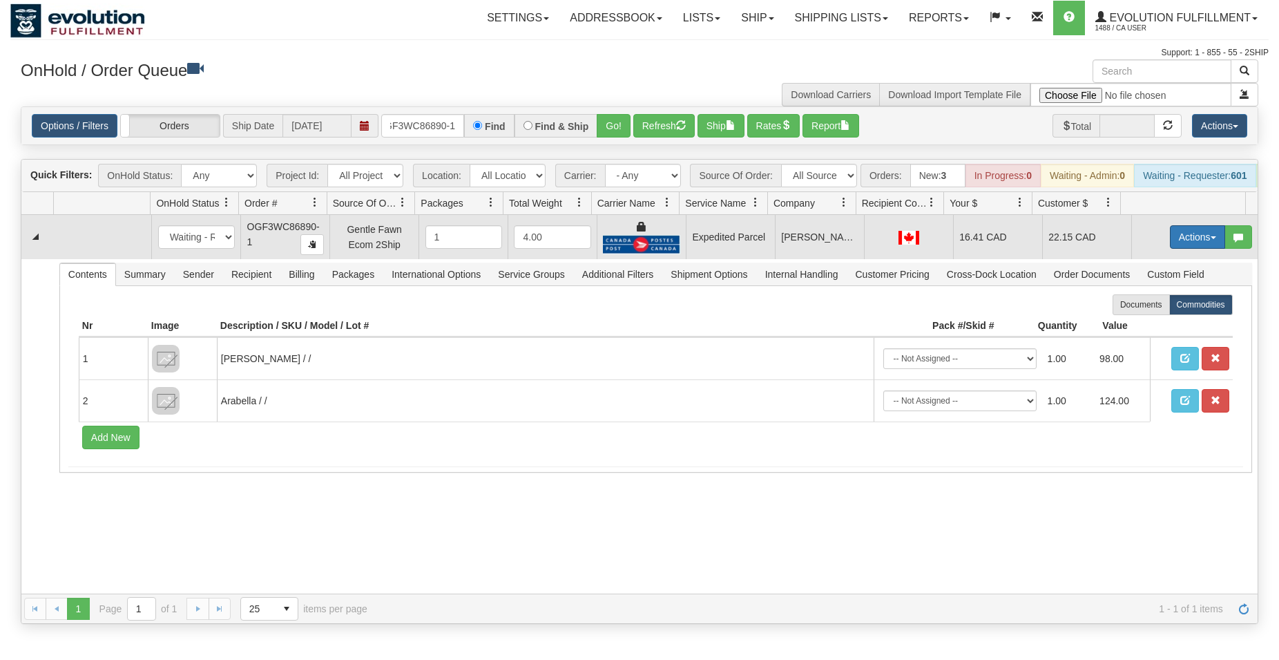
click at [1201, 249] on button "Actions" at bounding box center [1197, 236] width 55 height 23
click at [1148, 326] on link "Ship" at bounding box center [1169, 317] width 111 height 18
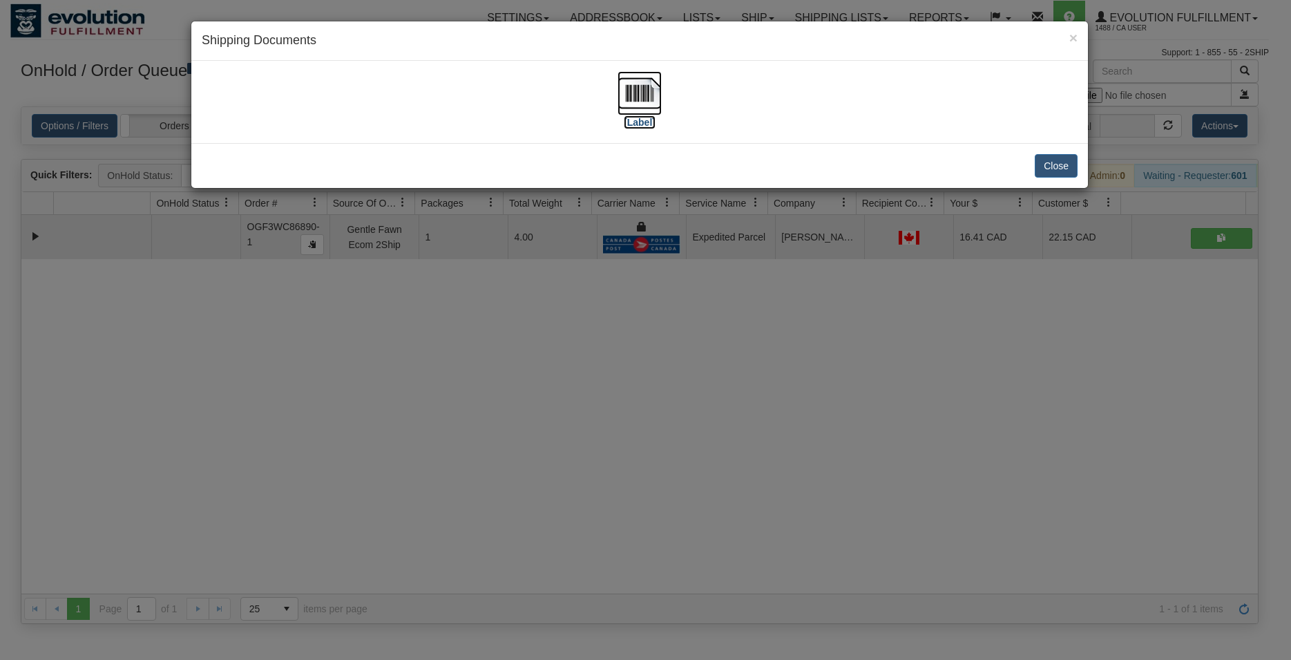
click at [644, 88] on img at bounding box center [640, 93] width 44 height 44
click at [1040, 156] on button "Close" at bounding box center [1056, 165] width 43 height 23
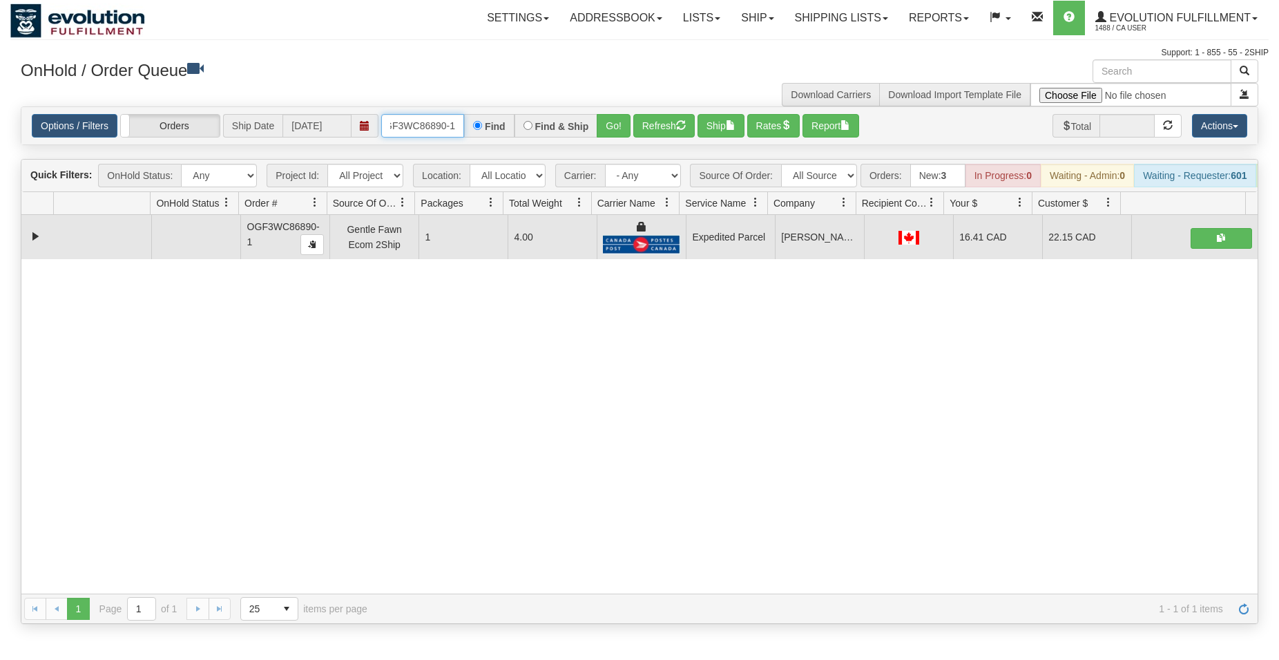
click at [403, 120] on input "OGF3WC86890-1" at bounding box center [422, 125] width 83 height 23
click at [611, 123] on button "Go!" at bounding box center [614, 125] width 34 height 23
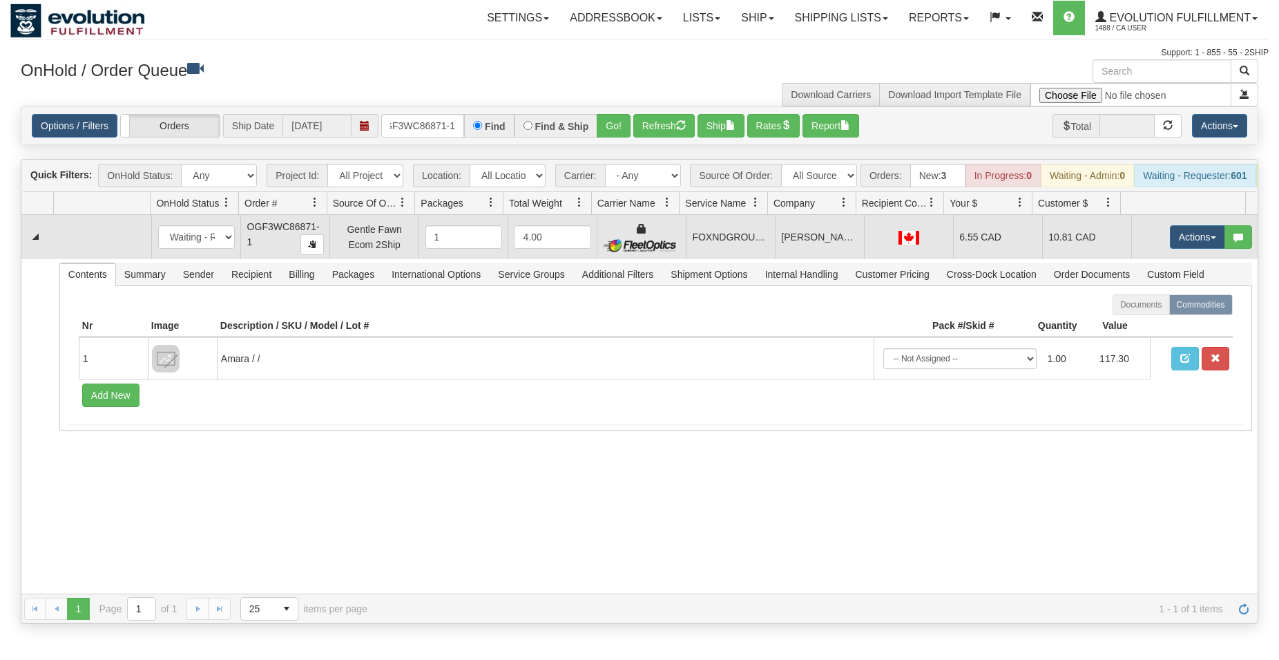
click at [1165, 228] on td "Actions Open Refresh Rates Rate All Services Ship Delete Edit Items" at bounding box center [1195, 237] width 126 height 44
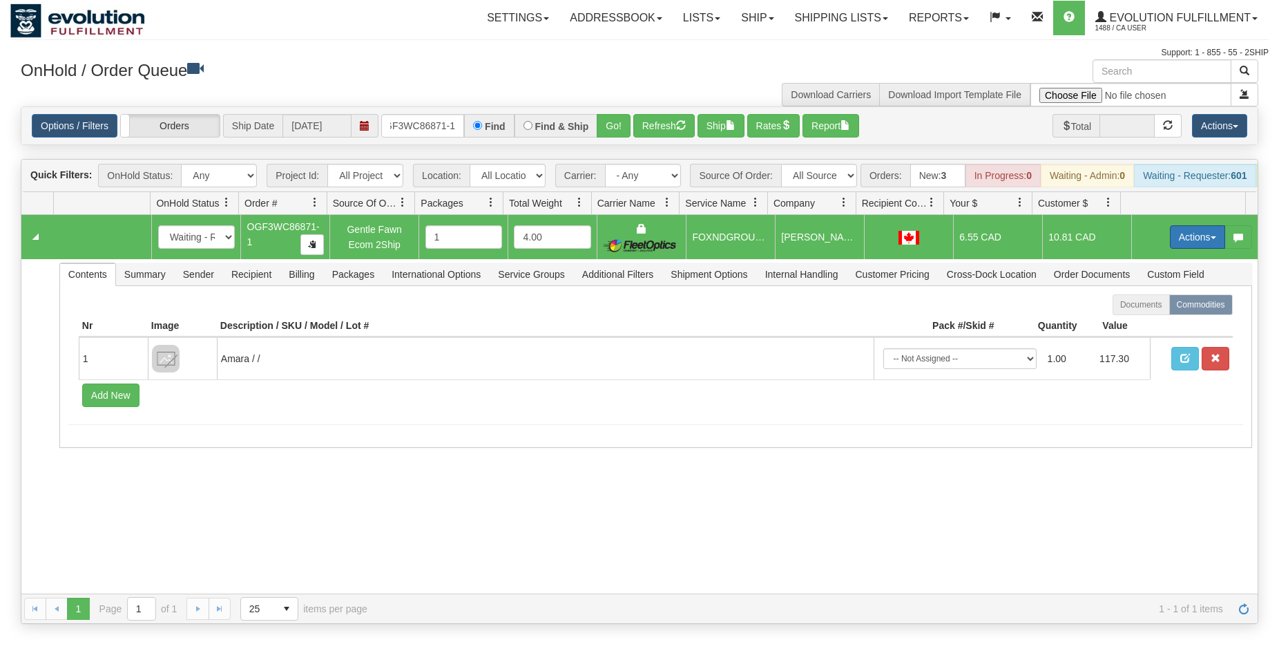
click at [1175, 243] on button "Actions" at bounding box center [1197, 236] width 55 height 23
click at [1128, 323] on span "Ship" at bounding box center [1142, 317] width 29 height 11
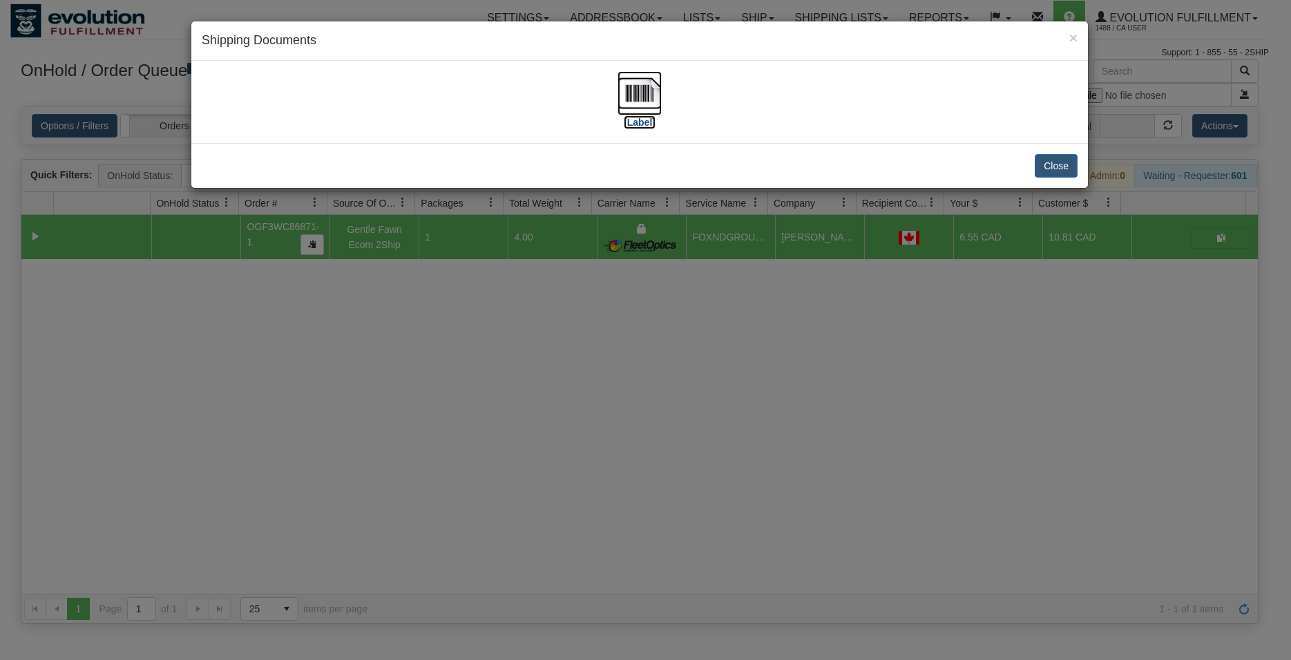
click at [632, 84] on img at bounding box center [640, 93] width 44 height 44
click at [1048, 175] on button "Close" at bounding box center [1056, 165] width 43 height 23
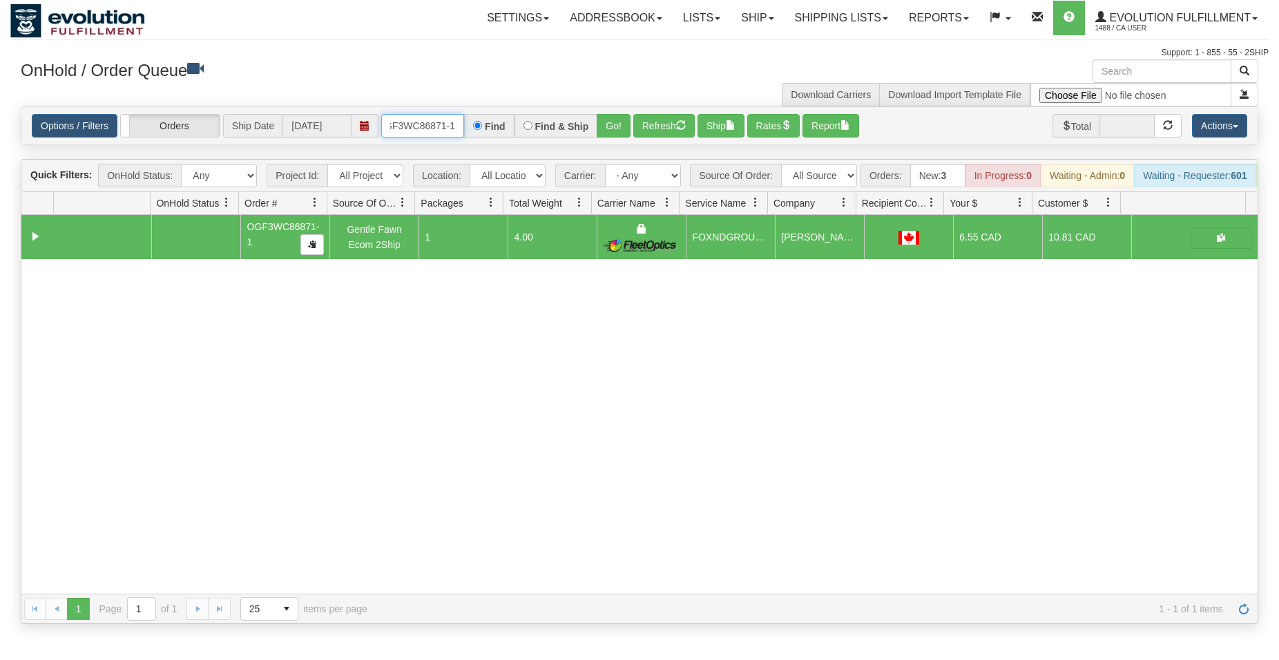
click at [448, 127] on input "OGF3WC86871-1" at bounding box center [422, 125] width 83 height 23
click at [617, 123] on button "Go!" at bounding box center [614, 125] width 34 height 23
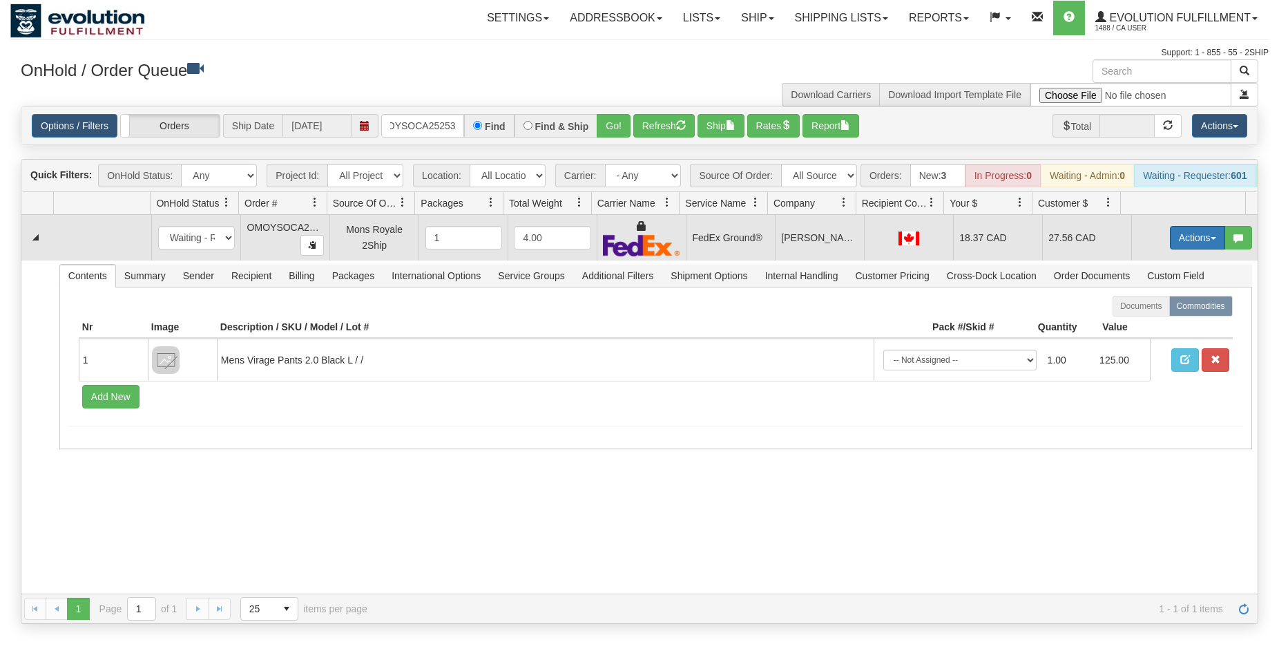
click at [1177, 249] on button "Actions" at bounding box center [1197, 237] width 55 height 23
click at [1128, 323] on span "Ship" at bounding box center [1142, 317] width 29 height 11
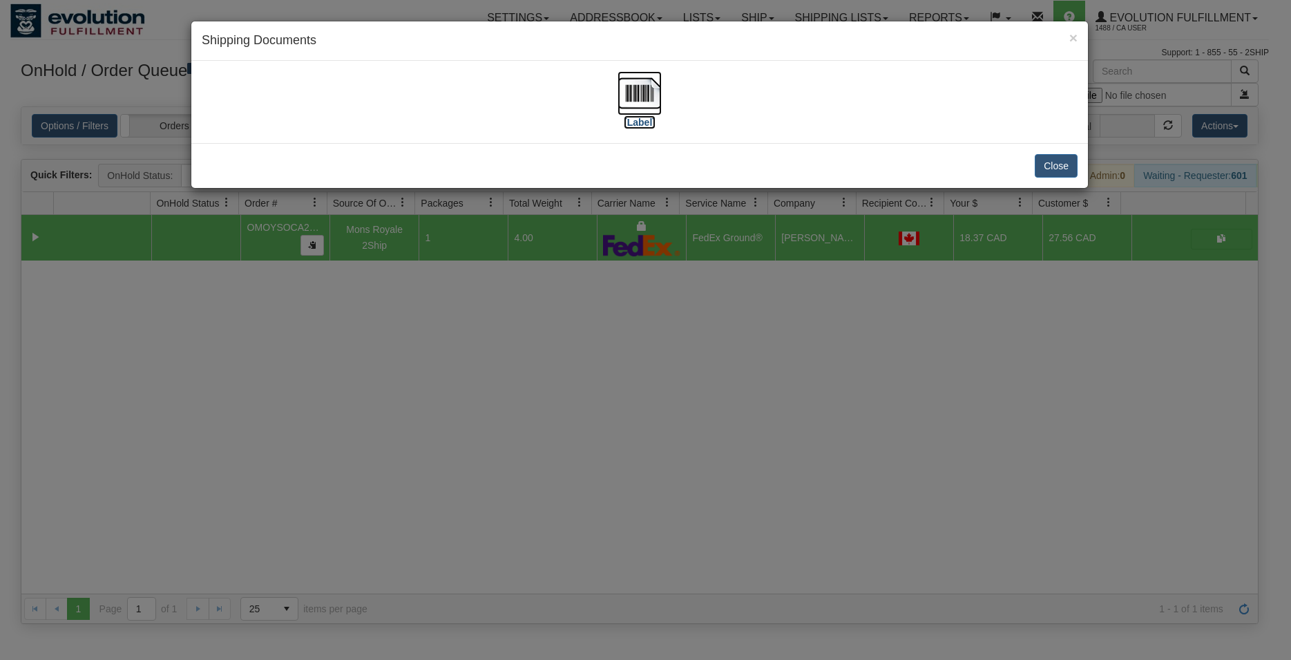
click at [642, 87] on img at bounding box center [640, 93] width 44 height 44
click at [1057, 169] on button "Close" at bounding box center [1056, 165] width 43 height 23
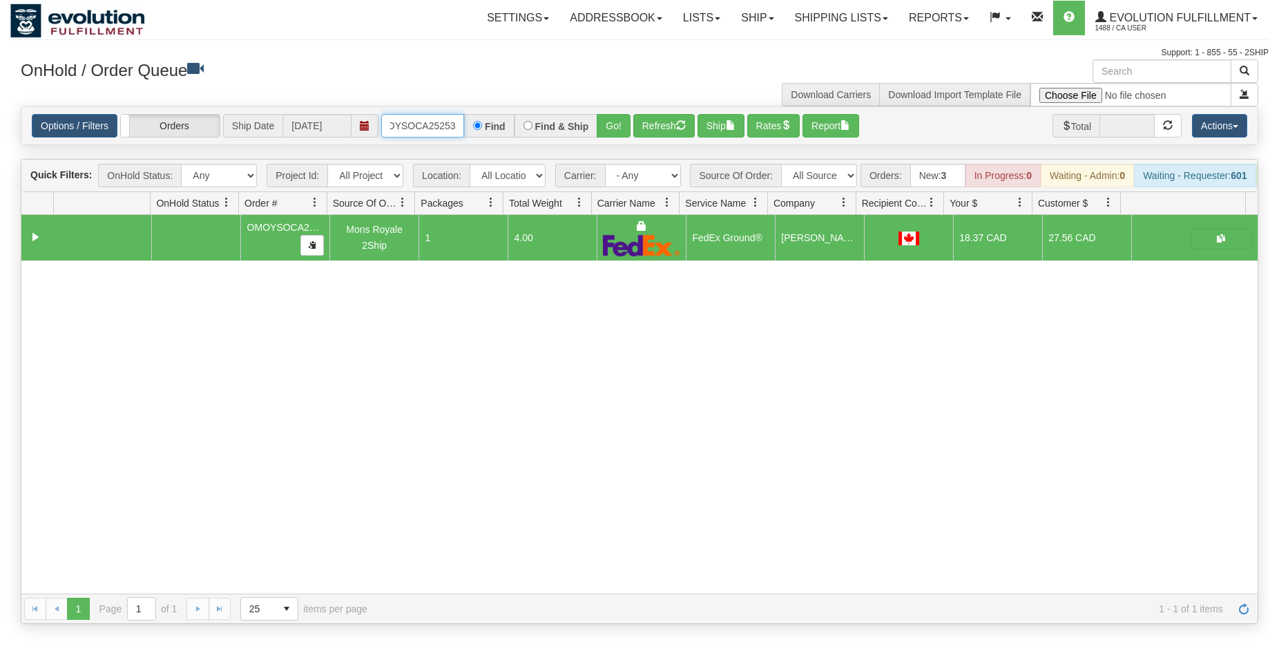
click at [432, 126] on input "OMOYSOCA25253" at bounding box center [422, 125] width 83 height 23
click at [604, 130] on button "Go!" at bounding box center [614, 125] width 34 height 23
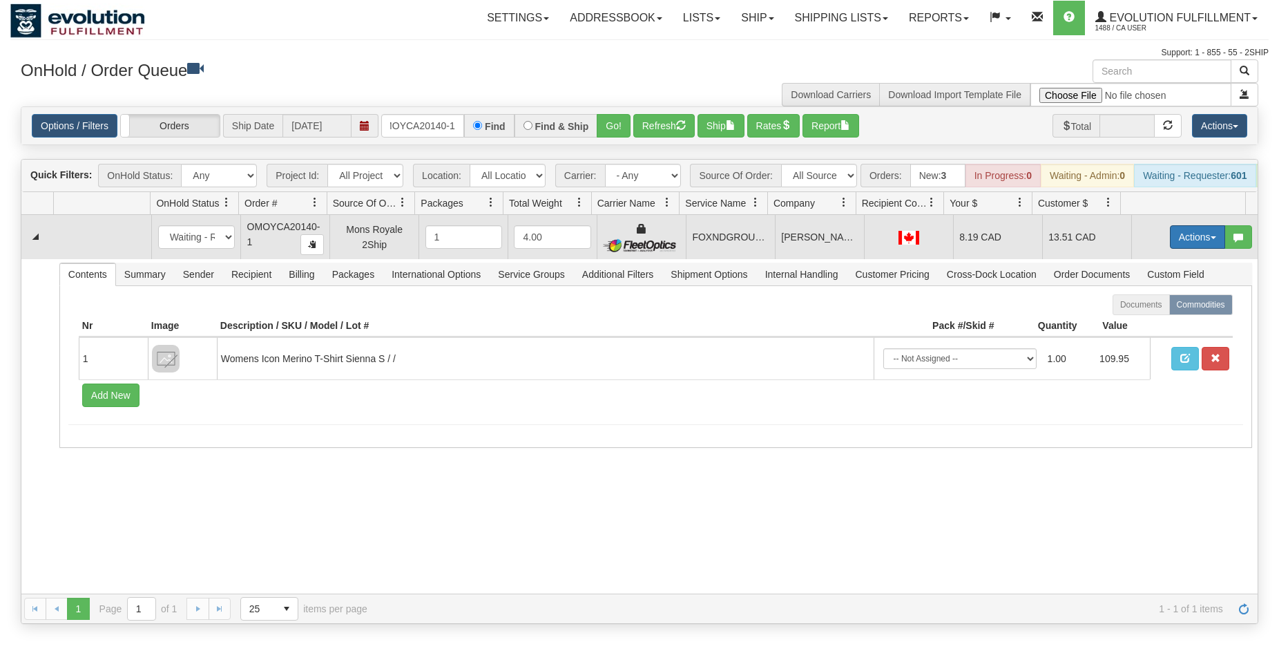
click at [1174, 245] on button "Actions" at bounding box center [1197, 236] width 55 height 23
click at [1138, 323] on span "Ship" at bounding box center [1142, 317] width 29 height 11
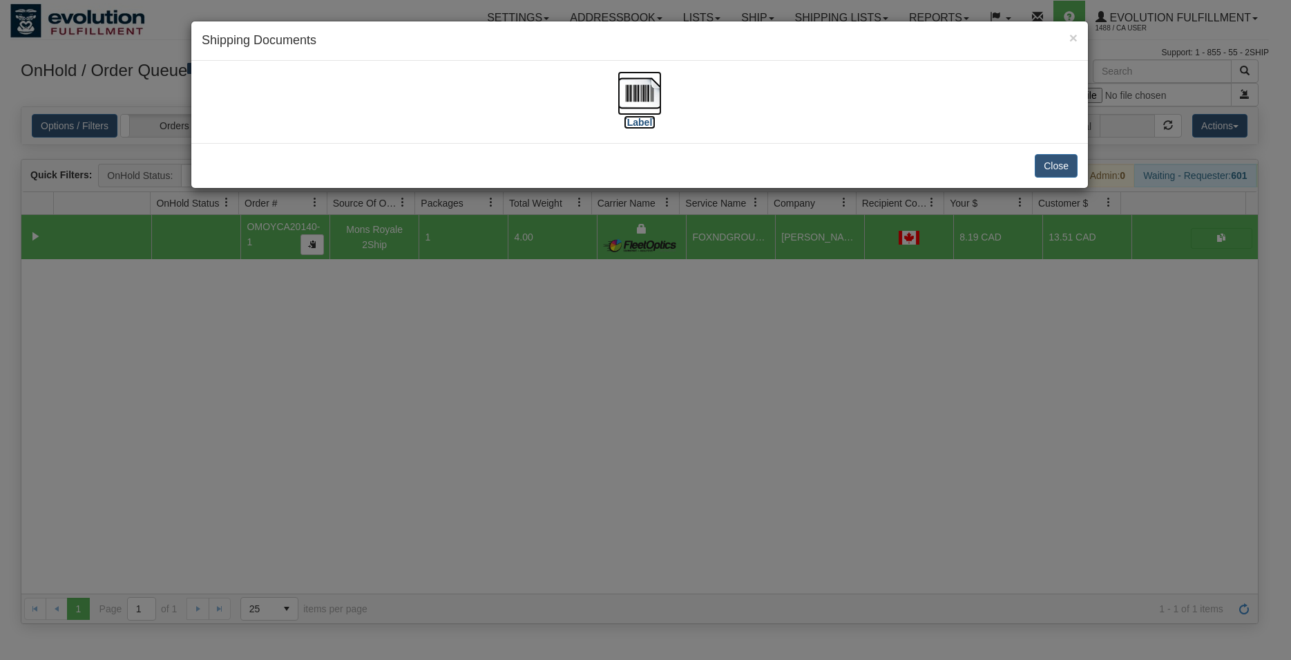
click at [625, 93] on img at bounding box center [640, 93] width 44 height 44
click at [1075, 162] on button "Close" at bounding box center [1056, 165] width 43 height 23
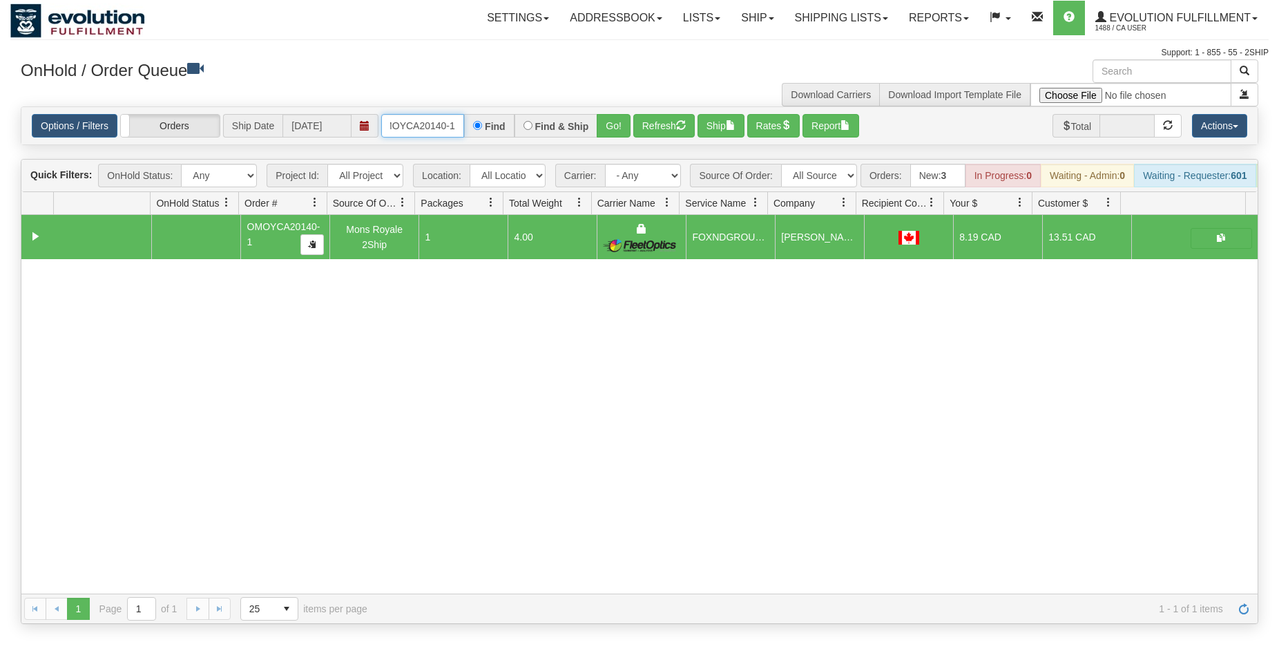
click at [428, 123] on input "OMOYCA20140-1" at bounding box center [422, 125] width 83 height 23
click at [627, 136] on button "Go!" at bounding box center [614, 125] width 34 height 23
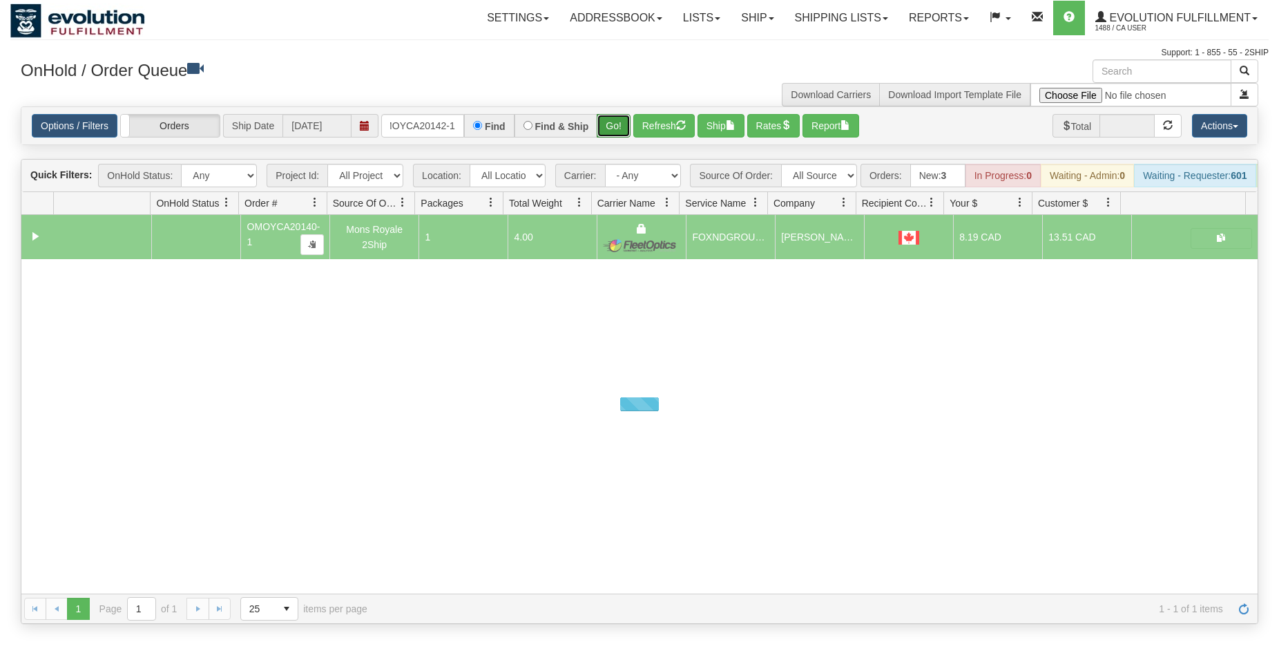
click at [618, 124] on button "Go!" at bounding box center [614, 125] width 34 height 23
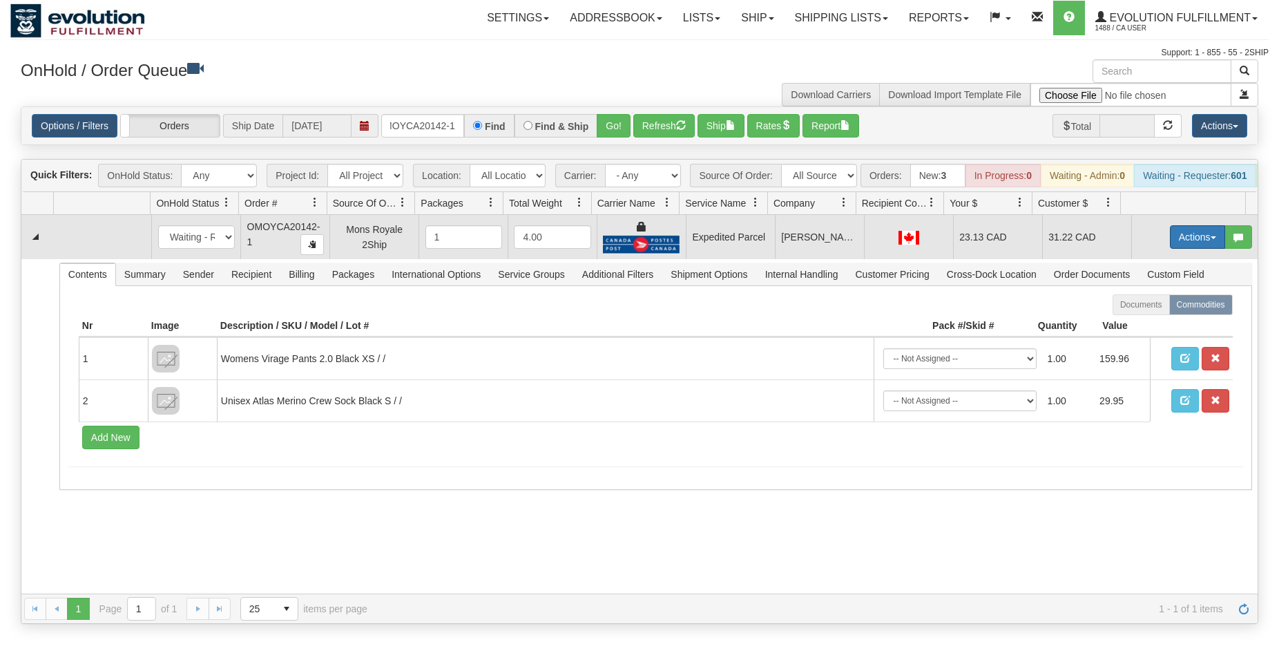
click at [1194, 248] on button "Actions" at bounding box center [1197, 236] width 55 height 23
click at [1128, 323] on span "Ship" at bounding box center [1142, 317] width 29 height 11
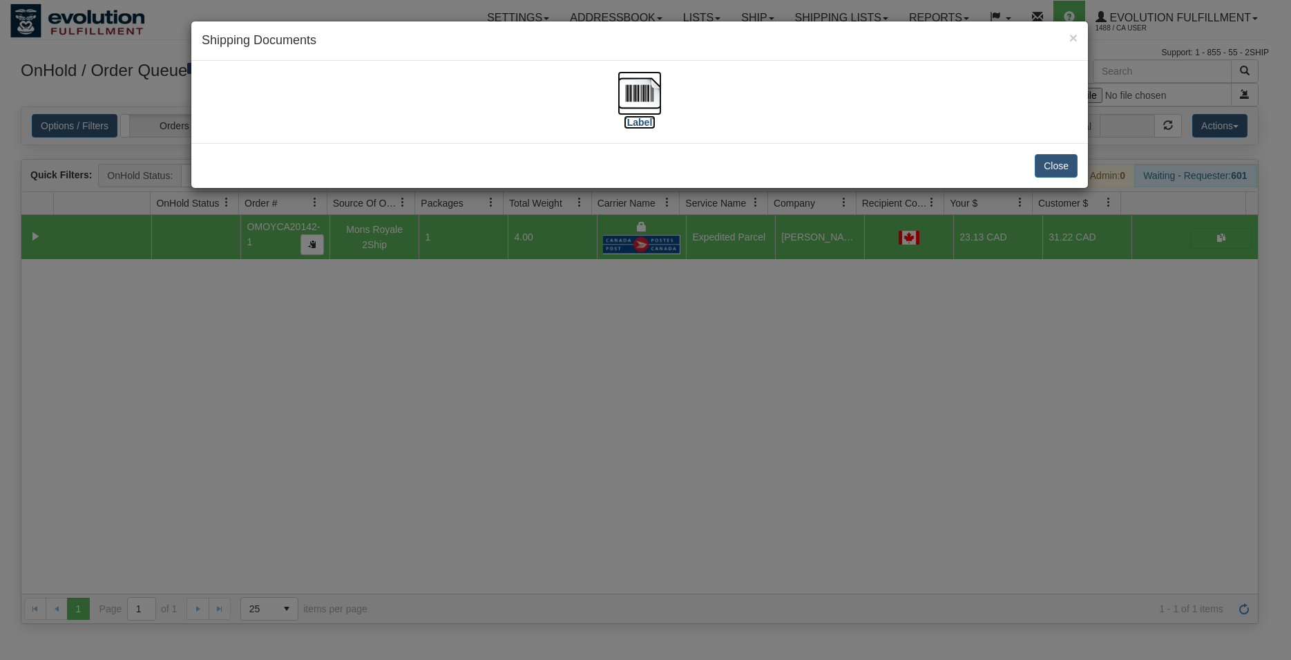
click at [643, 89] on img at bounding box center [640, 93] width 44 height 44
click at [1051, 167] on button "Close" at bounding box center [1056, 165] width 43 height 23
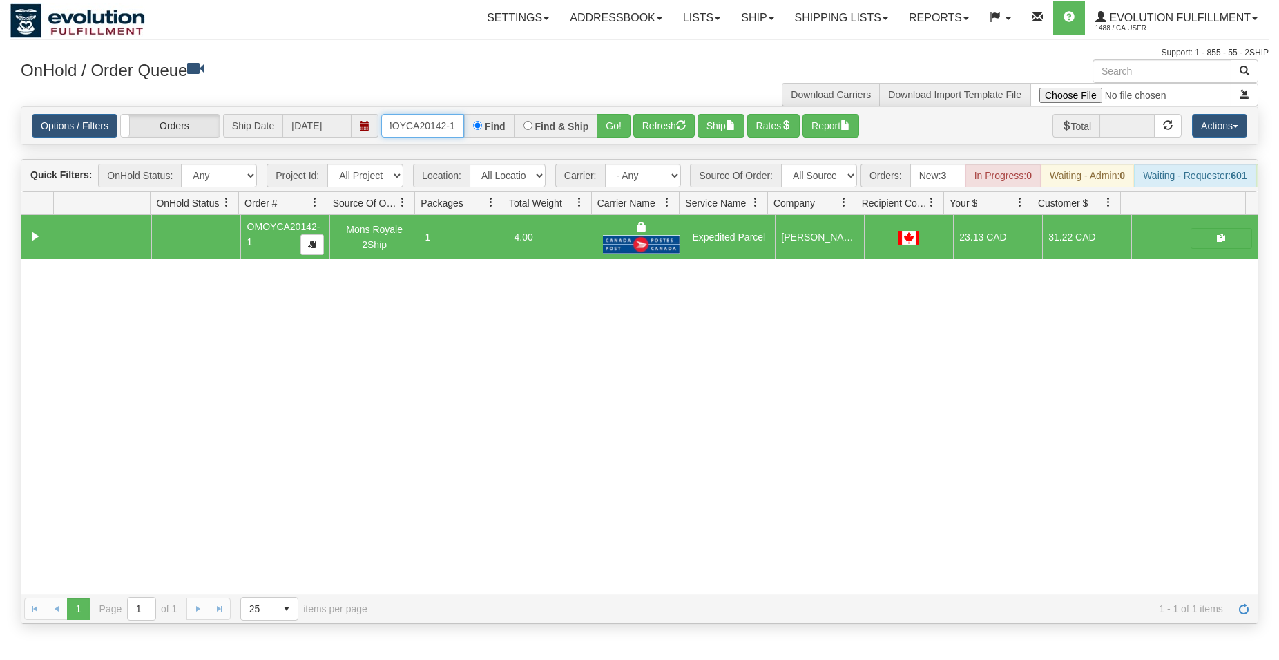
click at [410, 126] on input "OMOYCA20142-1" at bounding box center [422, 125] width 83 height 23
click at [624, 125] on button "Go!" at bounding box center [614, 125] width 34 height 23
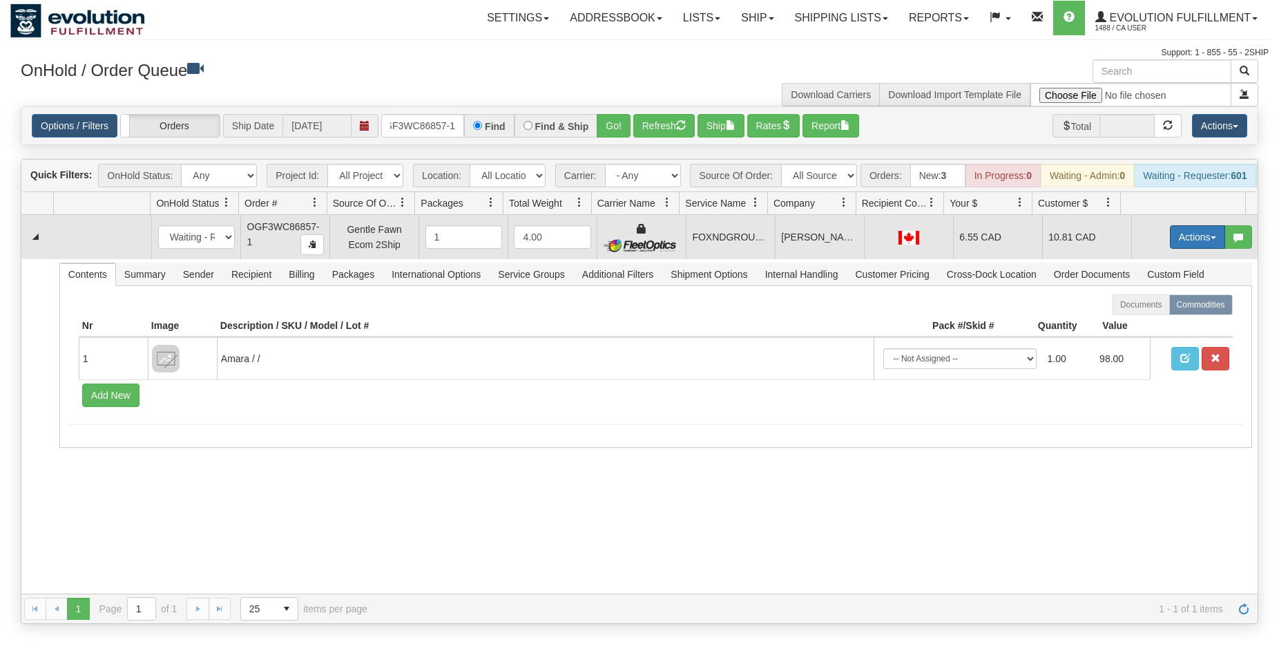
click at [1212, 249] on button "Actions" at bounding box center [1197, 236] width 55 height 23
click at [1142, 323] on span "Ship" at bounding box center [1142, 317] width 29 height 11
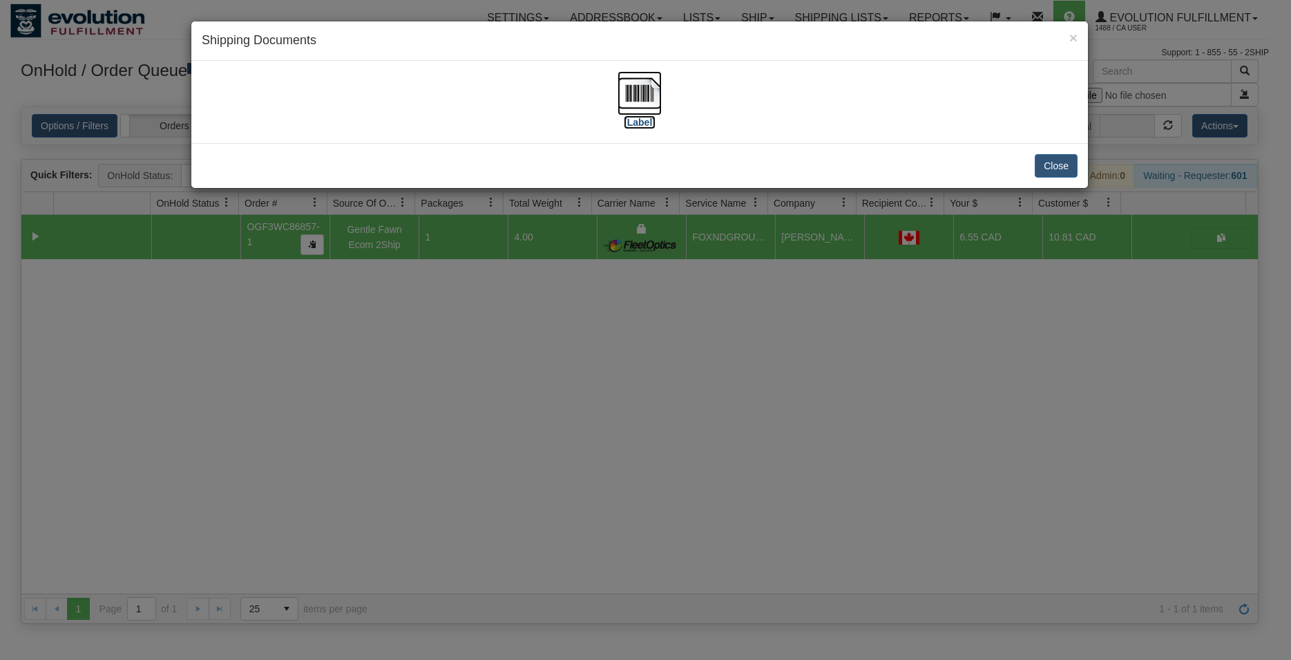
click at [631, 97] on img at bounding box center [640, 93] width 44 height 44
click at [1041, 160] on button "Close" at bounding box center [1056, 165] width 43 height 23
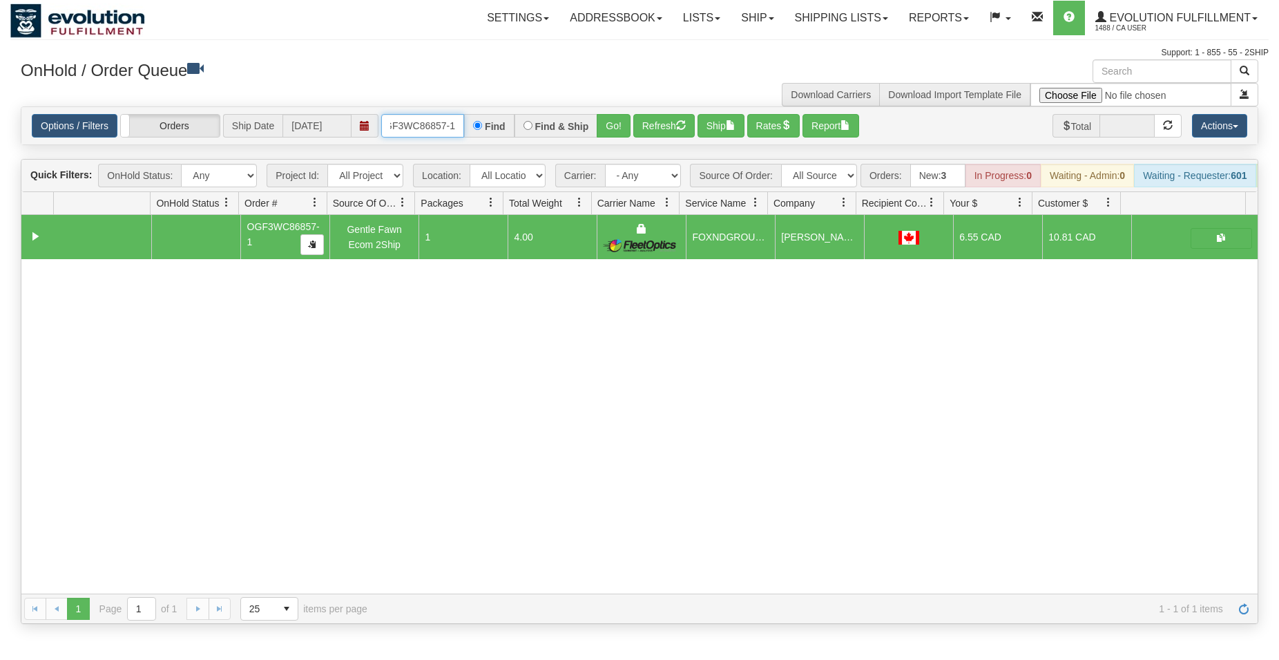
click at [407, 128] on input "OGF3WC86857-1" at bounding box center [422, 125] width 83 height 23
click at [622, 126] on button "Go!" at bounding box center [614, 125] width 34 height 23
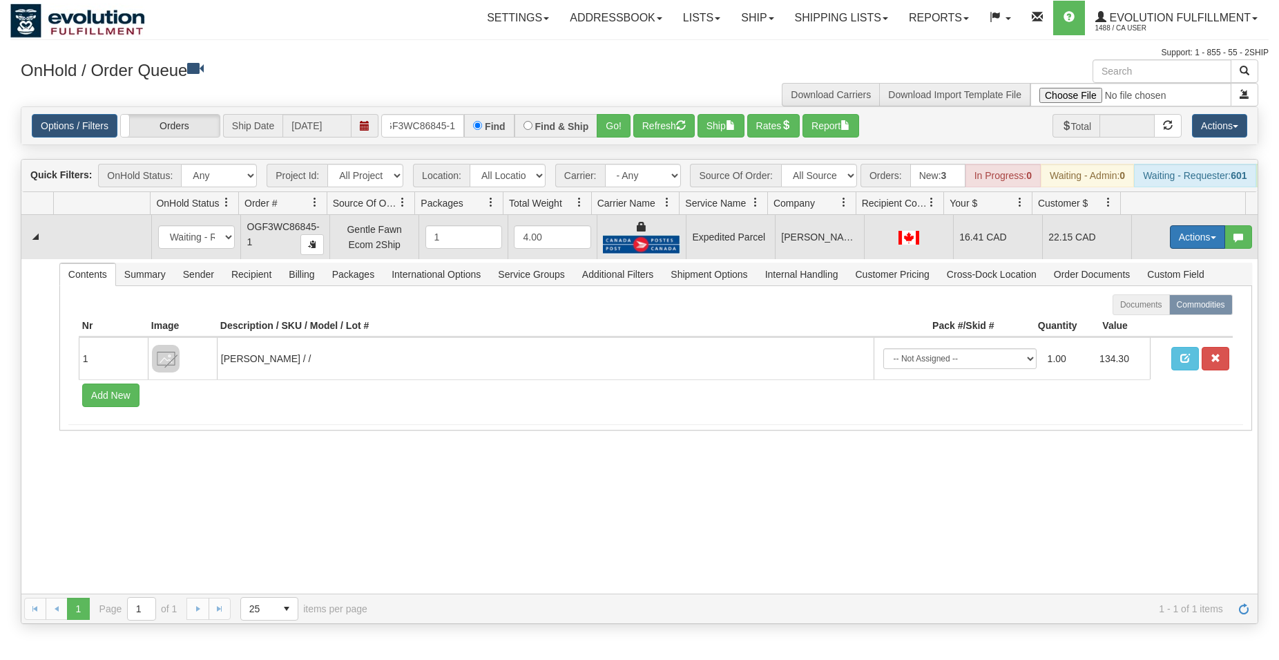
click at [1170, 247] on button "Actions" at bounding box center [1197, 236] width 55 height 23
click at [1130, 323] on span "Ship" at bounding box center [1142, 317] width 29 height 11
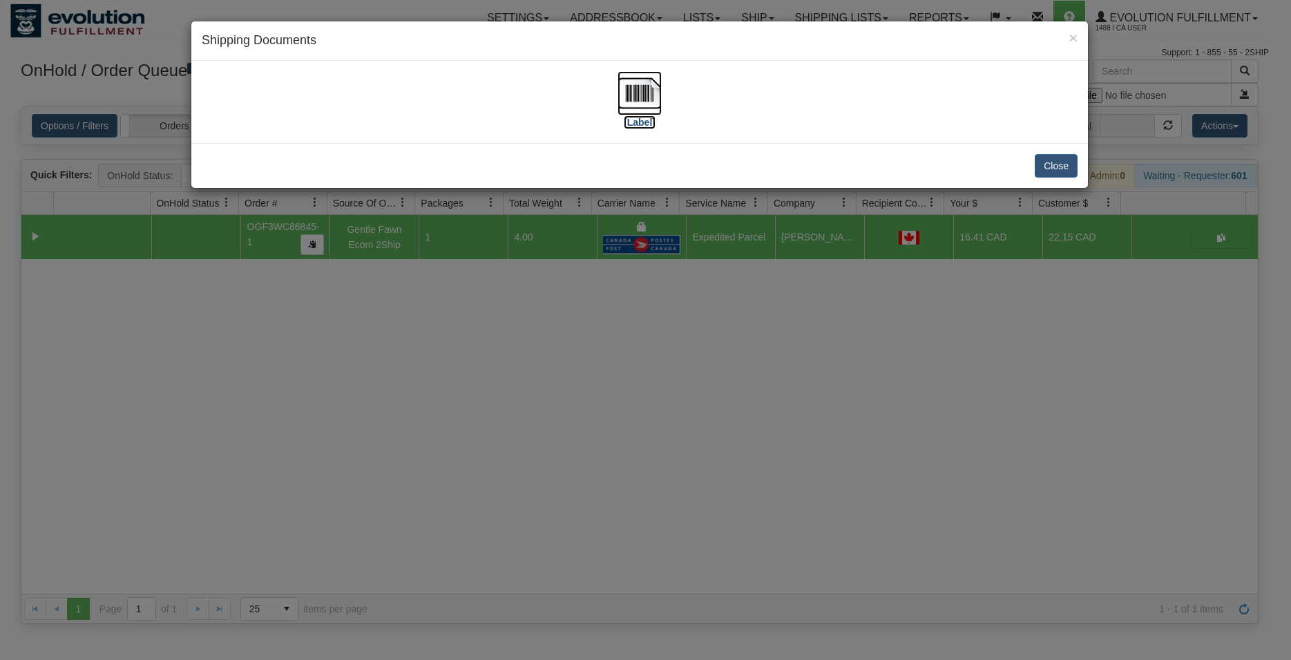
click at [631, 95] on img at bounding box center [640, 93] width 44 height 44
click at [1056, 161] on button "Close" at bounding box center [1056, 165] width 43 height 23
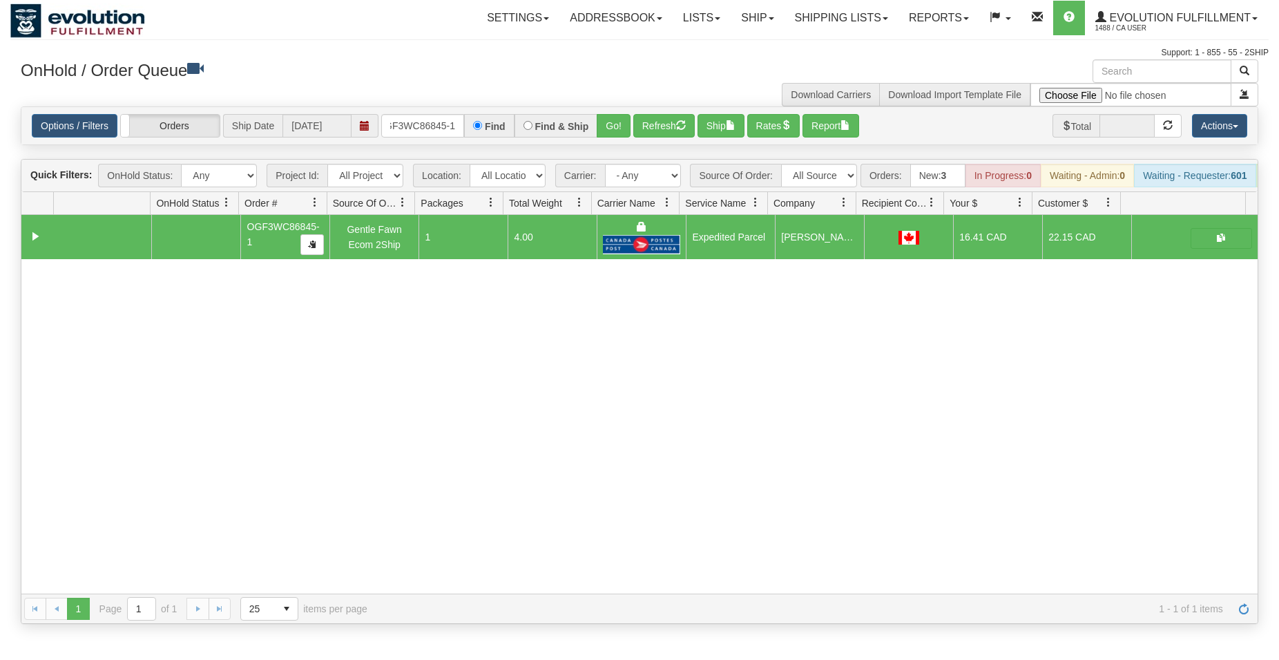
click at [425, 114] on div "Options / Filters Group Shipments Orders Ship Date 09/15/2025 OGF3WC86845-1 Fin…" at bounding box center [639, 125] width 1237 height 37
click at [432, 122] on input "OGF3WC86845-1" at bounding box center [422, 125] width 83 height 23
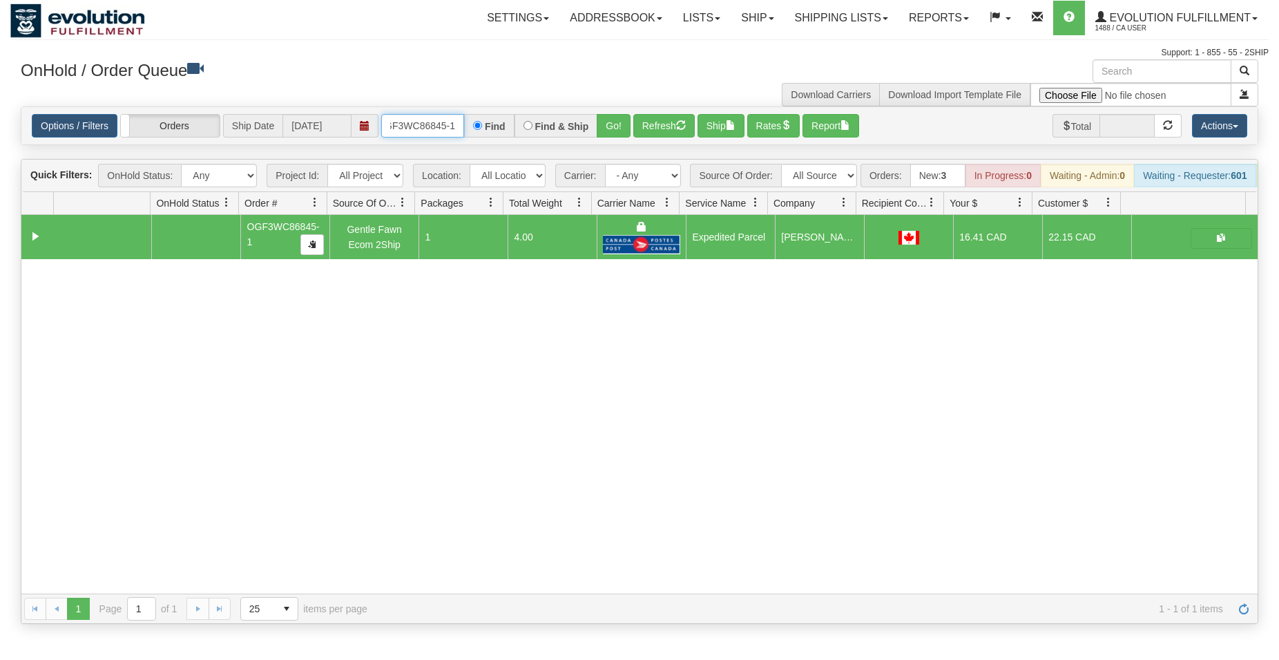
click at [432, 122] on input "OGF3WC86845-1" at bounding box center [422, 125] width 83 height 23
click at [622, 133] on button "Go!" at bounding box center [614, 125] width 34 height 23
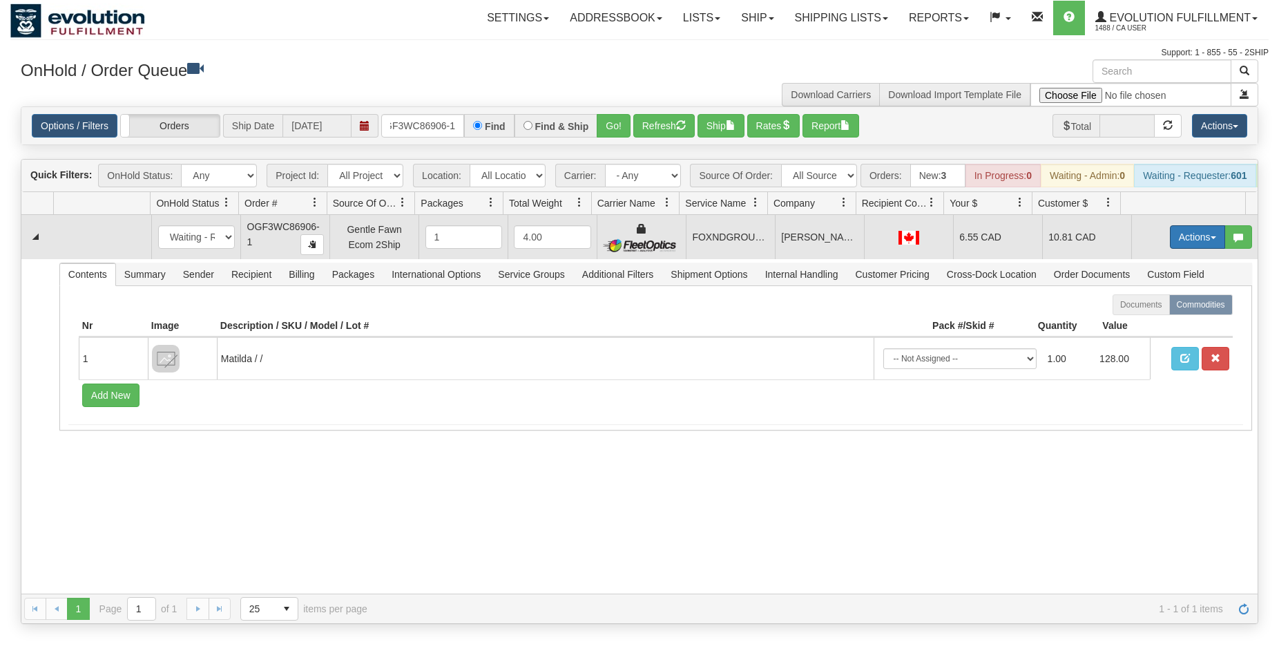
click at [1184, 248] on button "Actions" at bounding box center [1197, 236] width 55 height 23
click at [1133, 323] on span "Ship" at bounding box center [1142, 317] width 29 height 11
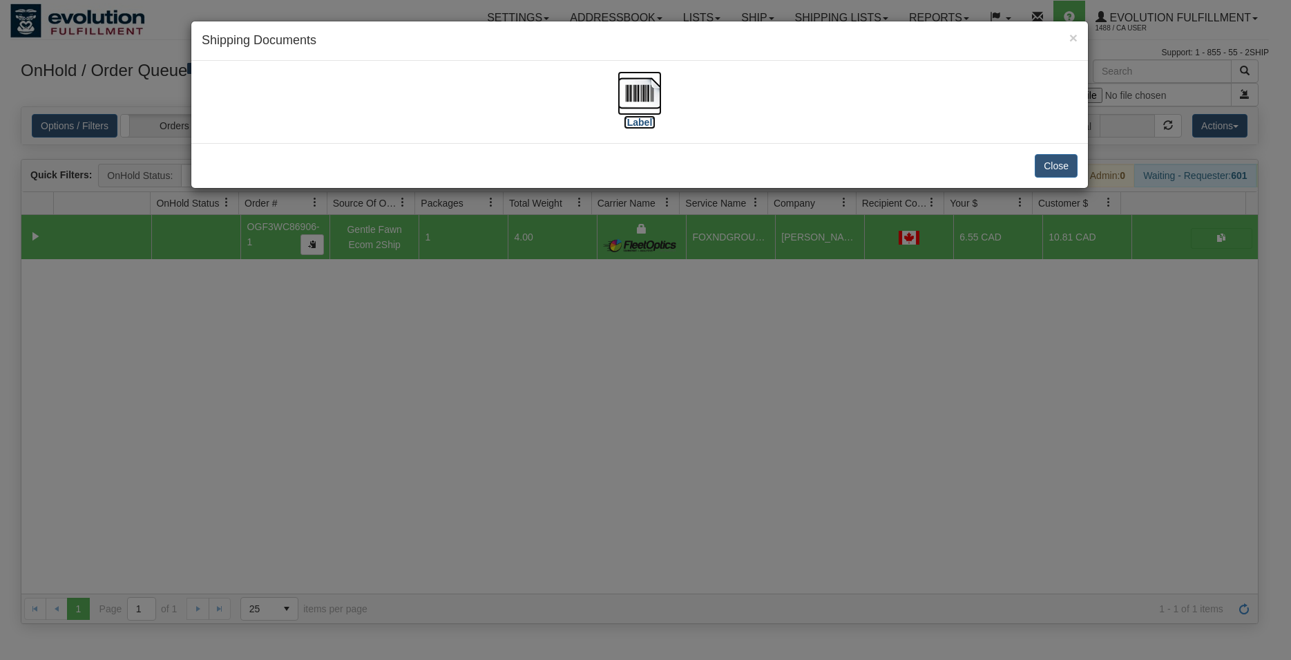
click at [634, 86] on img at bounding box center [640, 93] width 44 height 44
click at [1059, 159] on button "Close" at bounding box center [1056, 165] width 43 height 23
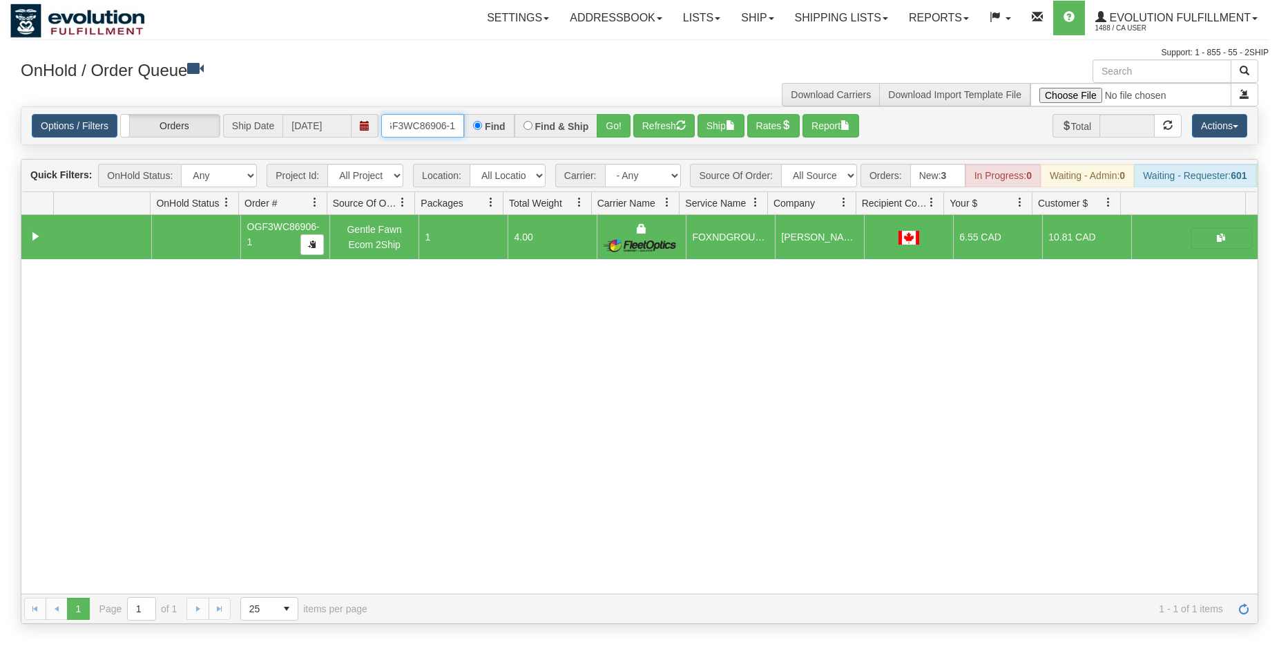
click at [439, 121] on input "OGF3WC86906-1" at bounding box center [422, 125] width 83 height 23
click at [631, 128] on button "Go!" at bounding box center [614, 125] width 34 height 23
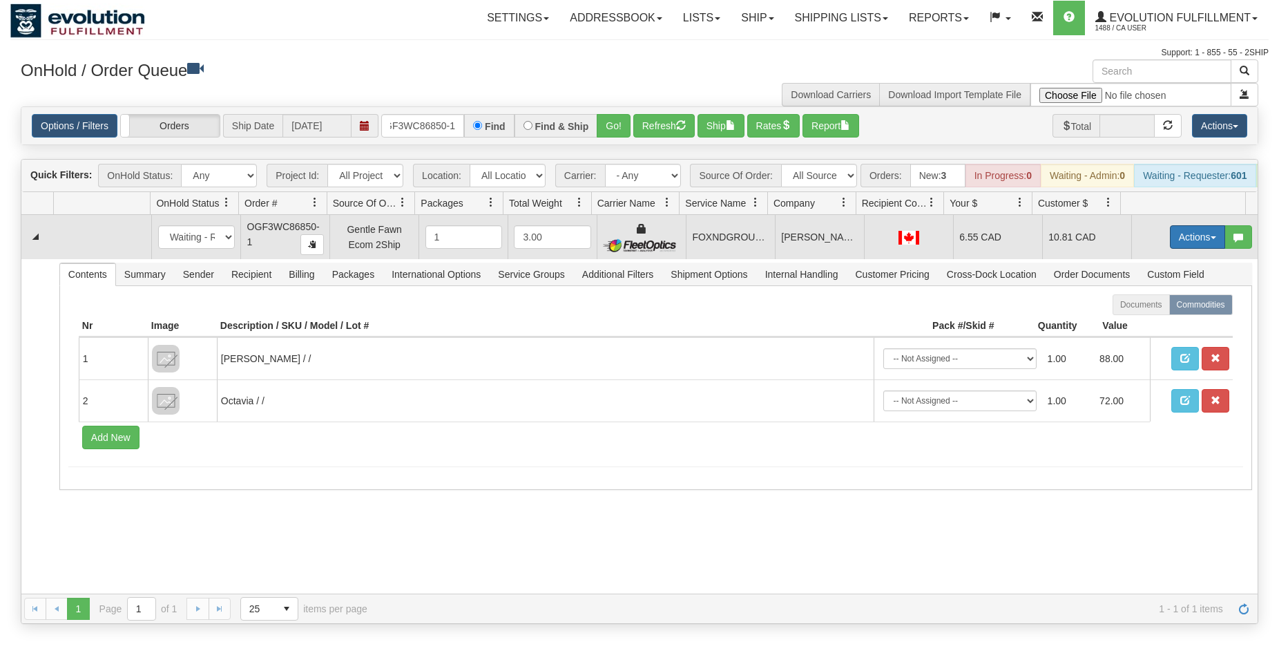
click at [1194, 247] on button "Actions" at bounding box center [1197, 236] width 55 height 23
click at [1129, 323] on span "Ship" at bounding box center [1142, 317] width 29 height 11
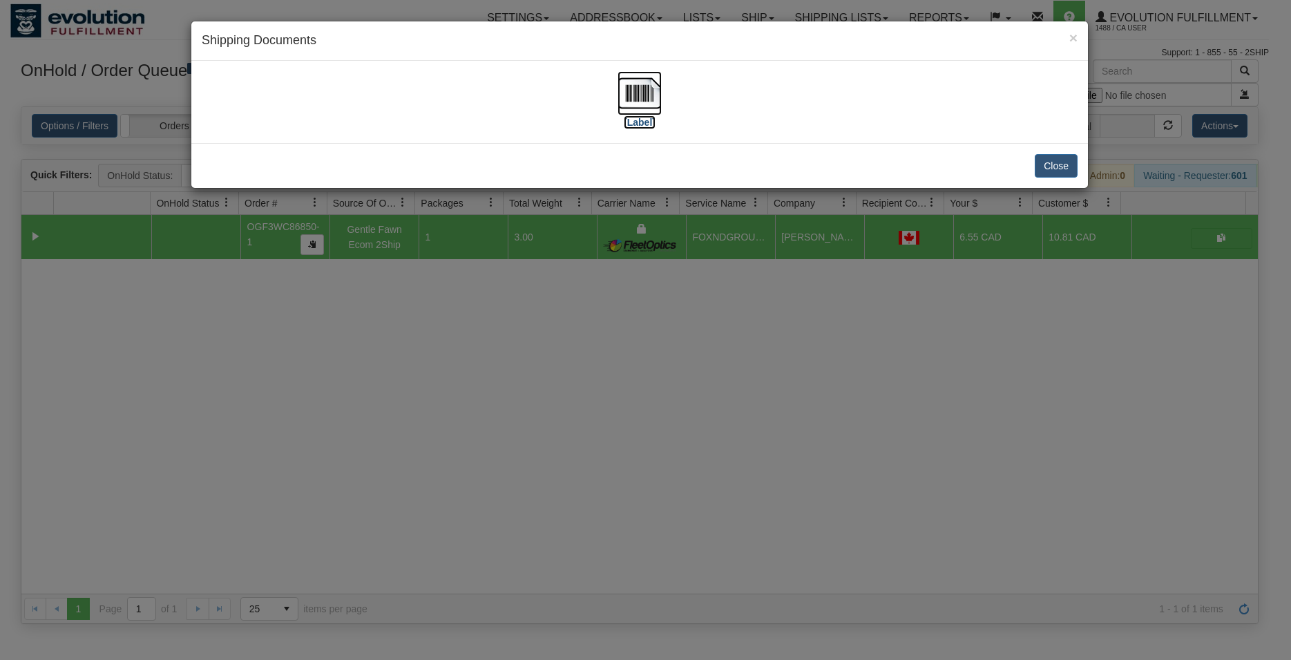
click at [631, 113] on img at bounding box center [640, 93] width 44 height 44
click at [1068, 173] on button "Close" at bounding box center [1056, 165] width 43 height 23
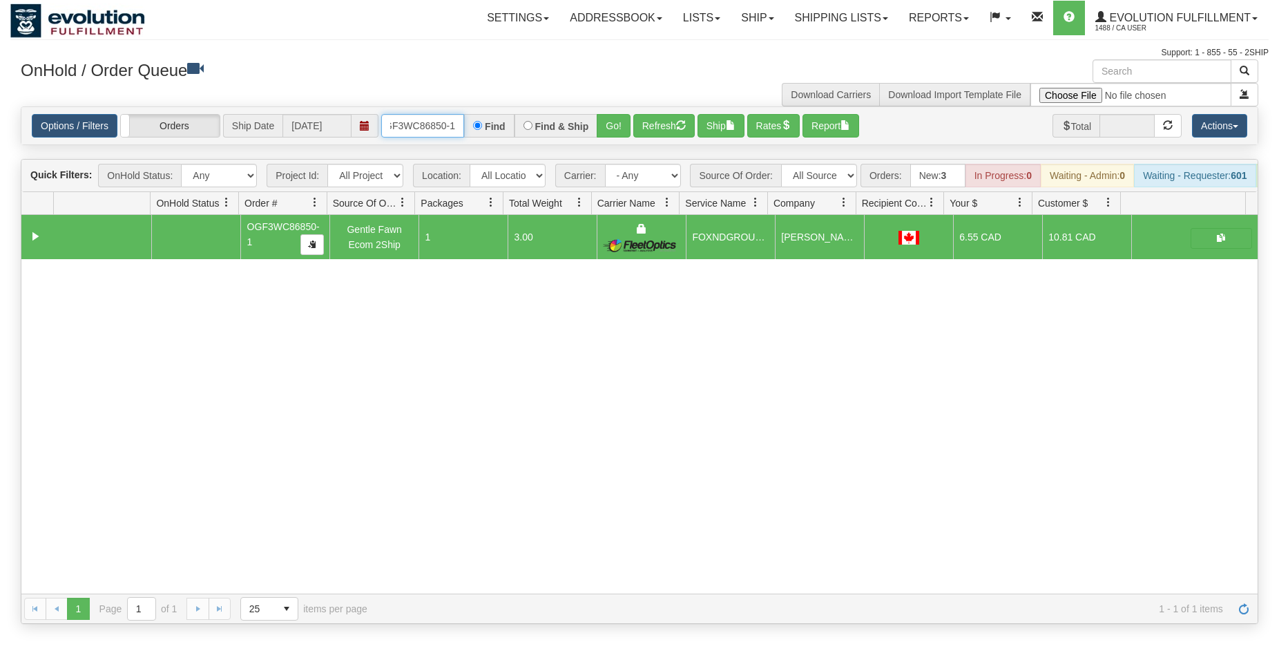
click at [446, 133] on input "OGF3WC86850-1" at bounding box center [422, 125] width 83 height 23
click at [620, 131] on button "Go!" at bounding box center [614, 125] width 34 height 23
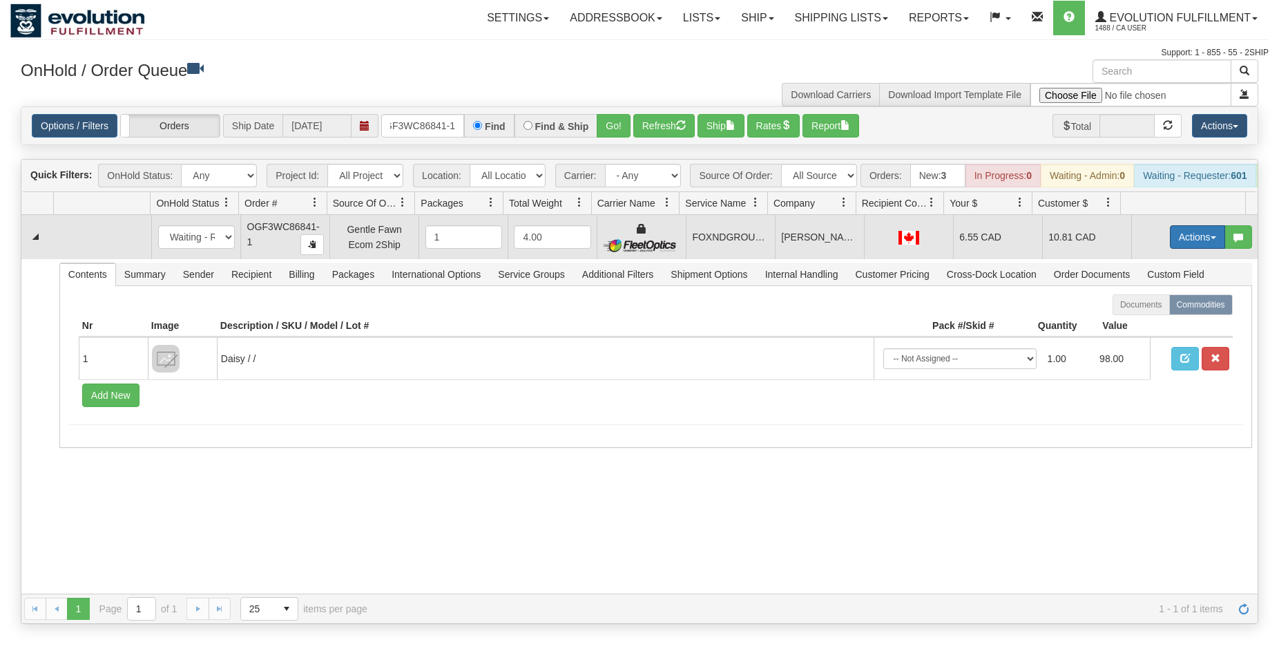
click at [1170, 249] on button "Actions" at bounding box center [1197, 236] width 55 height 23
click at [1141, 323] on link "Ship" at bounding box center [1169, 317] width 111 height 18
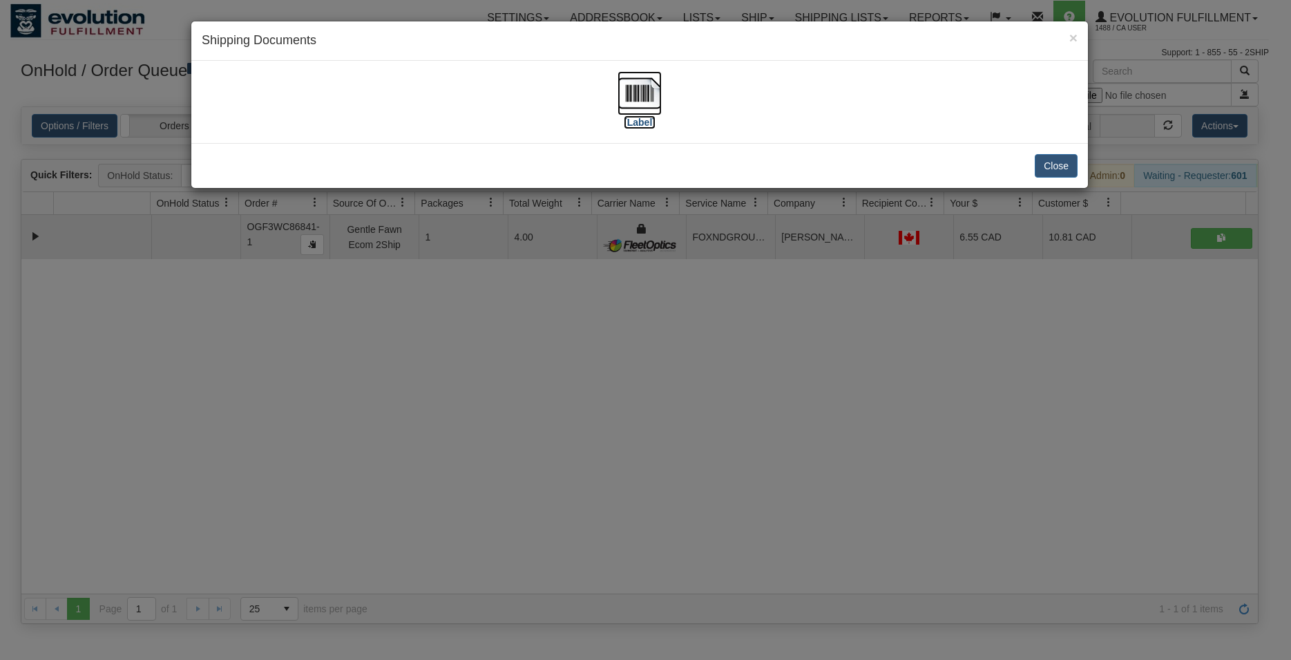
click at [651, 90] on img at bounding box center [640, 93] width 44 height 44
click at [1049, 163] on button "Close" at bounding box center [1056, 165] width 43 height 23
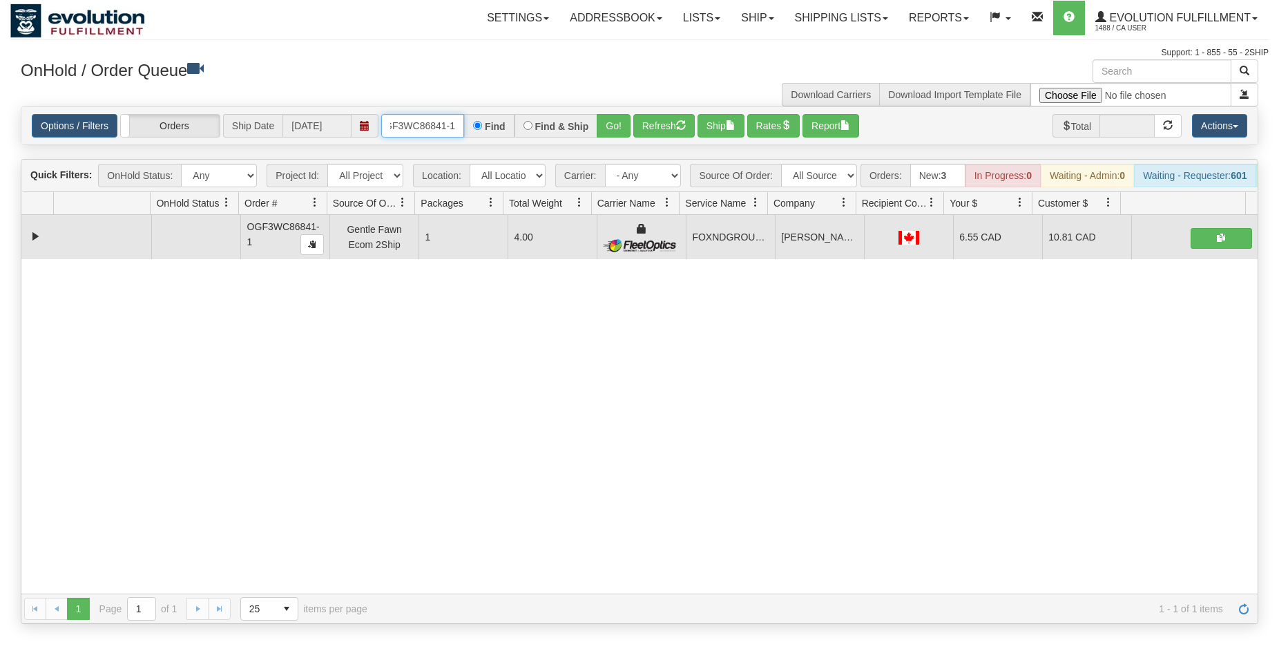
click at [423, 128] on input "OGF3WC86841-1" at bounding box center [422, 125] width 83 height 23
click at [603, 132] on button "Go!" at bounding box center [614, 125] width 34 height 23
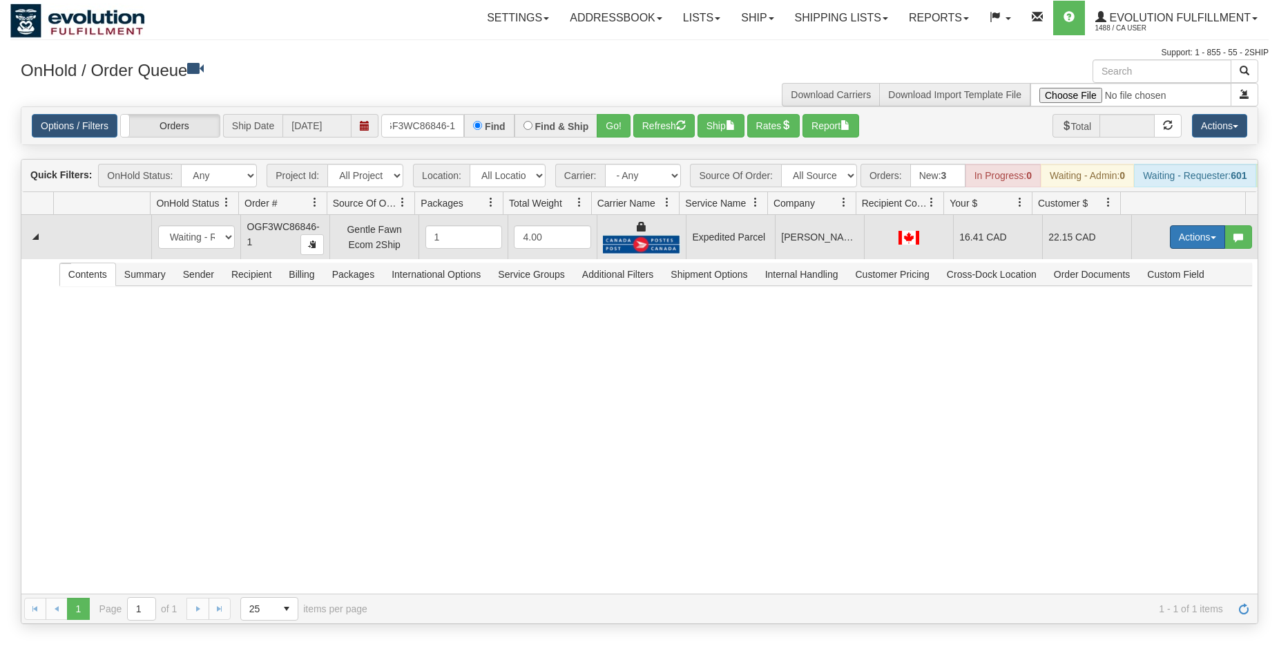
click at [1179, 249] on button "Actions" at bounding box center [1197, 236] width 55 height 23
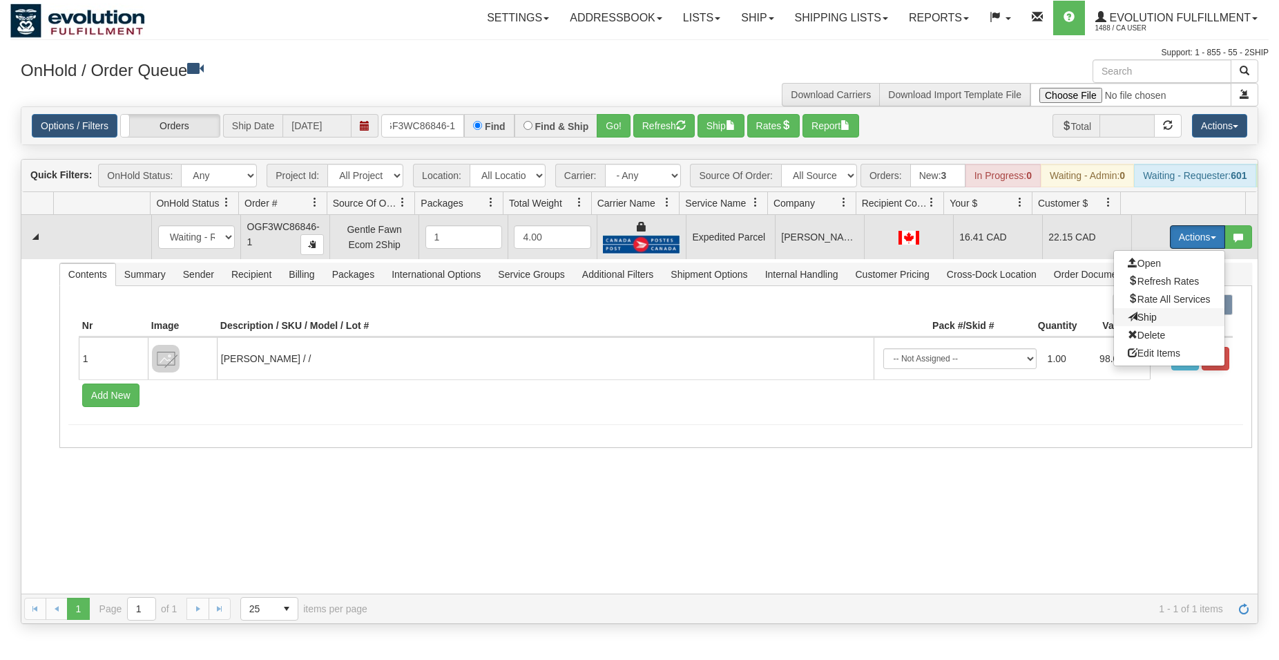
click at [1135, 323] on span "Ship" at bounding box center [1142, 317] width 29 height 11
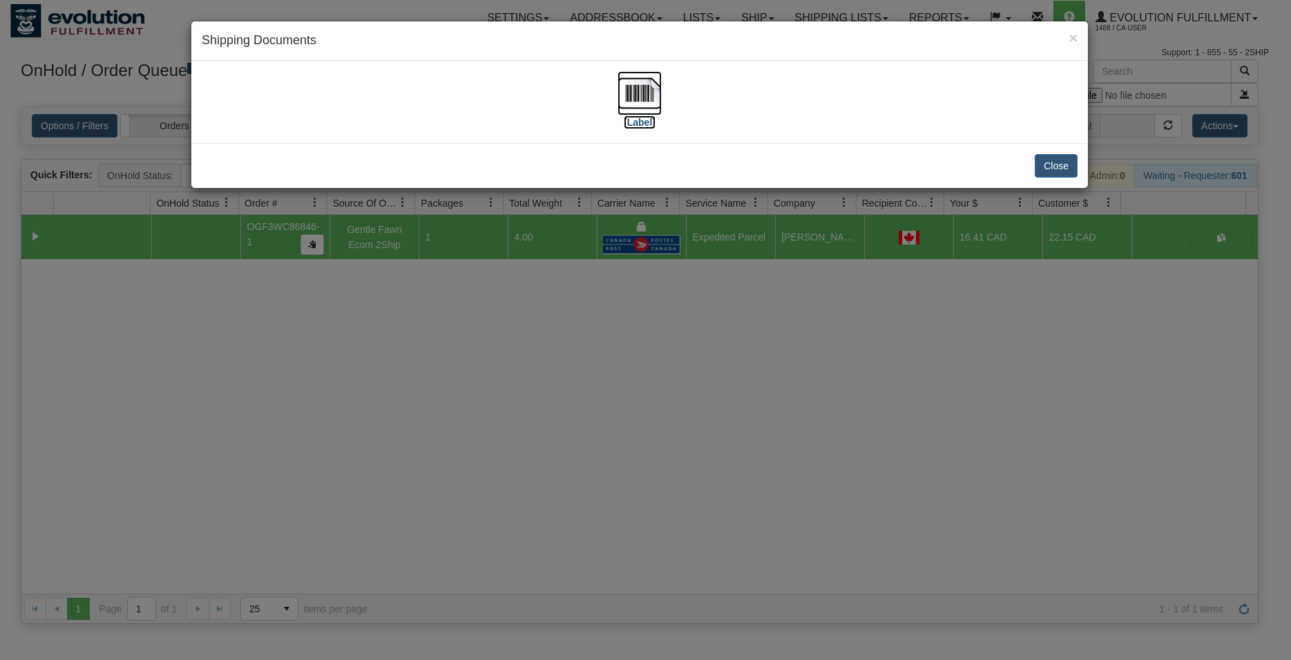
click at [649, 90] on img at bounding box center [640, 93] width 44 height 44
click at [1062, 171] on button "Close" at bounding box center [1056, 165] width 43 height 23
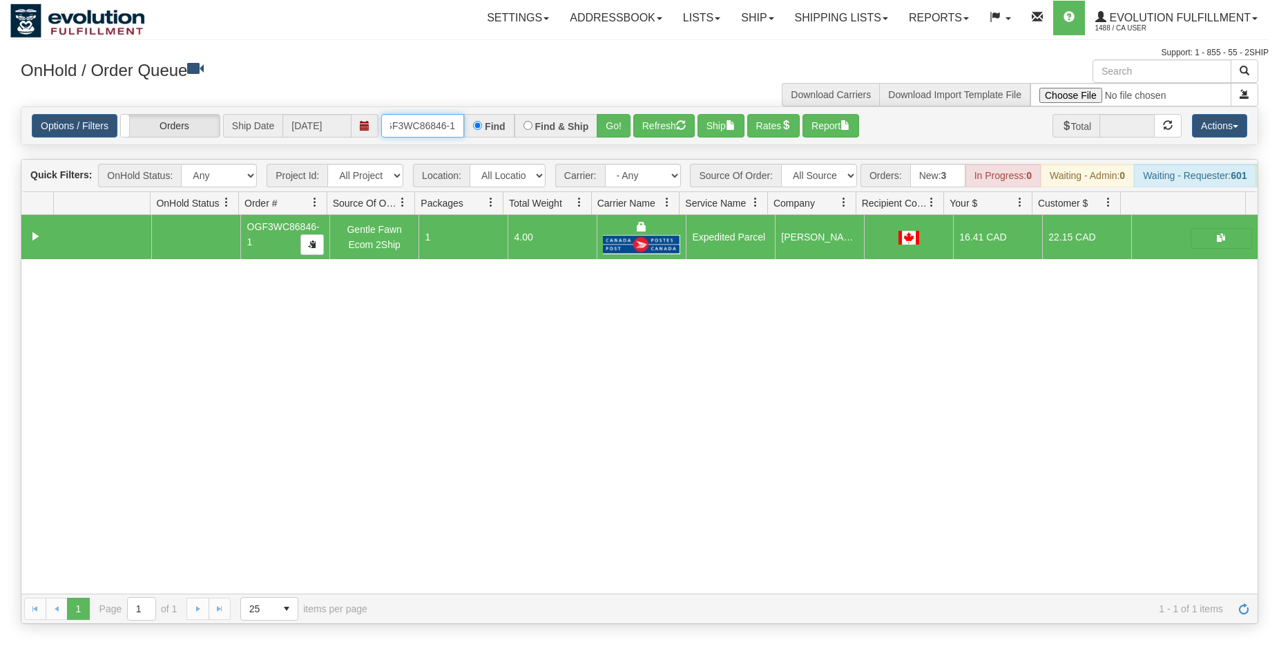
click at [447, 126] on input "OGF3WC86846-1" at bounding box center [422, 125] width 83 height 23
click at [446, 126] on input "OGF3WC86846-1" at bounding box center [422, 125] width 83 height 23
click at [620, 120] on button "Go!" at bounding box center [614, 125] width 34 height 23
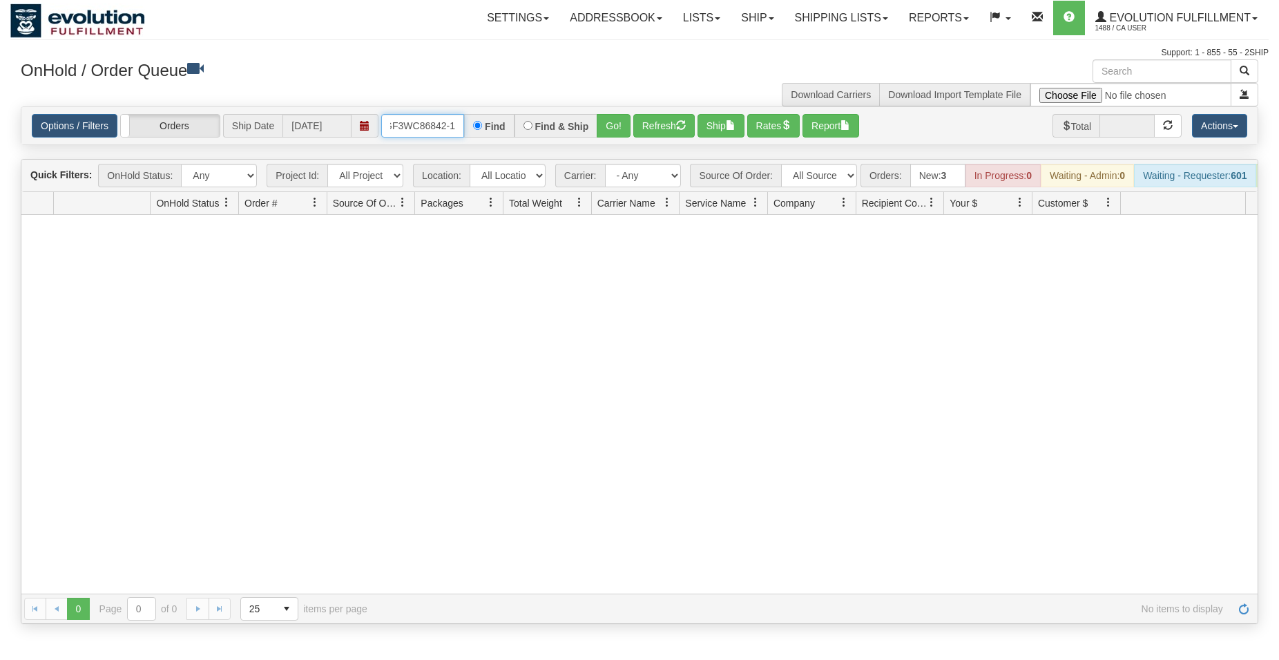
click at [456, 135] on input "OGF3WC86842-1-1" at bounding box center [422, 125] width 83 height 23
click at [434, 123] on input "OGF3WC86842-1-1" at bounding box center [422, 125] width 83 height 23
click at [430, 115] on input "OGF3WC86842-1-1" at bounding box center [422, 125] width 83 height 23
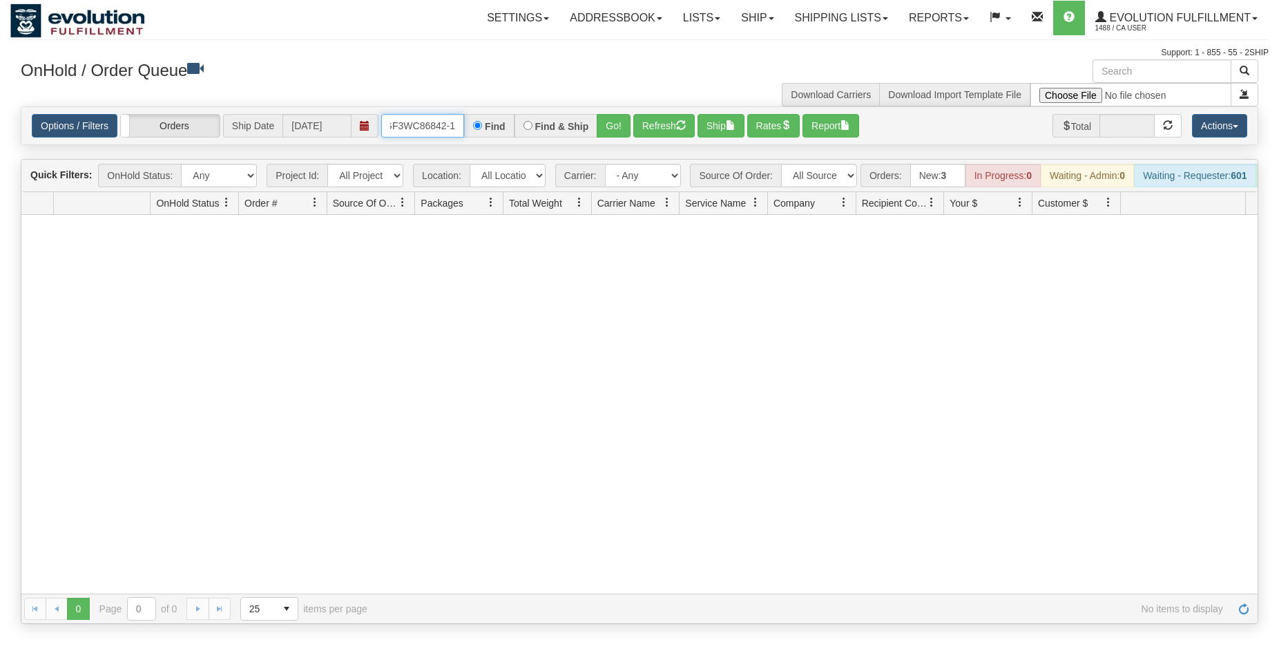
click at [430, 115] on input "OGF3WC86842-1-1" at bounding box center [422, 125] width 83 height 23
click at [432, 139] on div "Options / Filters Group Shipments Orders Ship Date 09/15/2025 OGF3WC86842-1-1 F…" at bounding box center [639, 125] width 1237 height 37
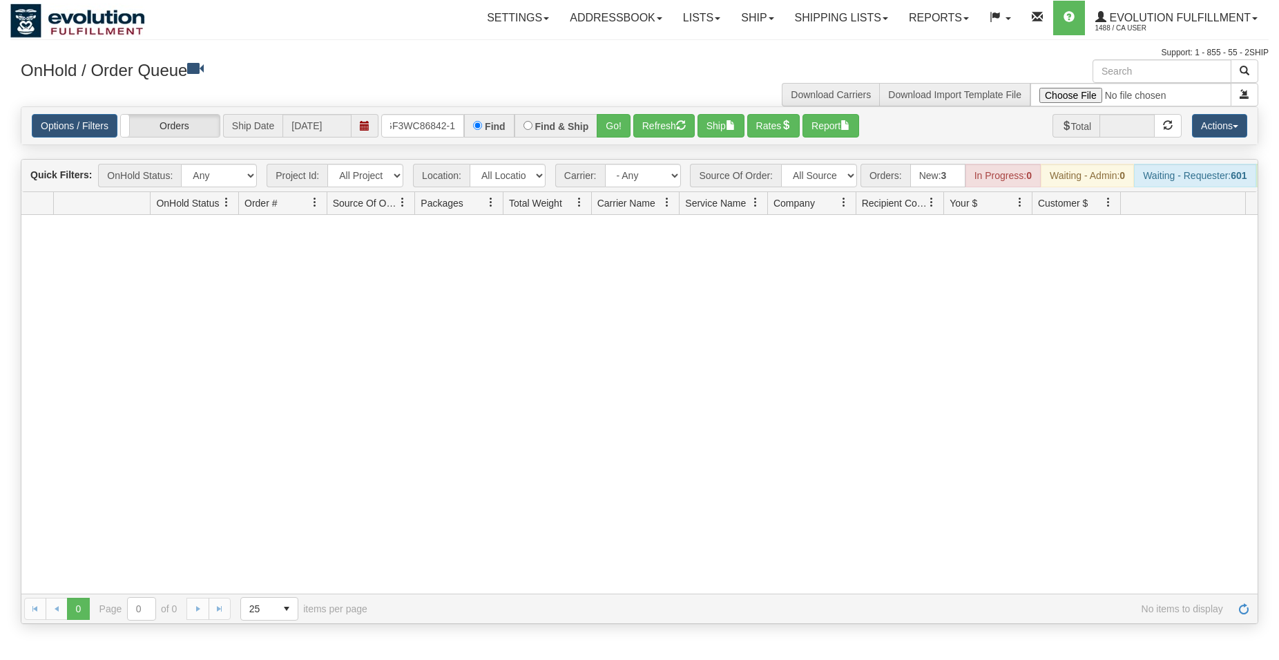
click at [432, 139] on div "Options / Filters Group Shipments Orders Ship Date 09/15/2025 OGF3WC86842-1-1 F…" at bounding box center [639, 125] width 1237 height 37
click at [437, 124] on input "OGF3WC86842-1-1" at bounding box center [422, 125] width 83 height 23
click at [625, 113] on div "Options / Filters Group Shipments Orders Ship Date 09/15/2025 OGF3WC86842-1 Fin…" at bounding box center [639, 125] width 1237 height 37
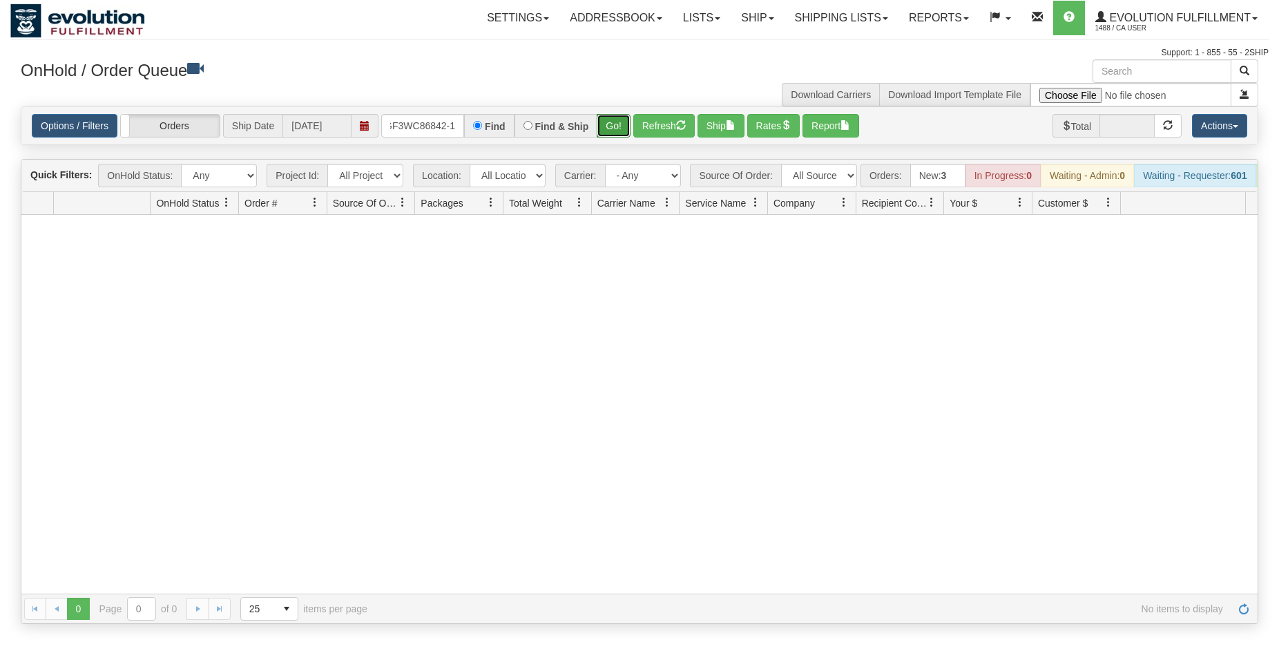
click at [625, 119] on button "Go!" at bounding box center [614, 125] width 34 height 23
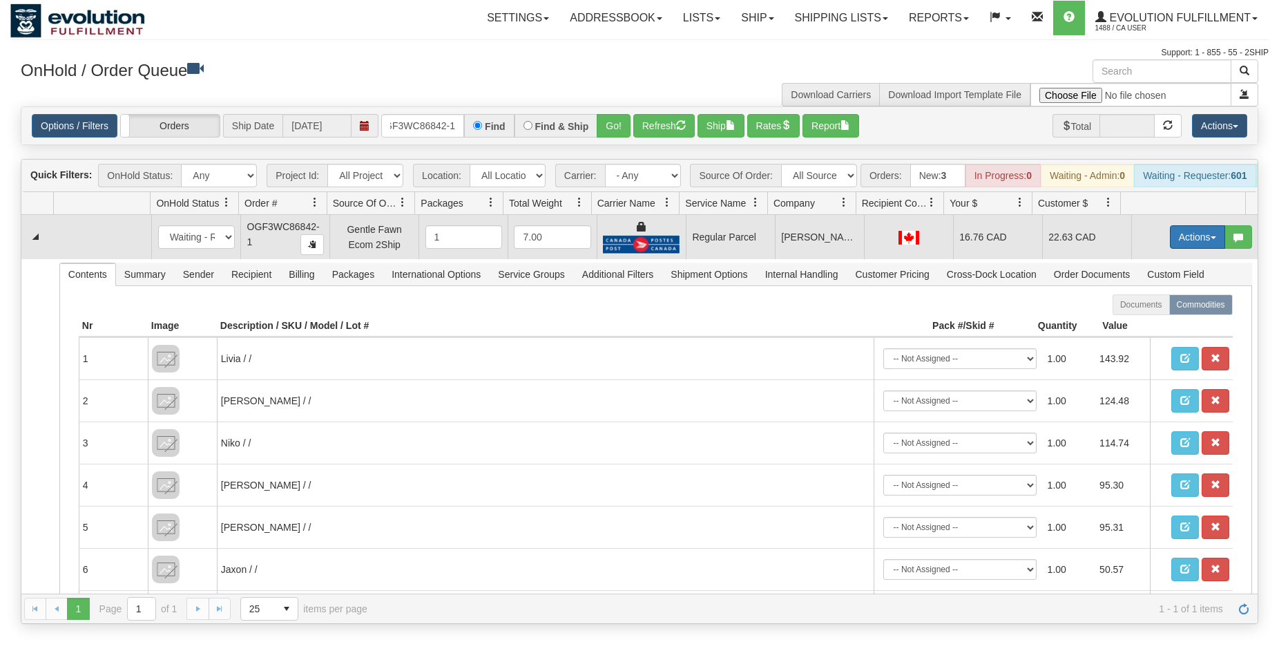
click at [1173, 245] on button "Actions" at bounding box center [1197, 236] width 55 height 23
click at [1146, 305] on span "Rate All Services" at bounding box center [1169, 299] width 83 height 11
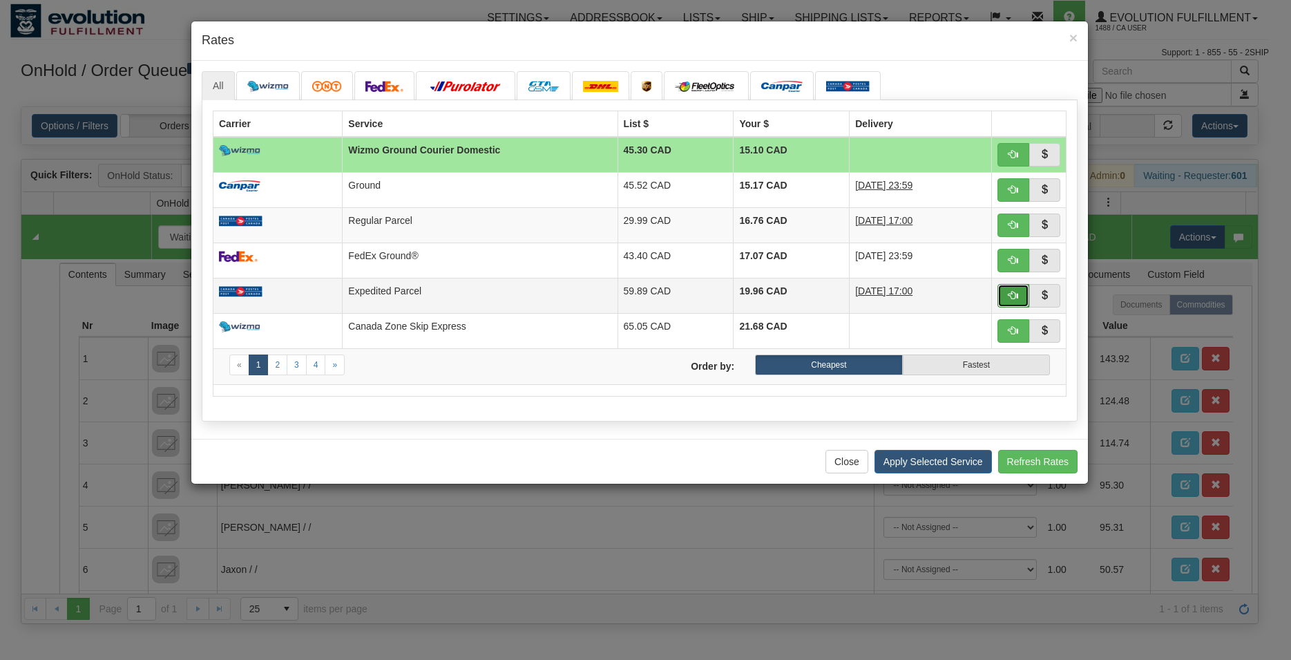
click at [1012, 297] on span "button" at bounding box center [1014, 295] width 10 height 10
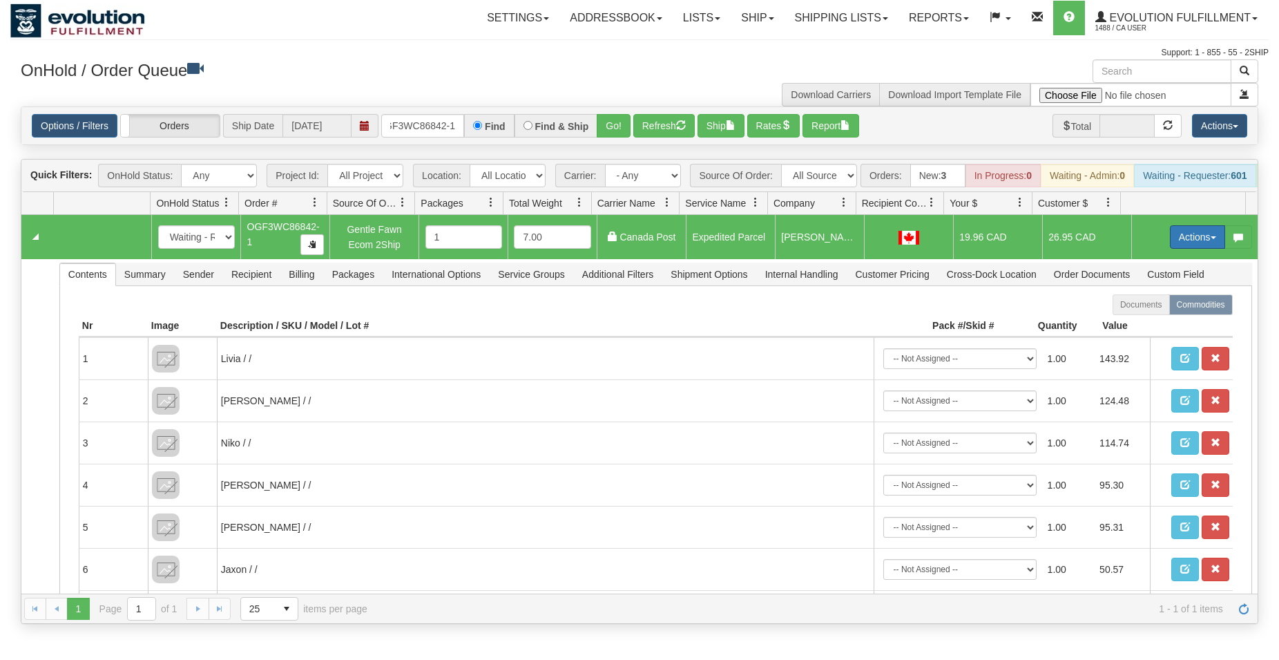
click at [1181, 240] on button "Actions" at bounding box center [1197, 236] width 55 height 23
click at [1128, 323] on span "Ship" at bounding box center [1142, 317] width 29 height 11
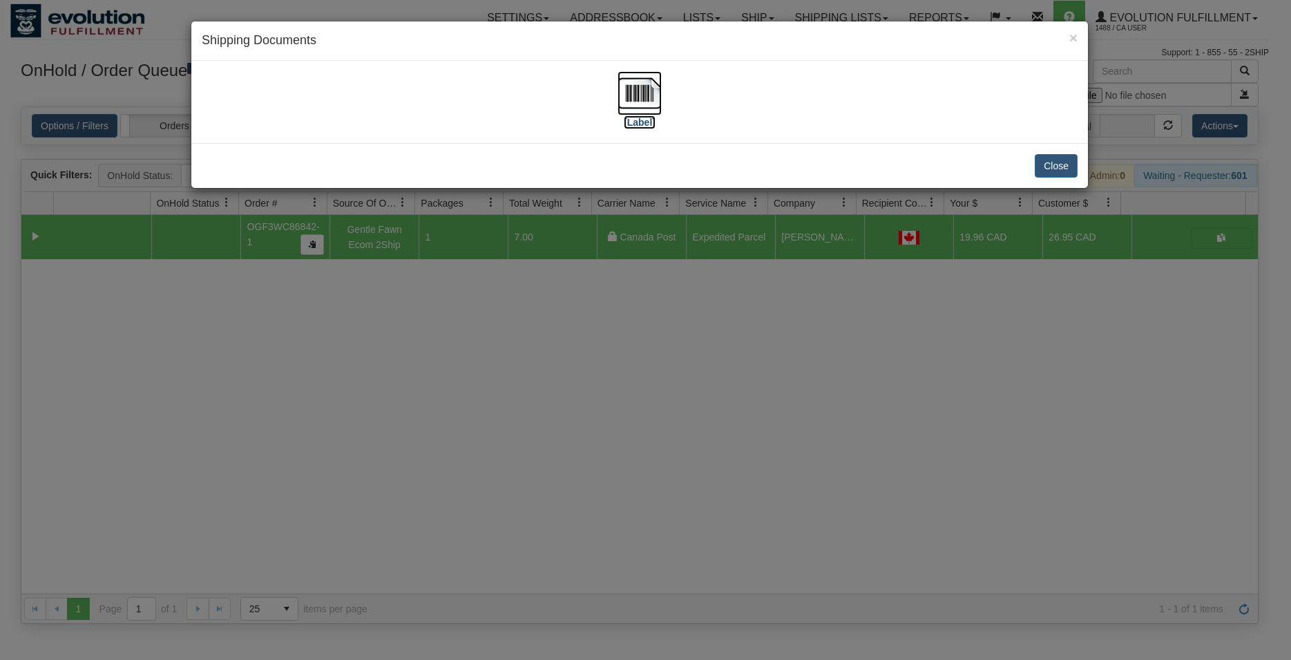
click at [630, 86] on img at bounding box center [640, 93] width 44 height 44
click at [1039, 162] on button "Close" at bounding box center [1056, 165] width 43 height 23
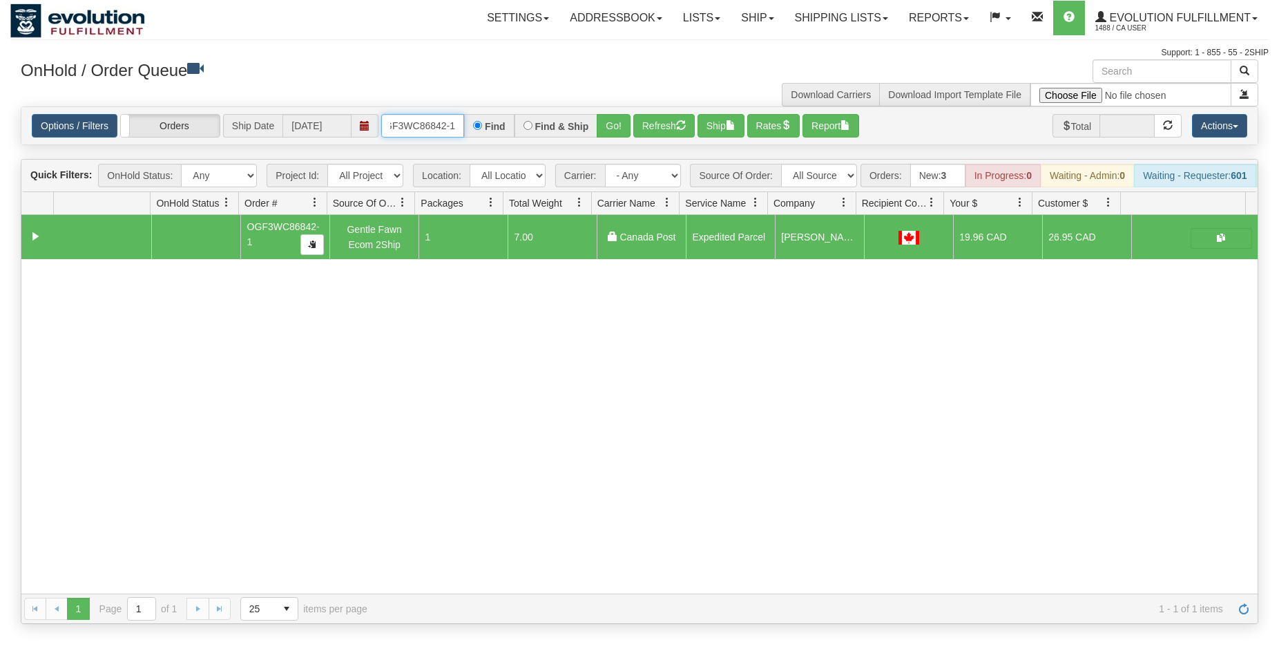
click at [422, 117] on input "OGF3WC86842-1" at bounding box center [422, 125] width 83 height 23
click at [605, 118] on button "Go!" at bounding box center [614, 125] width 34 height 23
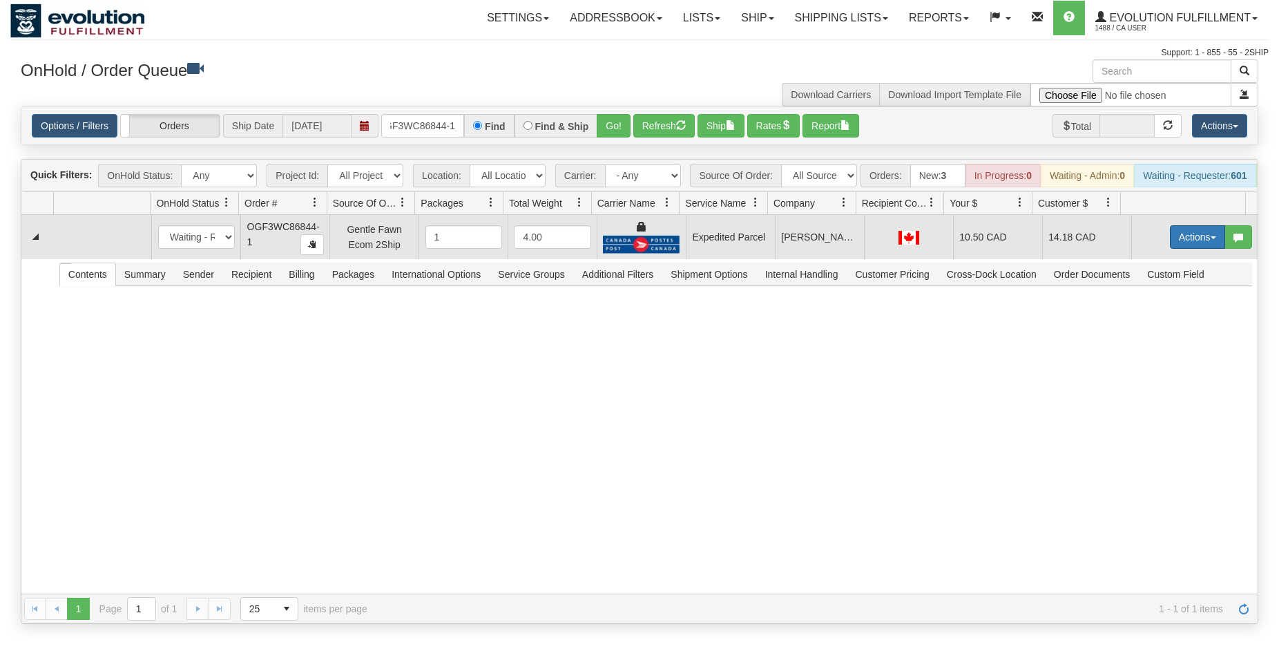
click at [1199, 243] on button "Actions" at bounding box center [1197, 236] width 55 height 23
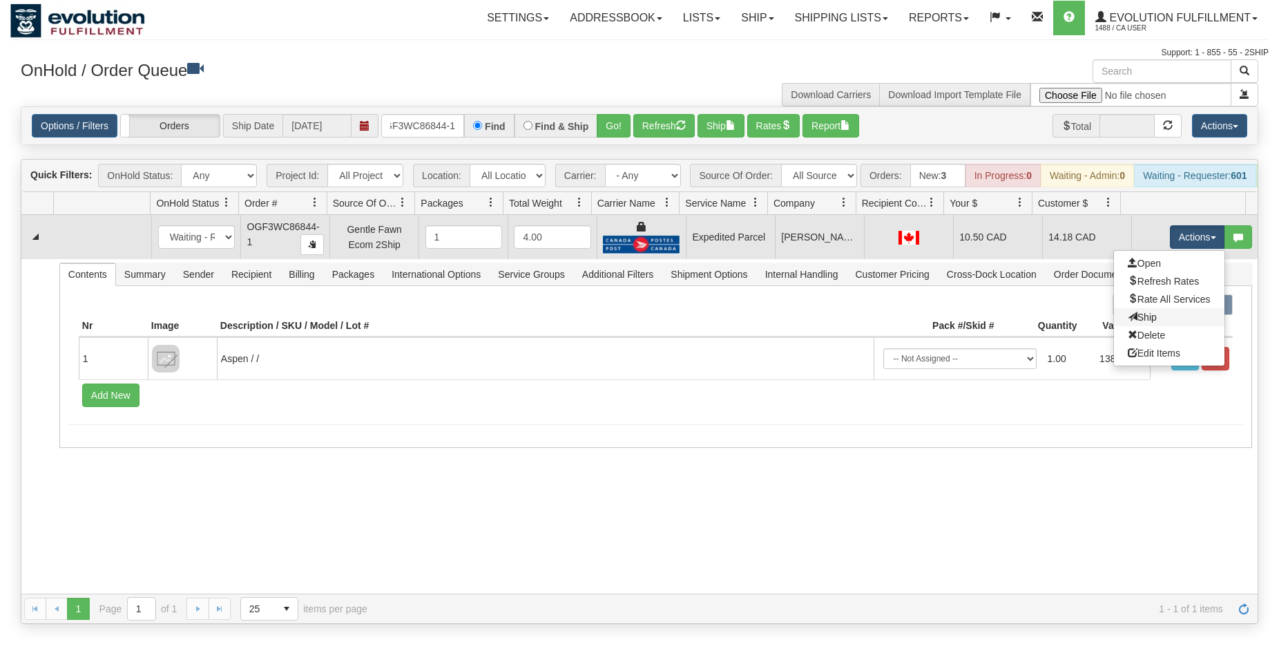
click at [1145, 326] on link "Ship" at bounding box center [1169, 317] width 111 height 18
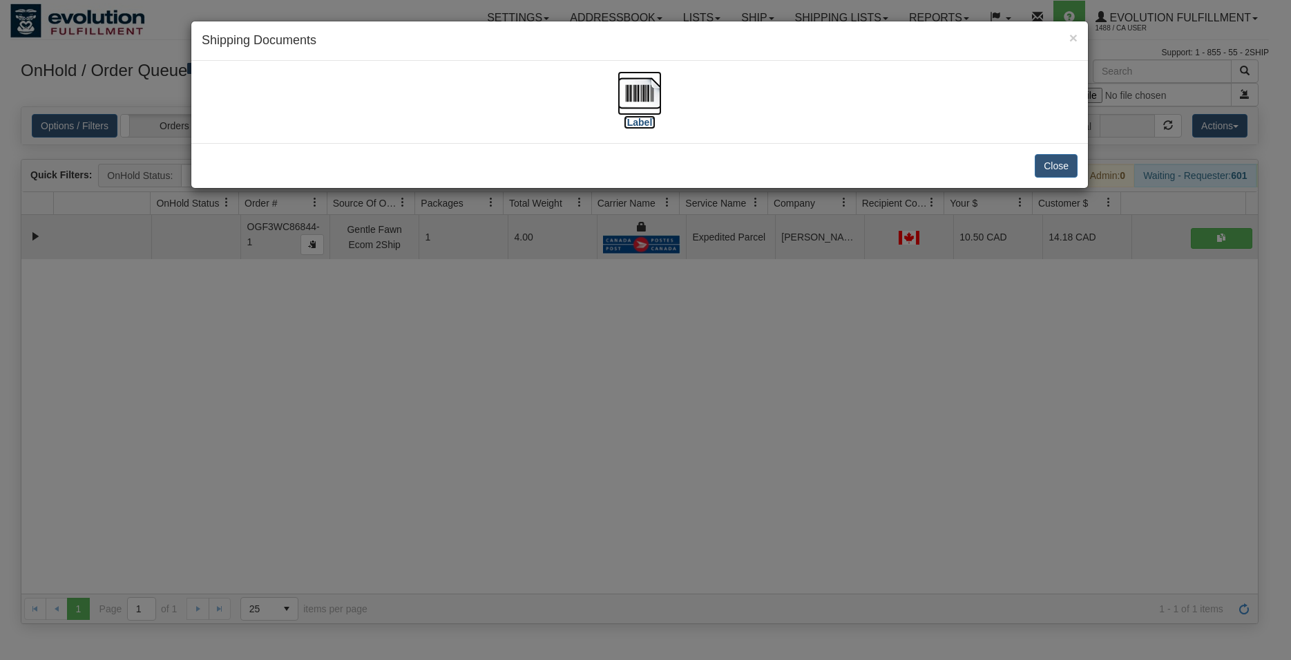
click at [636, 99] on img at bounding box center [640, 93] width 44 height 44
click at [1048, 165] on button "Close" at bounding box center [1056, 165] width 43 height 23
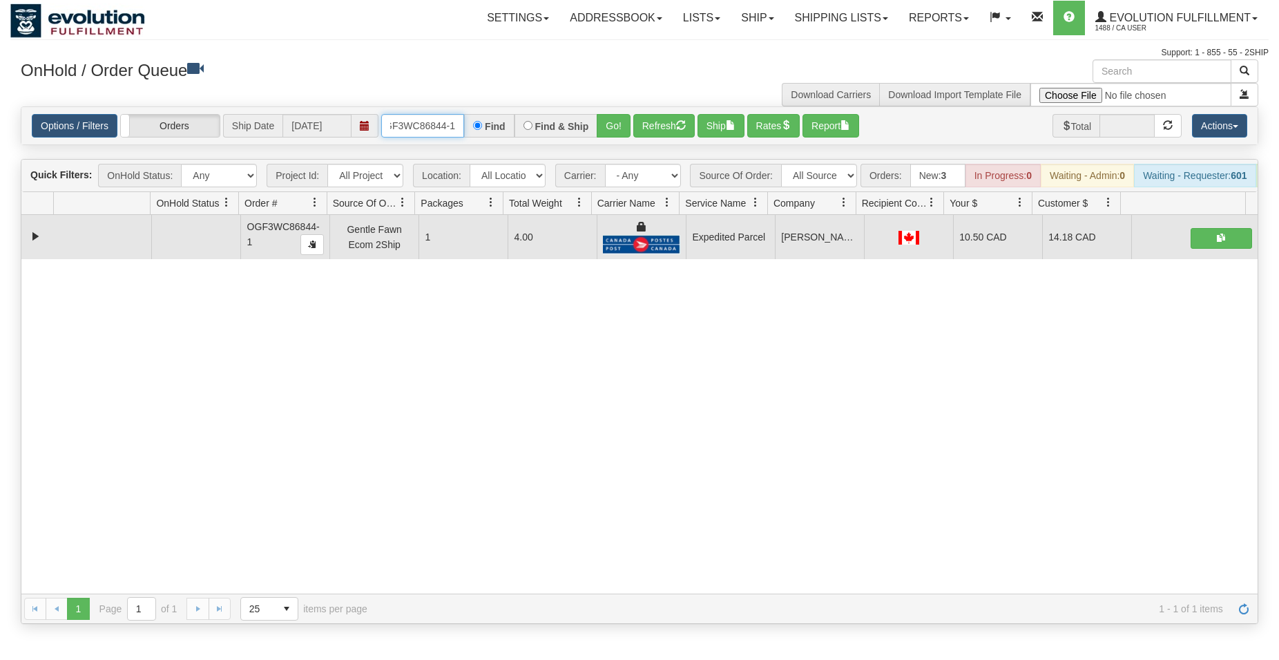
click at [415, 120] on input "OGF3WC86844-1" at bounding box center [422, 125] width 83 height 23
click at [622, 124] on button "Go!" at bounding box center [614, 125] width 34 height 23
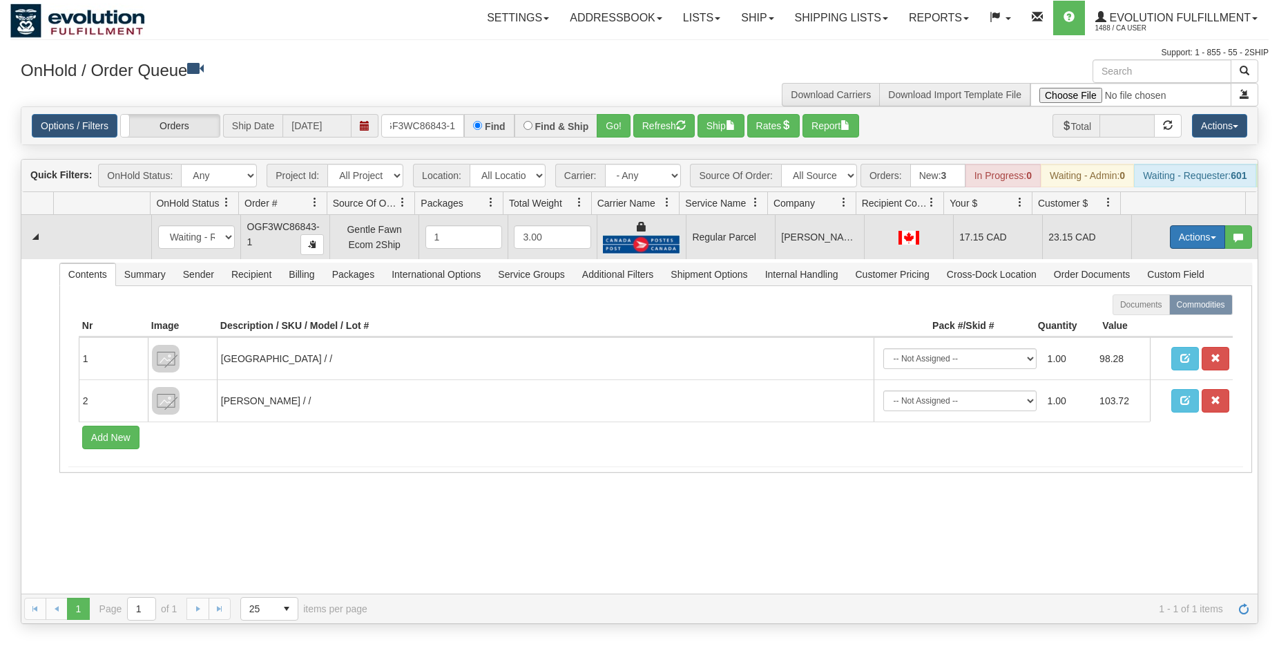
click at [1179, 248] on button "Actions" at bounding box center [1197, 236] width 55 height 23
click at [1147, 305] on span "Rate All Services" at bounding box center [1169, 299] width 83 height 11
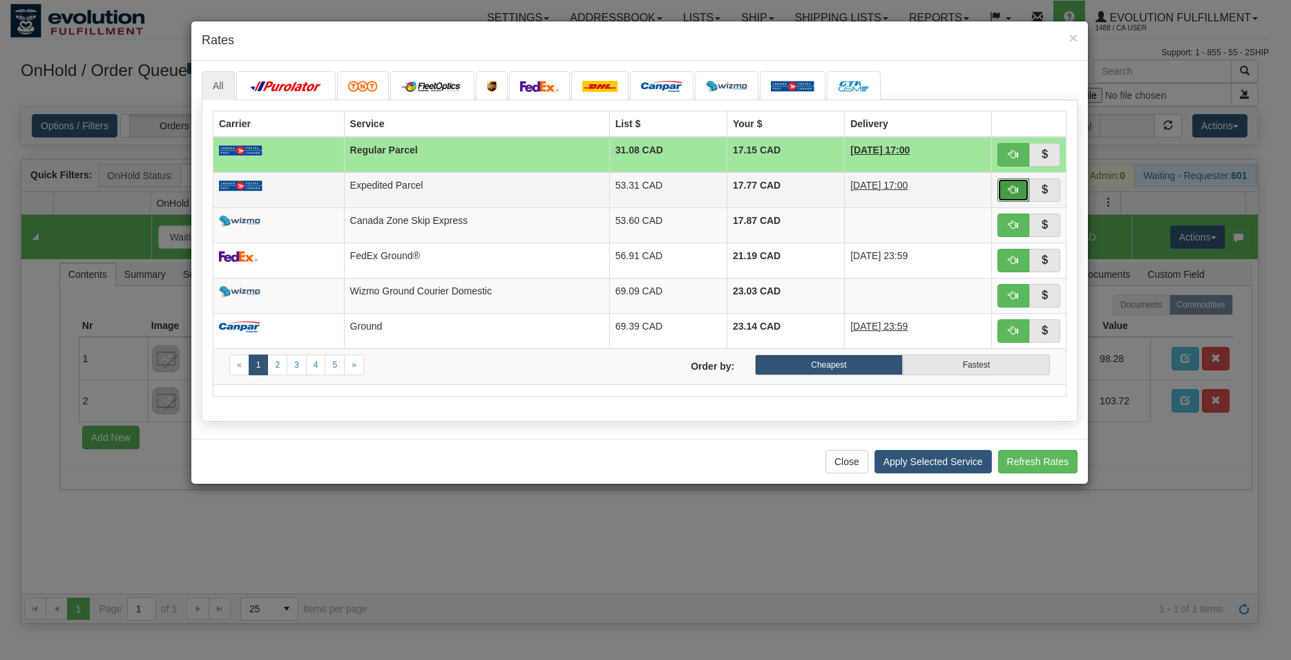
click at [1013, 189] on span "button" at bounding box center [1014, 189] width 10 height 10
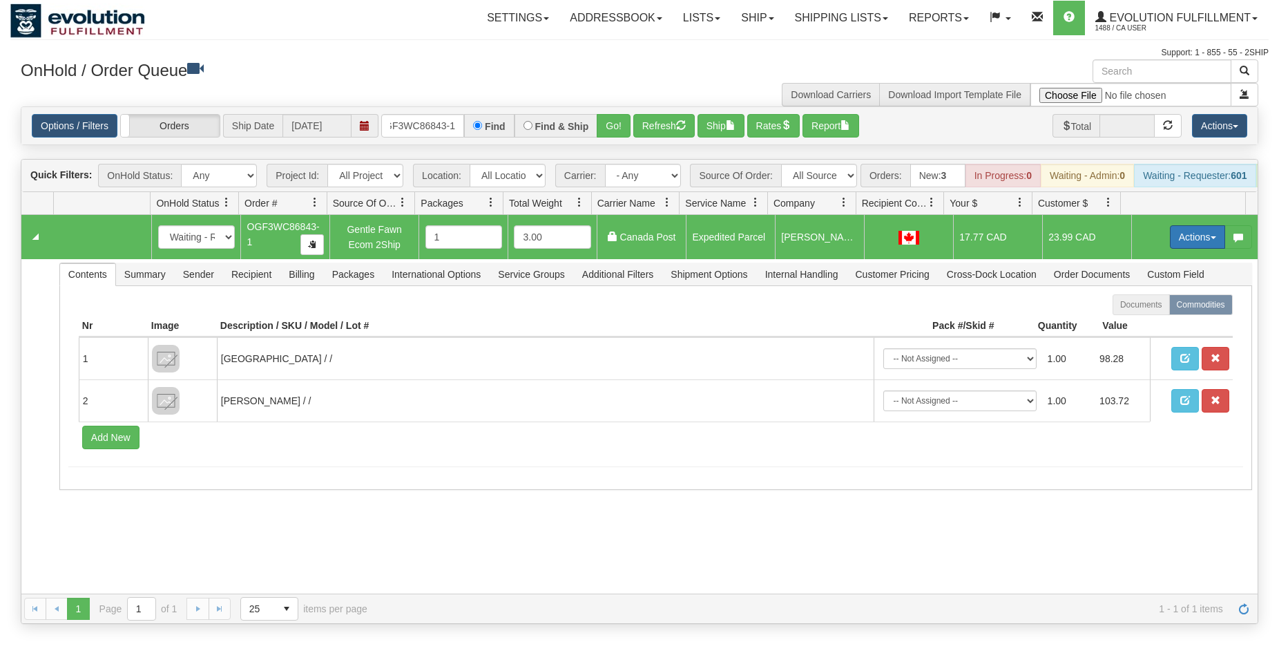
click at [1179, 238] on button "Actions" at bounding box center [1197, 236] width 55 height 23
click at [1139, 323] on span "Ship" at bounding box center [1142, 317] width 29 height 11
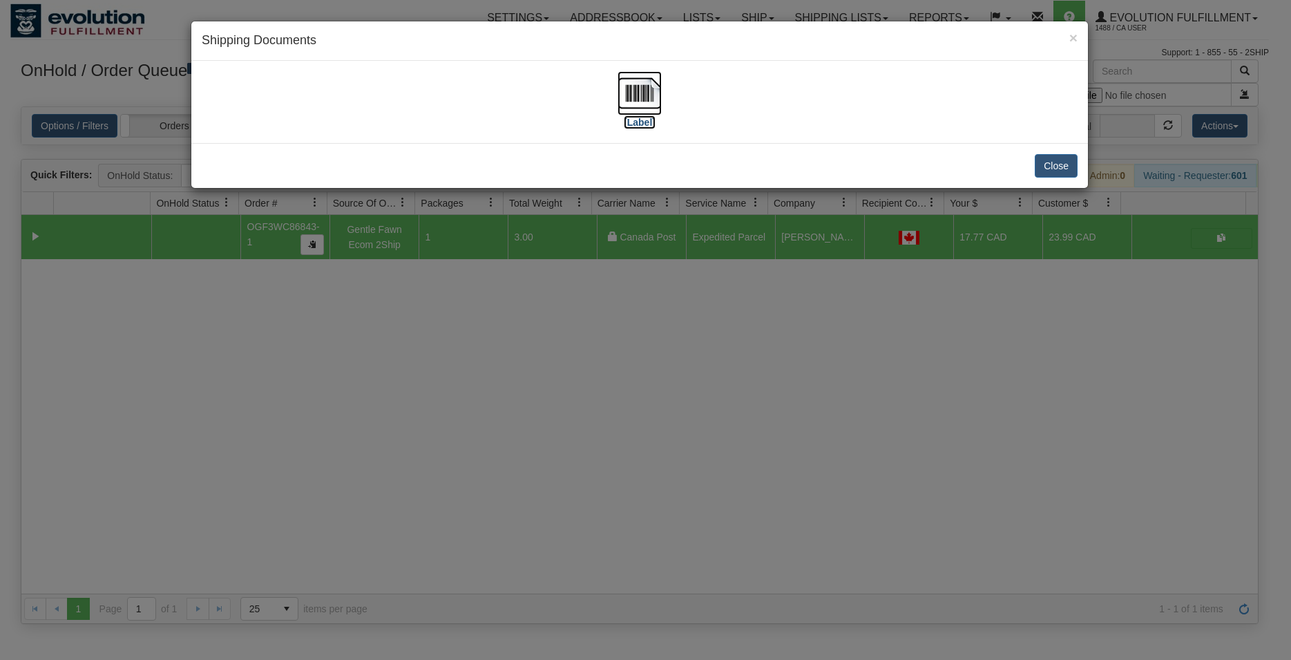
click at [640, 88] on img at bounding box center [640, 93] width 44 height 44
click at [1051, 158] on button "Close" at bounding box center [1056, 165] width 43 height 23
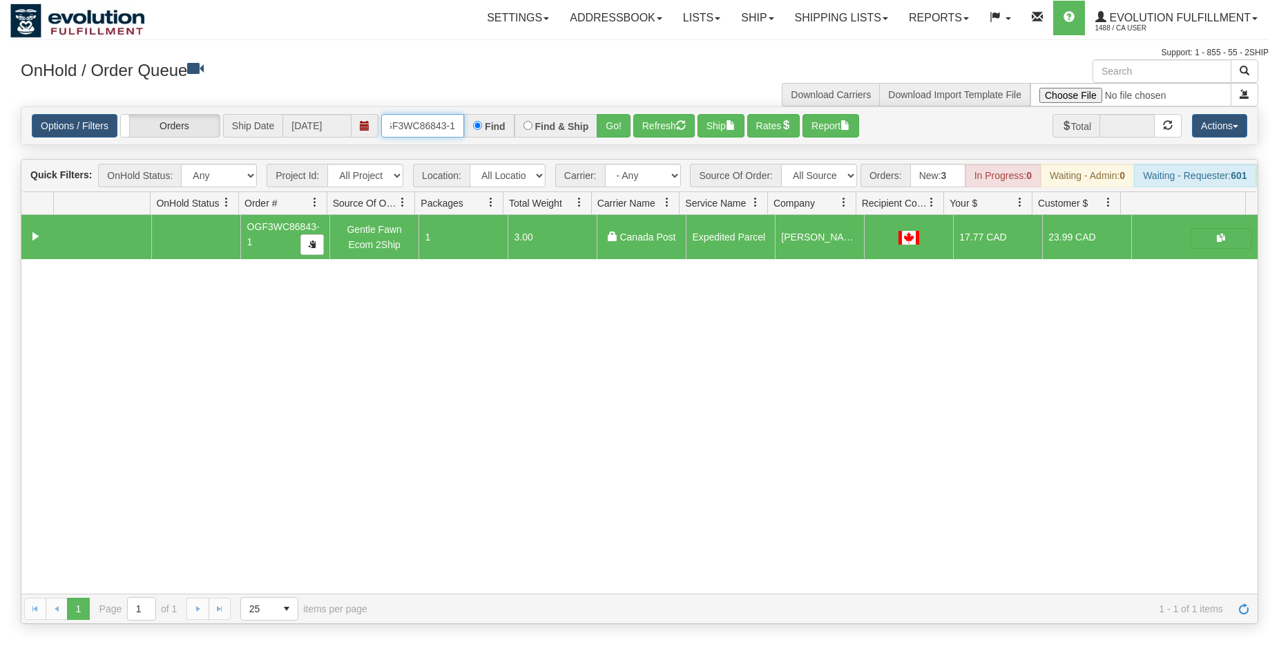
click at [423, 121] on input "OGF3WC86843-1" at bounding box center [422, 125] width 83 height 23
click at [617, 128] on button "Go!" at bounding box center [614, 125] width 34 height 23
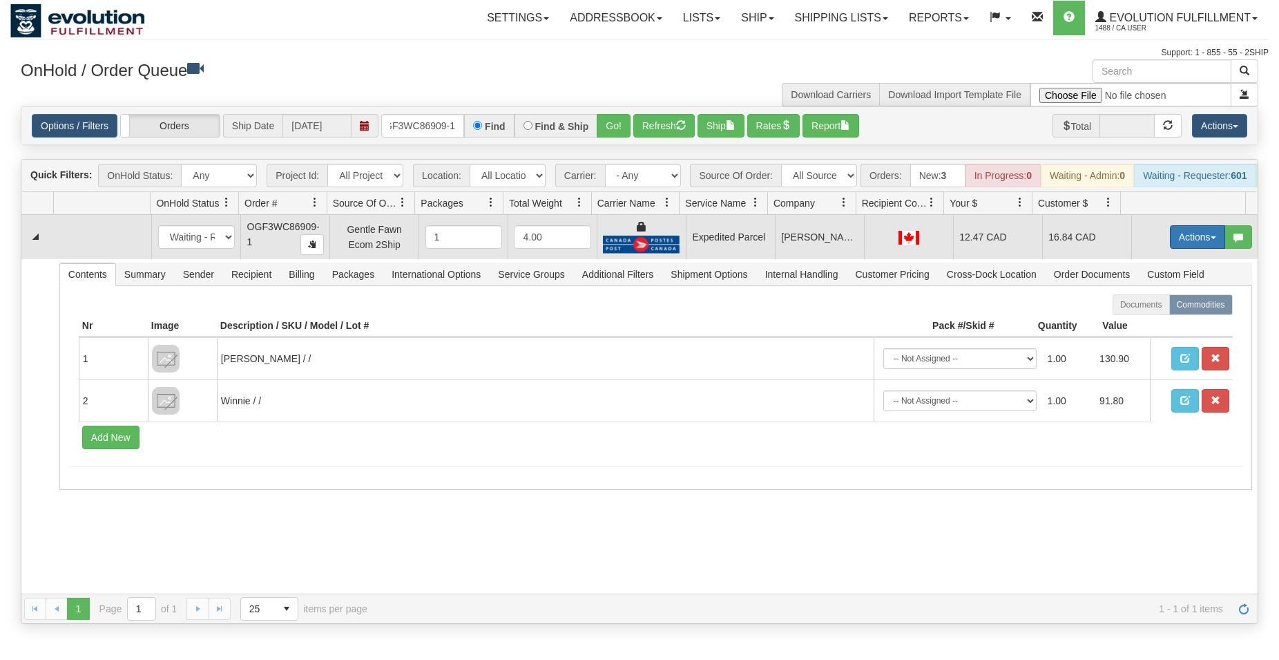
click at [1197, 249] on button "Actions" at bounding box center [1197, 236] width 55 height 23
click at [1132, 323] on span "Ship" at bounding box center [1142, 317] width 29 height 11
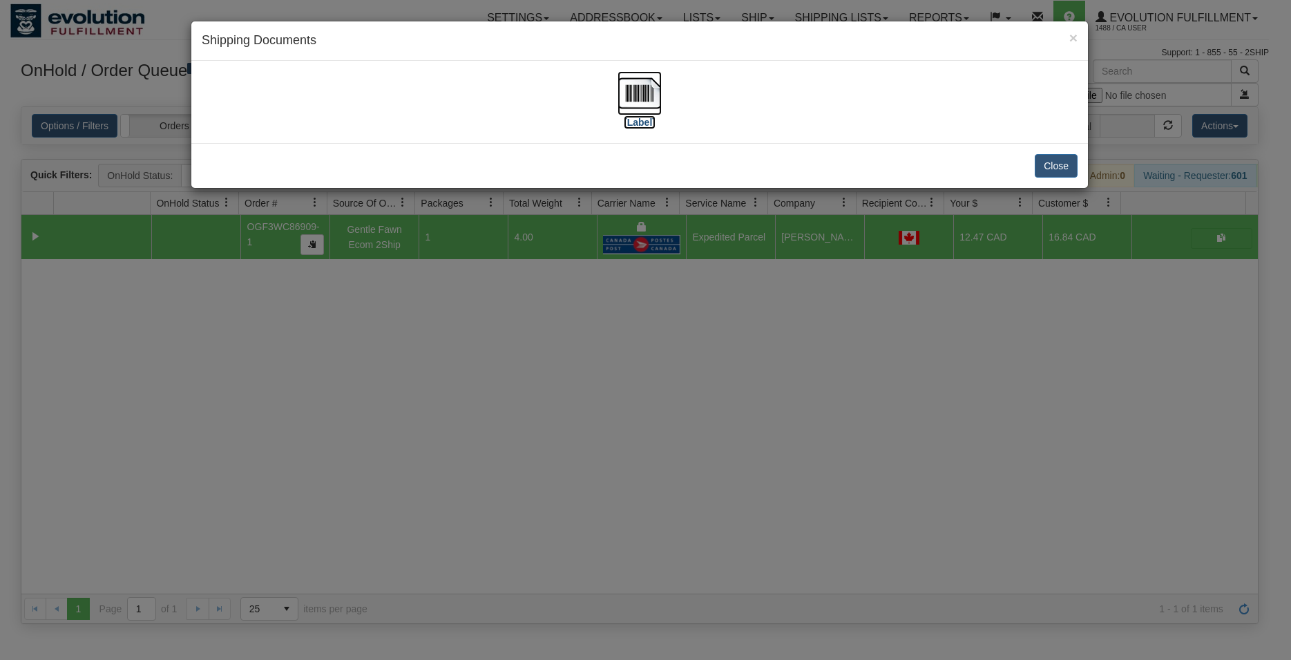
click at [649, 90] on img at bounding box center [640, 93] width 44 height 44
click at [1053, 161] on button "Close" at bounding box center [1056, 165] width 43 height 23
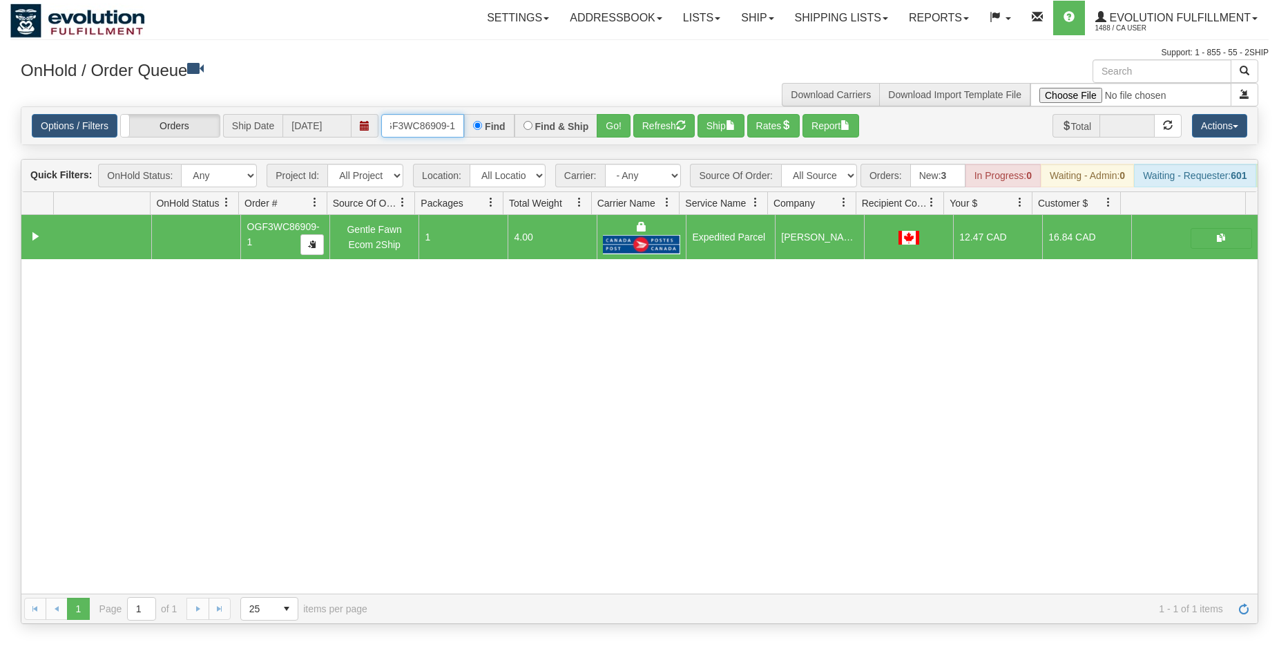
click at [433, 125] on input "OGF3WC86909-1" at bounding box center [422, 125] width 83 height 23
click at [601, 130] on button "Go!" at bounding box center [614, 125] width 34 height 23
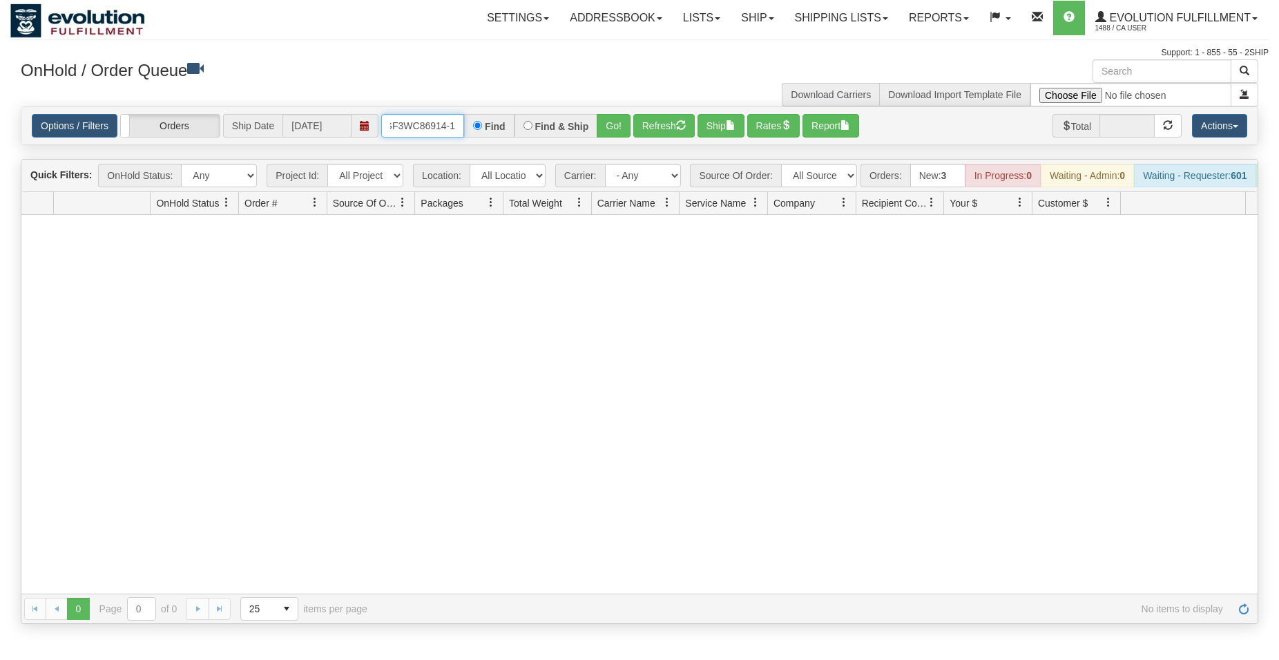
click at [437, 125] on input "OGF3WC86914-1-1" at bounding box center [422, 125] width 83 height 23
click at [620, 124] on button "Go!" at bounding box center [614, 125] width 34 height 23
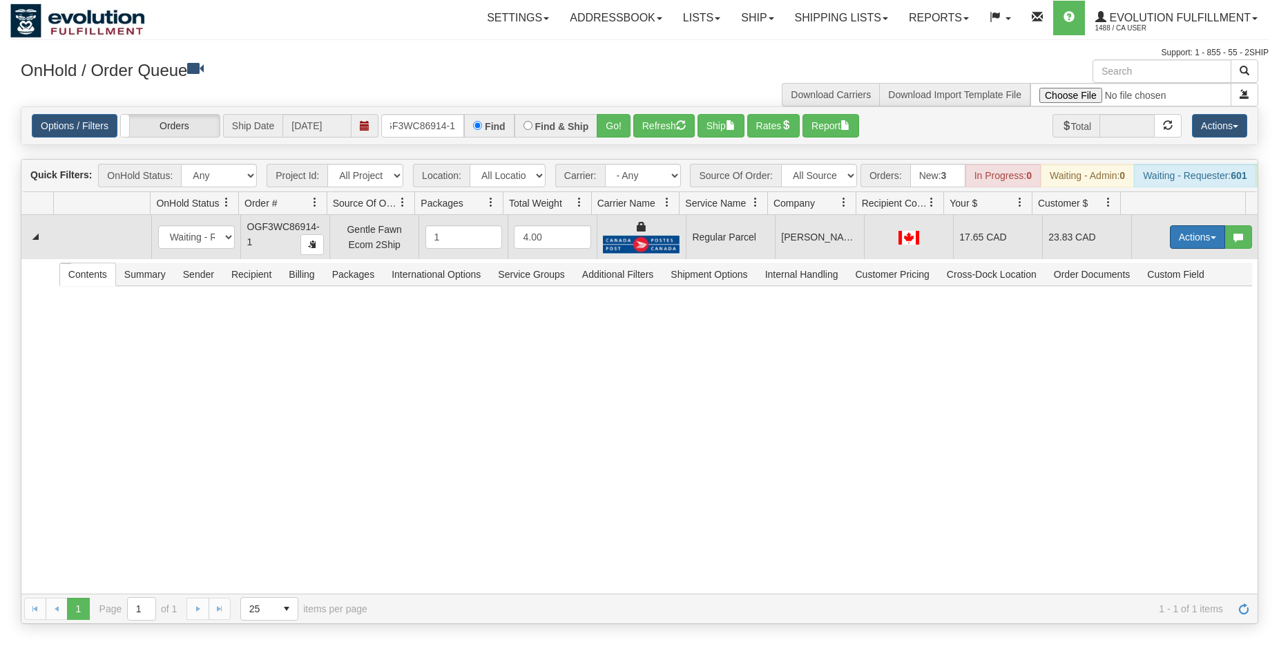
click at [1176, 245] on button "Actions" at bounding box center [1197, 236] width 55 height 23
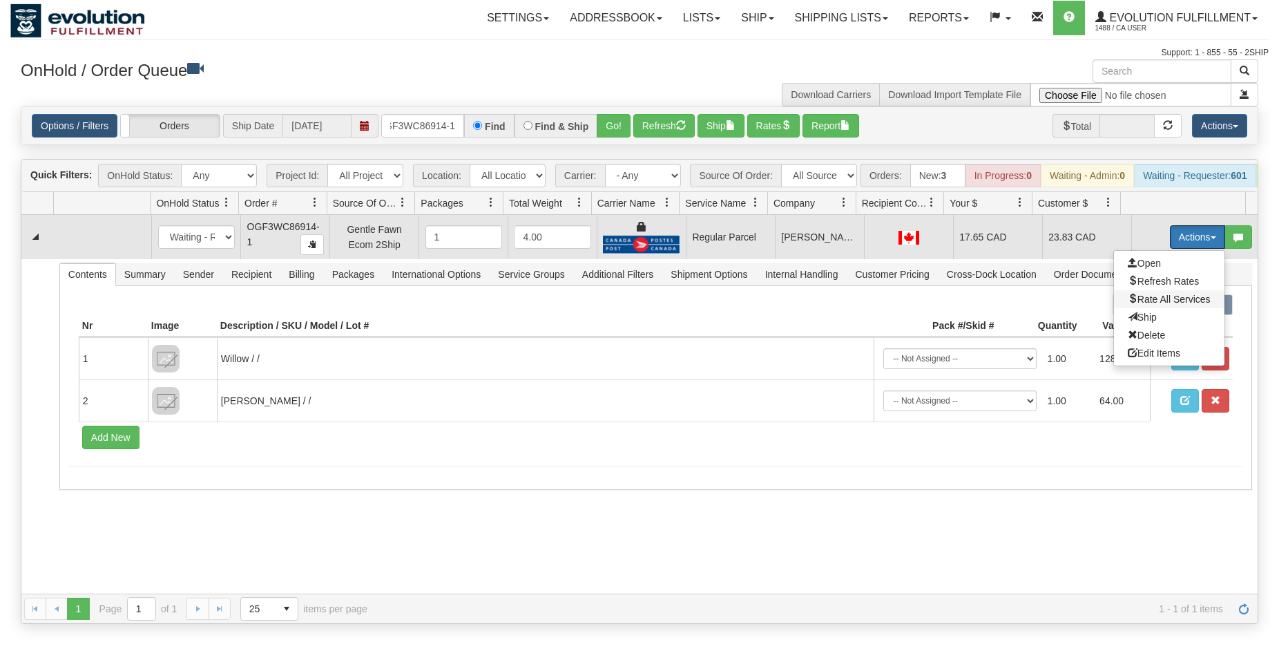
click at [1155, 305] on span "Rate All Services" at bounding box center [1169, 299] width 83 height 11
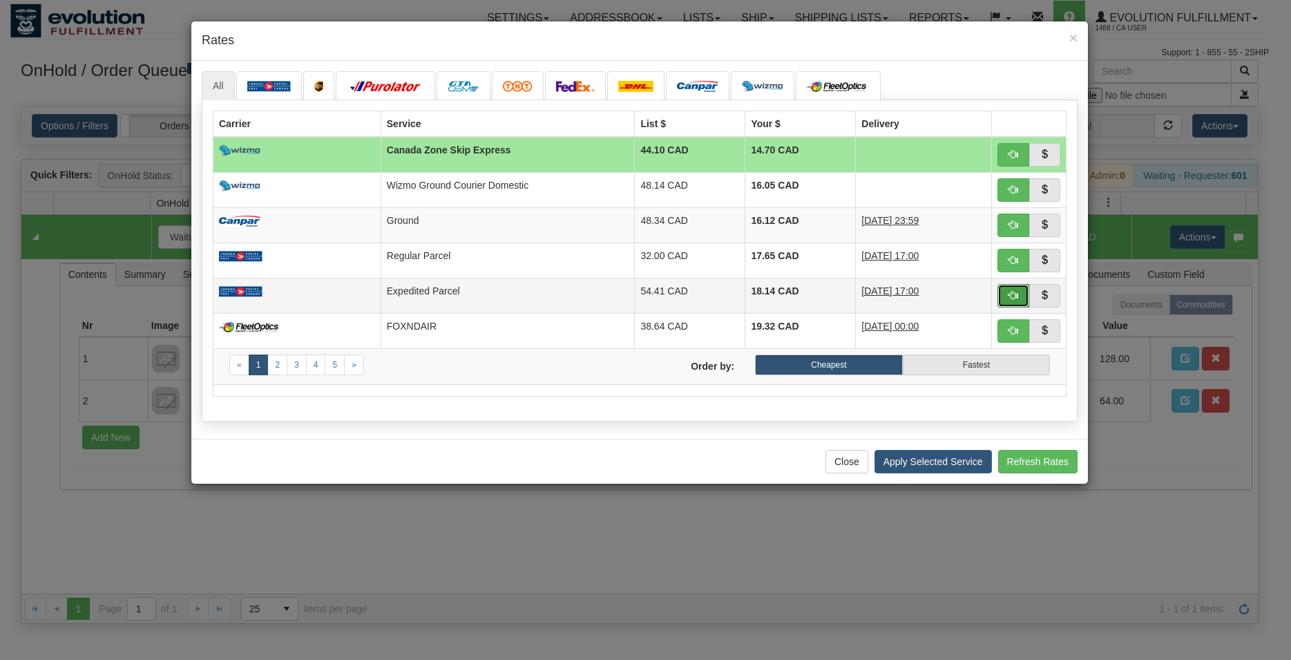
click at [1013, 302] on button "button" at bounding box center [1014, 295] width 32 height 23
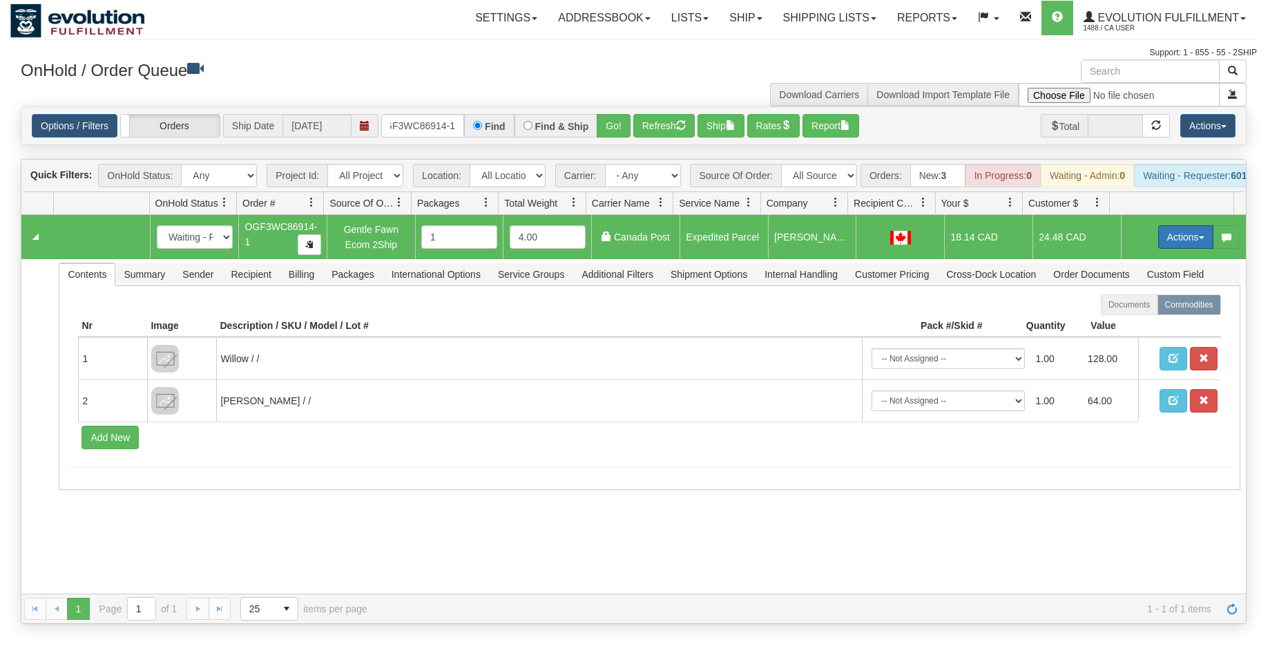
click at [1161, 249] on button "Actions" at bounding box center [1186, 236] width 55 height 23
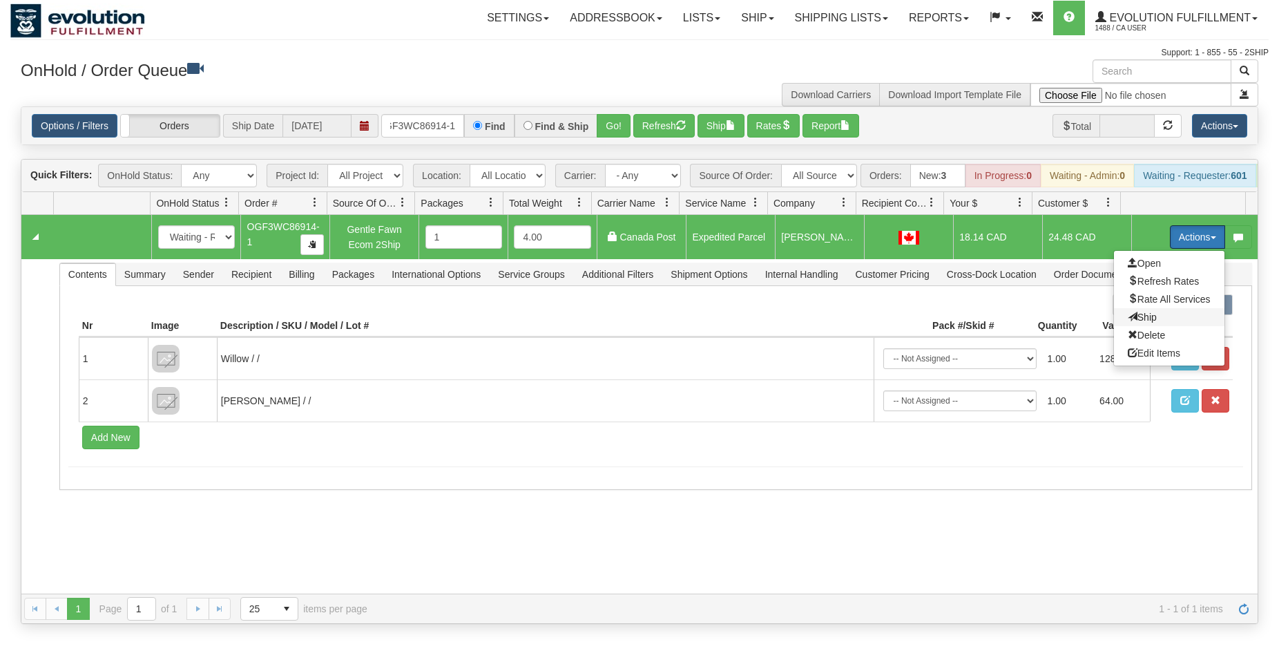
click at [1128, 323] on span "Ship" at bounding box center [1142, 317] width 29 height 11
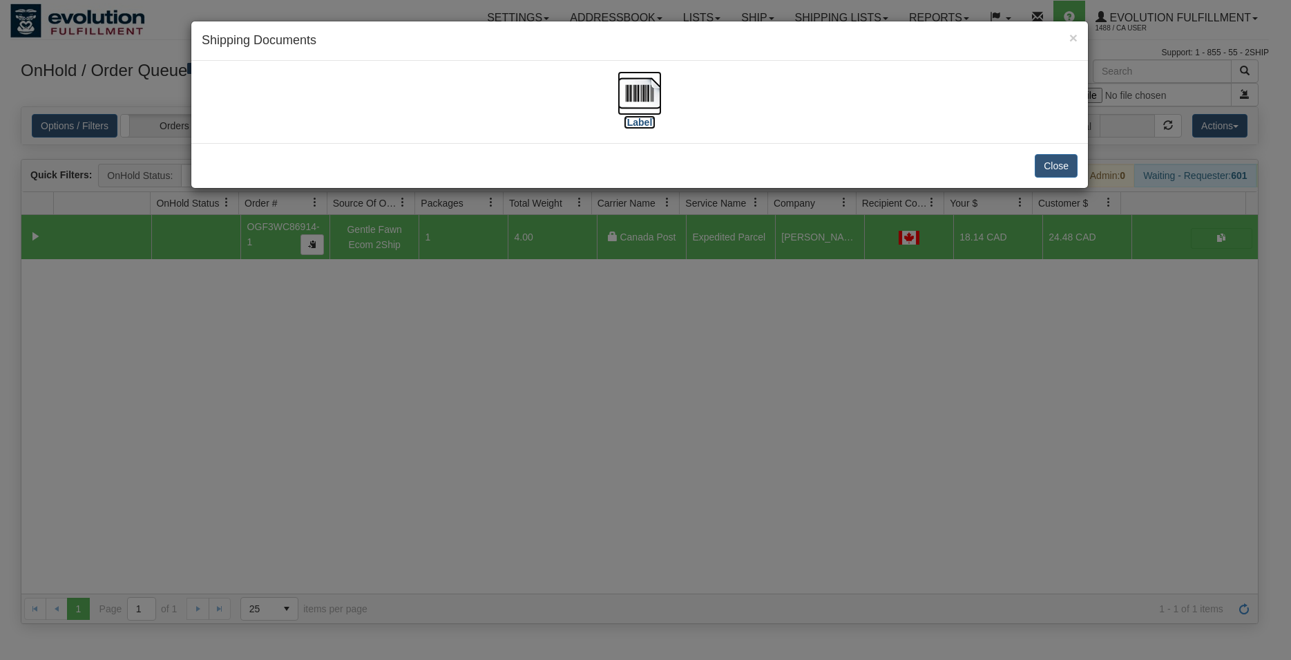
click at [645, 80] on img at bounding box center [640, 93] width 44 height 44
click at [1037, 172] on button "Close" at bounding box center [1056, 165] width 43 height 23
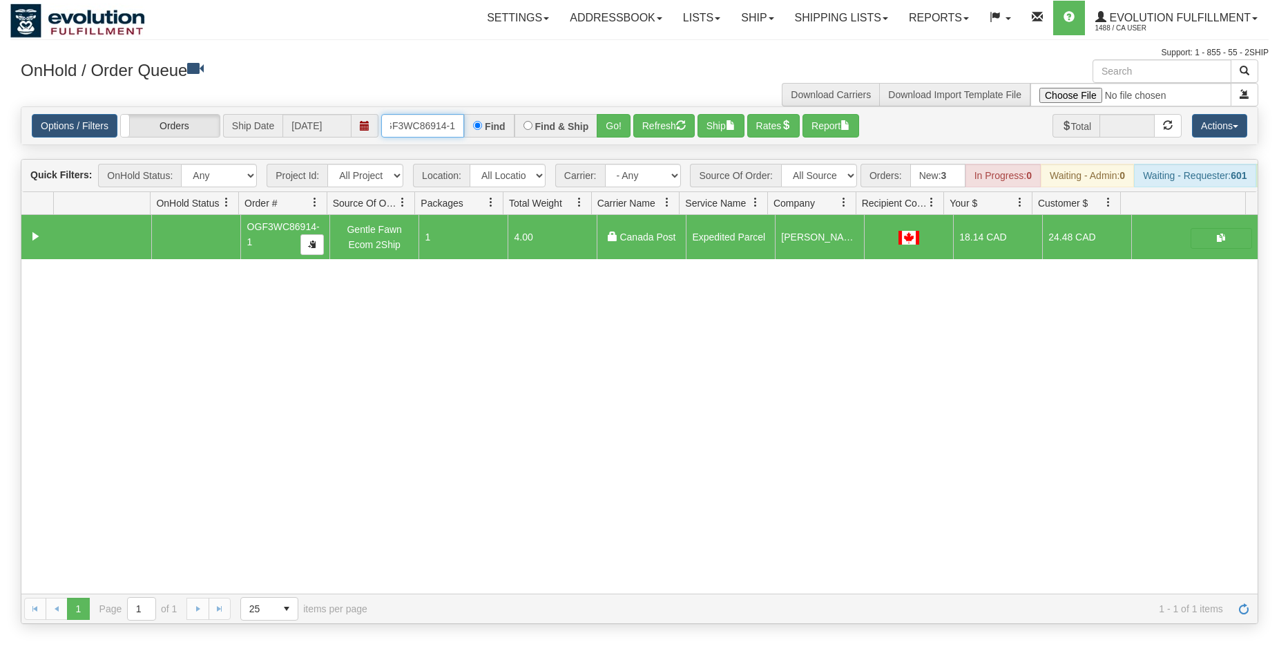
click at [412, 117] on input "OGF3WC86914-1" at bounding box center [422, 125] width 83 height 23
click at [607, 137] on button "Go!" at bounding box center [614, 125] width 34 height 23
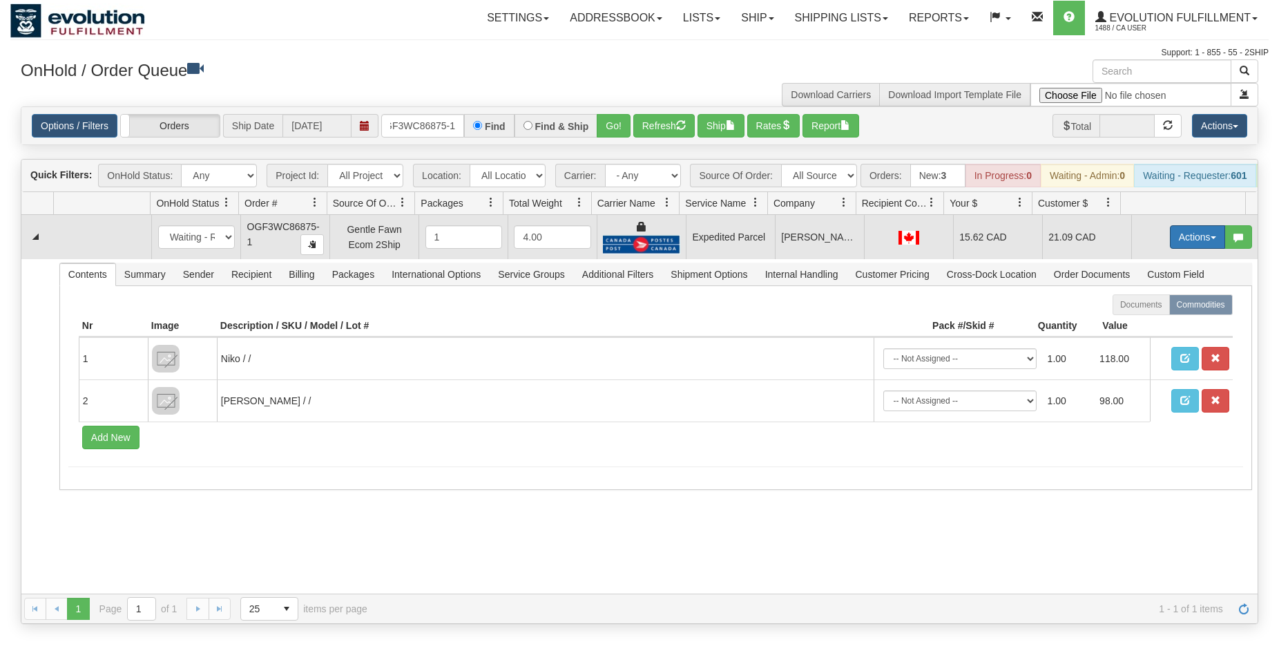
click at [1181, 249] on button "Actions" at bounding box center [1197, 236] width 55 height 23
click at [1141, 323] on span "Ship" at bounding box center [1142, 317] width 29 height 11
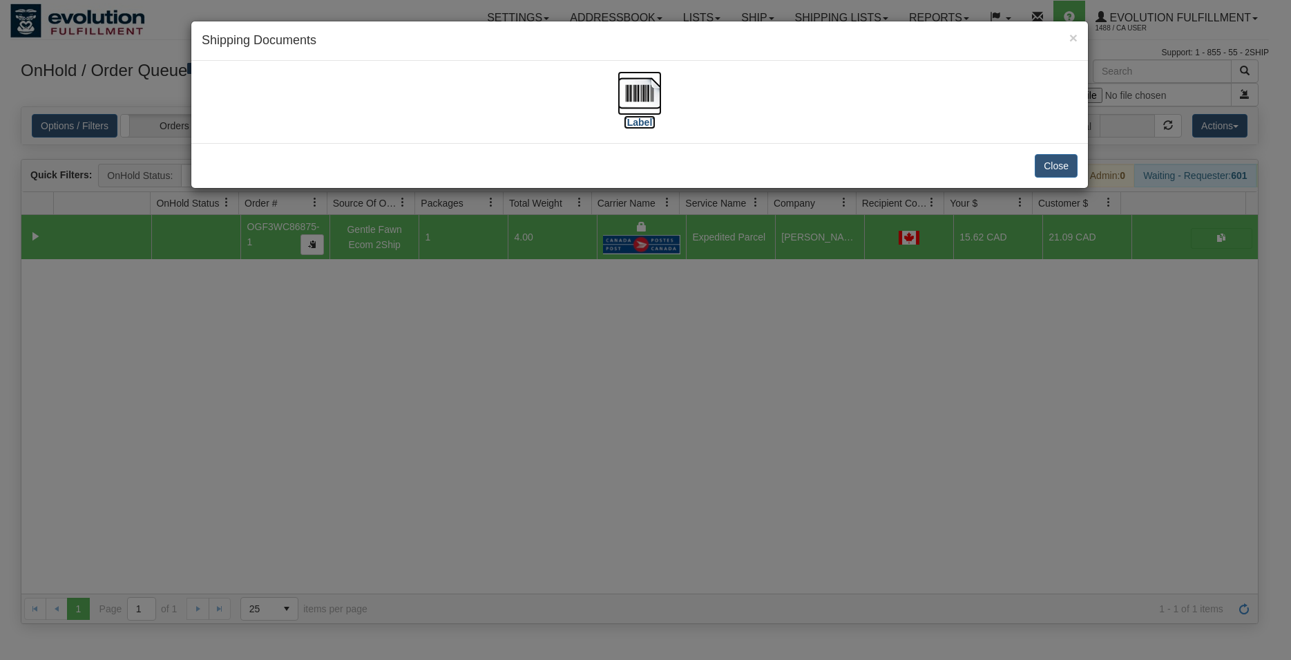
click at [638, 91] on img at bounding box center [640, 93] width 44 height 44
click at [1043, 155] on button "Close" at bounding box center [1056, 165] width 43 height 23
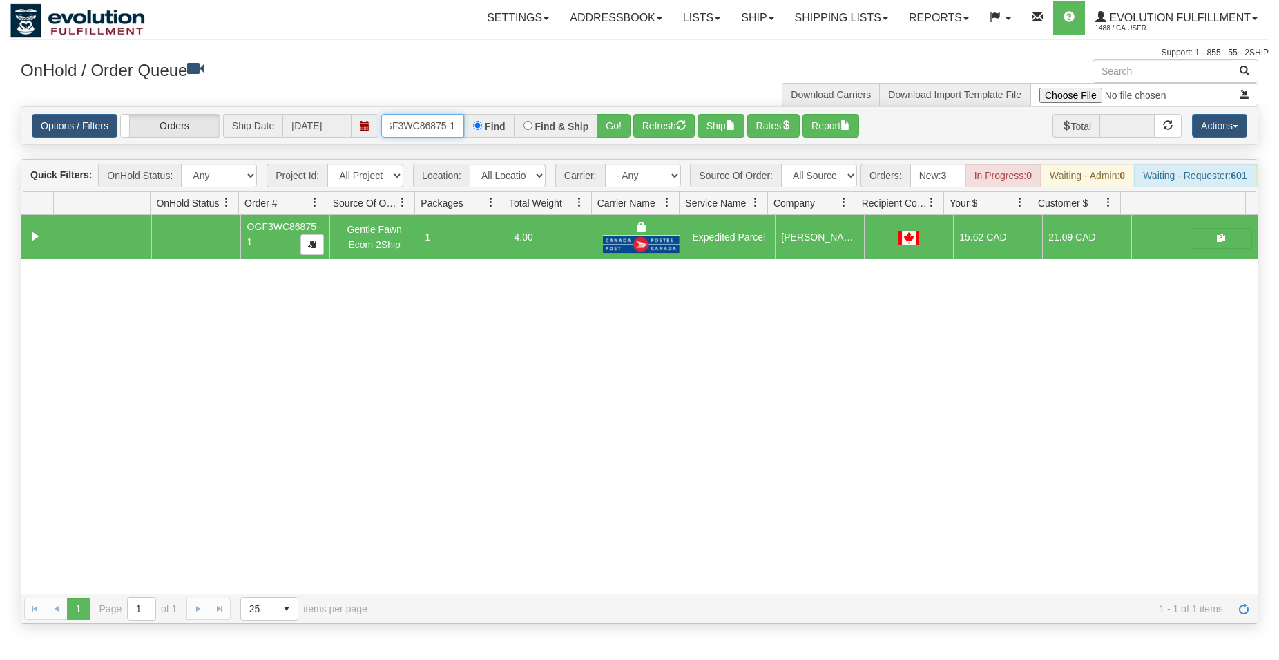
click at [429, 119] on input "OGF3WC86875-1" at bounding box center [422, 125] width 83 height 23
click at [613, 122] on button "Go!" at bounding box center [614, 125] width 34 height 23
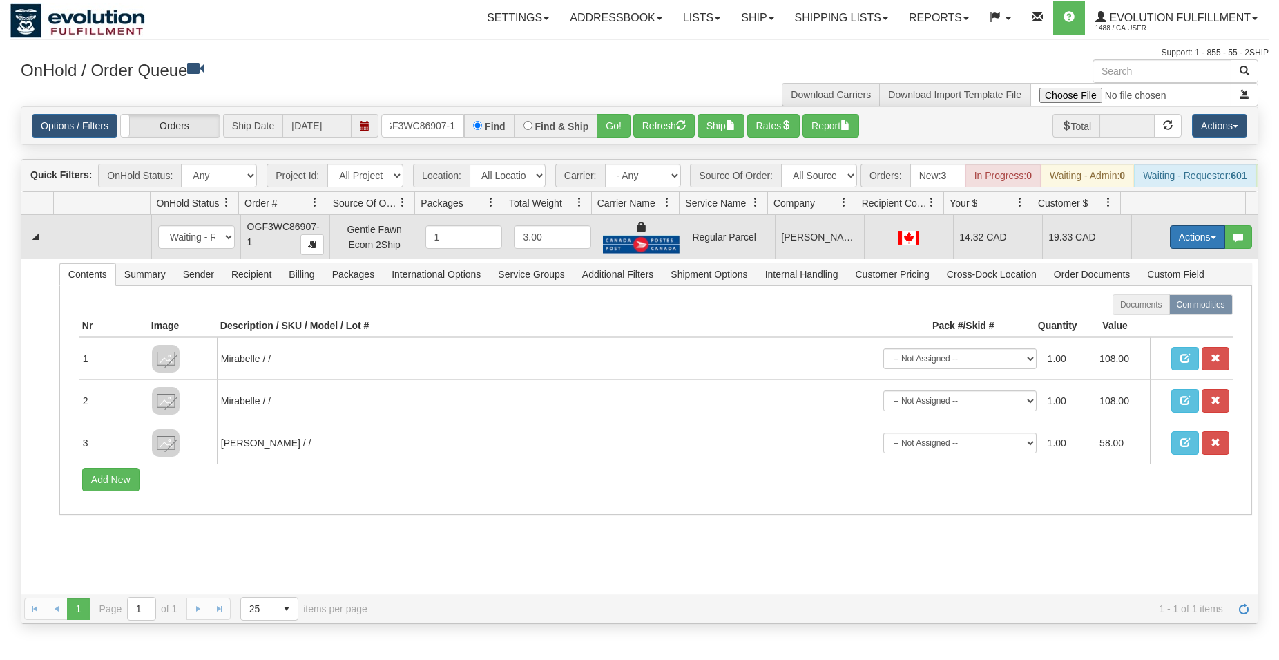
click at [1194, 249] on button "Actions" at bounding box center [1197, 236] width 55 height 23
click at [1163, 305] on span "Rate All Services" at bounding box center [1169, 299] width 83 height 11
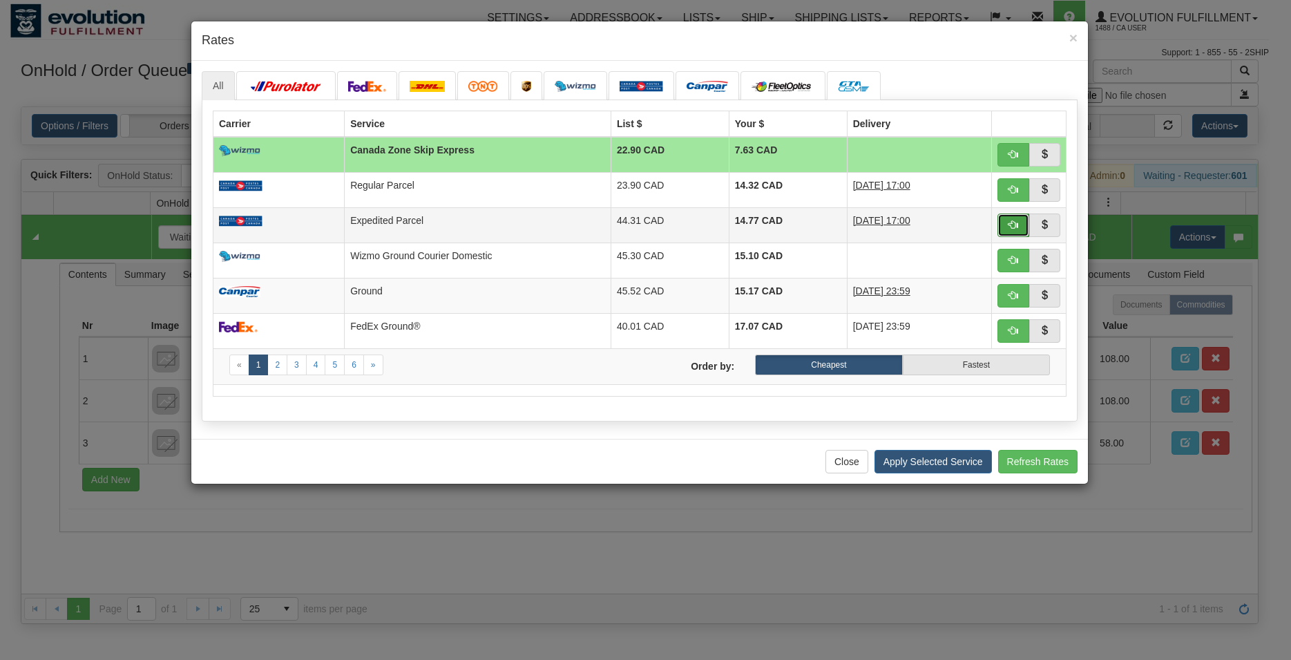
click at [1000, 227] on button "button" at bounding box center [1014, 224] width 32 height 23
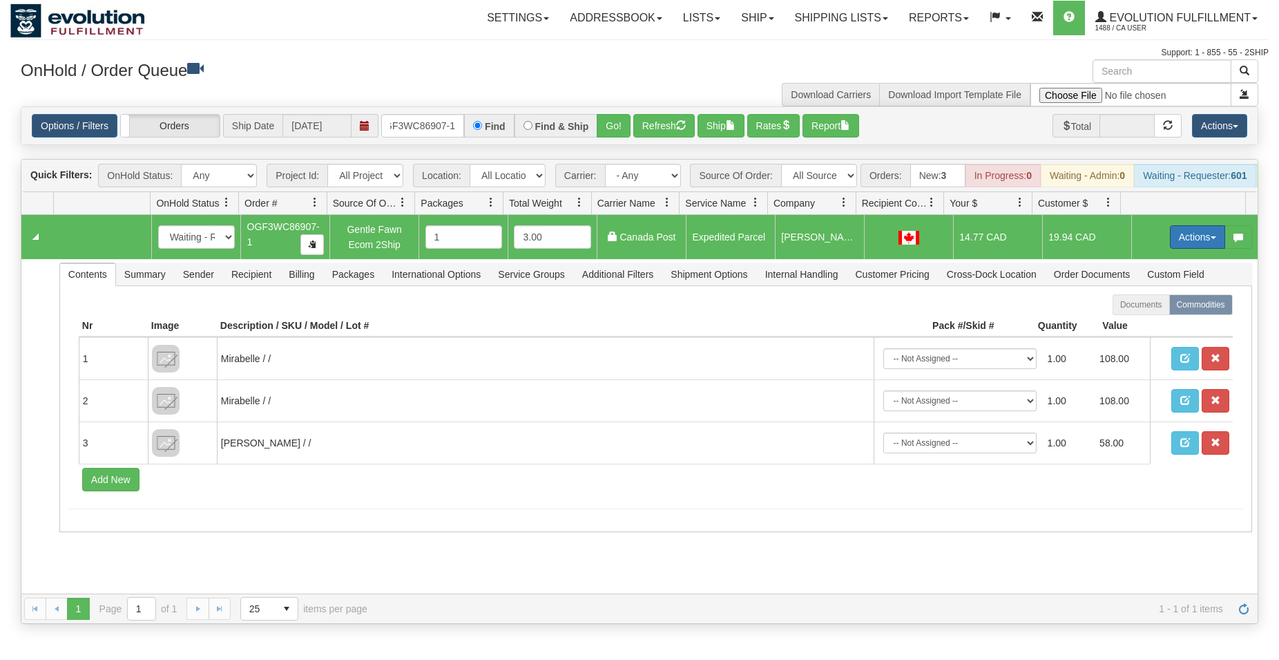
click at [1188, 249] on button "Actions" at bounding box center [1197, 236] width 55 height 23
click at [1139, 323] on span "Ship" at bounding box center [1142, 317] width 29 height 11
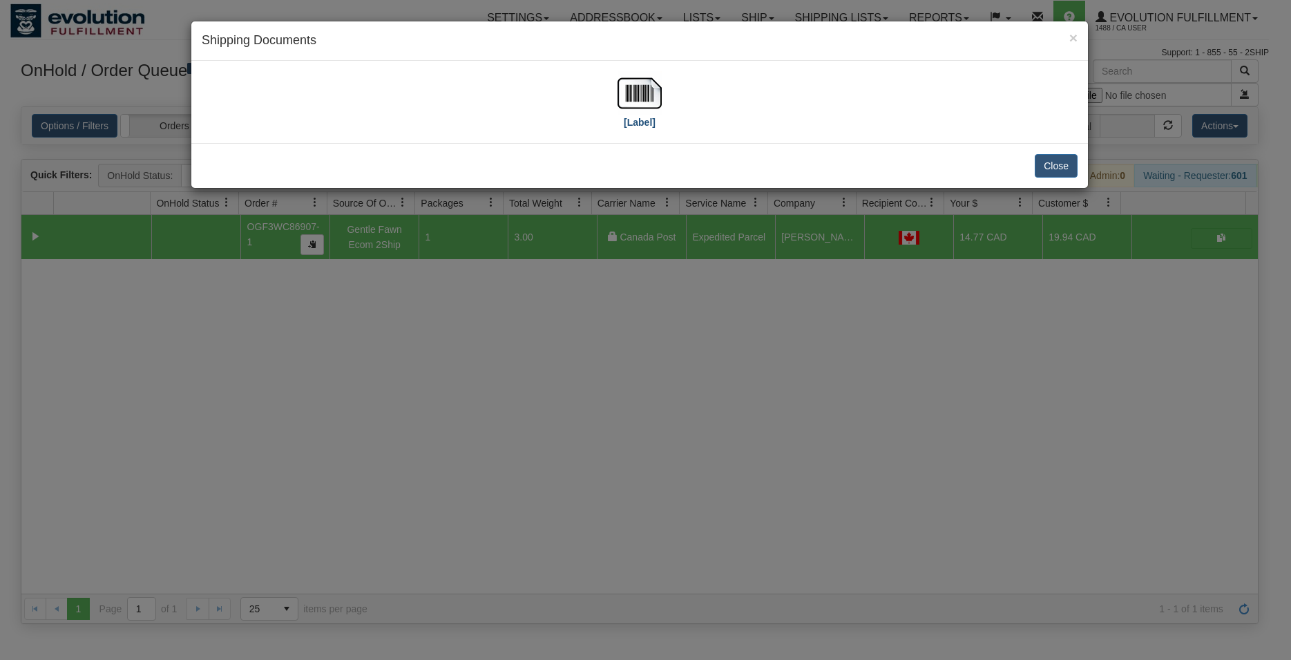
drag, startPoint x: 665, startPoint y: 95, endPoint x: 656, endPoint y: 94, distance: 8.3
click at [660, 94] on div "[Label]" at bounding box center [640, 101] width 876 height 61
click at [656, 94] on img at bounding box center [640, 93] width 44 height 44
click at [1060, 165] on button "Close" at bounding box center [1056, 165] width 43 height 23
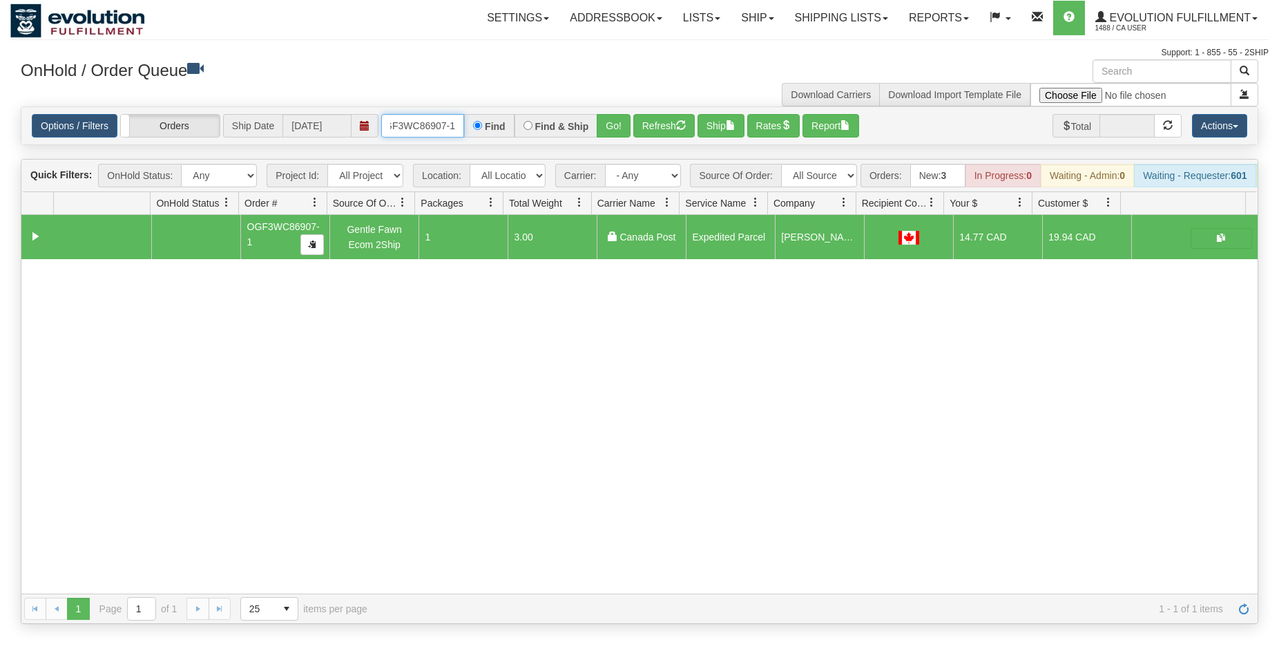
click at [430, 128] on input "OGF3WC86907-1" at bounding box center [422, 125] width 83 height 23
click at [628, 131] on button "Go!" at bounding box center [614, 125] width 34 height 23
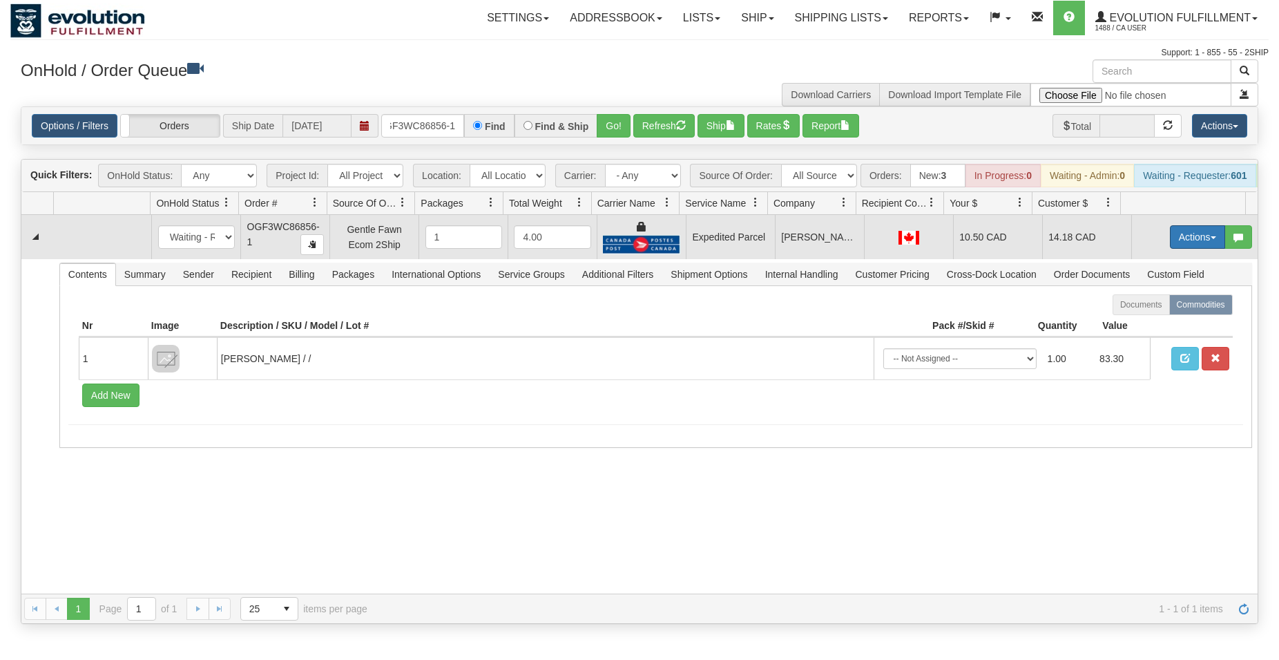
click at [1176, 249] on button "Actions" at bounding box center [1197, 236] width 55 height 23
click at [1135, 323] on span "Ship" at bounding box center [1142, 317] width 29 height 11
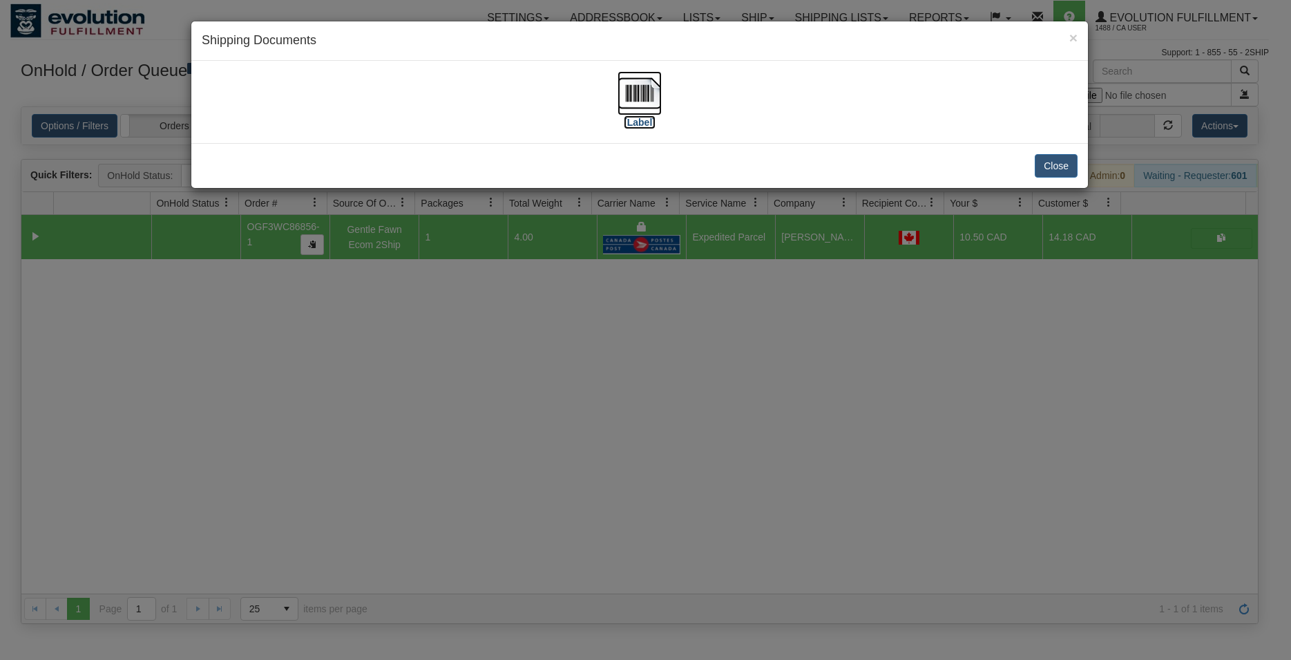
click at [639, 99] on img at bounding box center [640, 93] width 44 height 44
click at [1034, 159] on div "Close" at bounding box center [639, 165] width 897 height 45
click at [1036, 168] on div "Close" at bounding box center [639, 165] width 897 height 45
click at [1056, 164] on button "Close" at bounding box center [1056, 165] width 43 height 23
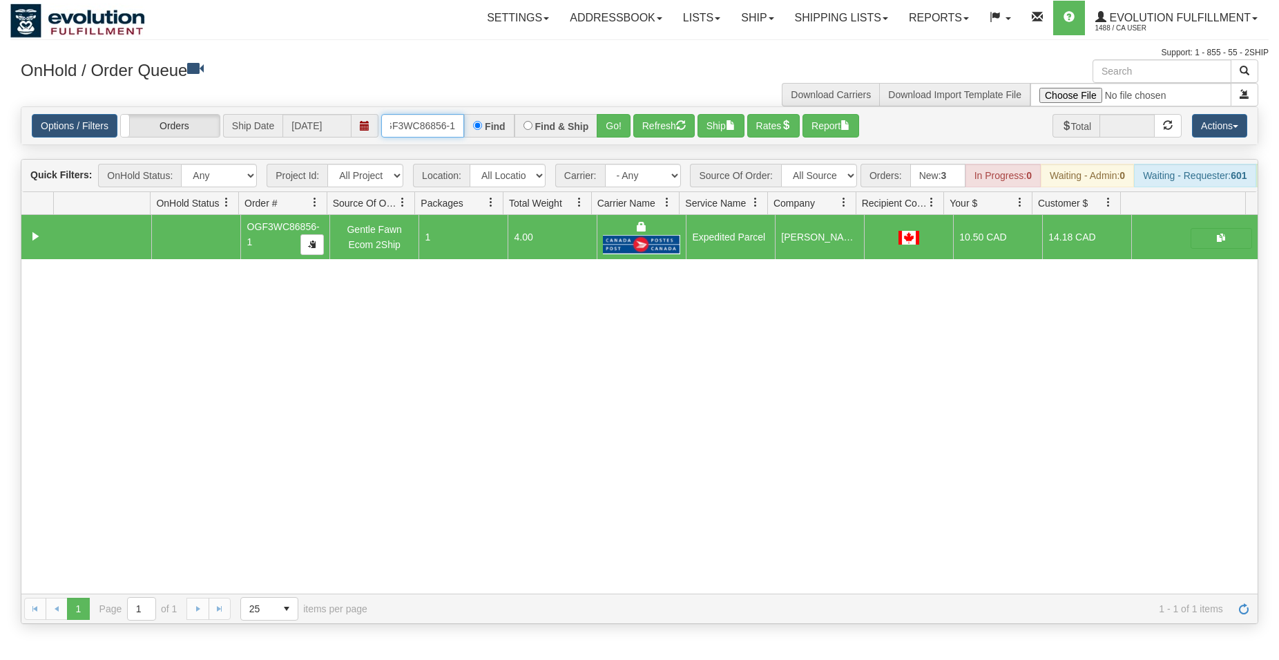
click at [434, 120] on input "OGF3WC86856-1" at bounding box center [422, 125] width 83 height 23
click at [618, 117] on button "Go!" at bounding box center [614, 125] width 34 height 23
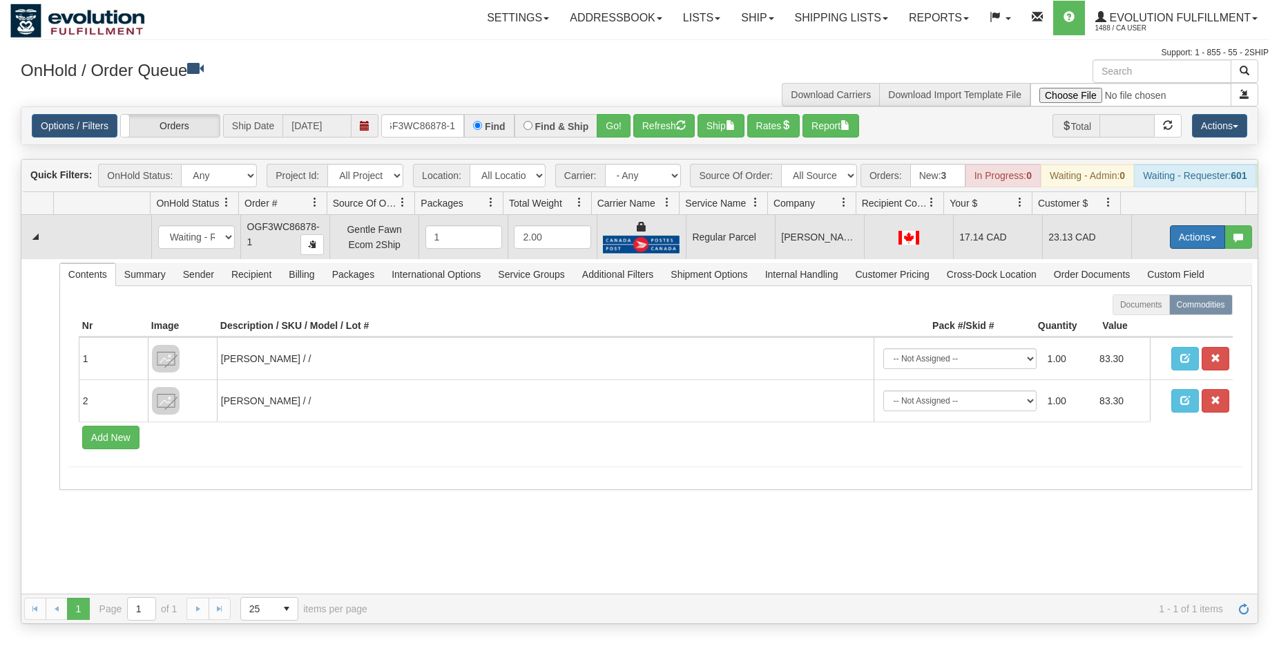
click at [1186, 244] on button "Actions" at bounding box center [1197, 236] width 55 height 23
click at [1149, 305] on span "Rate All Services" at bounding box center [1169, 299] width 83 height 11
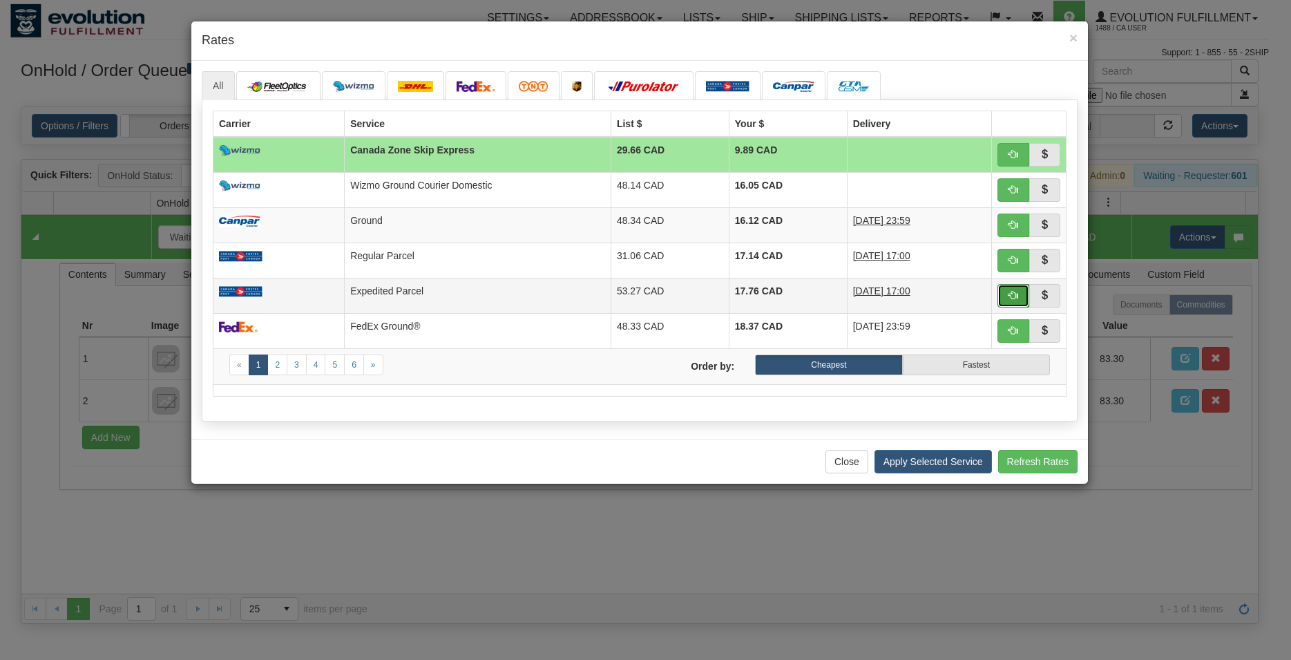
click at [1007, 295] on button "button" at bounding box center [1014, 295] width 32 height 23
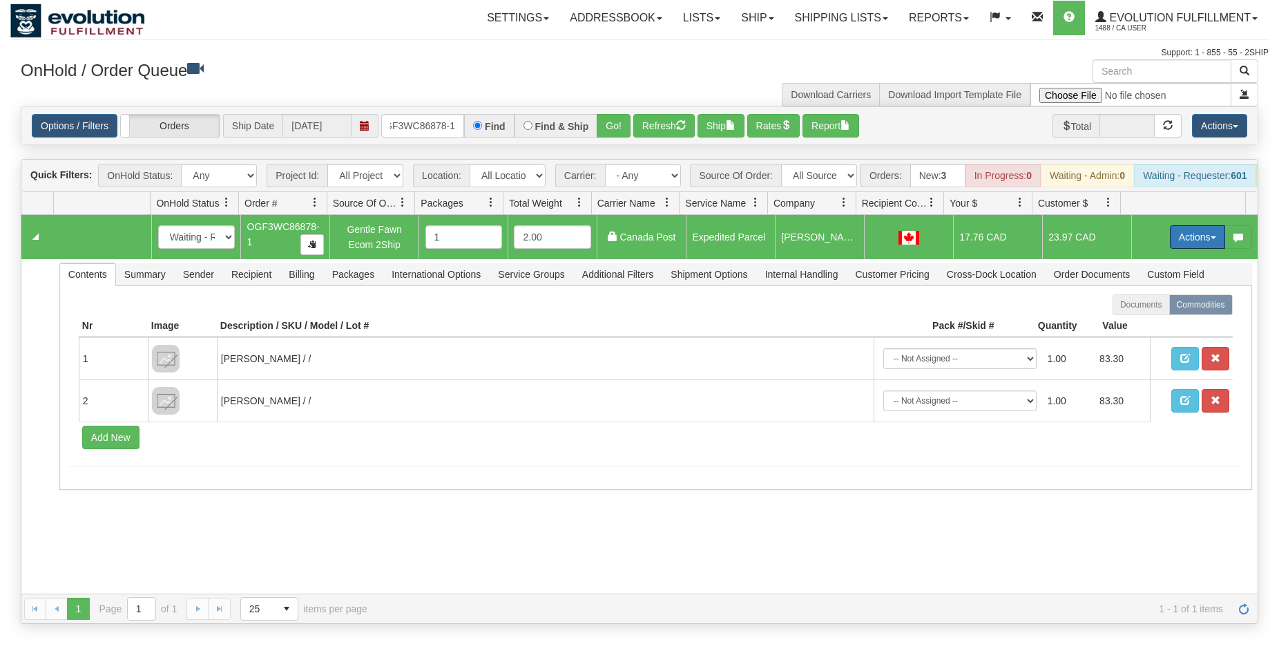
drag, startPoint x: 1183, startPoint y: 243, endPoint x: 1169, endPoint y: 276, distance: 35.3
click at [1183, 242] on button "Actions" at bounding box center [1197, 236] width 55 height 23
click at [1134, 323] on span "Ship" at bounding box center [1142, 317] width 29 height 11
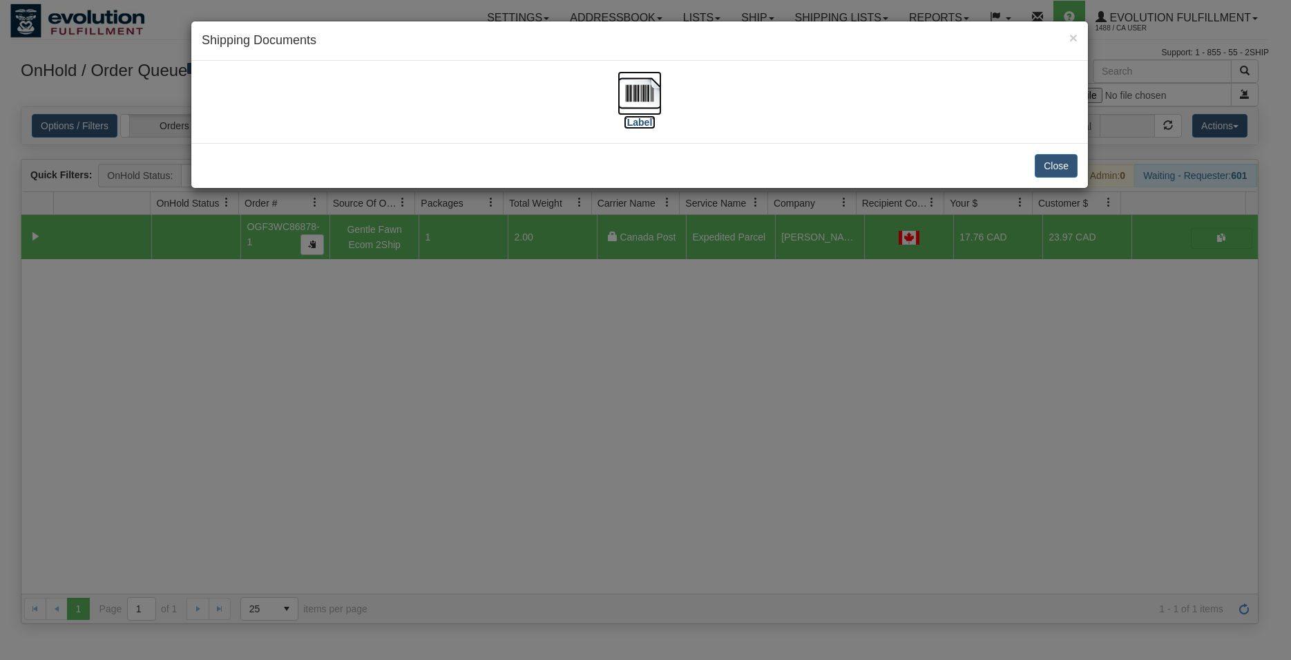
click at [654, 99] on img at bounding box center [640, 93] width 44 height 44
click at [1057, 171] on button "Close" at bounding box center [1056, 165] width 43 height 23
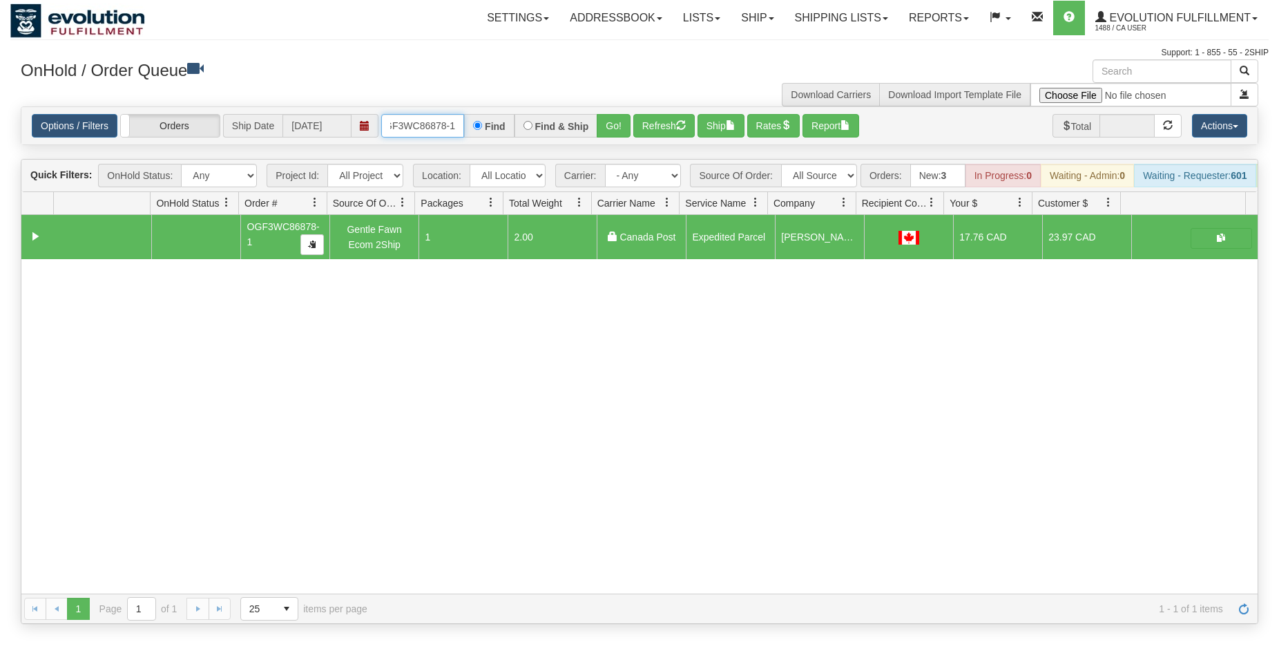
click at [415, 130] on input "OGF3WC86878-1" at bounding box center [422, 125] width 83 height 23
click at [620, 127] on button "Go!" at bounding box center [614, 125] width 34 height 23
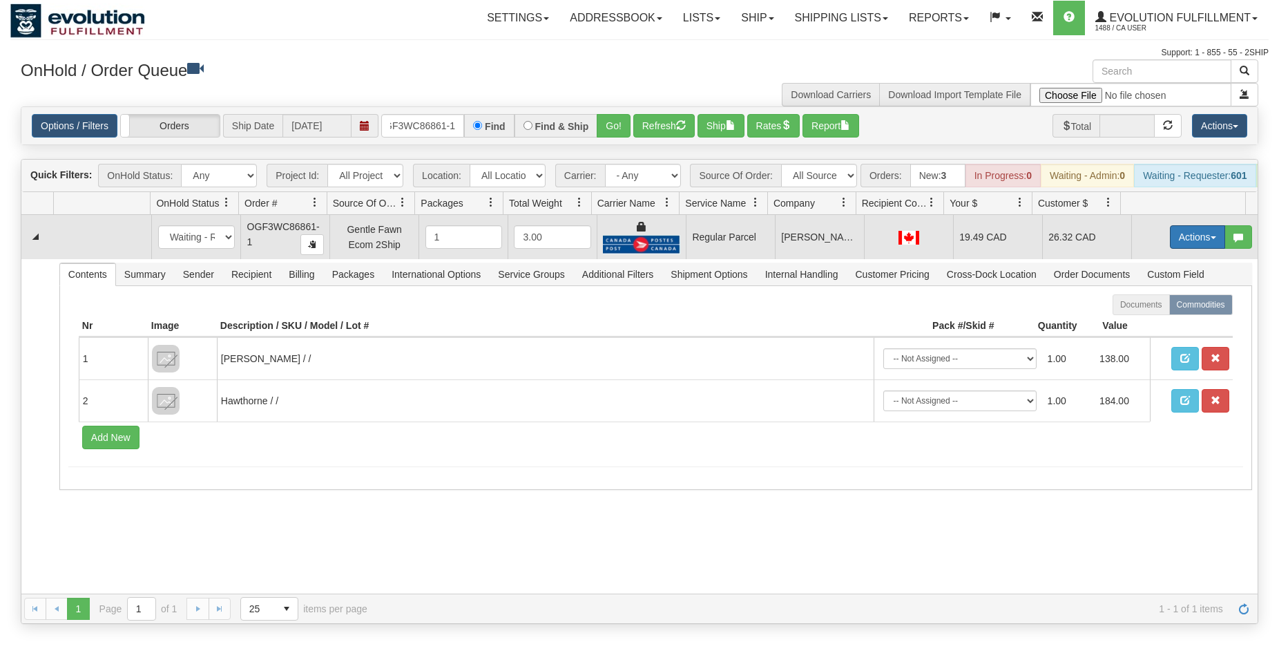
click at [1170, 249] on button "Actions" at bounding box center [1197, 236] width 55 height 23
click at [1148, 305] on span "Rate All Services" at bounding box center [1169, 299] width 83 height 11
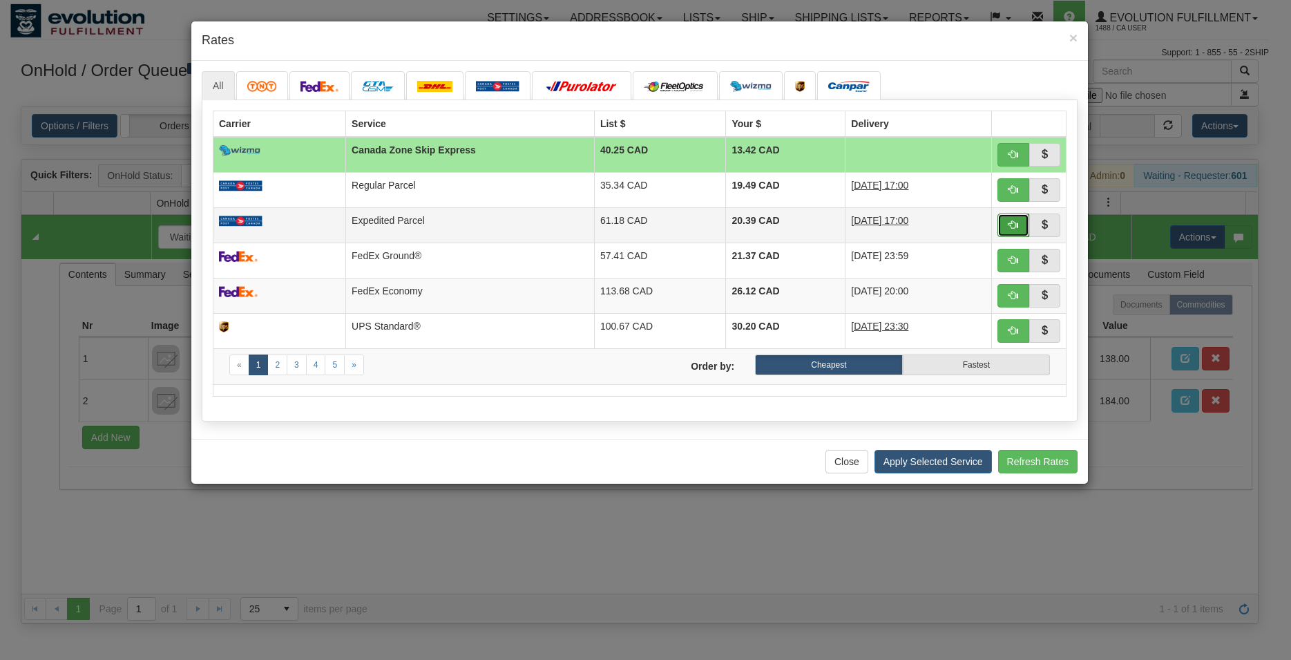
click at [1016, 227] on span "button" at bounding box center [1014, 225] width 10 height 10
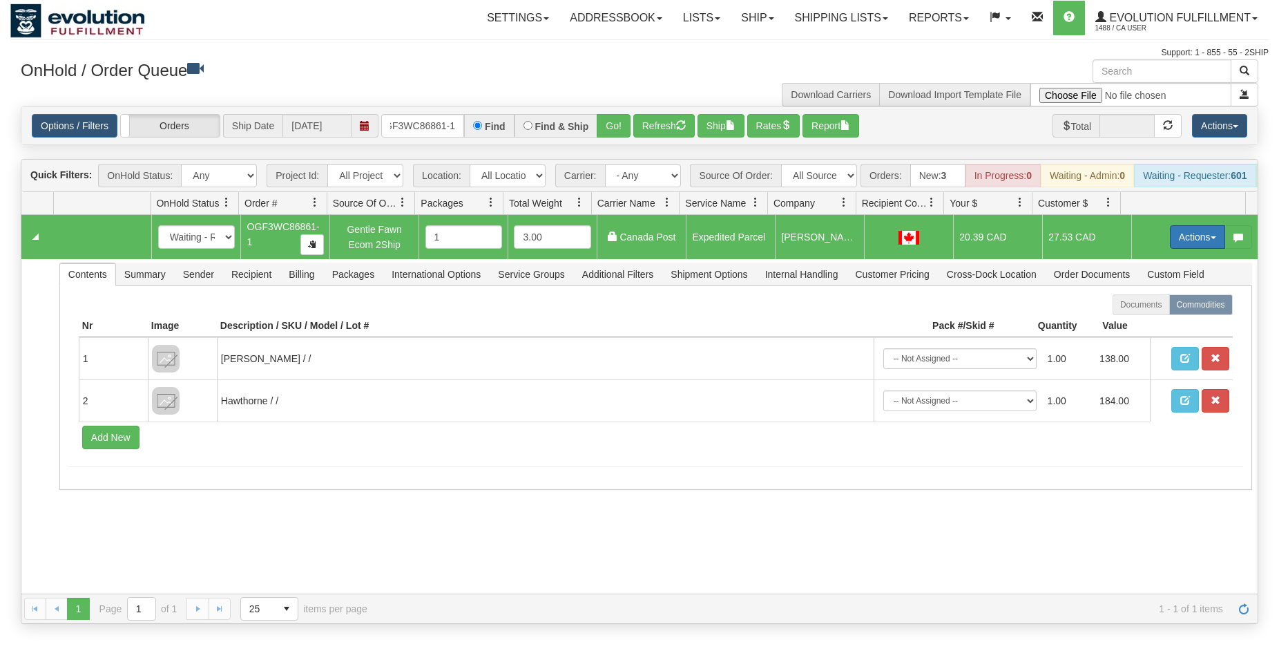
click at [1194, 245] on button "Actions" at bounding box center [1197, 236] width 55 height 23
click at [1138, 323] on span "Ship" at bounding box center [1142, 317] width 29 height 11
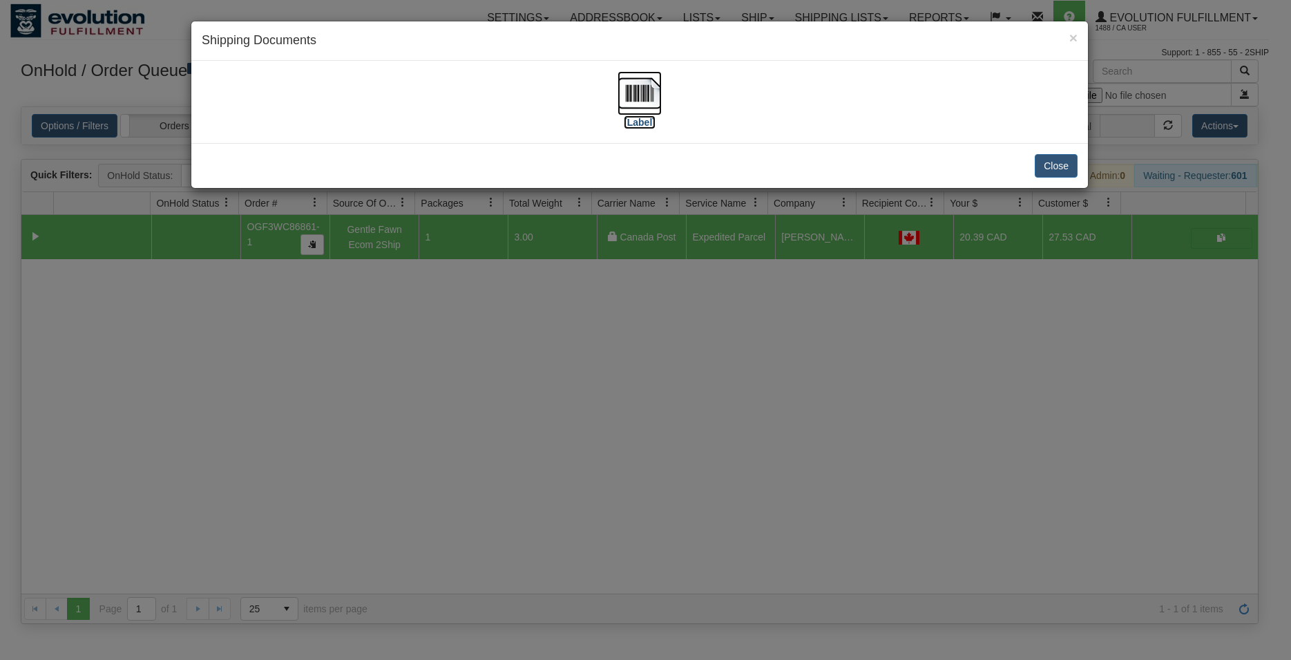
click at [645, 96] on img at bounding box center [640, 93] width 44 height 44
click at [1063, 165] on button "Close" at bounding box center [1056, 165] width 43 height 23
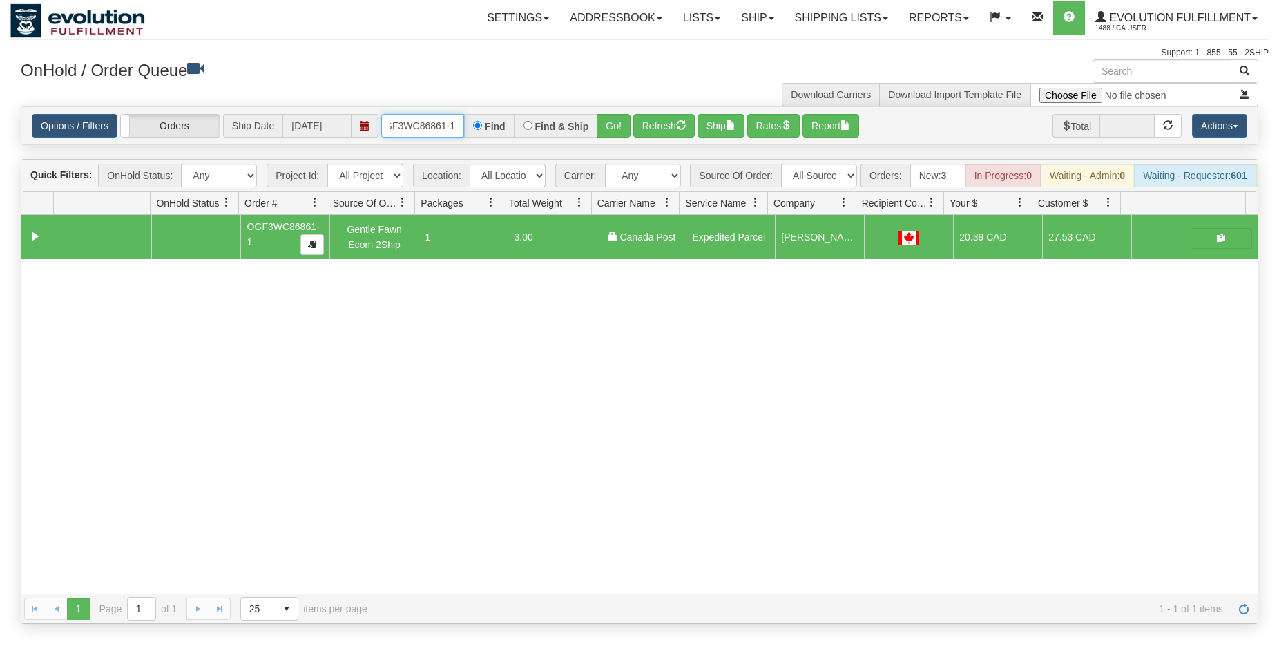
click at [435, 120] on input "OGF3WC86861-1" at bounding box center [422, 125] width 83 height 23
click at [624, 130] on button "Go!" at bounding box center [614, 125] width 34 height 23
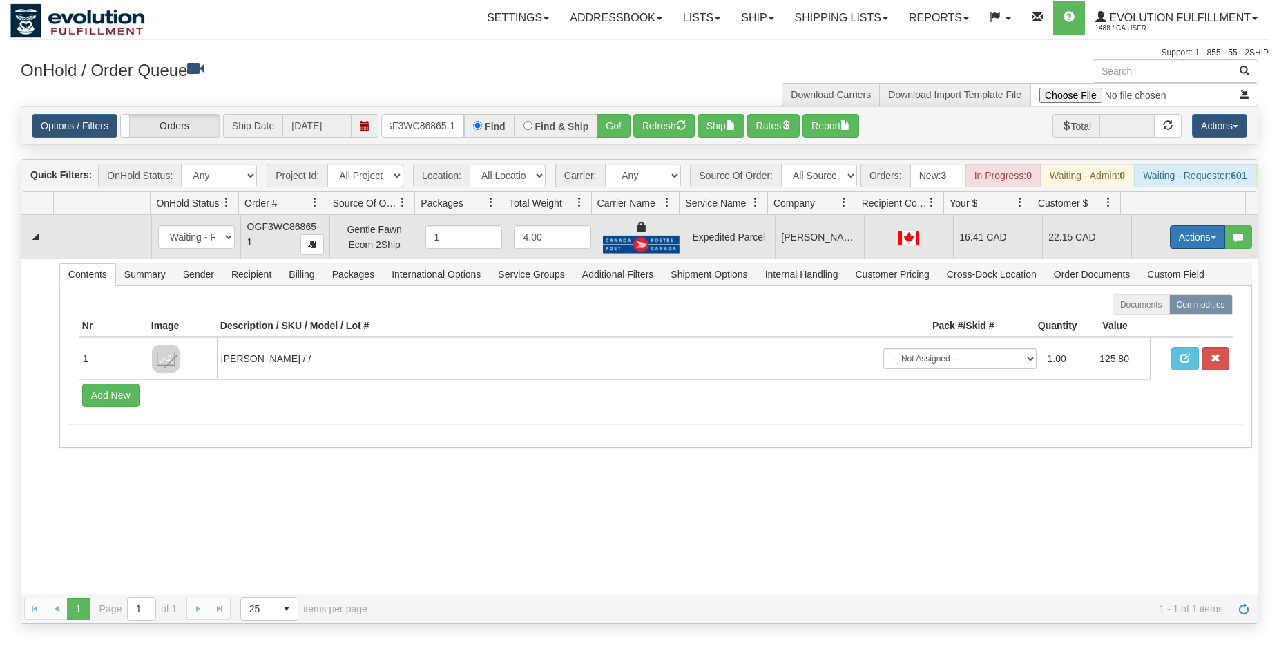
click at [1179, 244] on button "Actions" at bounding box center [1197, 236] width 55 height 23
click at [1133, 323] on link "Ship" at bounding box center [1169, 317] width 111 height 18
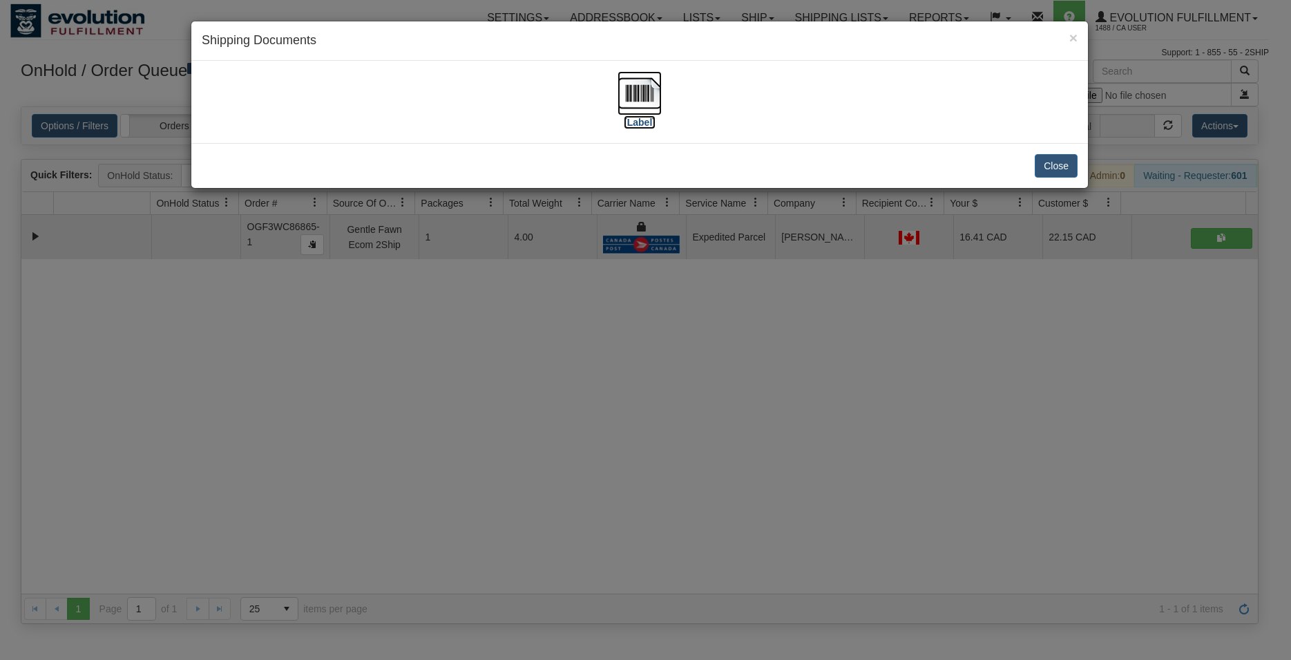
click at [658, 94] on img at bounding box center [640, 93] width 44 height 44
click at [1066, 164] on button "Close" at bounding box center [1056, 165] width 43 height 23
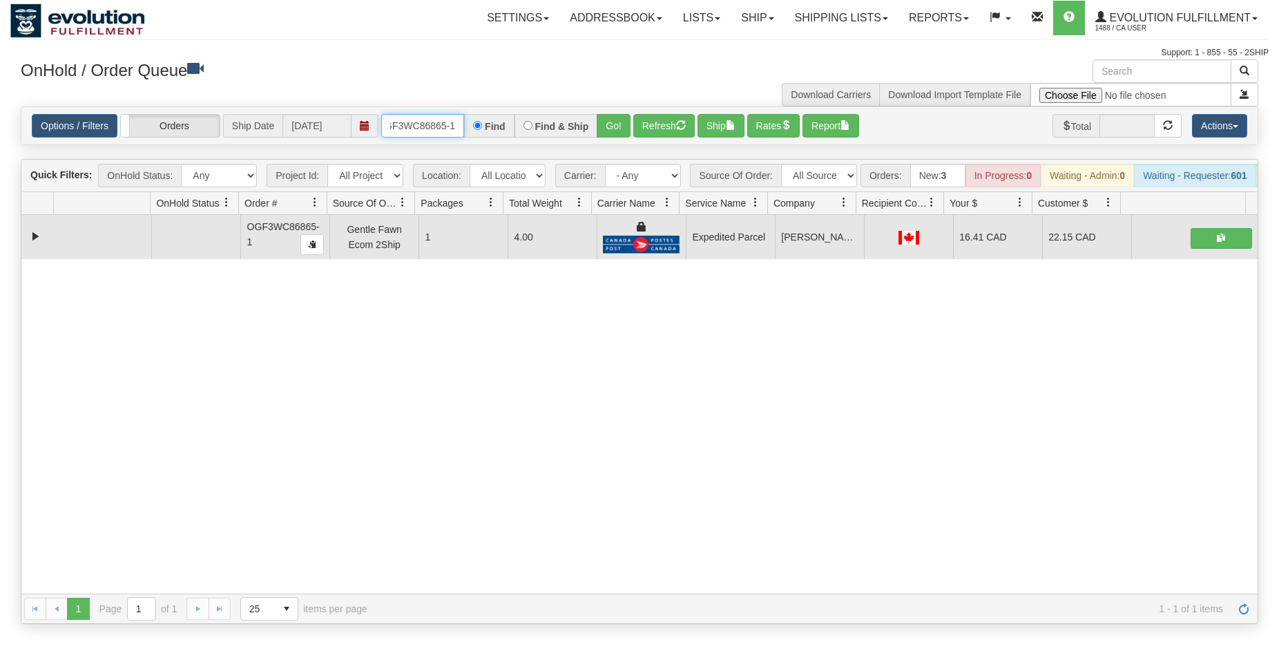
click at [406, 124] on input "OGF3WC86865-1" at bounding box center [422, 125] width 83 height 23
click at [616, 119] on button "Go!" at bounding box center [614, 125] width 34 height 23
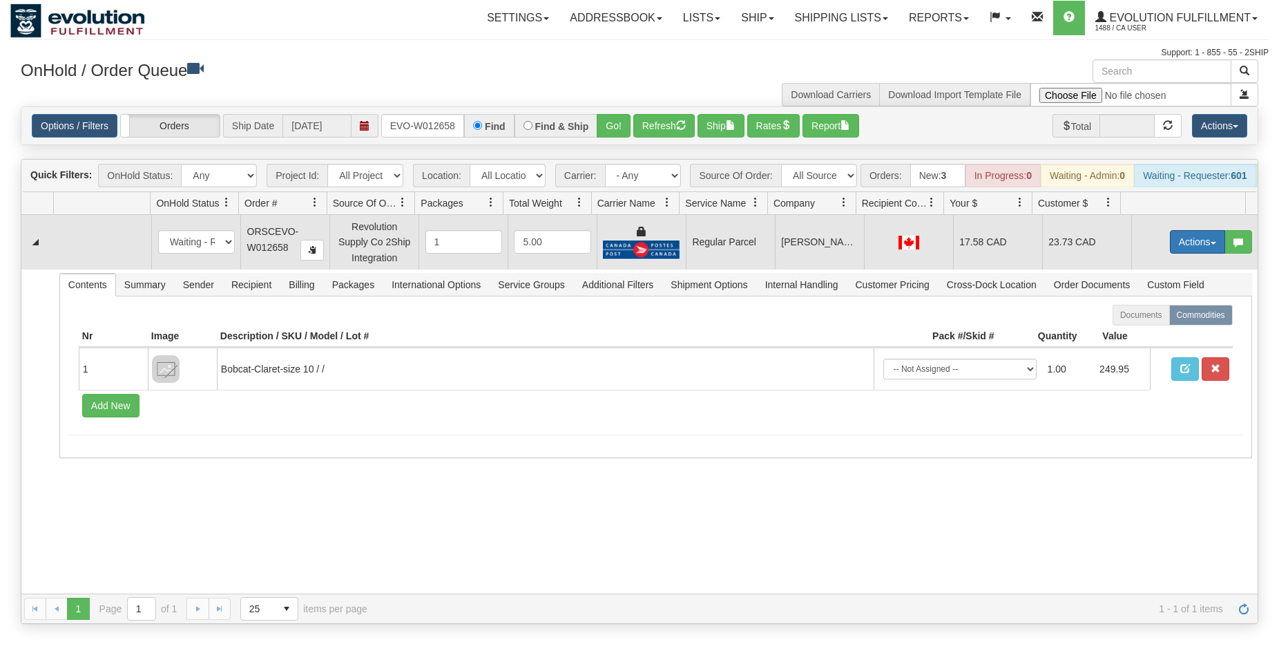
click at [1198, 254] on button "Actions" at bounding box center [1197, 241] width 55 height 23
click at [1146, 310] on span "Rate All Services" at bounding box center [1169, 303] width 83 height 11
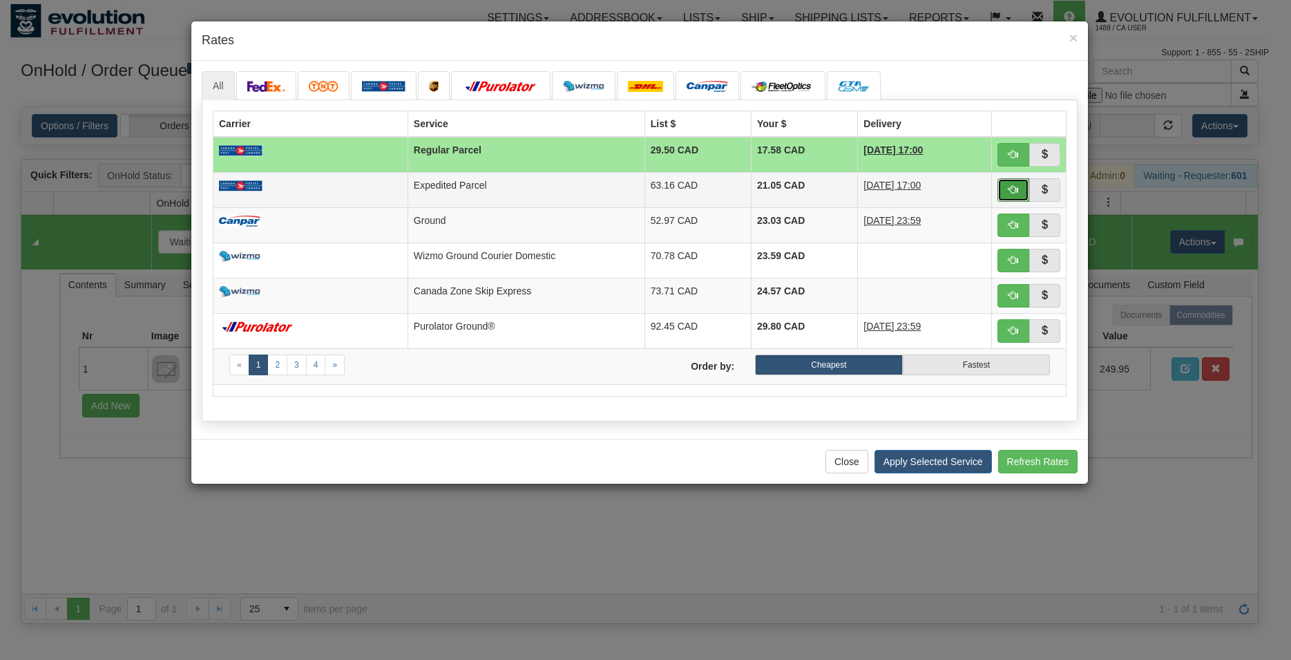
click at [1020, 190] on button "button" at bounding box center [1014, 189] width 32 height 23
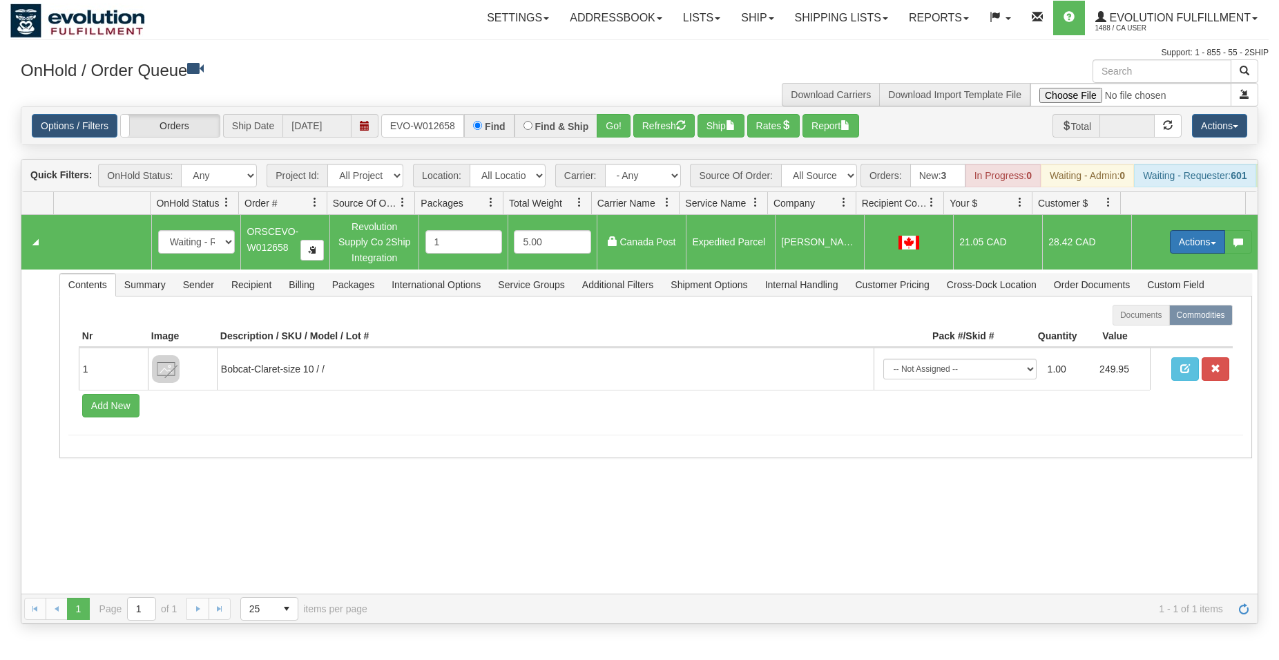
click at [1177, 254] on button "Actions" at bounding box center [1197, 241] width 55 height 23
click at [1128, 327] on span "Ship" at bounding box center [1142, 321] width 29 height 11
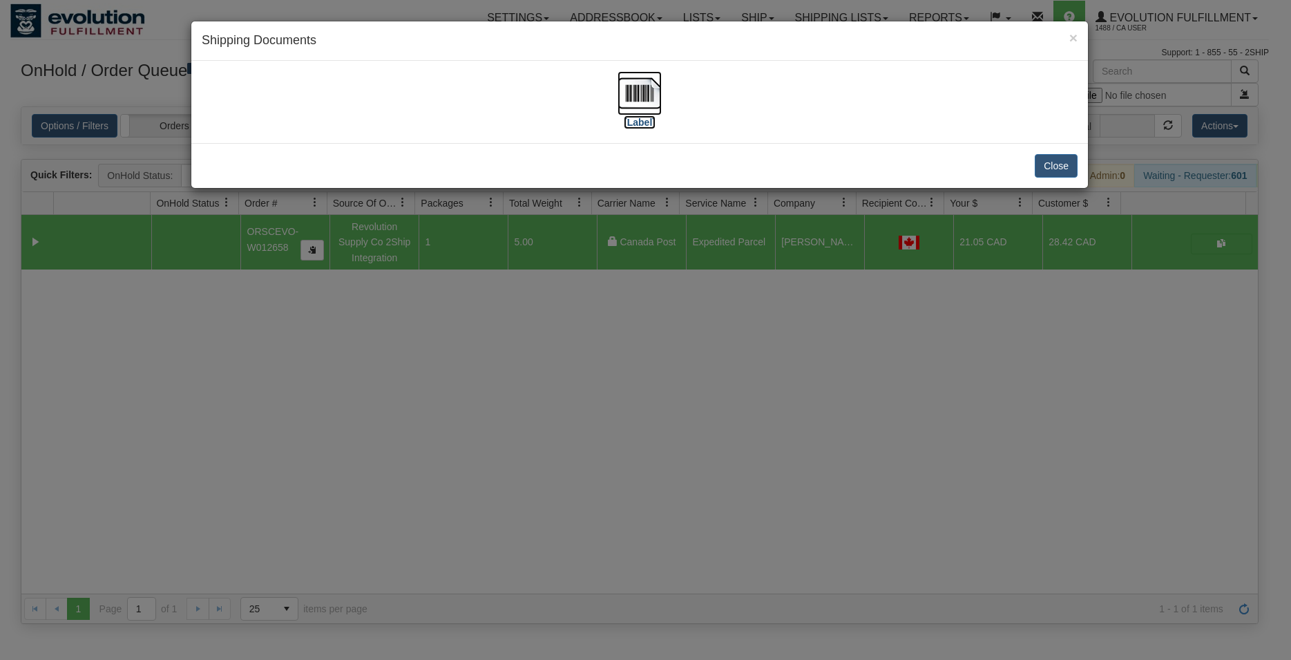
click at [627, 90] on img at bounding box center [640, 93] width 44 height 44
click at [1045, 170] on button "Close" at bounding box center [1056, 165] width 43 height 23
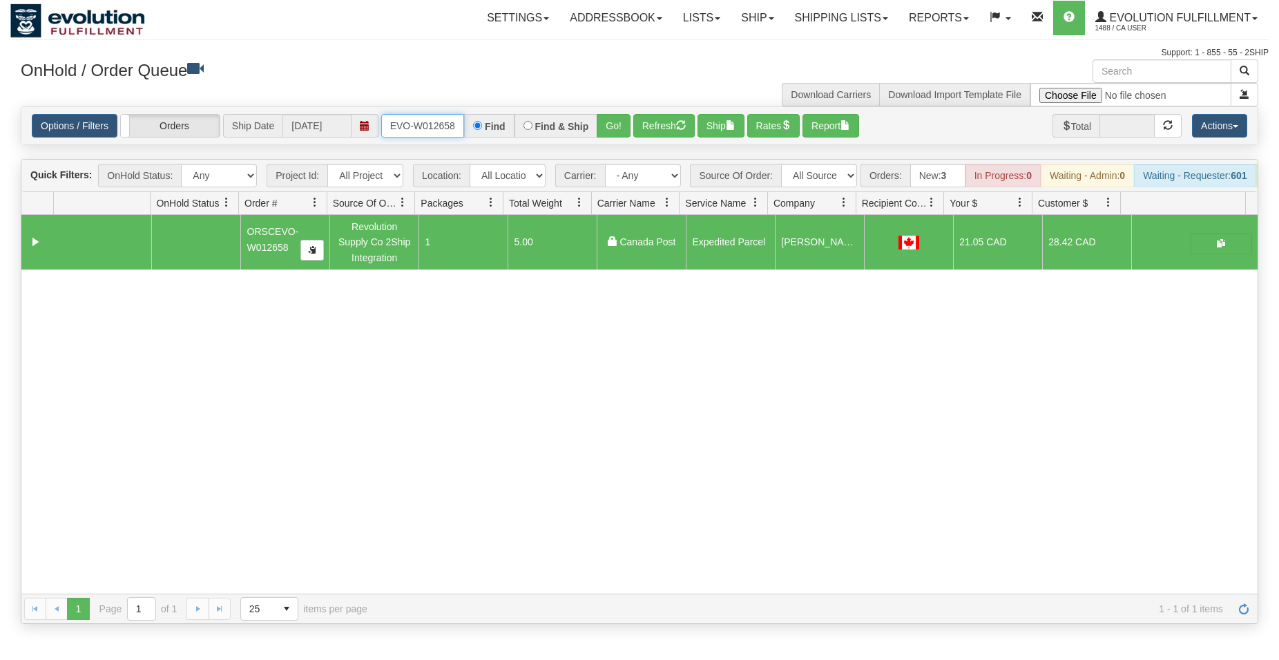
click at [437, 121] on input "ORSCEVO-W012658" at bounding box center [422, 125] width 83 height 23
click at [616, 131] on button "Go!" at bounding box center [614, 125] width 34 height 23
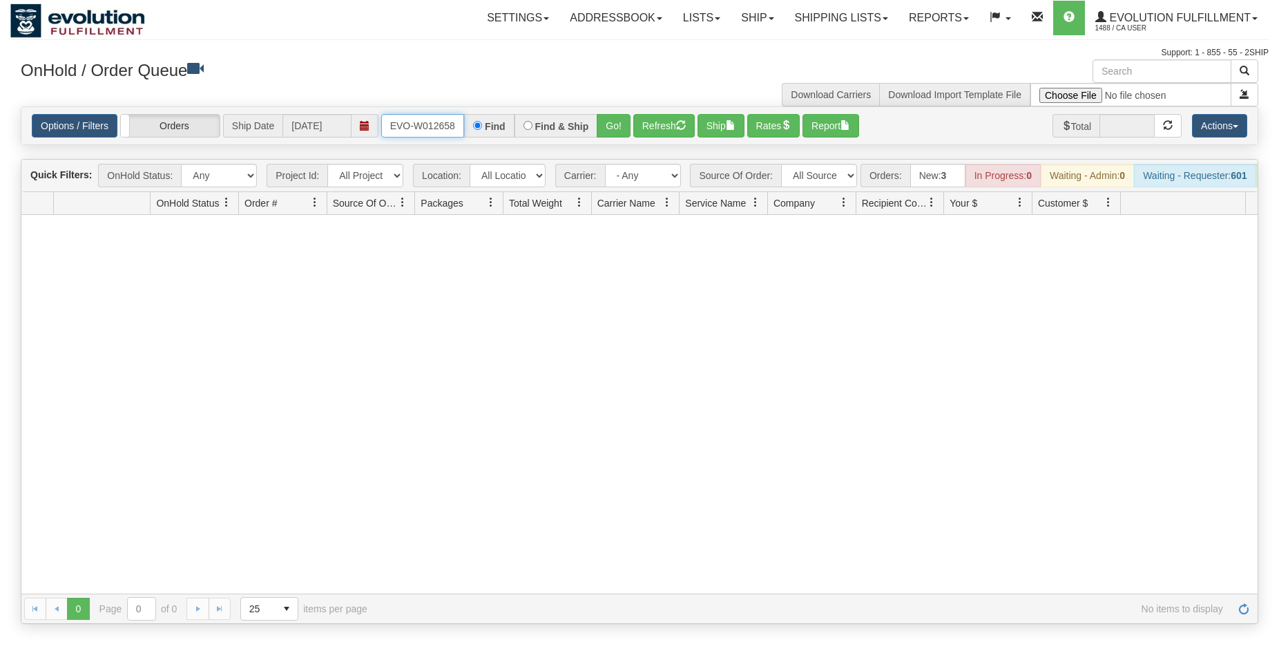
click at [435, 133] on input "ORSCEVO-W012658" at bounding box center [422, 125] width 83 height 23
click at [607, 126] on button "Go!" at bounding box center [614, 125] width 34 height 23
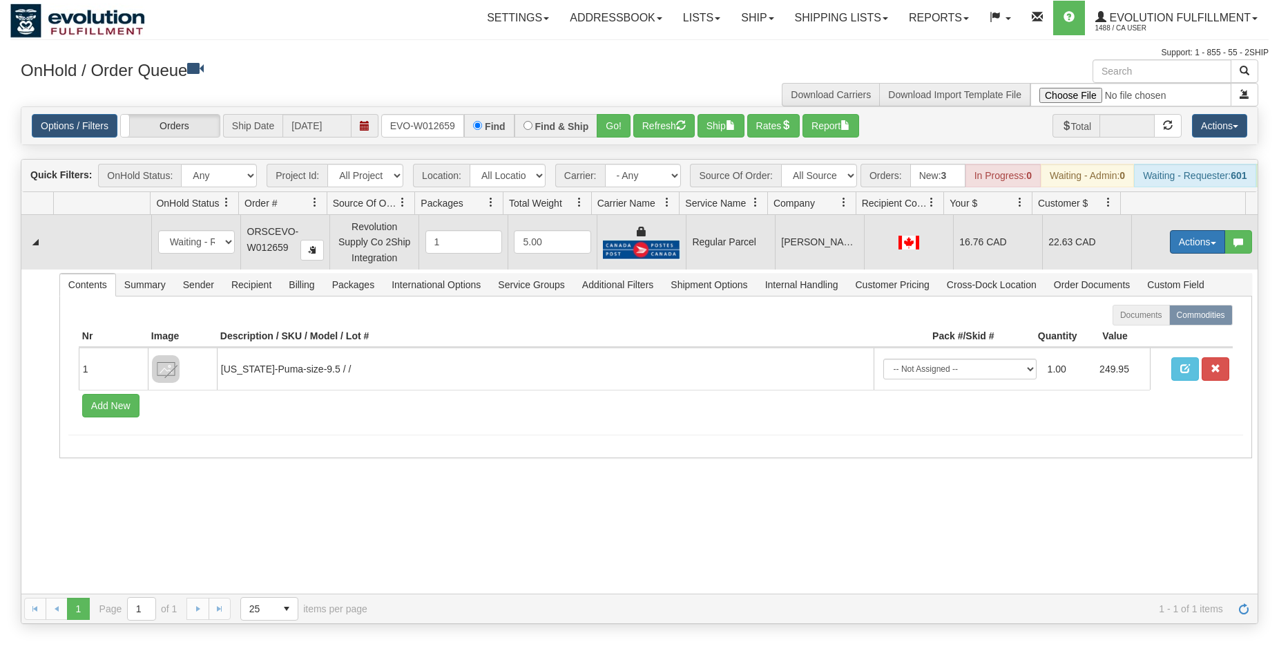
click at [1174, 246] on button "Actions" at bounding box center [1197, 241] width 55 height 23
click at [1152, 310] on link "Rate All Services" at bounding box center [1169, 304] width 111 height 18
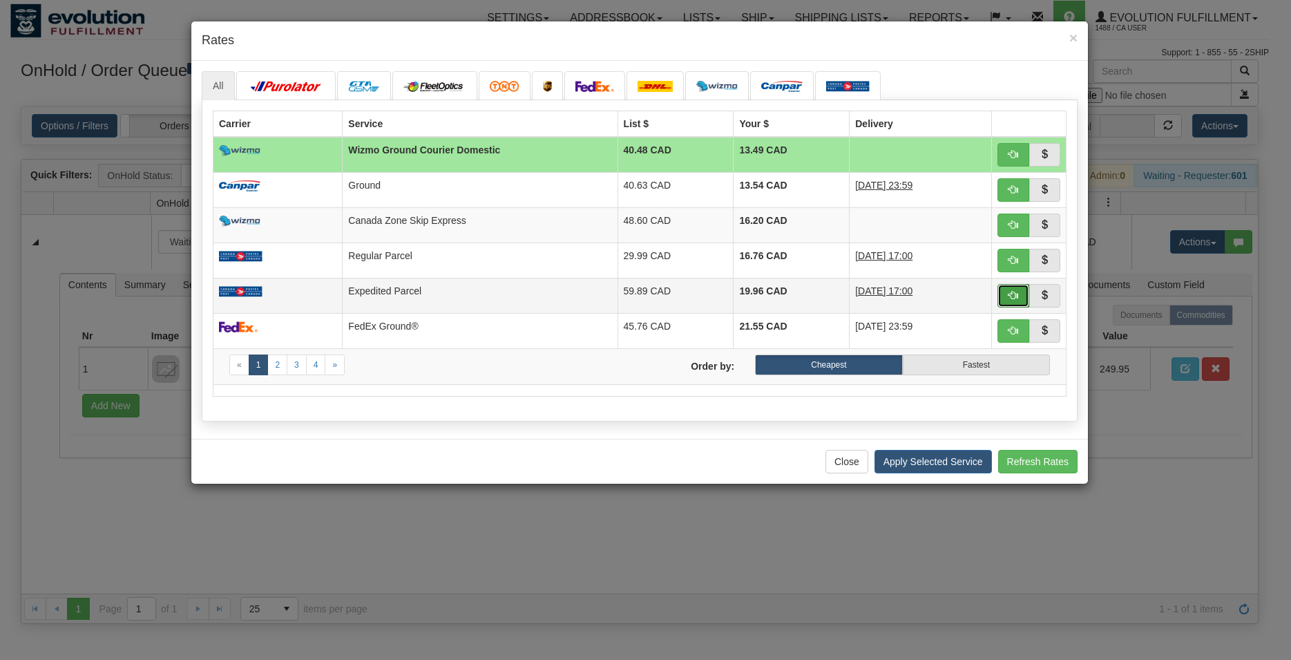
click at [1003, 298] on button "button" at bounding box center [1014, 295] width 32 height 23
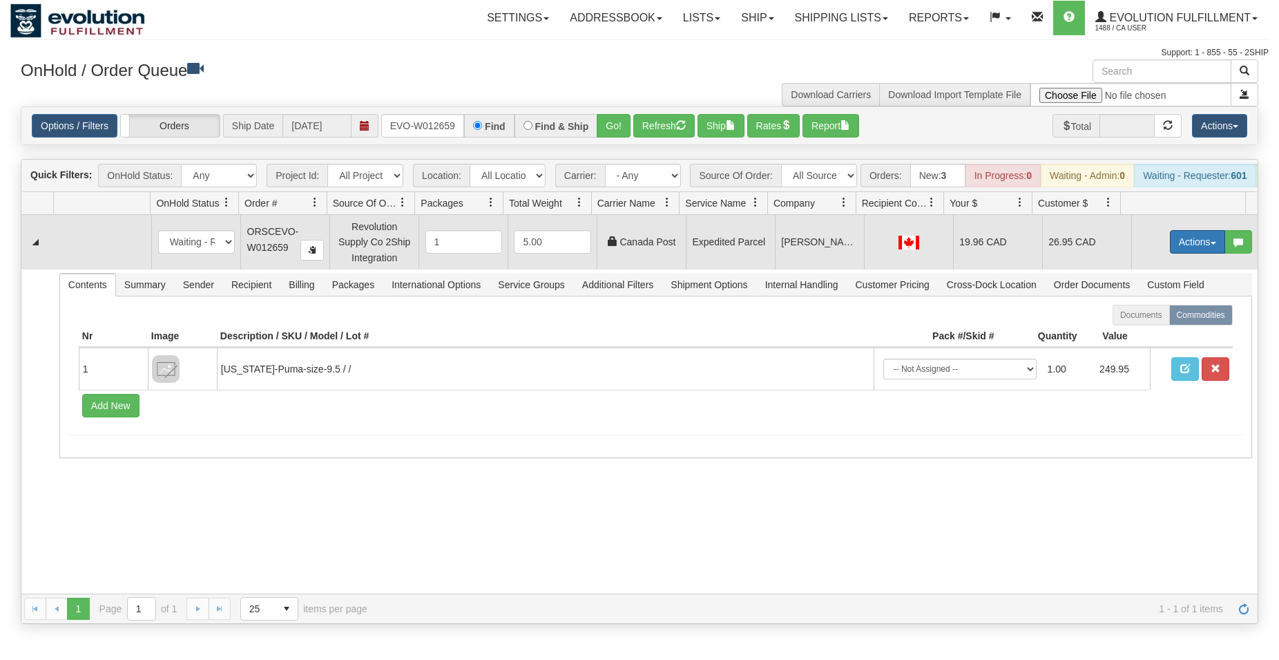
click at [1170, 254] on button "Actions" at bounding box center [1197, 241] width 55 height 23
click at [1128, 327] on span "Ship" at bounding box center [1142, 321] width 29 height 11
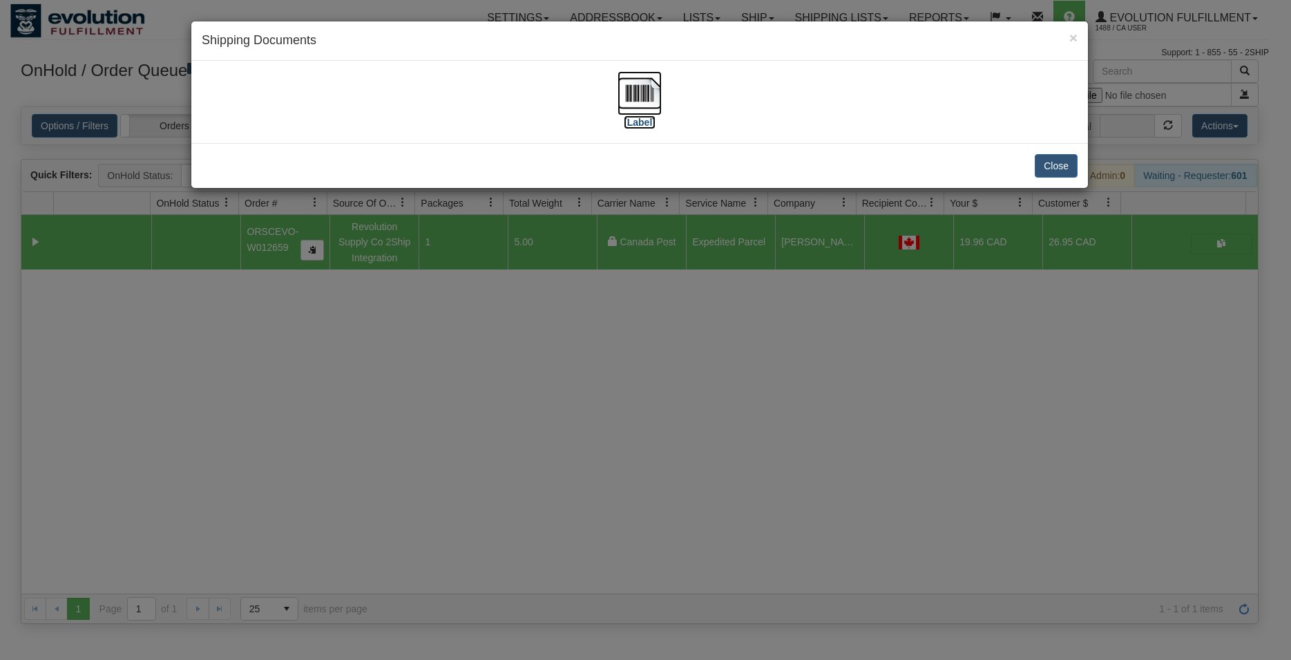
click at [638, 89] on img at bounding box center [640, 93] width 44 height 44
click at [1053, 166] on button "Close" at bounding box center [1056, 165] width 43 height 23
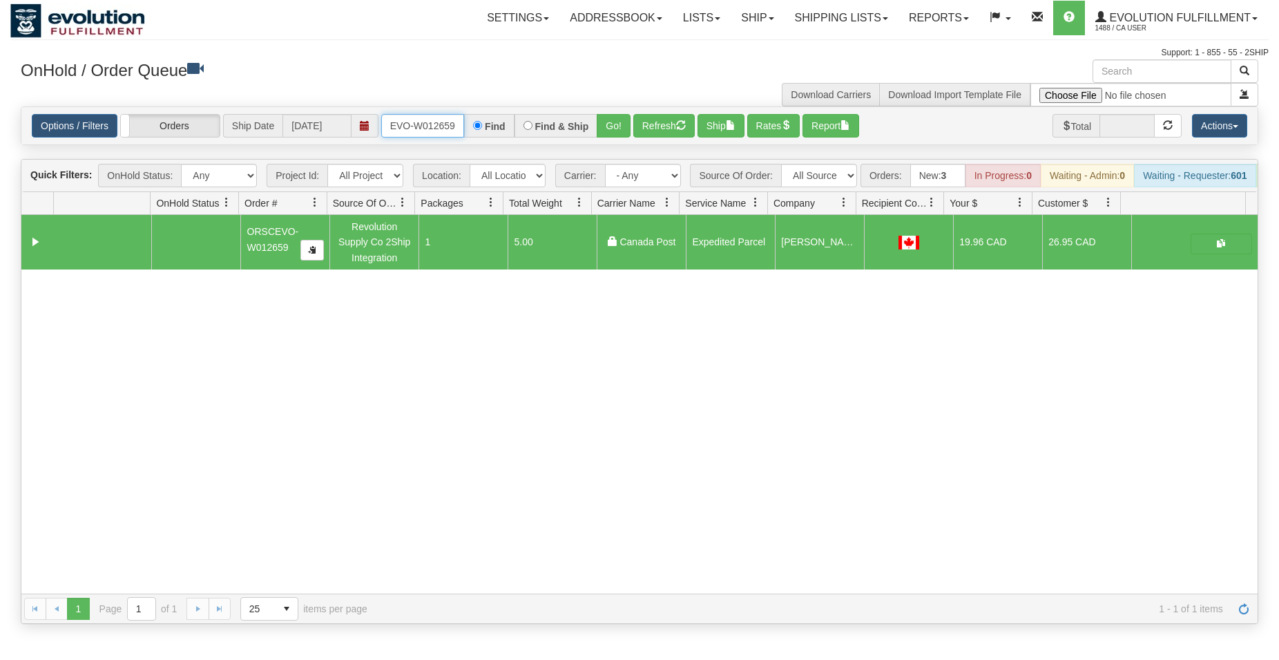
click at [435, 124] on input "ORSCEVO-W012659" at bounding box center [422, 125] width 83 height 23
type input "ORSCEVO-W012654"
click at [620, 127] on button "Go!" at bounding box center [614, 125] width 34 height 23
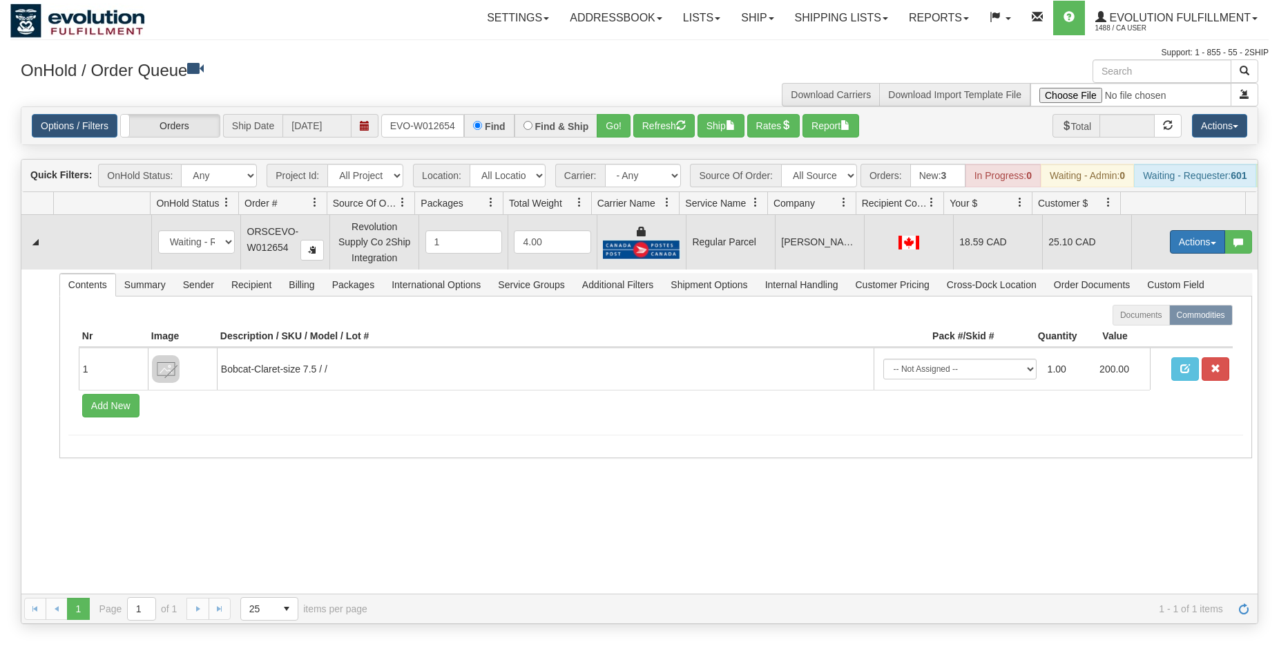
click at [1194, 244] on button "Actions" at bounding box center [1197, 241] width 55 height 23
click at [1148, 310] on span "Rate All Services" at bounding box center [1169, 303] width 83 height 11
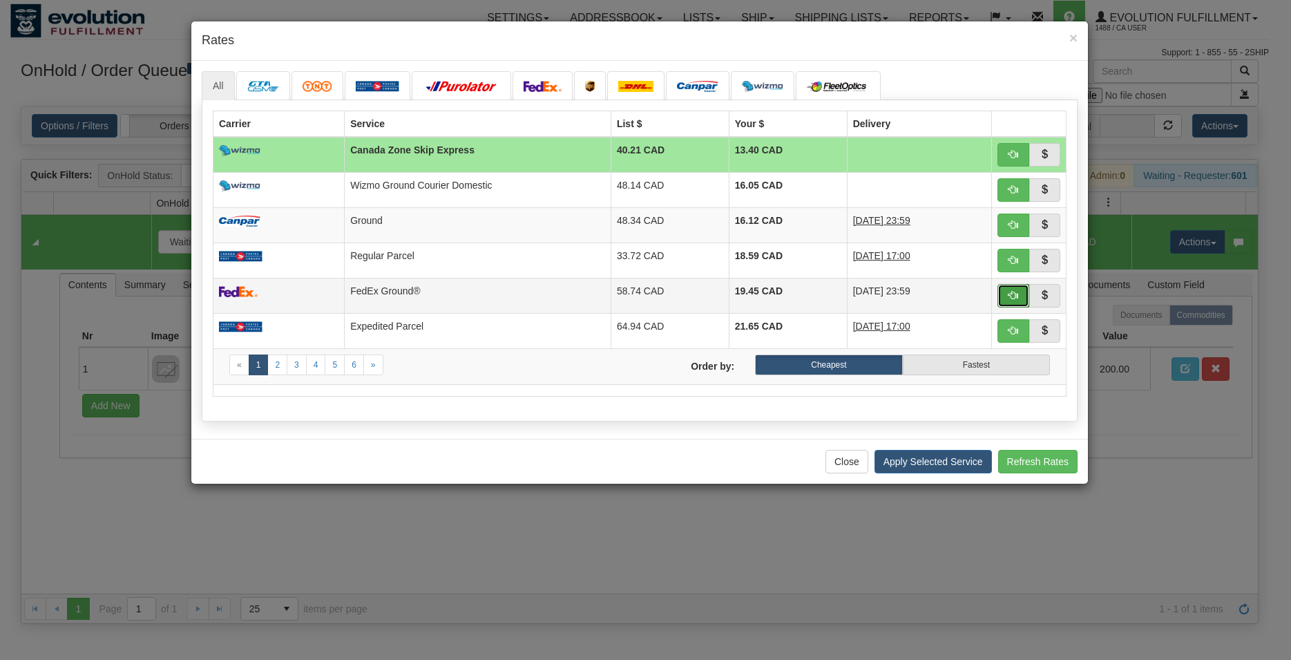
click at [1015, 300] on span "button" at bounding box center [1014, 295] width 10 height 10
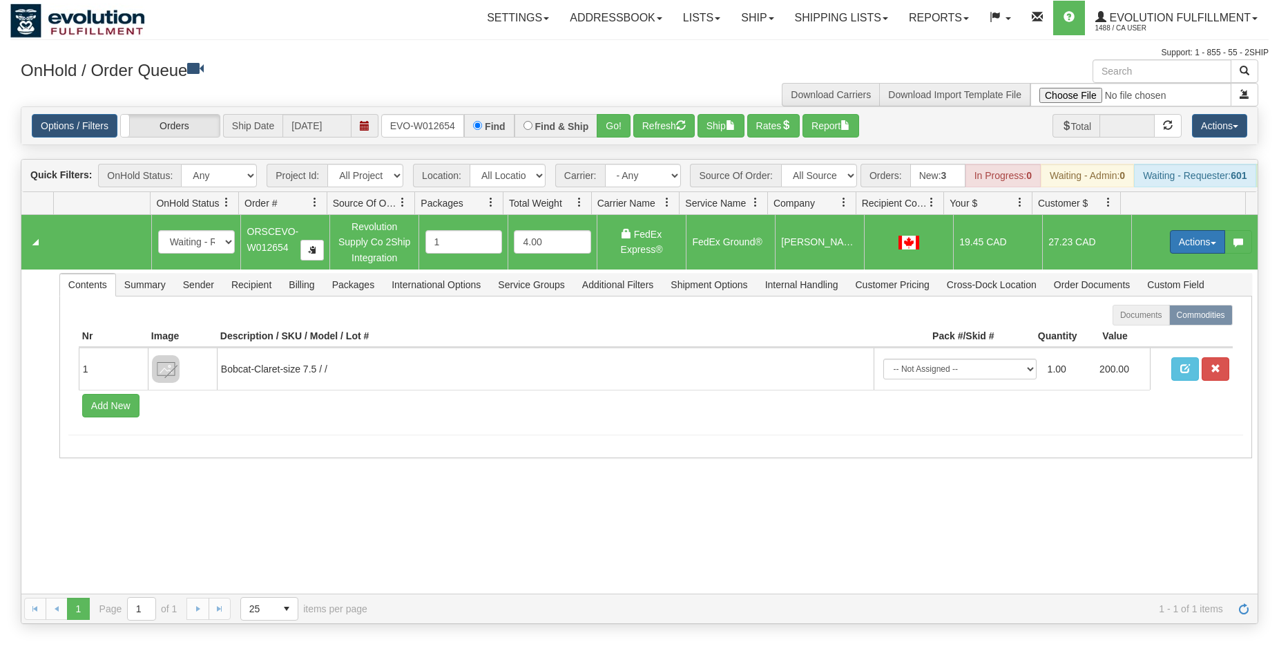
click at [1170, 254] on button "Actions" at bounding box center [1197, 241] width 55 height 23
click at [1135, 327] on span "Ship" at bounding box center [1142, 321] width 29 height 11
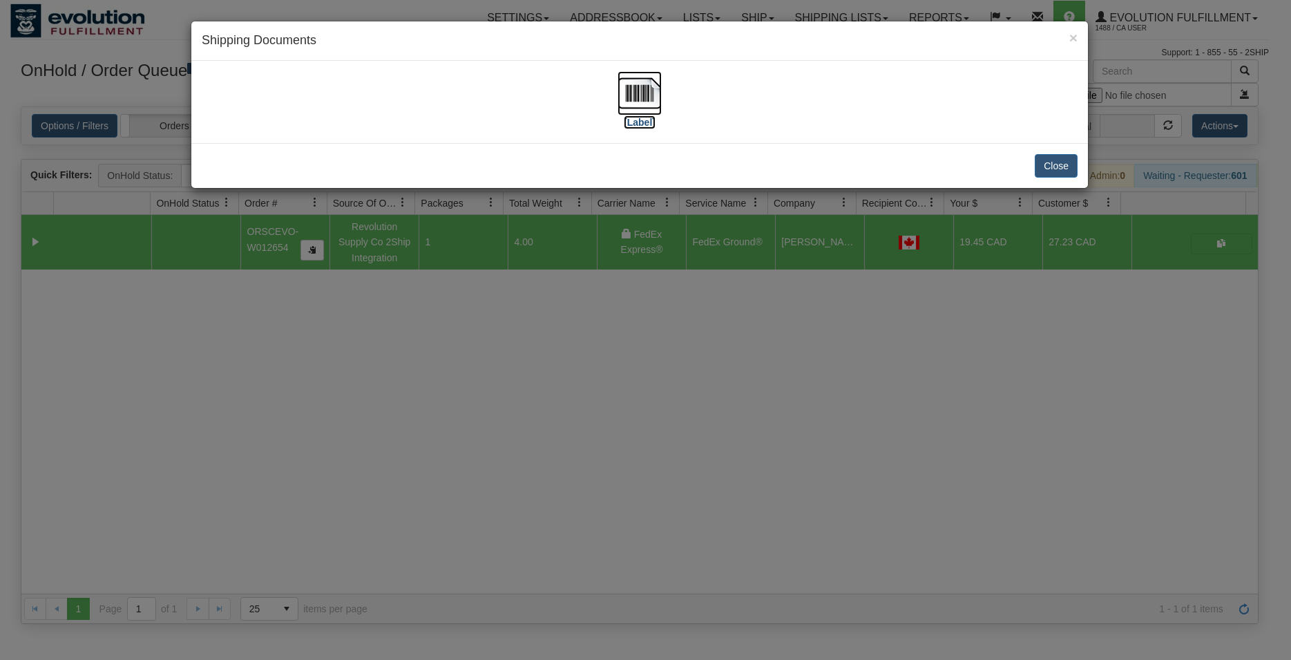
click at [649, 99] on img at bounding box center [640, 93] width 44 height 44
